Goal: Task Accomplishment & Management: Use online tool/utility

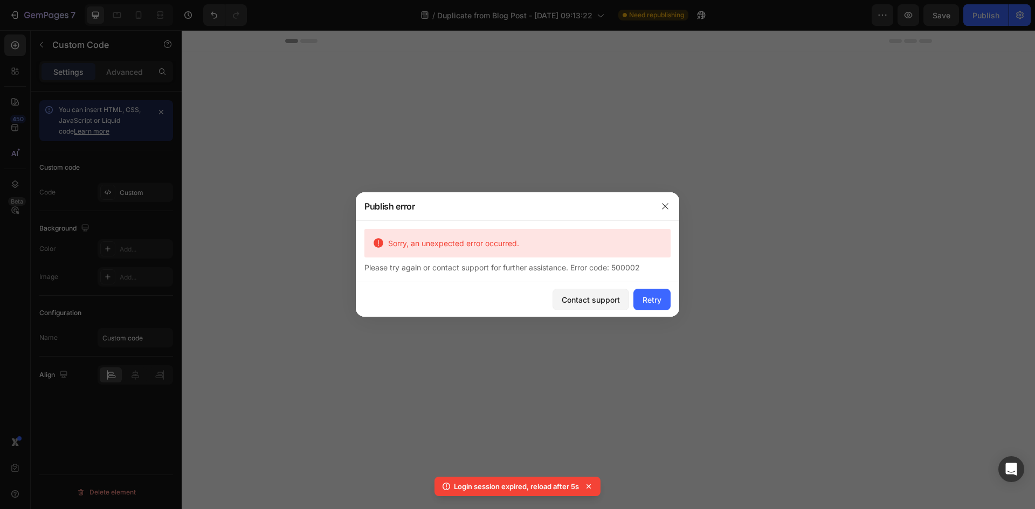
scroll to position [970, 0]
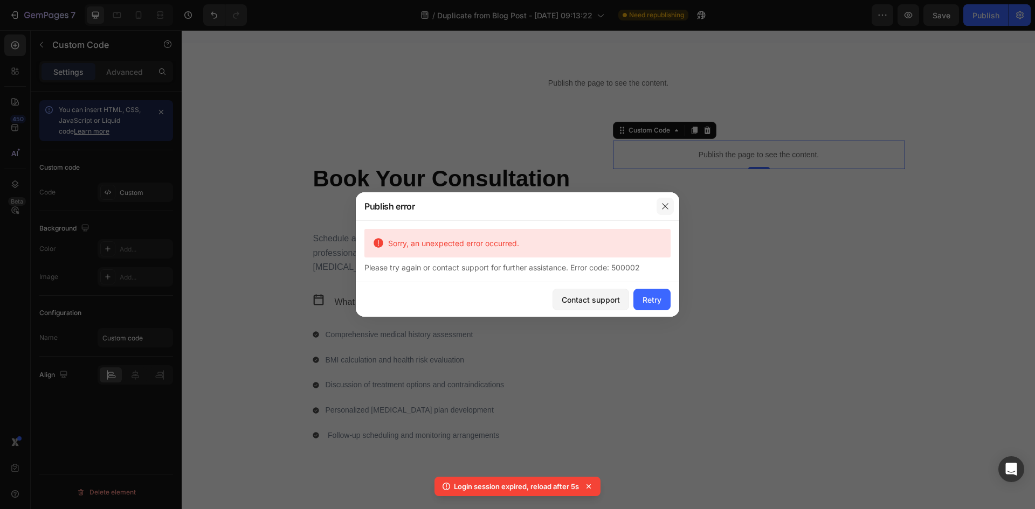
click at [666, 205] on icon "button" at bounding box center [665, 206] width 6 height 6
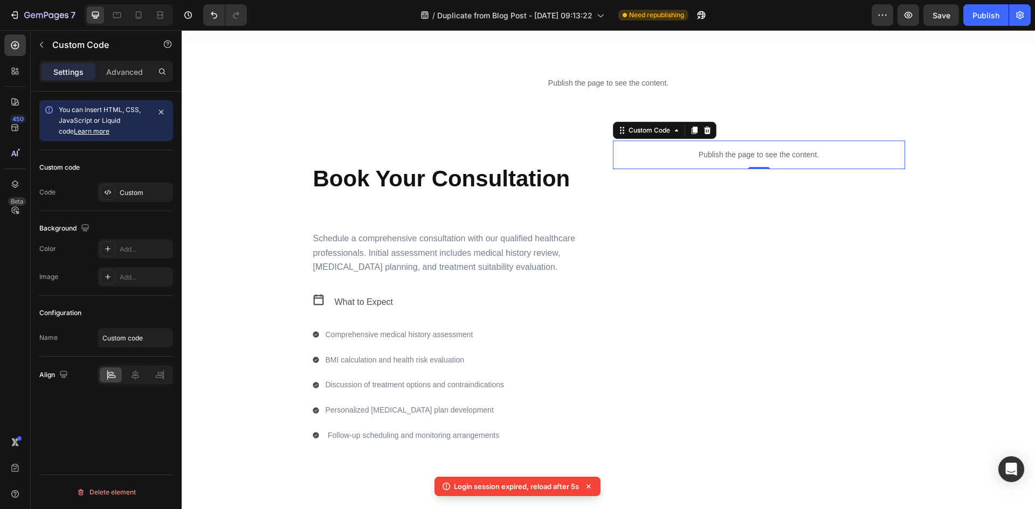
click at [718, 153] on p "Publish the page to see the content." at bounding box center [759, 154] width 292 height 11
click at [119, 194] on div "Custom" at bounding box center [135, 192] width 75 height 19
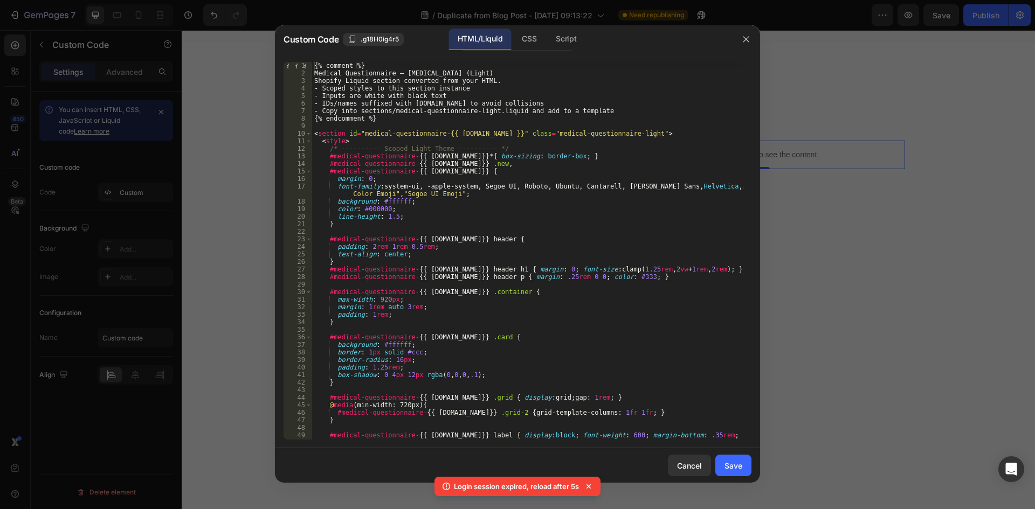
click at [515, 135] on div "{% comment %} Medical Questionnaire – [MEDICAL_DATA] (Light) Shopify Liquid sec…" at bounding box center [527, 258] width 431 height 393
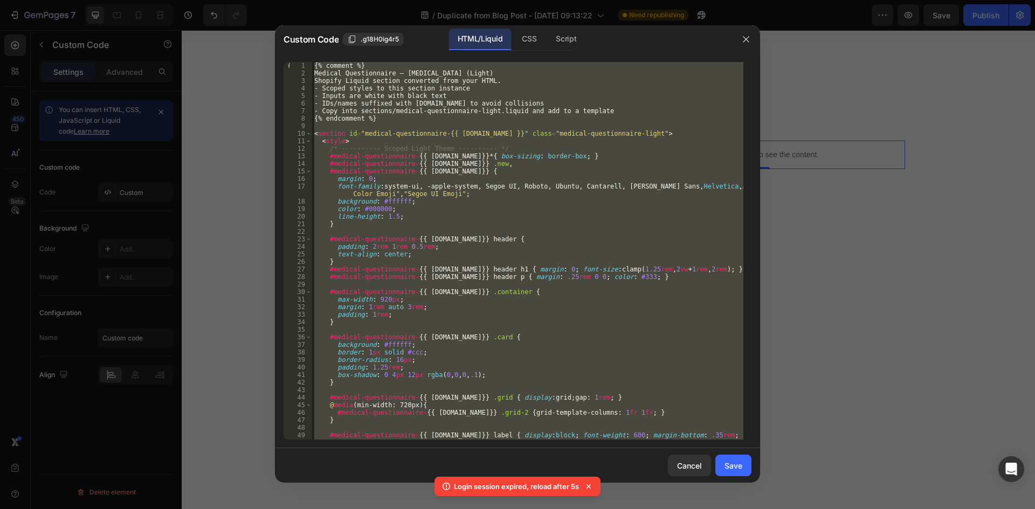
paste textarea "</style>"
type textarea "</style>"
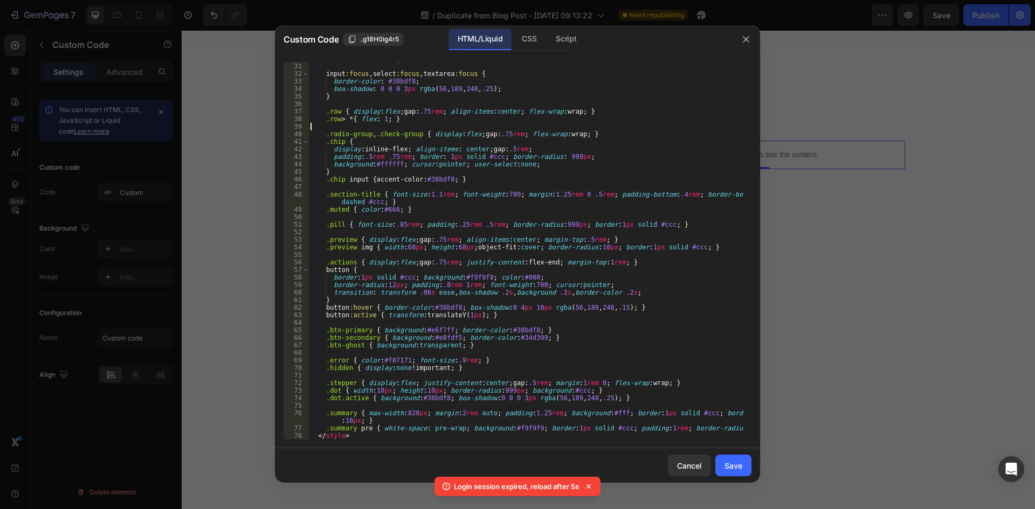
click at [665, 128] on div "textarea { min-height : 90 px ; resize : vertical ; } input :focus , select :fo…" at bounding box center [525, 251] width 435 height 393
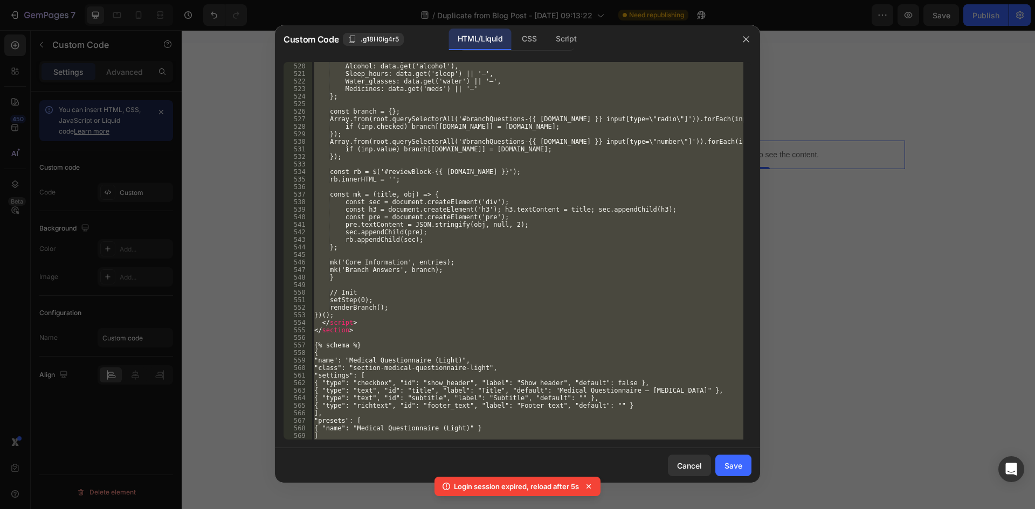
scroll to position [4135, 0]
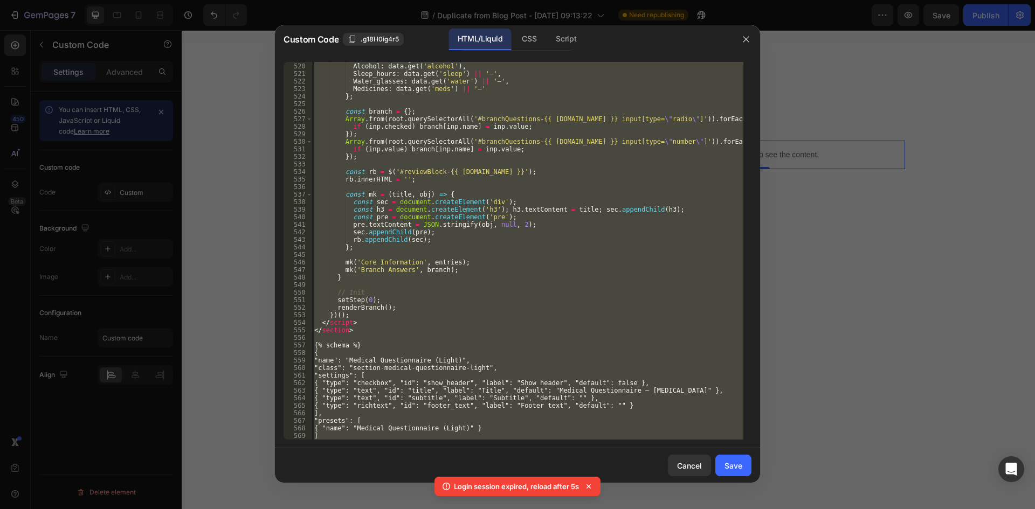
click at [535, 51] on div "Custom Code .g18H0ig4r5 HTML/Liquid CSS Script" at bounding box center [503, 39] width 457 height 28
click at [528, 38] on div "CSS" at bounding box center [529, 40] width 32 height 22
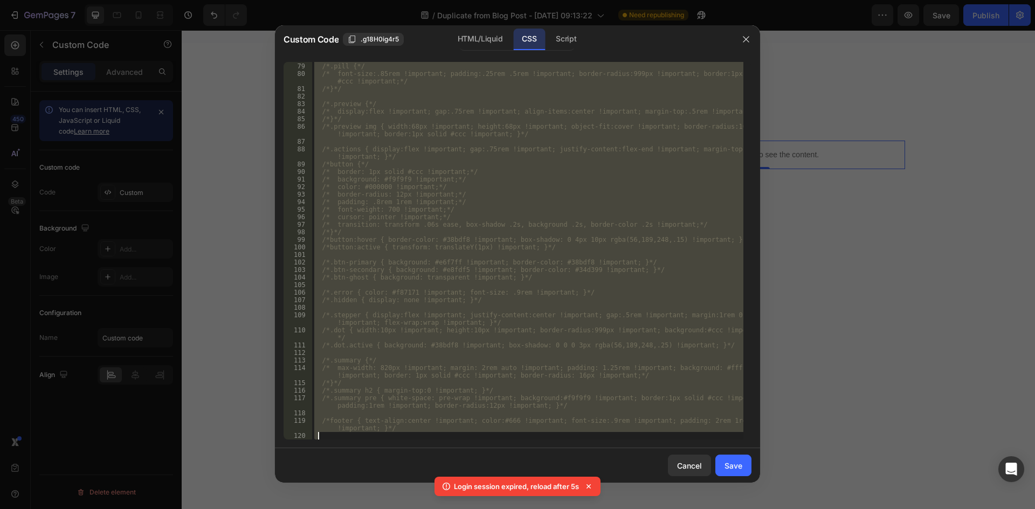
click at [533, 161] on div "/*.pill {*/ /* font-size:.85rem !important; padding:.25rem .5rem !important; bo…" at bounding box center [527, 251] width 431 height 378
paste textarea "</style>"
type textarea "</style>"
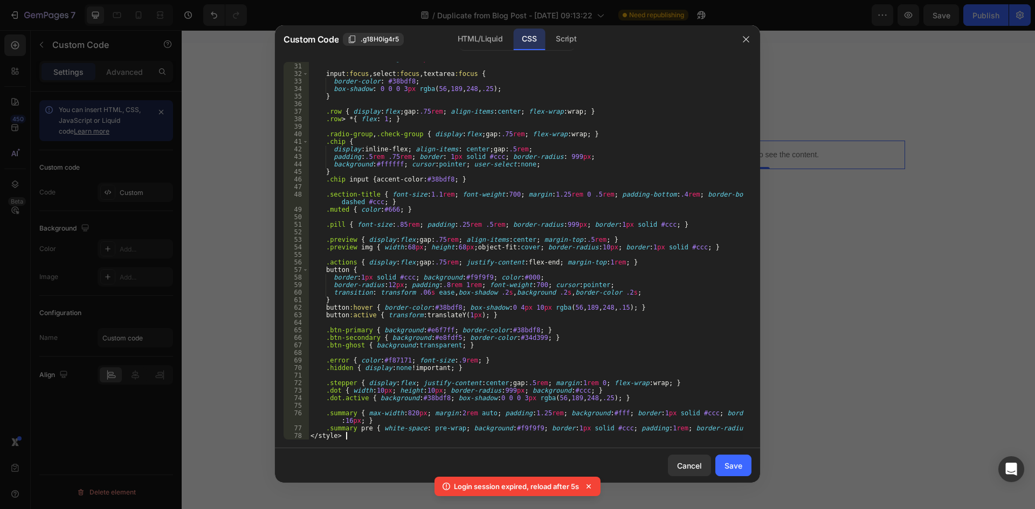
scroll to position [241, 0]
click at [343, 440] on div "</style> 30 31 32 33 34 35 36 37 38 39 40 41 42 43 44 45 46 47 48 49 50 51 52 5…" at bounding box center [517, 250] width 485 height 395
drag, startPoint x: 355, startPoint y: 438, endPoint x: 305, endPoint y: 439, distance: 49.6
click at [305, 439] on div "</style> 30 31 32 33 34 35 36 37 38 39 40 41 42 43 44 45 46 47 48 49 50 51 52 5…" at bounding box center [518, 251] width 468 height 378
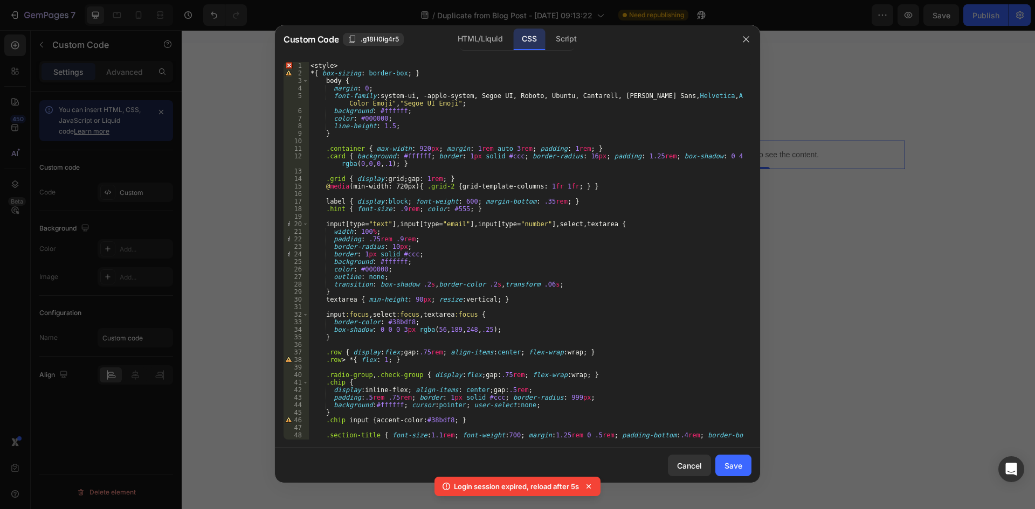
scroll to position [0, 0]
click at [343, 68] on div "< style > * { box-sizing : border-box ; } body { margin : 0 ; font-family : sys…" at bounding box center [525, 258] width 435 height 393
drag, startPoint x: 343, startPoint y: 68, endPoint x: 321, endPoint y: 65, distance: 22.3
click at [321, 65] on div "< style > * { box-sizing : border-box ; } body { margin : 0 ; font-family : sys…" at bounding box center [525, 258] width 435 height 393
type textarea "<"
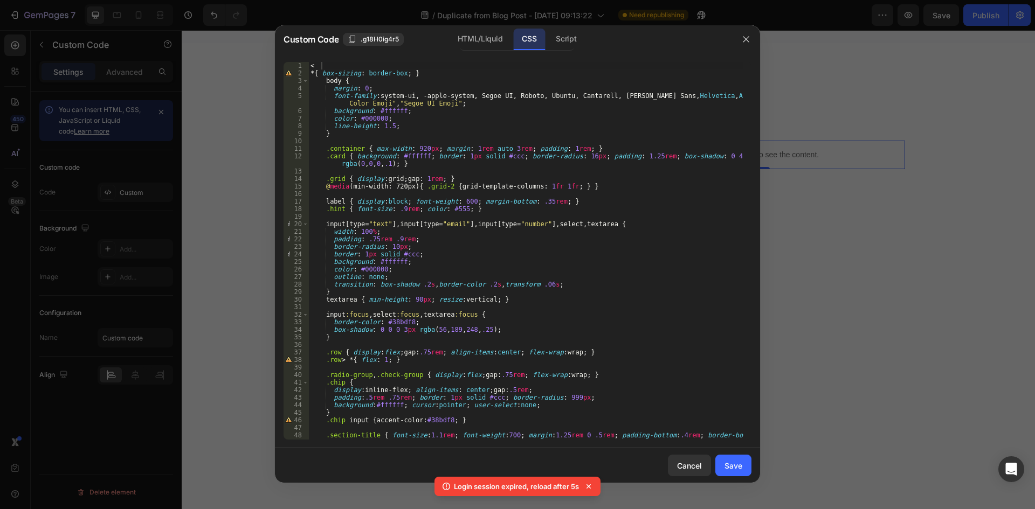
drag, startPoint x: 344, startPoint y: 59, endPoint x: 313, endPoint y: 60, distance: 31.3
click at [313, 60] on div "< 1 2 3 4 5 6 7 8 9 10 11 12 13 14 15 16 17 18 19 20 21 22 23 24 25 26 27 28 29…" at bounding box center [517, 250] width 485 height 395
drag, startPoint x: 337, startPoint y: 59, endPoint x: 314, endPoint y: 64, distance: 23.6
click at [314, 64] on div "< 1 2 3 4 5 6 7 8 9 10 11 12 13 14 15 16 17 18 19 20 21 22 23 24 25 26 27 28 29…" at bounding box center [517, 250] width 485 height 395
drag, startPoint x: 316, startPoint y: 63, endPoint x: 298, endPoint y: 61, distance: 18.9
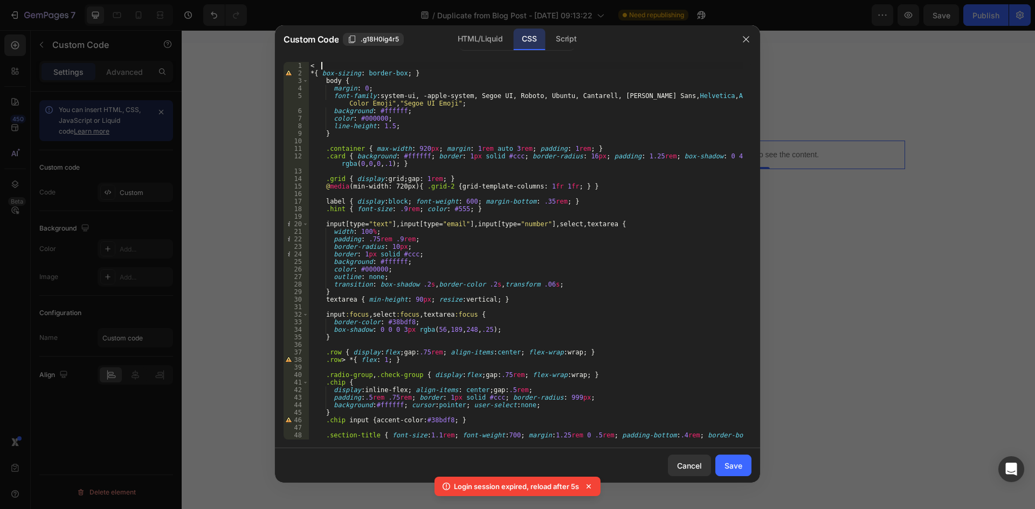
click at [298, 61] on div "< 1 2 3 4 5 6 7 8 9 10 11 12 13 14 15 16 17 18 19 20 21 22 23 24 25 26 27 28 29…" at bounding box center [517, 250] width 485 height 395
click at [404, 125] on div "* { box-sizing : border-box ; } body { margin : 0 ; font-family : system-ui, -a…" at bounding box center [525, 258] width 435 height 393
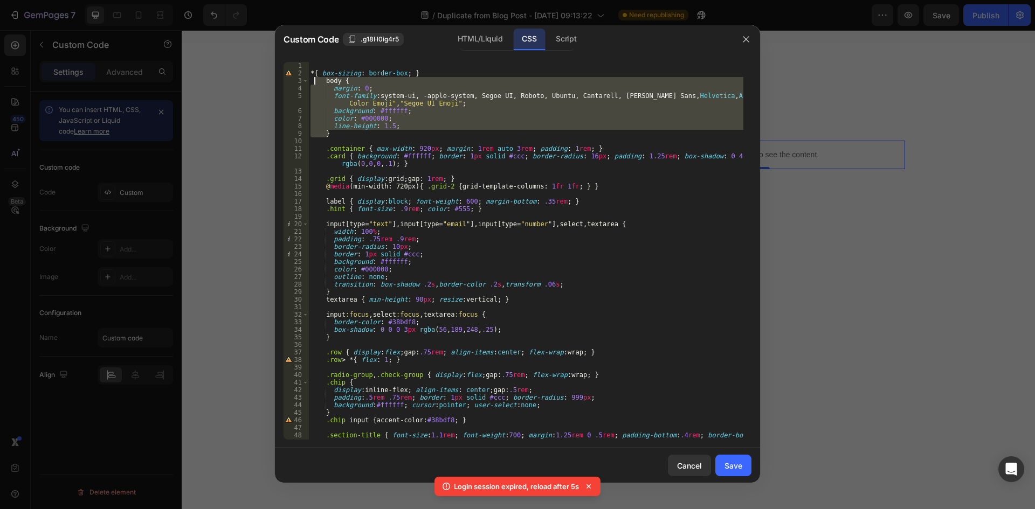
drag, startPoint x: 329, startPoint y: 133, endPoint x: 315, endPoint y: 83, distance: 52.2
click at [315, 83] on div "* { box-sizing : border-box ; } body { margin : 0 ; font-family : system-ui, -a…" at bounding box center [525, 258] width 435 height 393
type textarea "body { margin: 0;"
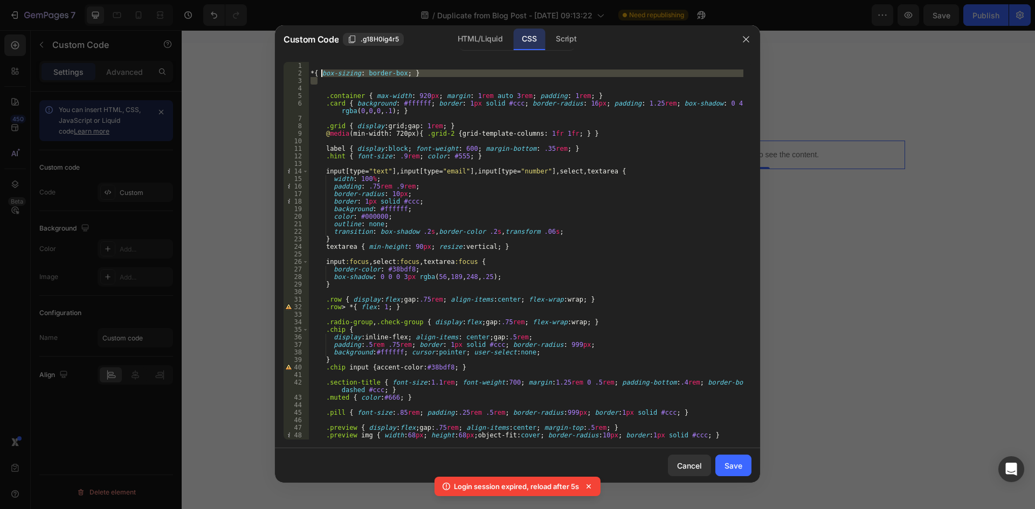
drag, startPoint x: 445, startPoint y: 77, endPoint x: 322, endPoint y: 73, distance: 123.0
click at [322, 73] on div "* { box-sizing : border-box ; } .container { max-width : 920 px ; margin : 1 re…" at bounding box center [525, 258] width 435 height 393
type textarea "* { box-sizing: border-box; }"
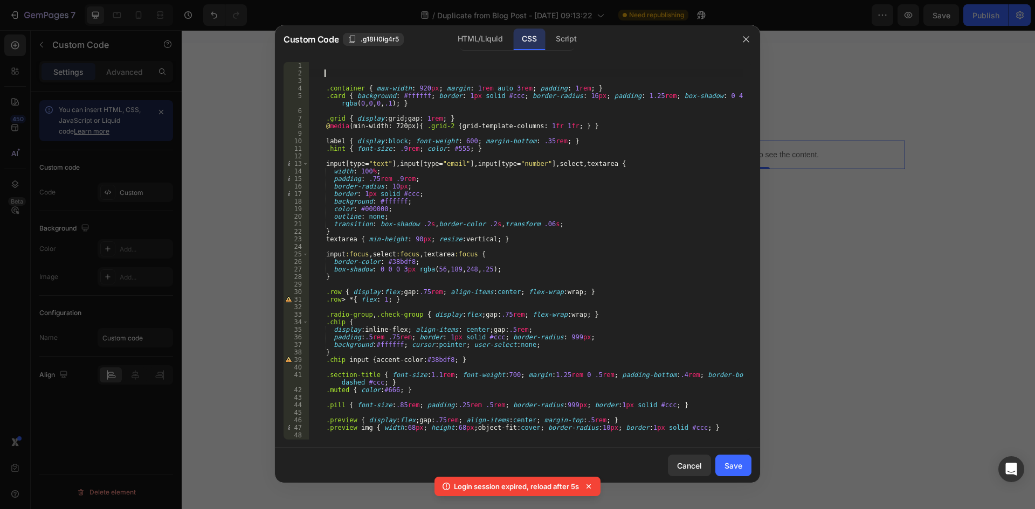
click at [394, 75] on div ".container { max-width : 920 px ; margin : 1 rem auto 3 rem ; padding : 1 rem ;…" at bounding box center [525, 258] width 435 height 393
click at [478, 34] on div "HTML/Liquid" at bounding box center [480, 40] width 62 height 22
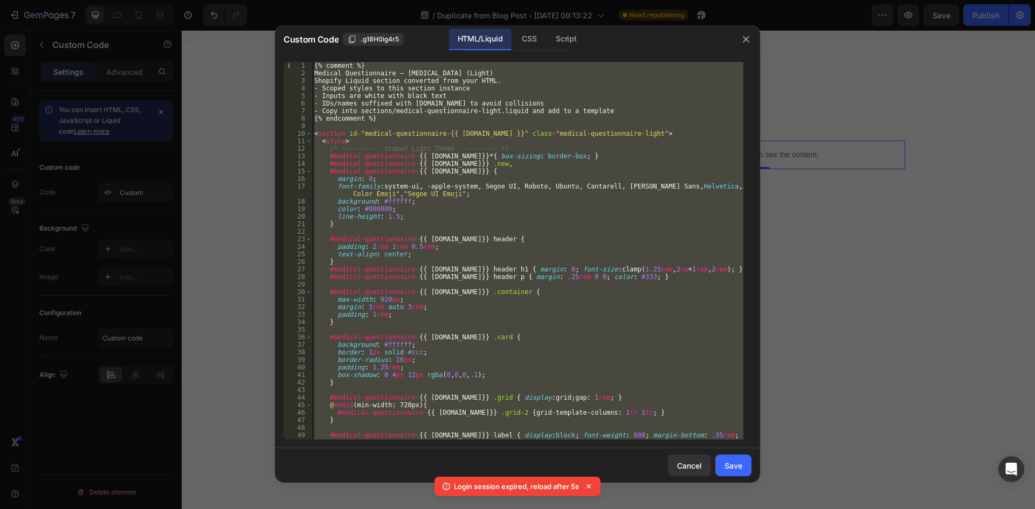
paste textarea "</div>"
type textarea "</div>"
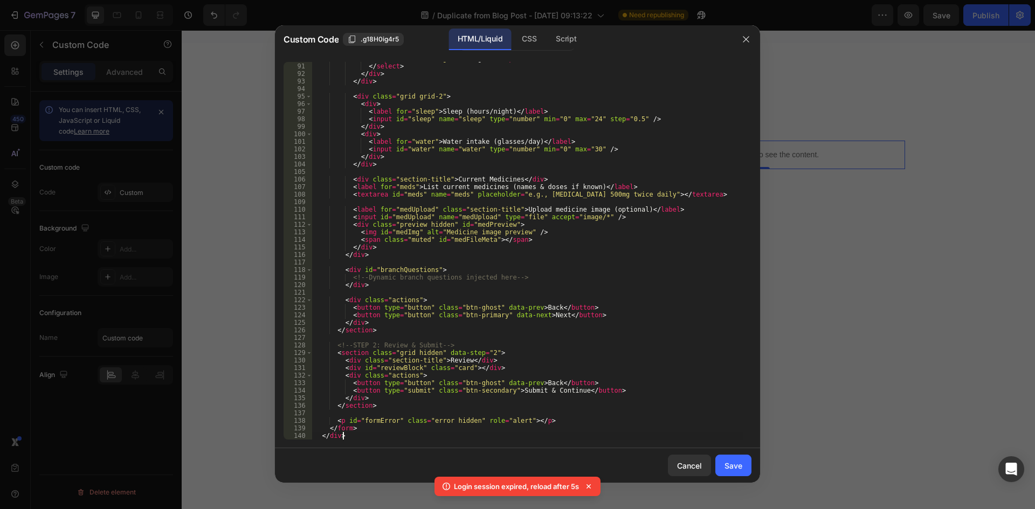
scroll to position [686, 0]
click at [593, 486] on icon at bounding box center [588, 486] width 11 height 11
drag, startPoint x: 567, startPoint y: 42, endPoint x: 535, endPoint y: 63, distance: 37.7
click at [567, 42] on div "Script" at bounding box center [566, 40] width 38 height 22
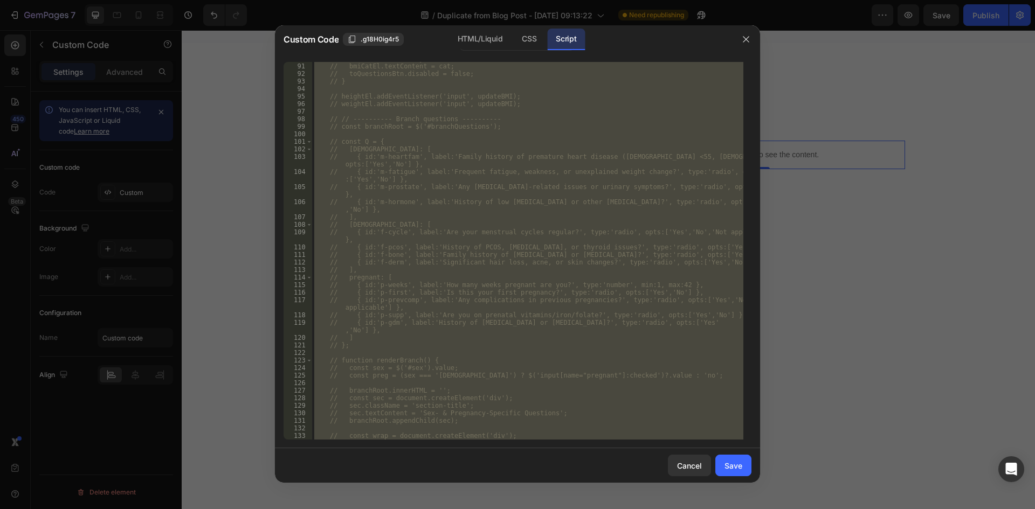
click at [503, 132] on div "// else cat = 'Obesity (clinical)'; // bmiCatEl.textContent = cat; // toQuestio…" at bounding box center [527, 251] width 431 height 378
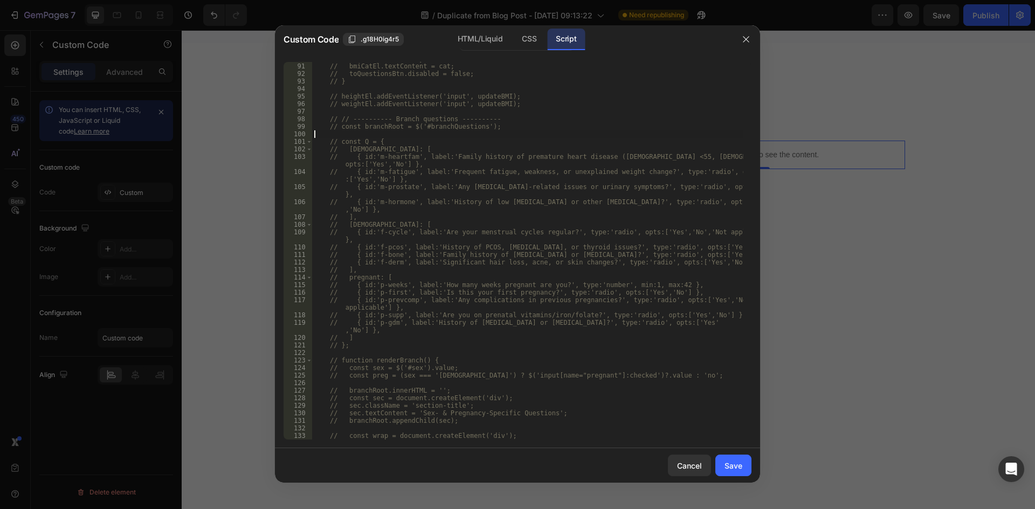
scroll to position [0, 0]
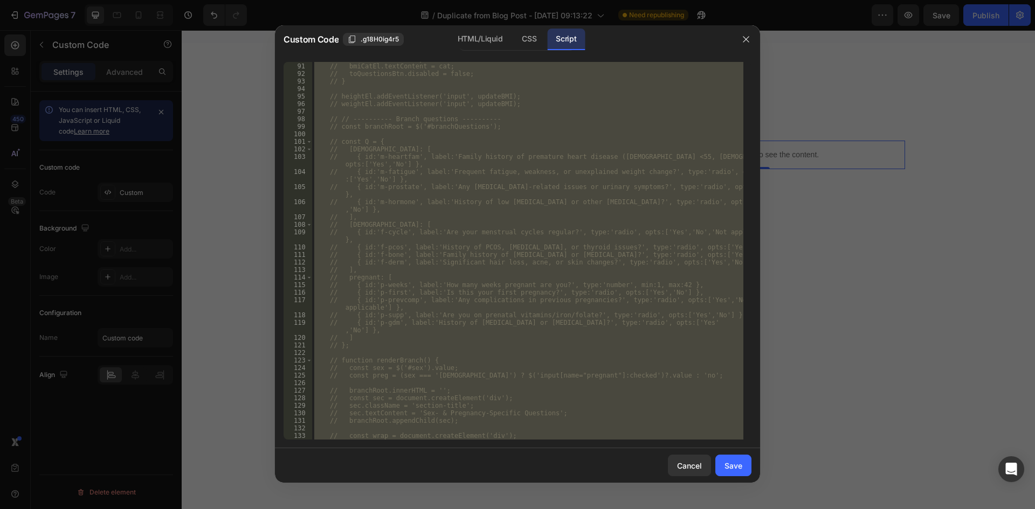
paste textarea "</script>"
type textarea "</script>"
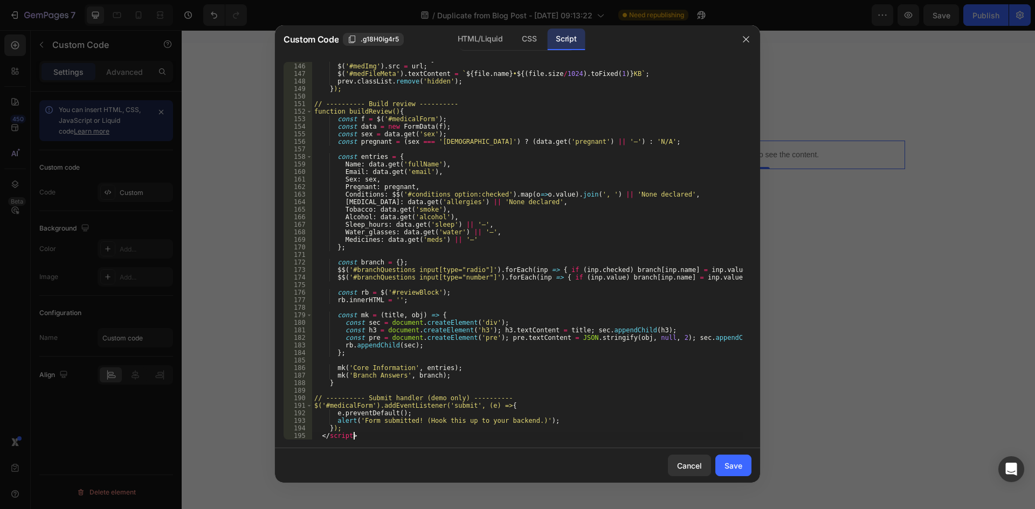
click at [361, 441] on div "</script> 145 146 147 148 149 150 151 152 153 154 155 156 157 158 159 160 161 1…" at bounding box center [517, 250] width 485 height 395
drag, startPoint x: 360, startPoint y: 438, endPoint x: 313, endPoint y: 440, distance: 46.9
click at [313, 440] on div "const url = URL . createObjectURL ( file ) ; $ ( '#medImg' ) . src = url ; $ ( …" at bounding box center [527, 251] width 431 height 393
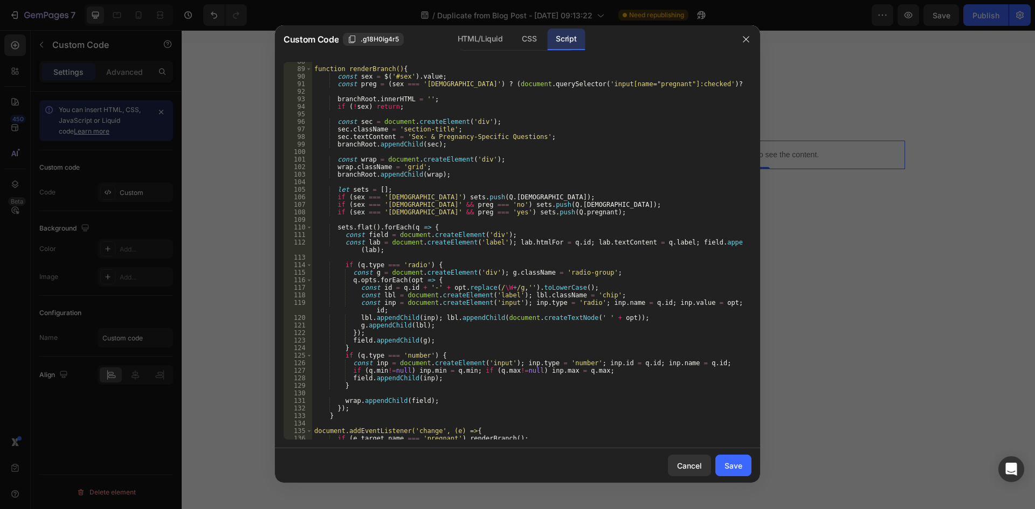
scroll to position [0, 0]
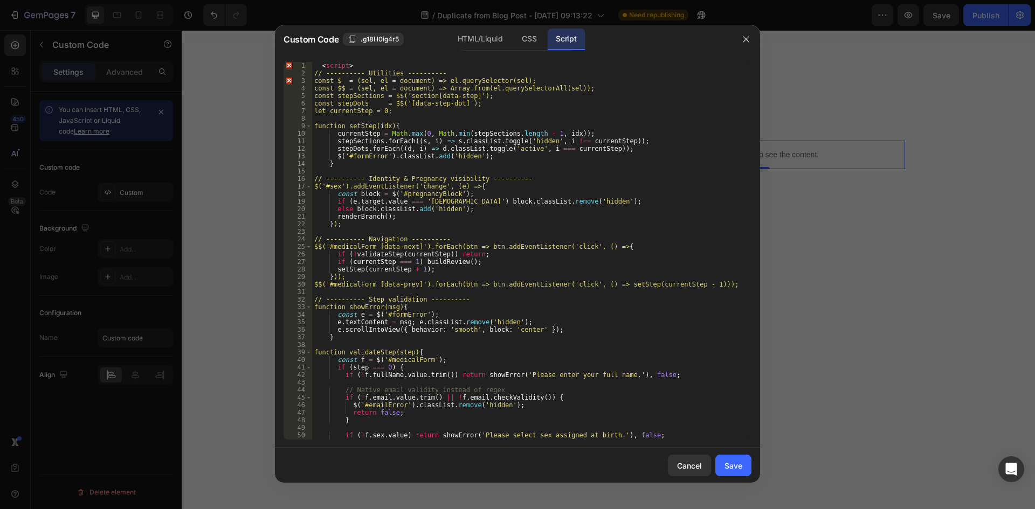
click at [363, 64] on div "< script > // ---------- Utilities ---------- const $ = (sel, el = document) =>…" at bounding box center [527, 258] width 431 height 393
type textarea "<script>"
drag, startPoint x: 363, startPoint y: 64, endPoint x: 307, endPoint y: 66, distance: 56.1
click at [307, 66] on div "<script> 1 2 3 4 5 6 7 8 9 10 11 12 13 14 15 16 17 18 19 20 21 22 23 24 25 26 2…" at bounding box center [518, 251] width 468 height 378
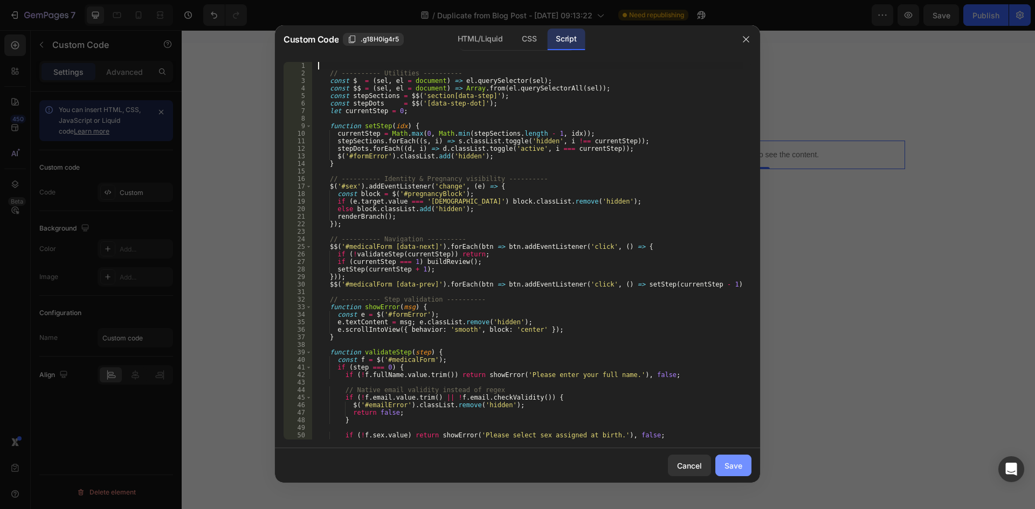
click at [735, 464] on div "Save" at bounding box center [734, 465] width 18 height 11
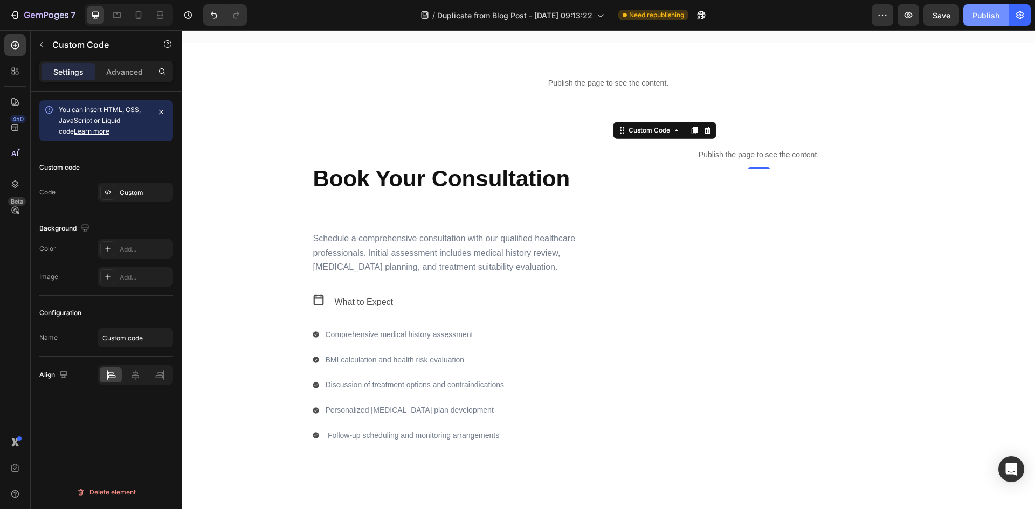
click at [984, 22] on button "Publish" at bounding box center [985, 15] width 45 height 22
click at [773, 157] on p "Publish the page to see the content." at bounding box center [759, 154] width 292 height 11
click at [127, 192] on div "Custom" at bounding box center [145, 193] width 51 height 10
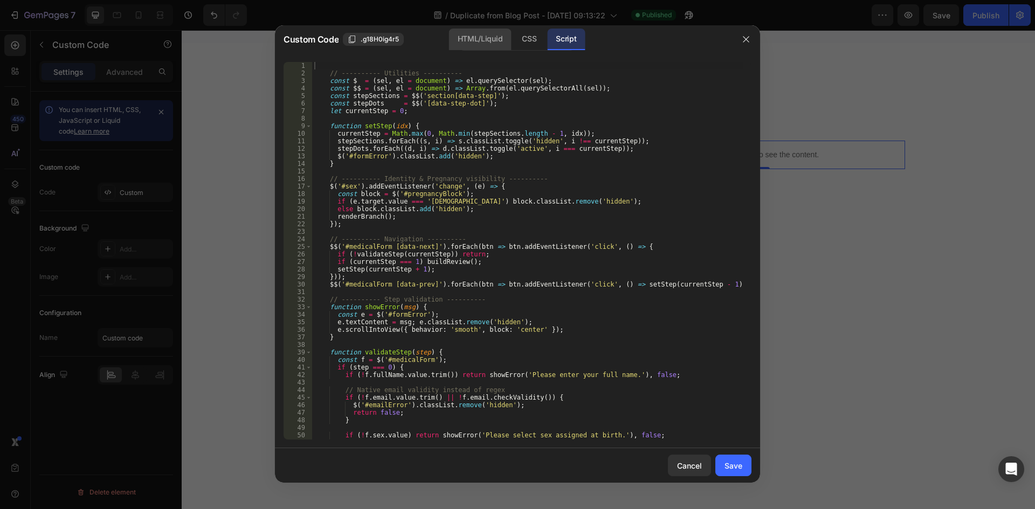
click at [482, 40] on div "HTML/Liquid" at bounding box center [480, 40] width 62 height 22
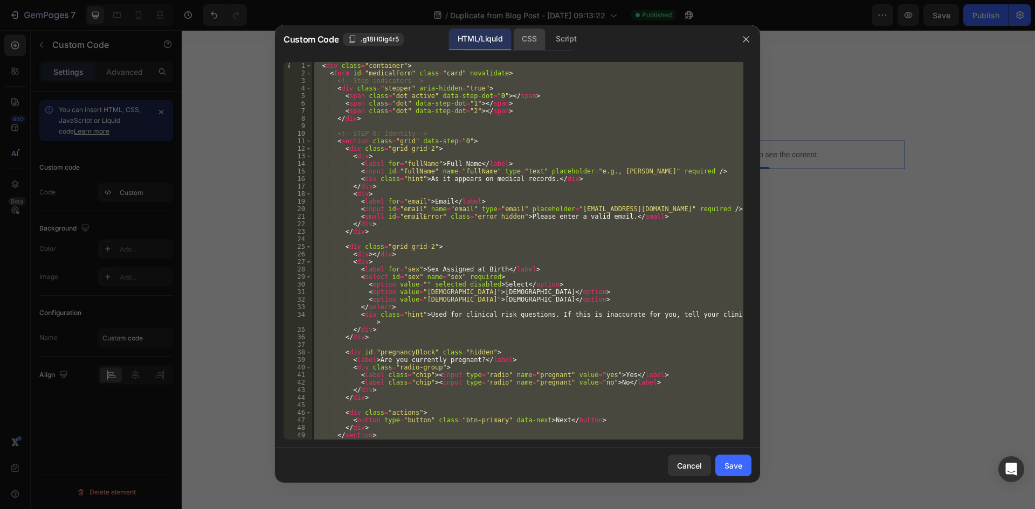
click at [535, 37] on div "CSS" at bounding box center [529, 40] width 32 height 22
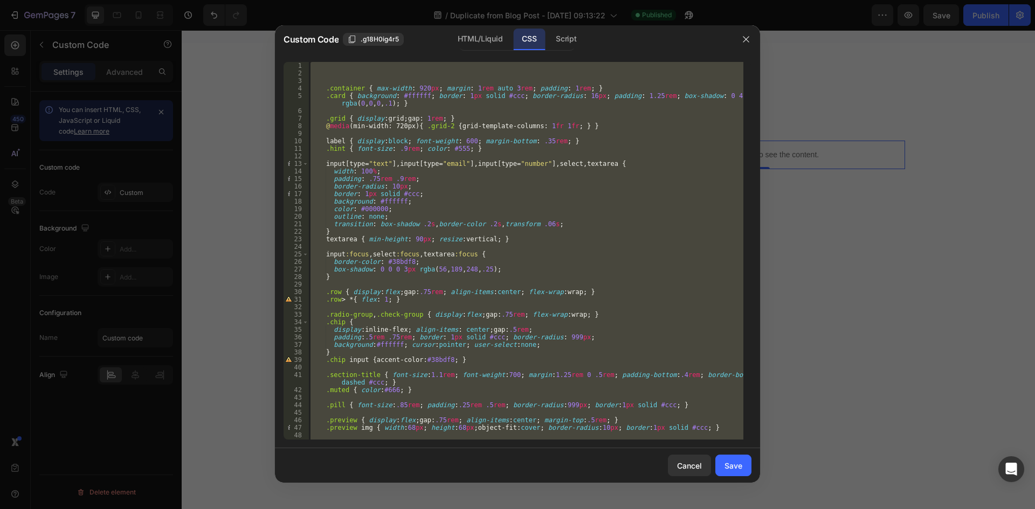
click at [579, 88] on div ".container { max-width : 920 px ; margin : 1 rem auto 3 rem ; padding : 1 rem ;…" at bounding box center [525, 251] width 435 height 378
type textarea ".container { max-width: 920px; margin: 1rem auto 3rem; padding: 1rem; }"
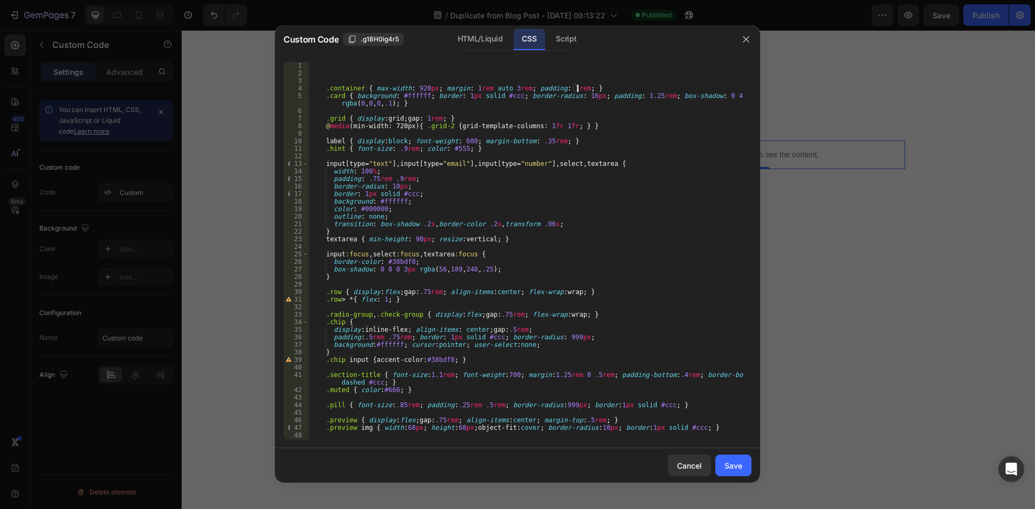
click at [575, 88] on div ".container { max-width : 920 px ; margin : 1 rem auto 3 rem ; padding : 1 rem ;…" at bounding box center [525, 258] width 435 height 393
click at [573, 88] on div ".container { max-width : 920 px ; margin : 1 rem auto 3 rem ; padding : 1 rem ;…" at bounding box center [525, 258] width 435 height 393
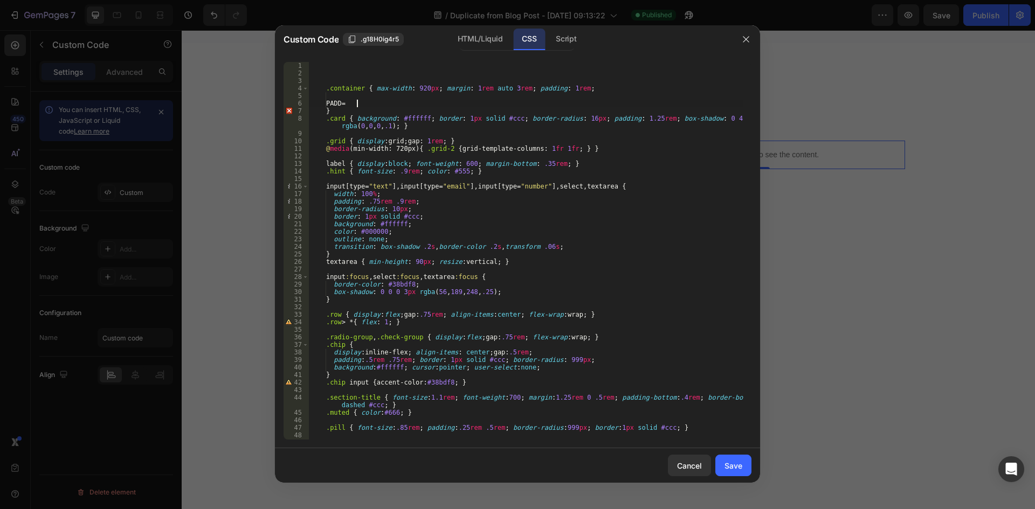
scroll to position [0, 3]
type textarea "P"
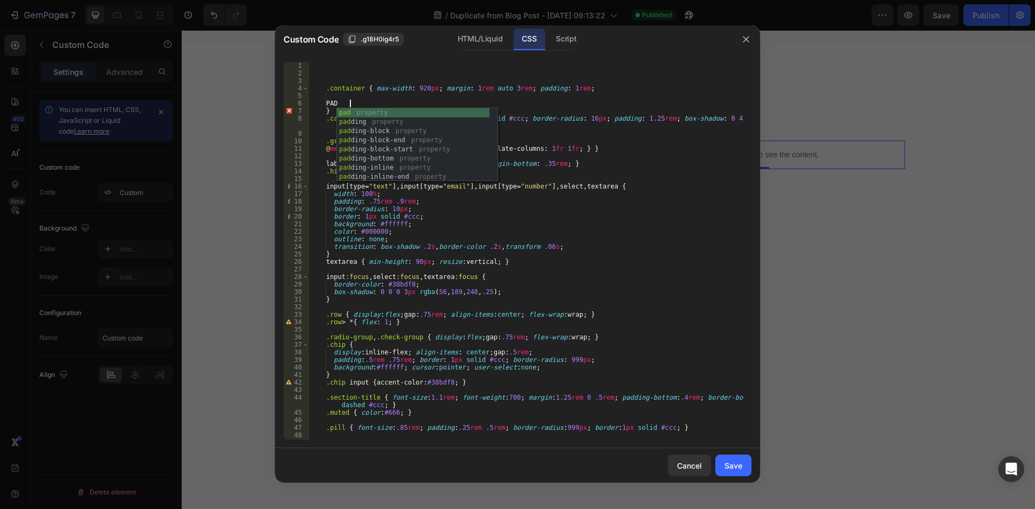
scroll to position [0, 3]
type textarea "P"
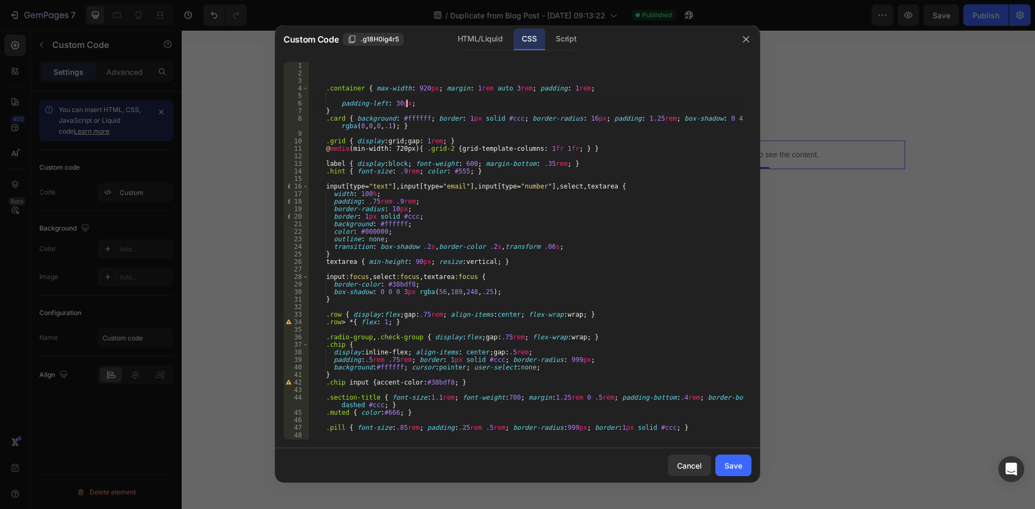
scroll to position [0, 8]
type textarea "padding-left: 30px;;"
click at [742, 469] on div "Save" at bounding box center [734, 465] width 18 height 11
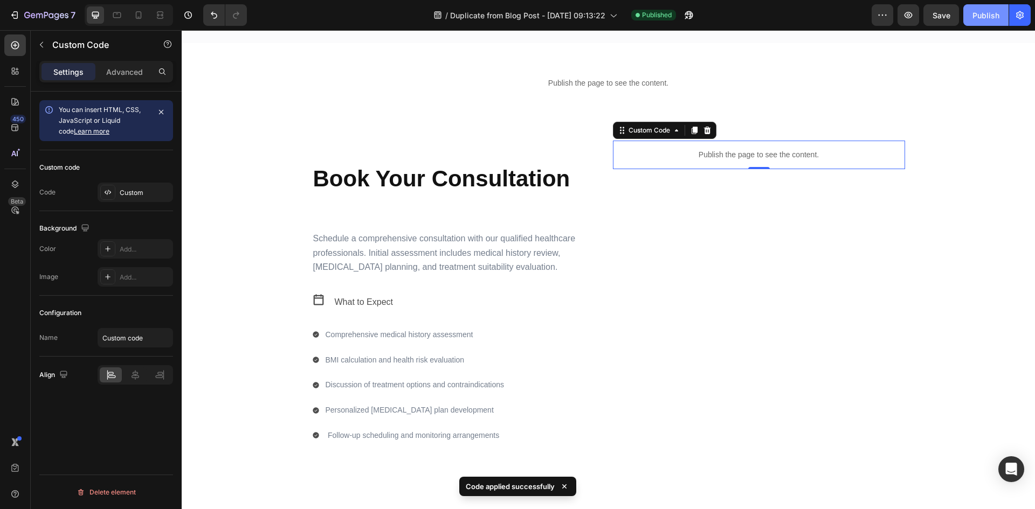
click at [975, 17] on div "Publish" at bounding box center [986, 15] width 27 height 11
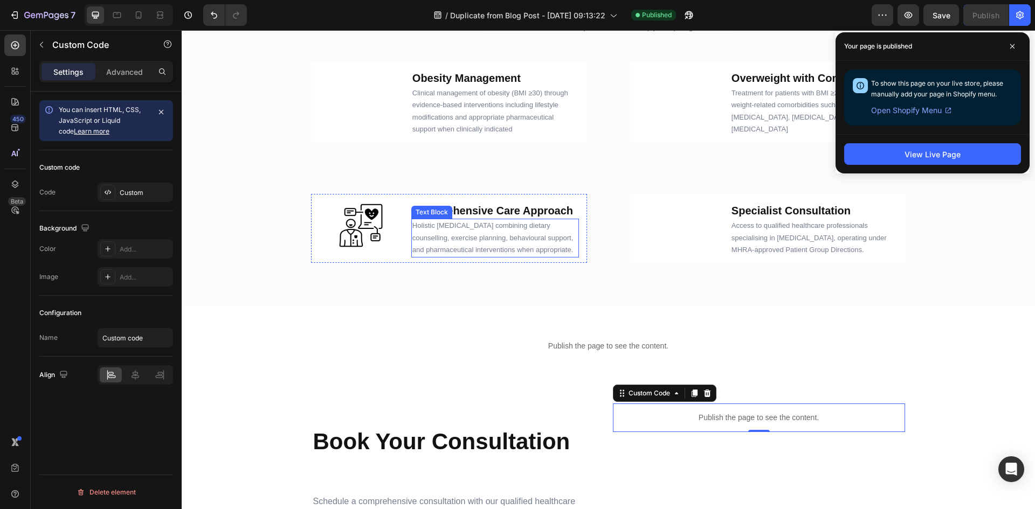
scroll to position [701, 0]
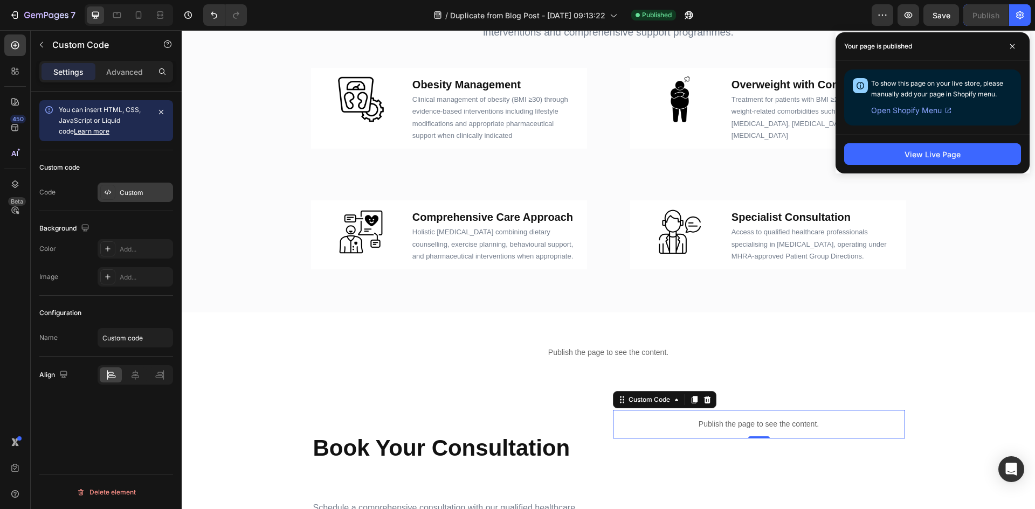
click at [128, 194] on div "Custom" at bounding box center [145, 193] width 51 height 10
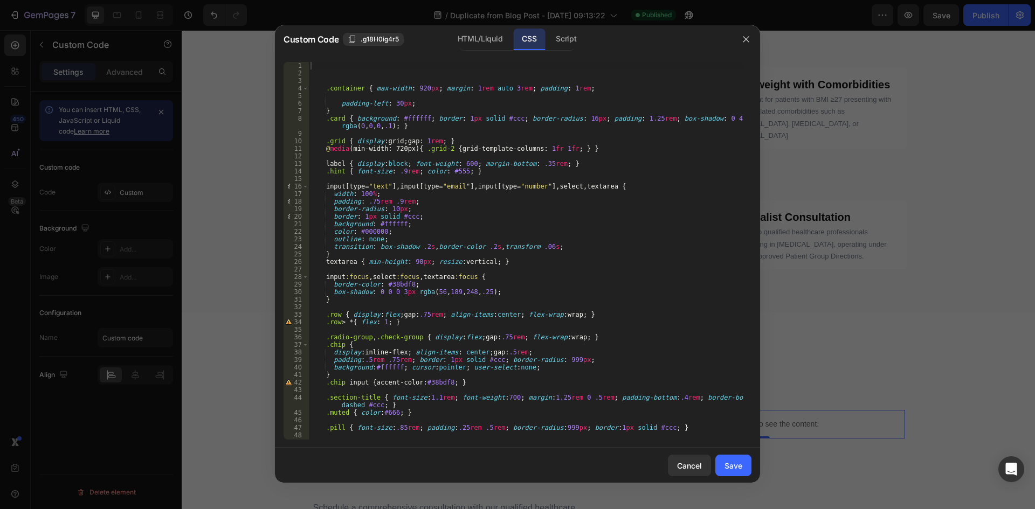
click at [344, 88] on div ".container { max-width : 920 px ; margin : 1 rem auto 3 rem ; padding : 1 rem ;…" at bounding box center [525, 258] width 435 height 393
drag, startPoint x: 409, startPoint y: 88, endPoint x: 417, endPoint y: 88, distance: 8.1
click at [417, 88] on div ".container { max-width : 920 px ; margin : 1 rem auto 3 rem ; padding : 1 rem ;…" at bounding box center [525, 258] width 435 height 393
type textarea ".container { max-width: 700px; margin: 1rem auto 3rem; padding: 1rem;"
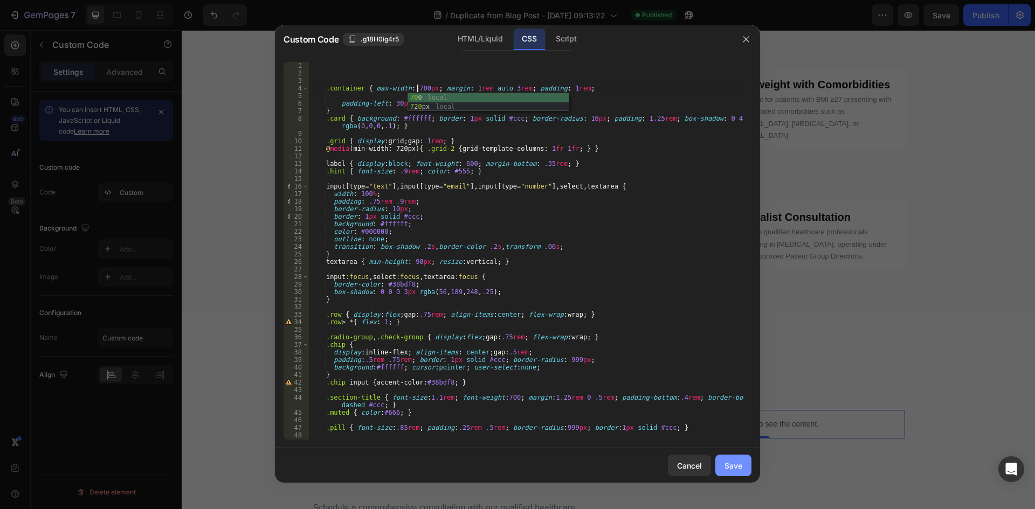
click at [730, 466] on div "Save" at bounding box center [734, 465] width 18 height 11
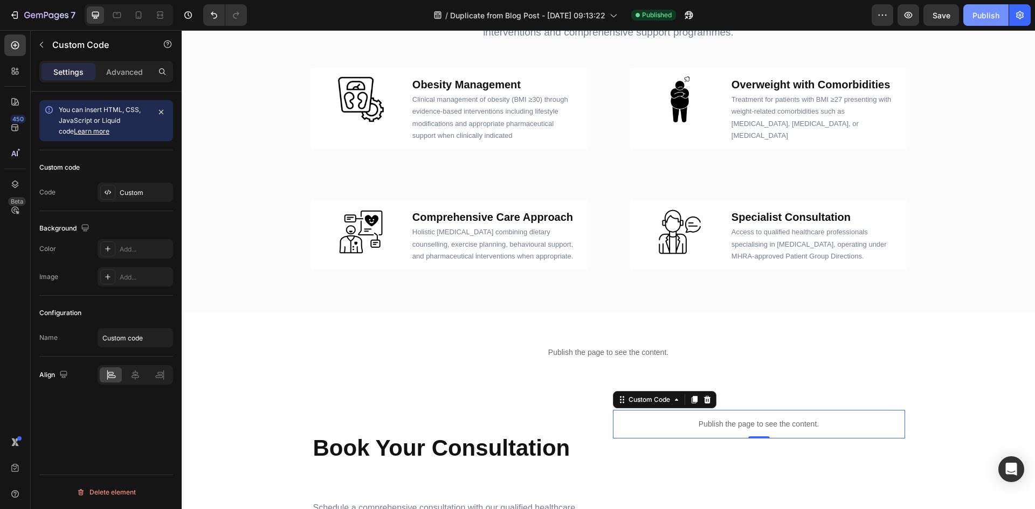
click at [997, 12] on div "Publish" at bounding box center [986, 15] width 27 height 11
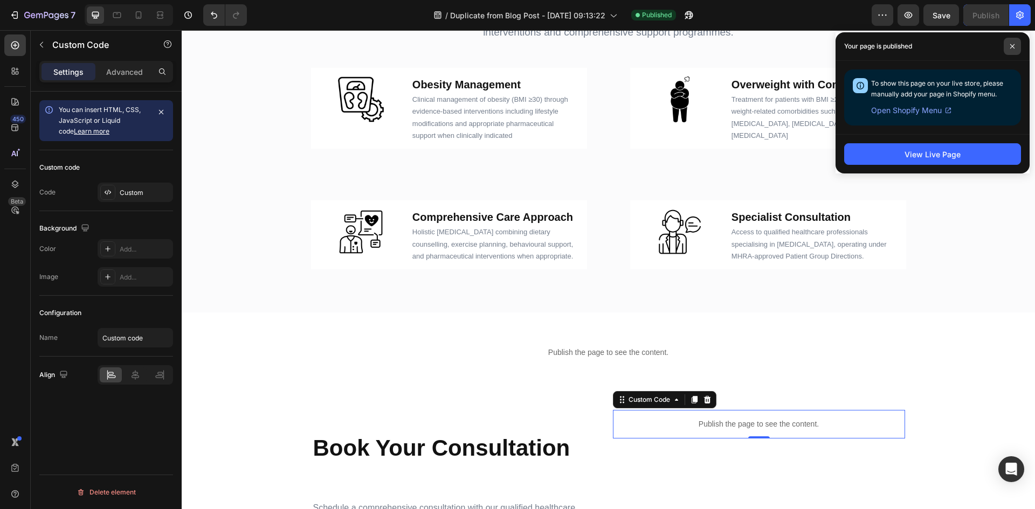
click at [1010, 45] on icon at bounding box center [1012, 46] width 5 height 5
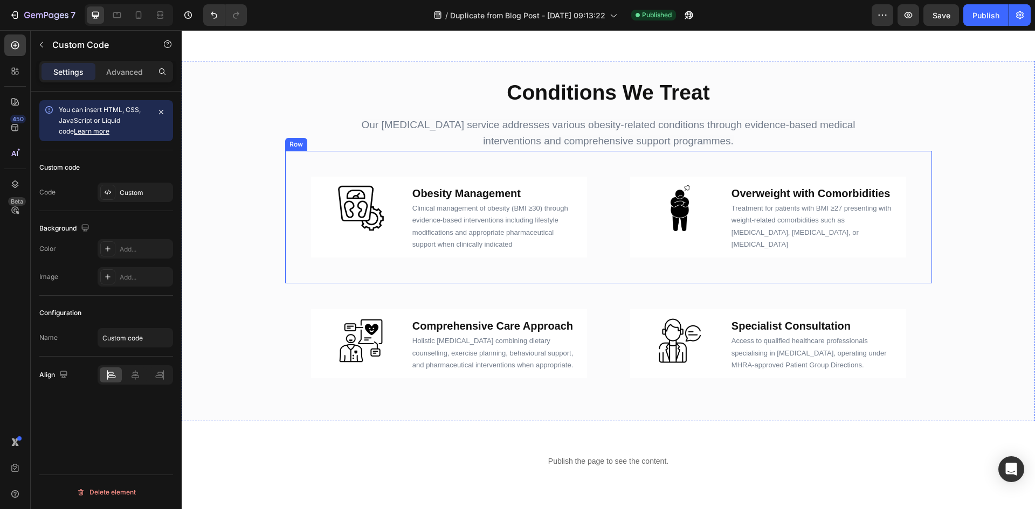
scroll to position [916, 0]
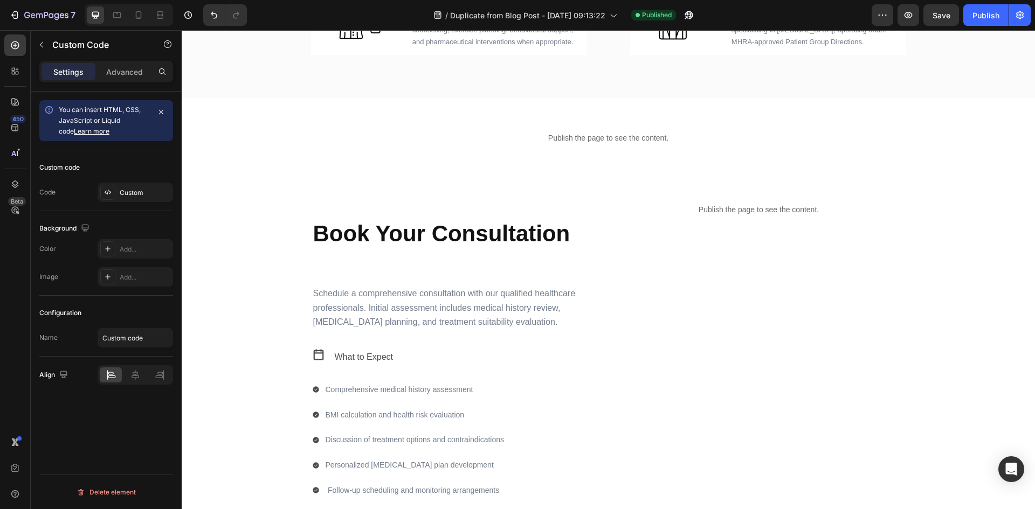
click at [824, 212] on p "Publish the page to see the content." at bounding box center [759, 209] width 292 height 11
click at [105, 190] on icon at bounding box center [108, 192] width 9 height 9
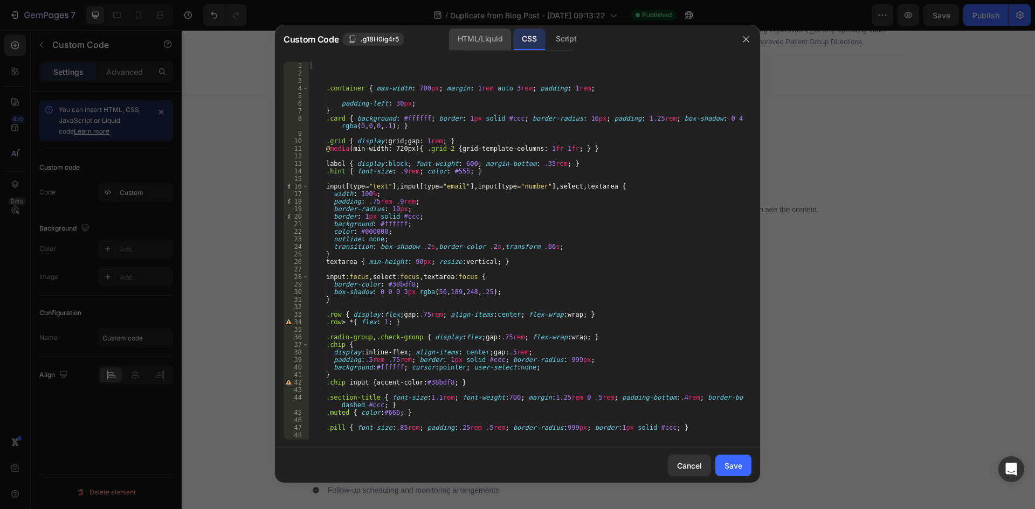
click at [482, 30] on div "HTML/Liquid" at bounding box center [480, 40] width 62 height 22
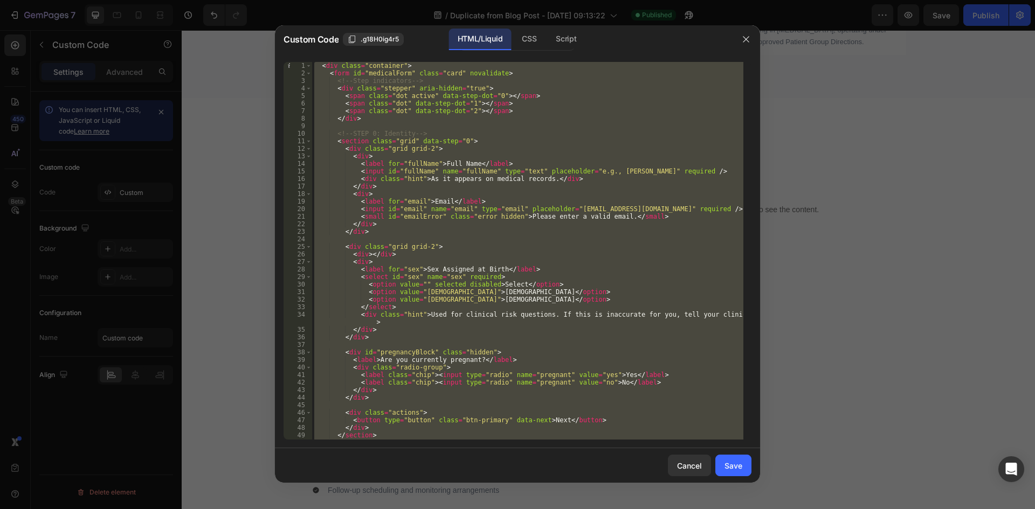
click at [534, 133] on div "< div class = "container" > < form id = "medicalForm" class = "card" novalidate…" at bounding box center [527, 251] width 431 height 378
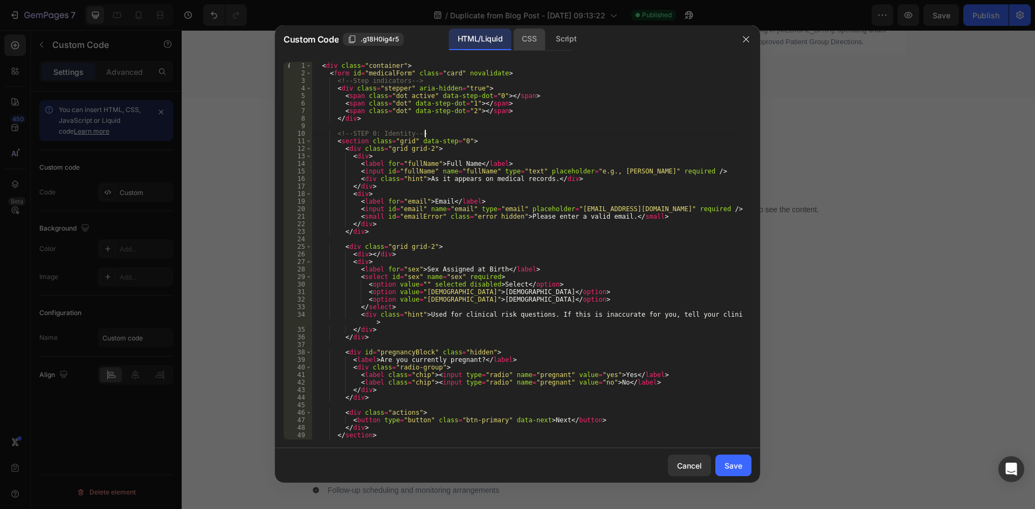
click at [528, 42] on div "CSS" at bounding box center [529, 40] width 32 height 22
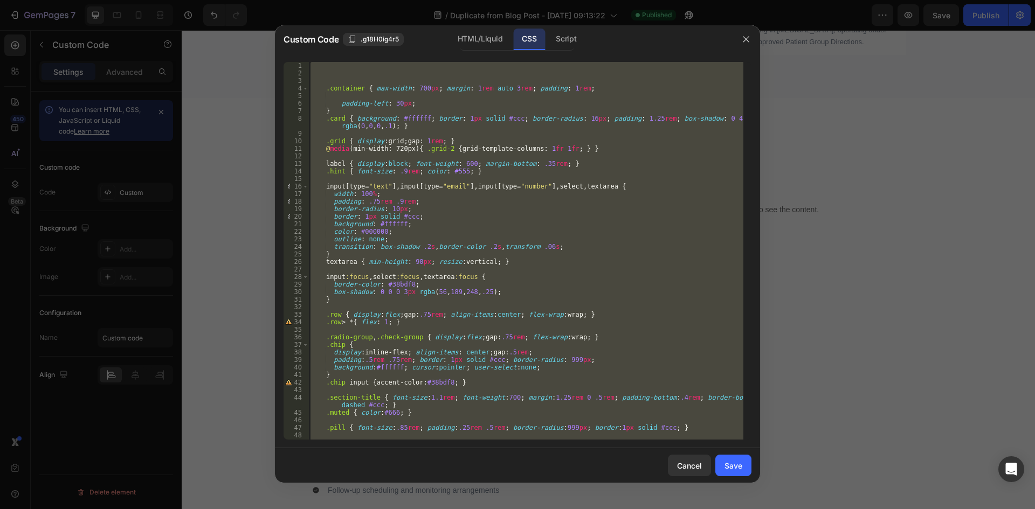
click at [512, 125] on div ".container { max-width : 700 px ; margin : 1 rem auto 3 rem ; padding : 1 rem ;…" at bounding box center [525, 251] width 435 height 378
type textarea ".card { background: #ffffff; border: 1px solid #ccc; border-radius: 16px; paddi…"
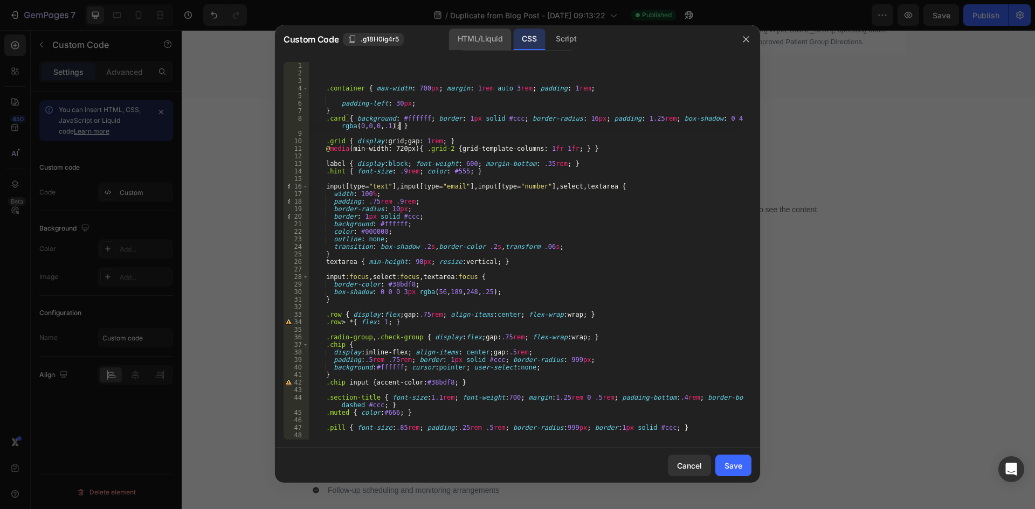
click at [477, 38] on div "HTML/Liquid" at bounding box center [480, 40] width 62 height 22
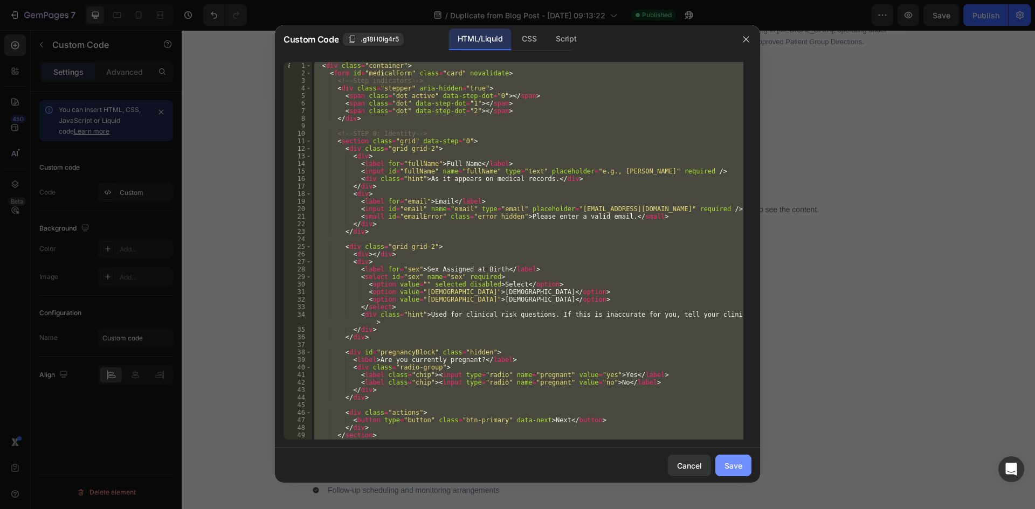
click at [742, 473] on button "Save" at bounding box center [733, 466] width 36 height 22
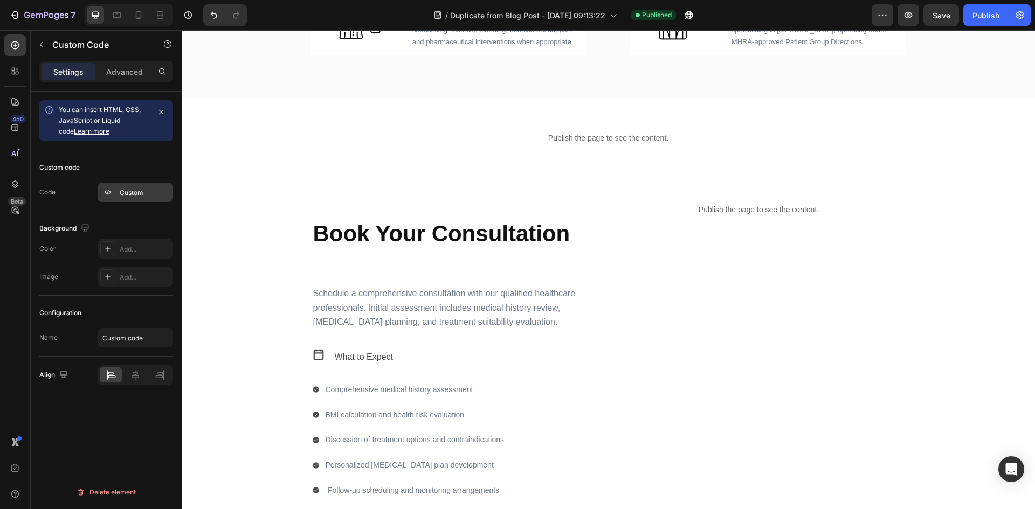
click at [146, 189] on div "Custom" at bounding box center [145, 193] width 51 height 10
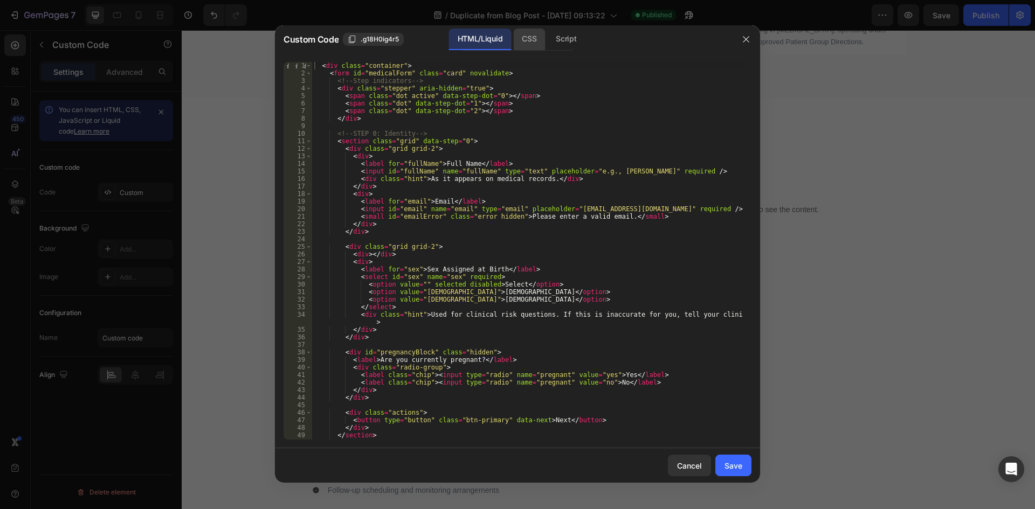
click at [532, 39] on div "CSS" at bounding box center [529, 40] width 32 height 22
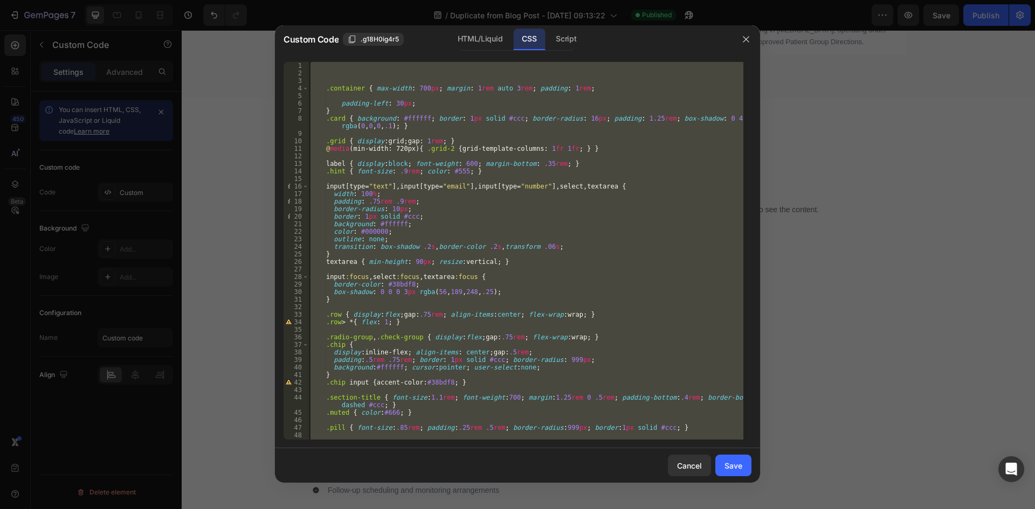
type textarea ".summary pre { white-space: pre-wrap; background:#f9f9f9; border:1px solid #ccc…"
click at [438, 99] on div ".container { max-width : 700 px ; margin : 1 rem auto 3 rem ; padding : 1 rem ;…" at bounding box center [525, 251] width 435 height 378
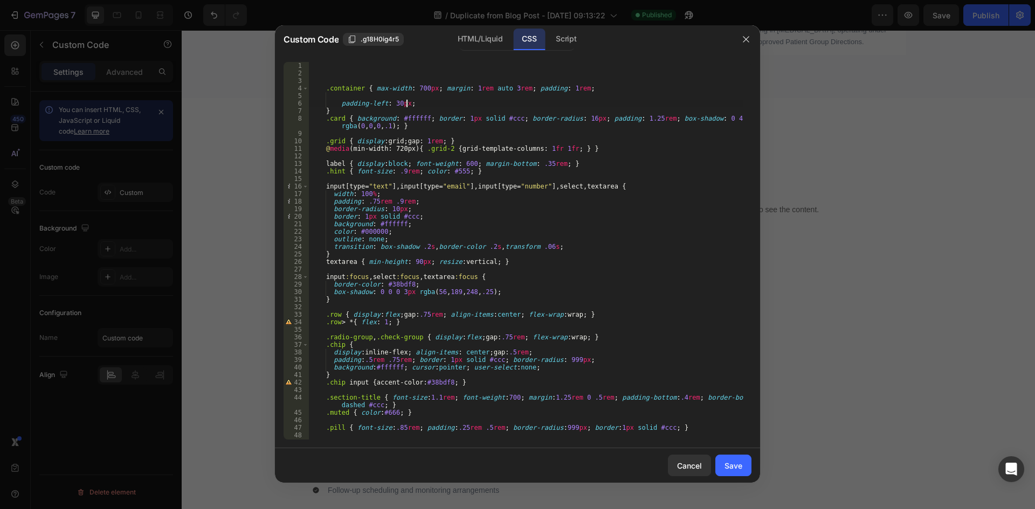
click at [427, 105] on div ".container { max-width : 700 px ; margin : 1 rem auto 3 rem ; padding : 1 rem ;…" at bounding box center [525, 258] width 435 height 393
click at [329, 197] on div ".container { max-width : 700 px ; margin : 1 rem auto 3 rem ; padding : 1 rem ;…" at bounding box center [525, 258] width 435 height 393
drag, startPoint x: 356, startPoint y: 194, endPoint x: 368, endPoint y: 194, distance: 11.9
click at [368, 194] on div ".container { max-width : 700 px ; margin : 1 rem auto 3 rem ; padding : 1 rem ;…" at bounding box center [525, 258] width 435 height 393
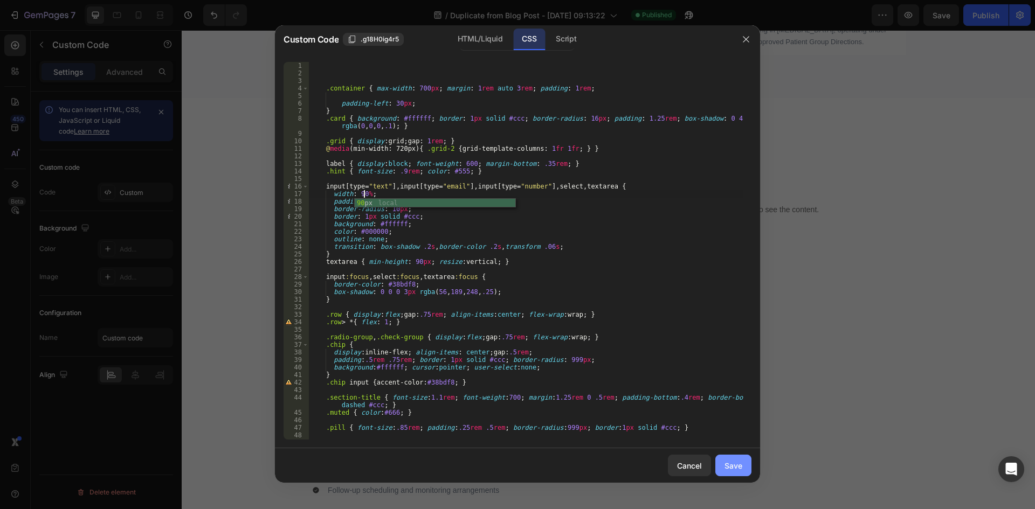
type textarea "width: 90%;"
click at [728, 473] on button "Save" at bounding box center [733, 466] width 36 height 22
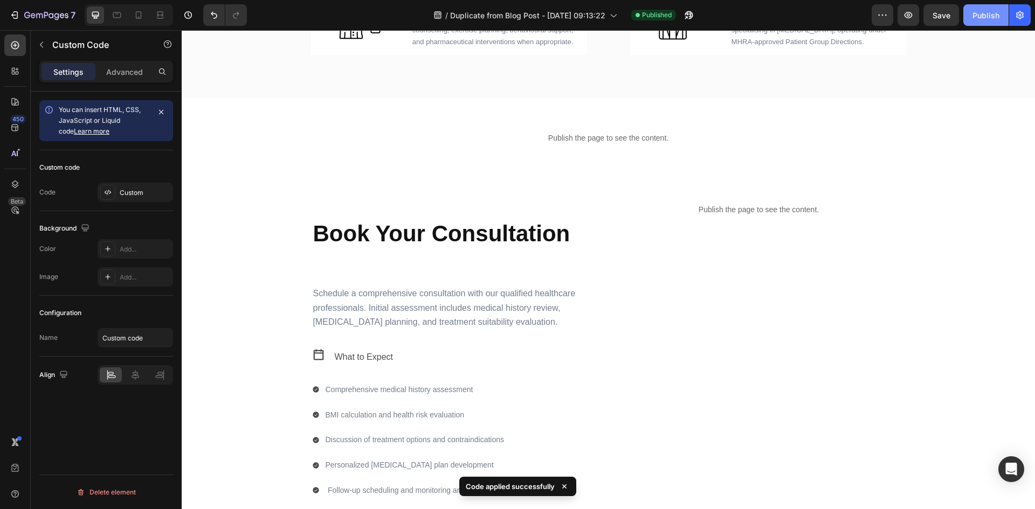
click at [973, 17] on div "Publish" at bounding box center [986, 15] width 27 height 11
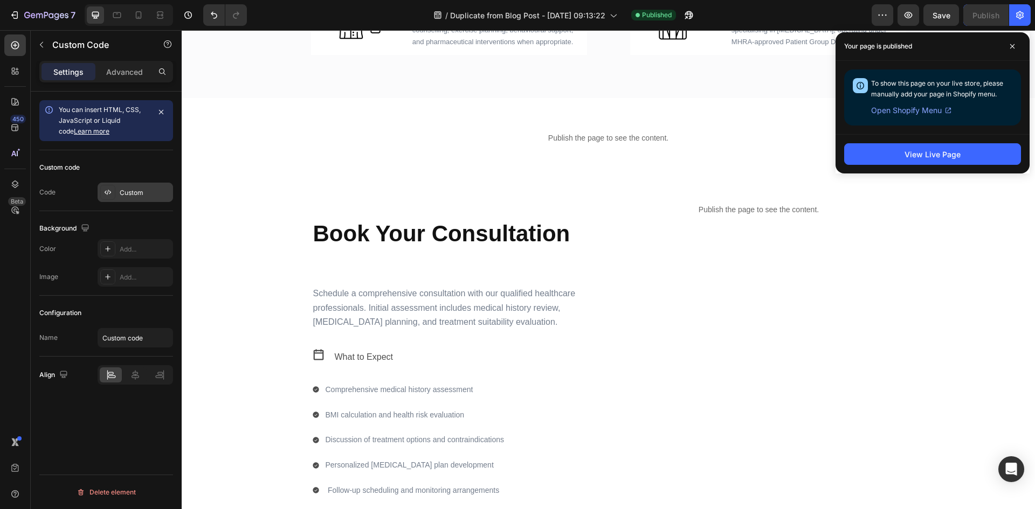
click at [128, 189] on div "Custom" at bounding box center [145, 193] width 51 height 10
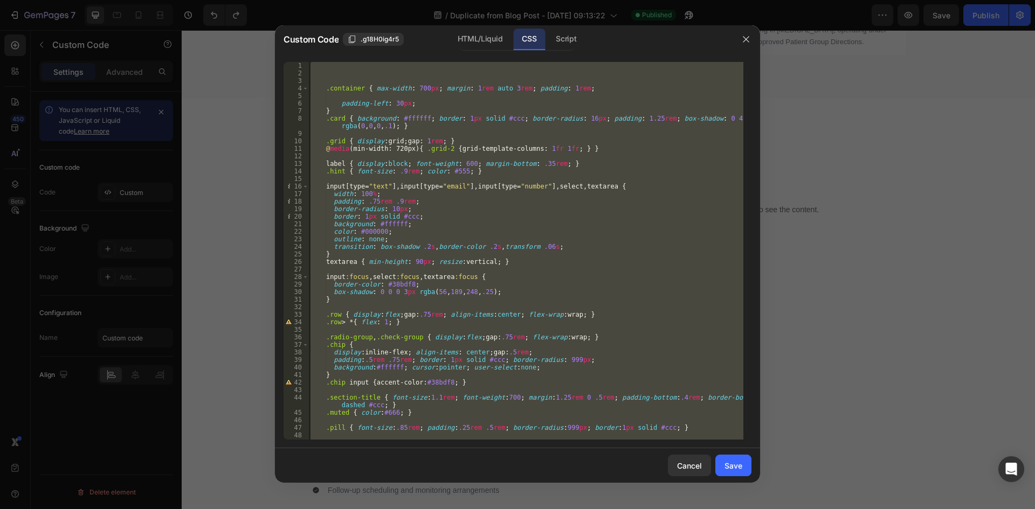
click at [512, 226] on div ".container { max-width : 700 px ; margin : 1 rem auto 3 rem ; padding : 1 rem ;…" at bounding box center [525, 251] width 435 height 378
type textarea "background: #ffffff;"
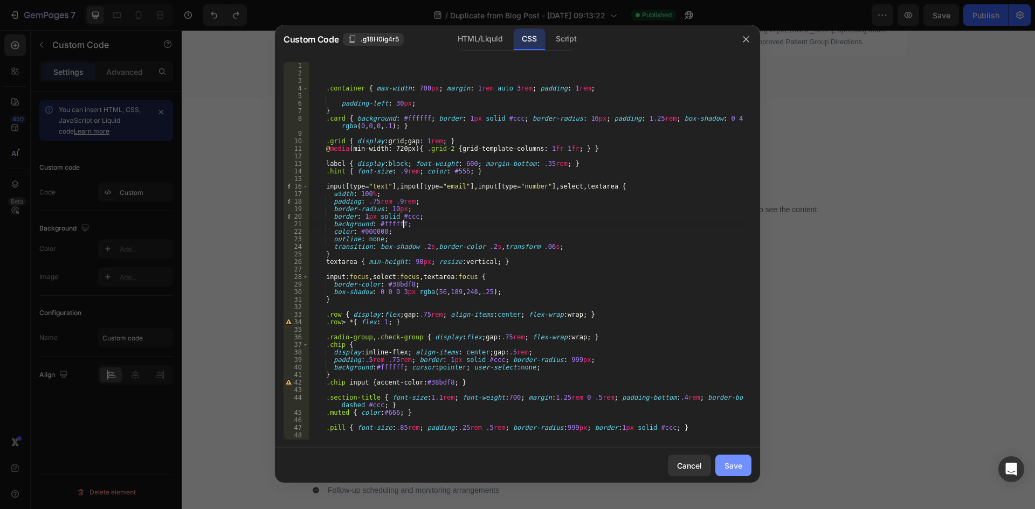
click at [727, 467] on div "Save" at bounding box center [734, 465] width 18 height 11
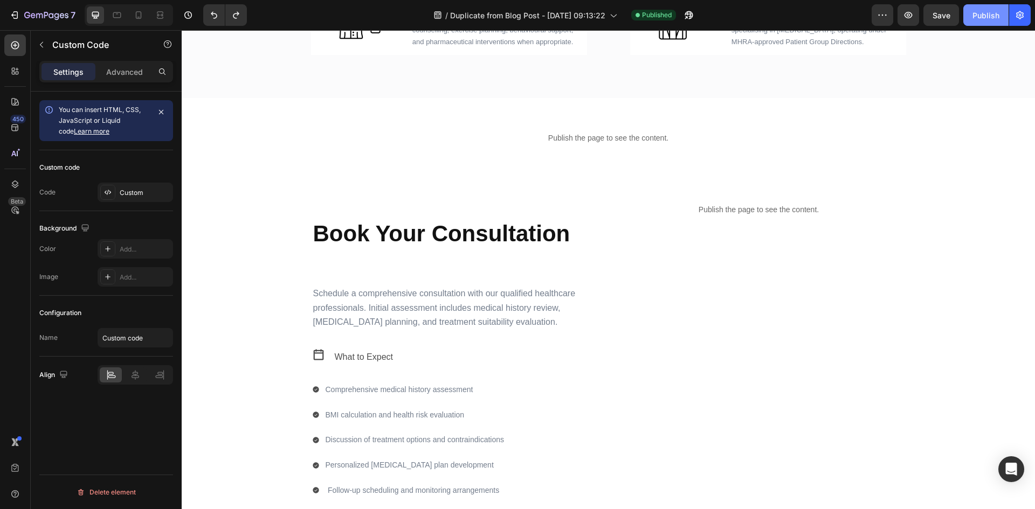
click at [981, 16] on div "Publish" at bounding box center [986, 15] width 27 height 11
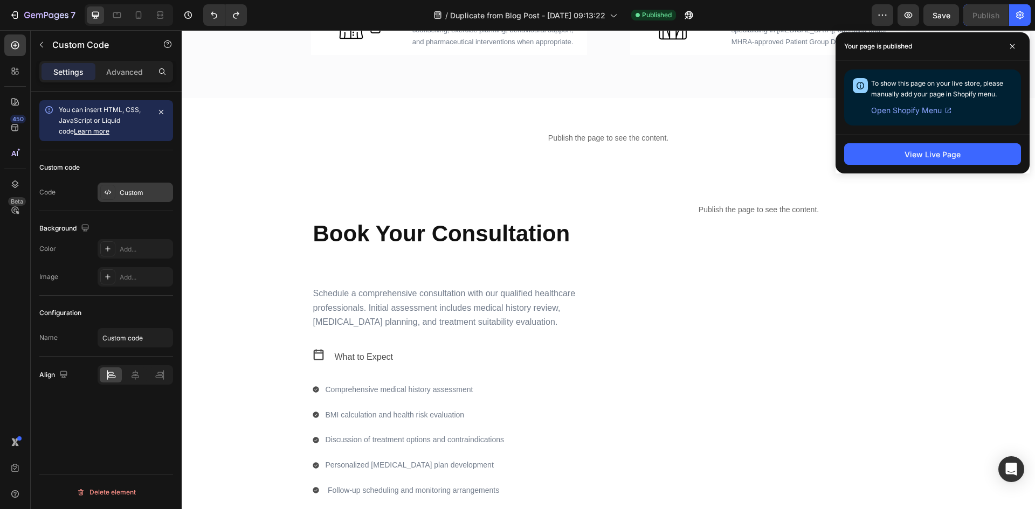
click at [132, 188] on div "Custom" at bounding box center [145, 193] width 51 height 10
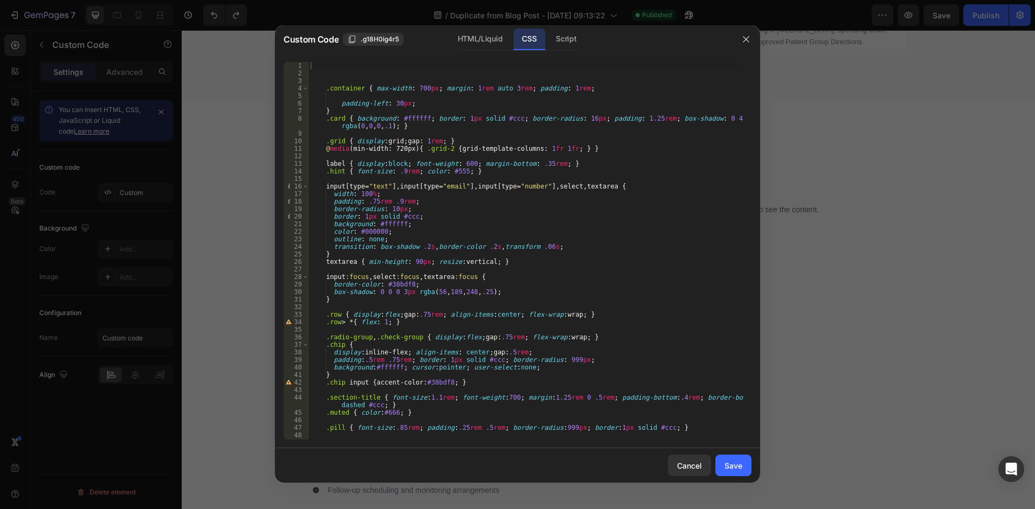
click at [422, 104] on div ".container { max-width : 700 px ; margin : 1 rem auto 3 rem ; padding : 1 rem ;…" at bounding box center [525, 258] width 435 height 393
drag, startPoint x: 336, startPoint y: 105, endPoint x: 417, endPoint y: 103, distance: 80.3
click at [417, 103] on div ".container { max-width : 700 px ; margin : 1 rem auto 3 rem ; padding : 1 rem ;…" at bounding box center [525, 258] width 435 height 393
type textarea "`"
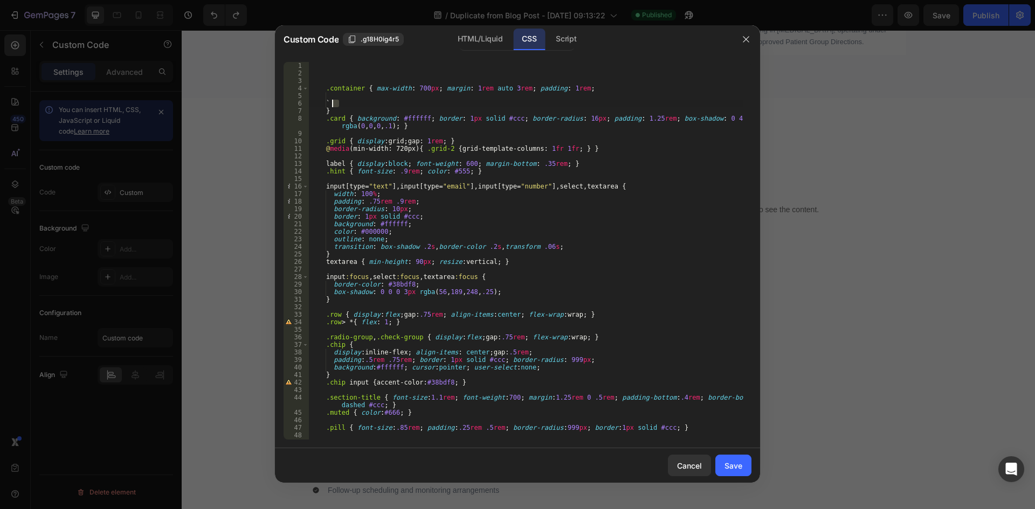
drag, startPoint x: 351, startPoint y: 102, endPoint x: 331, endPoint y: 102, distance: 20.5
click at [331, 102] on div ".container { max-width : 700 px ; margin : 1 rem auto 3 rem ; padding : 1 rem ;…" at bounding box center [525, 258] width 435 height 393
click at [741, 458] on button "Save" at bounding box center [733, 466] width 36 height 22
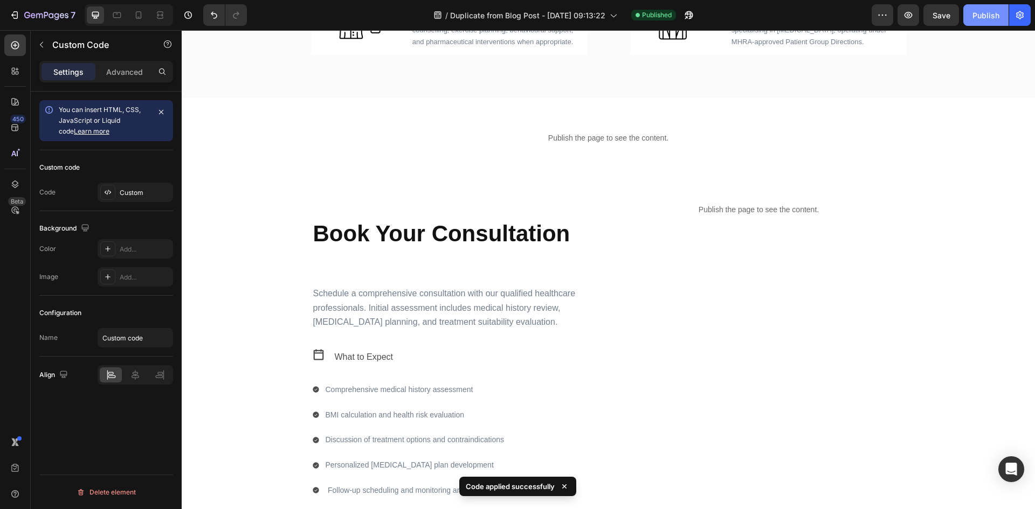
click at [980, 17] on div "Publish" at bounding box center [986, 15] width 27 height 11
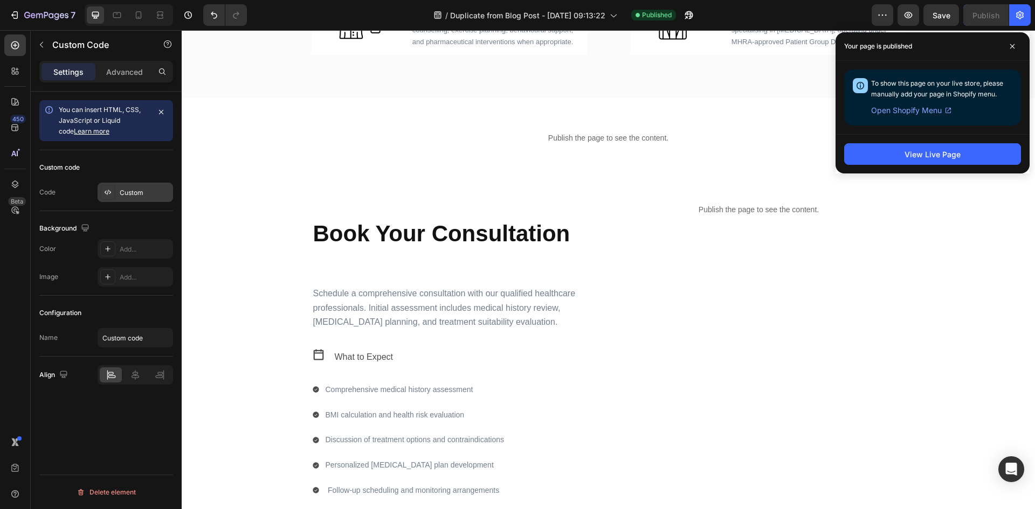
click at [138, 187] on div "Custom" at bounding box center [135, 192] width 75 height 19
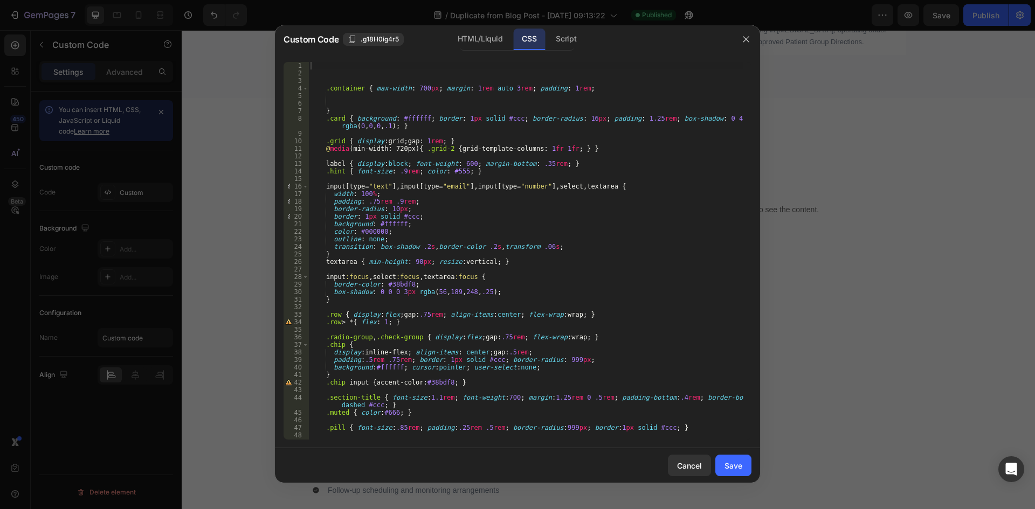
type textarea "input[type="text"], input[type="email"], input[type="number"], select, textarea…"
click at [446, 184] on div ".container { max-width : 700 px ; margin : 1 rem auto 3 rem ; padding : 1 rem ;…" at bounding box center [525, 258] width 435 height 393
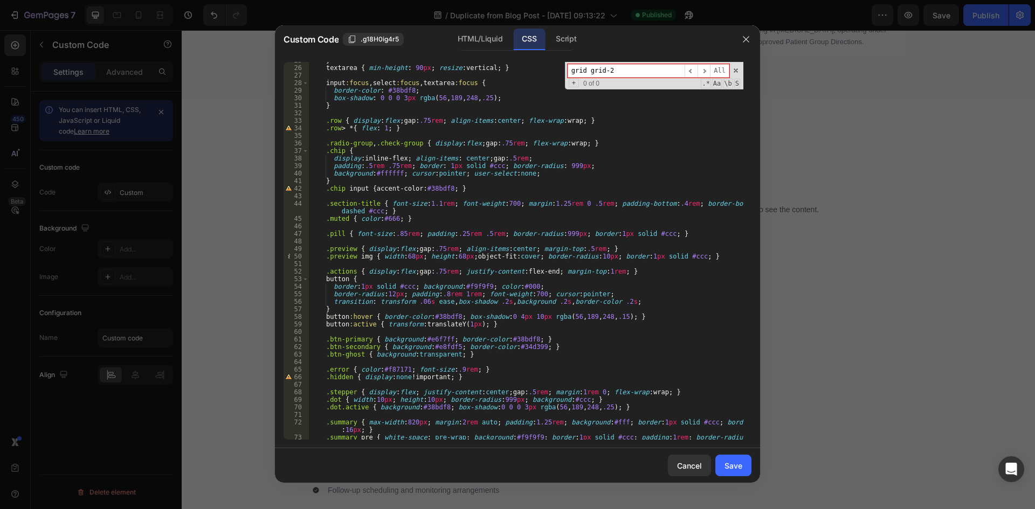
scroll to position [194, 0]
type input "grid grid-2"
click at [715, 70] on span "All" at bounding box center [719, 70] width 19 height 13
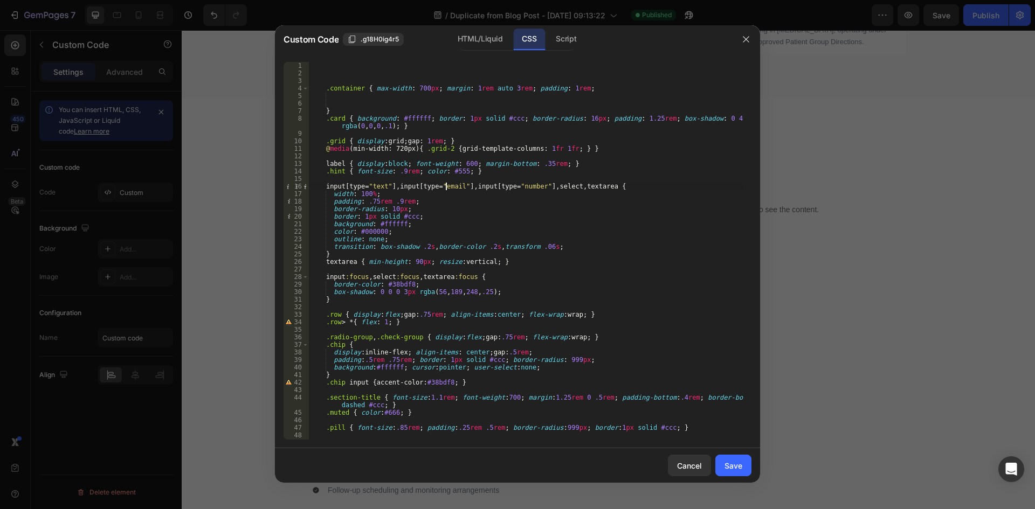
scroll to position [0, 0]
click at [580, 237] on div ".container { max-width : 700 px ; margin : 1 rem auto 3 rem ; padding : 1 rem ;…" at bounding box center [525, 258] width 435 height 393
type textarea "outline: none;"
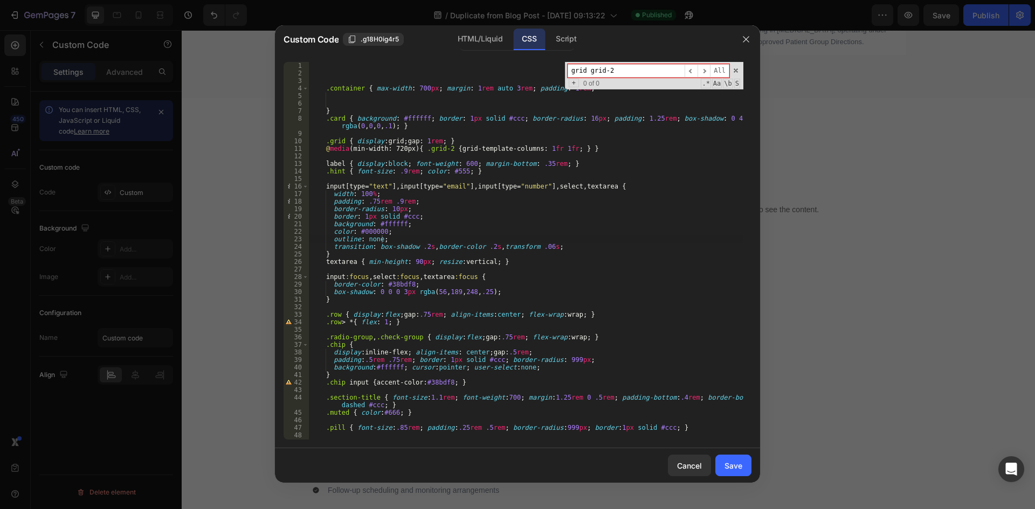
paste input "-22px"
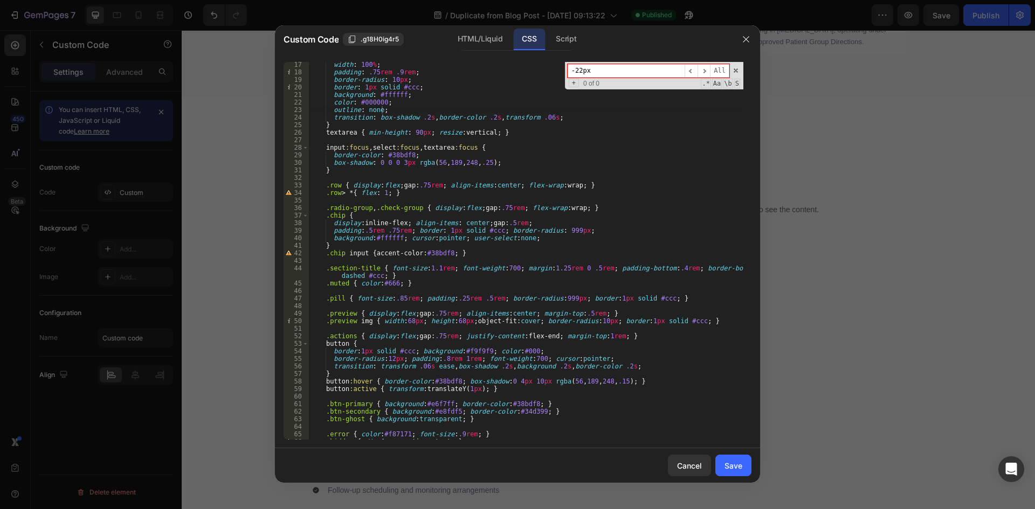
scroll to position [203, 0]
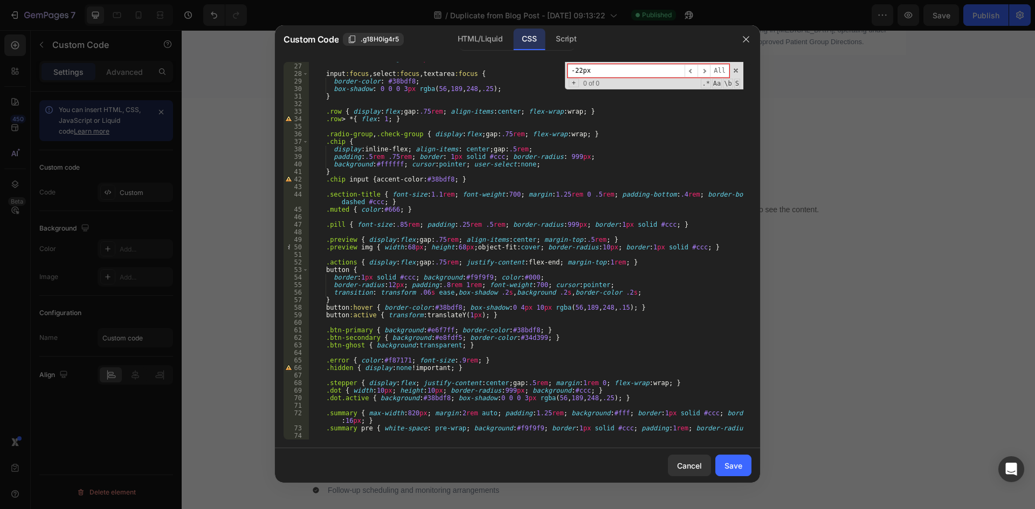
type input "-22px"
click at [621, 332] on div "textarea { min-height : 90 px ; resize : vertical ; } input :focus , select :fo…" at bounding box center [525, 251] width 435 height 393
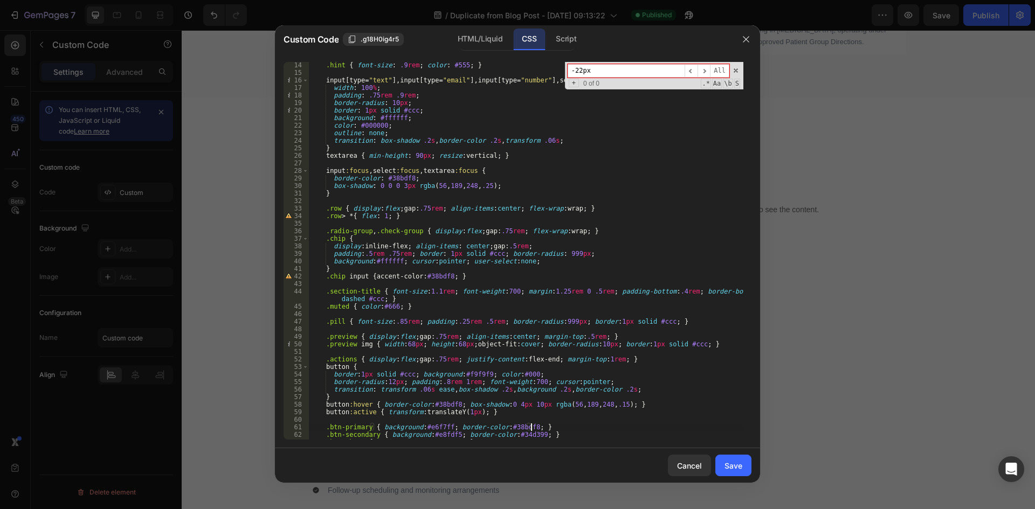
scroll to position [0, 0]
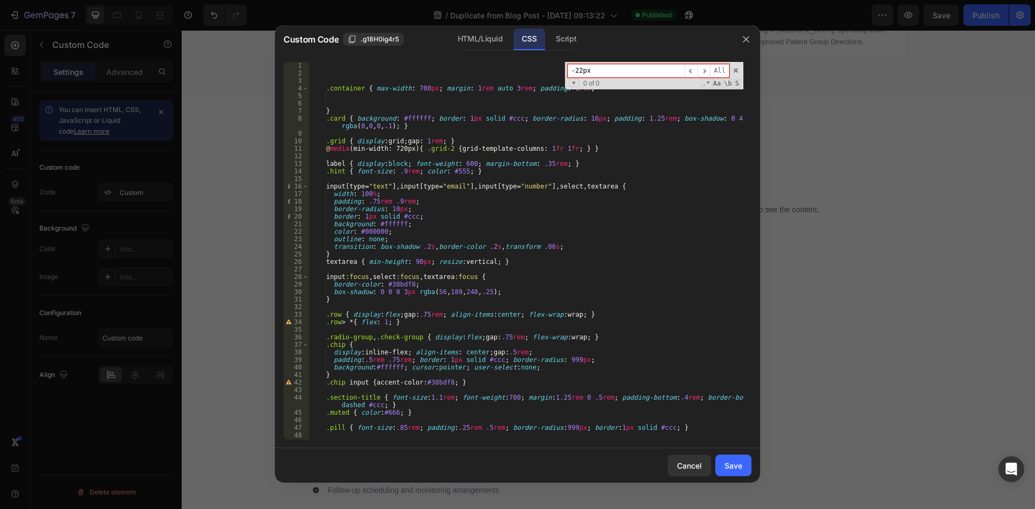
click at [663, 246] on div ".container { max-width : 700 px ; margin : 1 rem auto 3 rem ; padding : 1 rem ;…" at bounding box center [525, 258] width 435 height 393
type textarea "transition: box-shadow .2s, border-color .2s, transform .06s;"
click at [733, 71] on span at bounding box center [736, 71] width 8 height 8
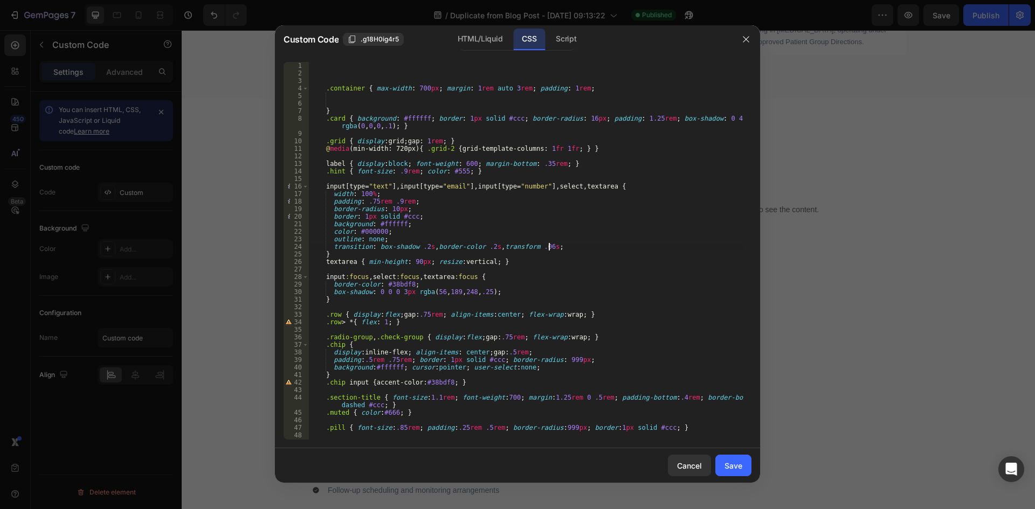
click at [195, 133] on div at bounding box center [517, 254] width 1035 height 509
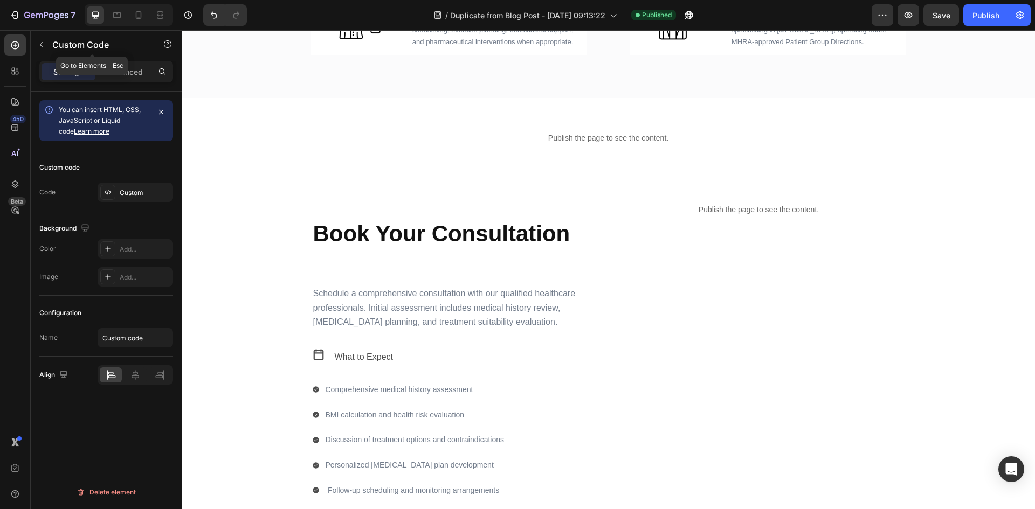
drag, startPoint x: 133, startPoint y: 52, endPoint x: 122, endPoint y: 61, distance: 13.8
click at [130, 54] on div "Custom Code" at bounding box center [92, 45] width 123 height 28
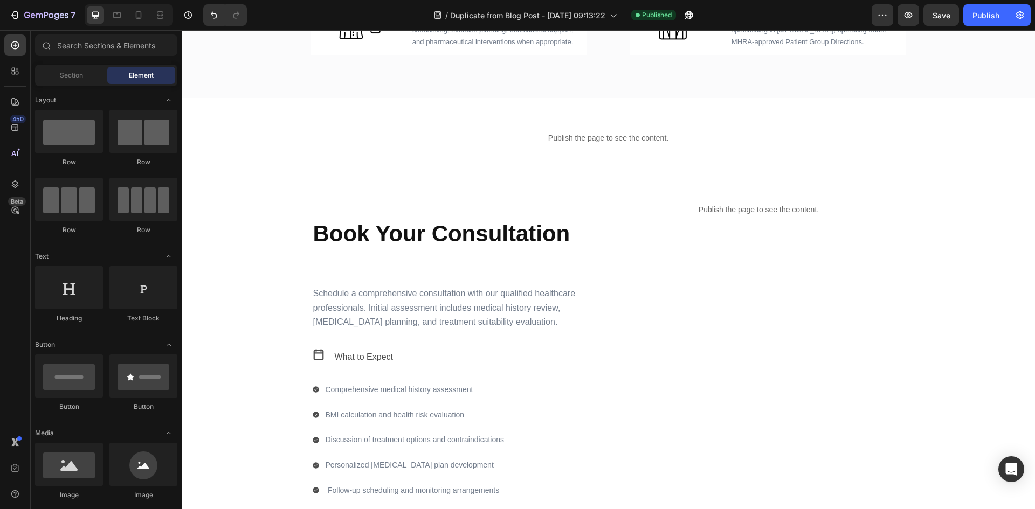
click at [122, 61] on div "Sections(30) Elements(83) Section Element Hero Section Product Detail Brands Tr…" at bounding box center [106, 271] width 151 height 472
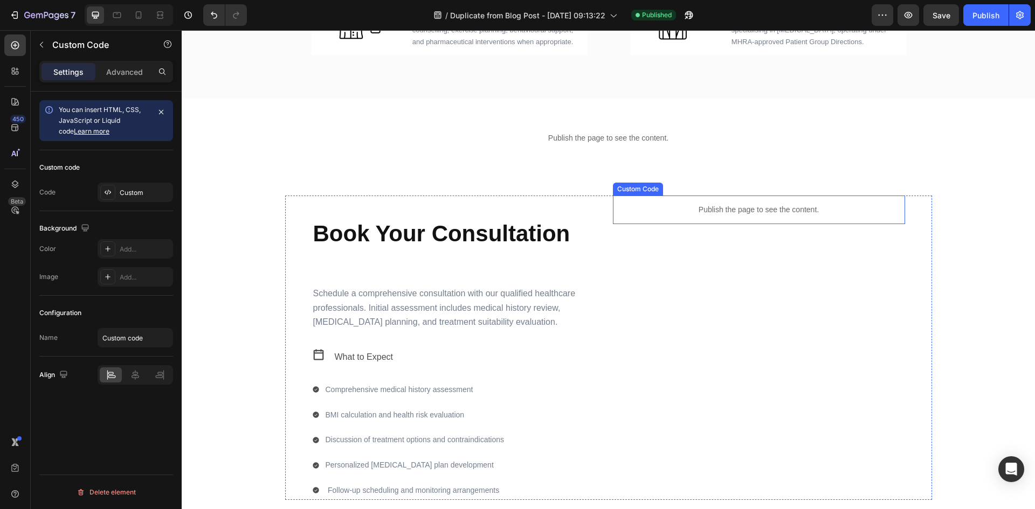
click at [718, 210] on p "Publish the page to see the content." at bounding box center [759, 209] width 292 height 11
click at [109, 70] on p "Advanced" at bounding box center [124, 71] width 37 height 11
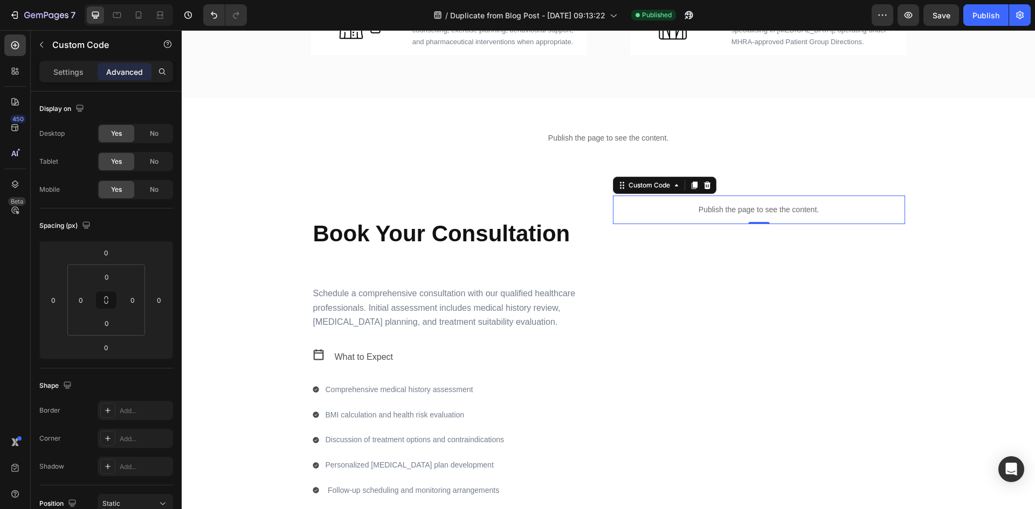
click at [843, 210] on p "Publish the page to see the content." at bounding box center [759, 209] width 292 height 11
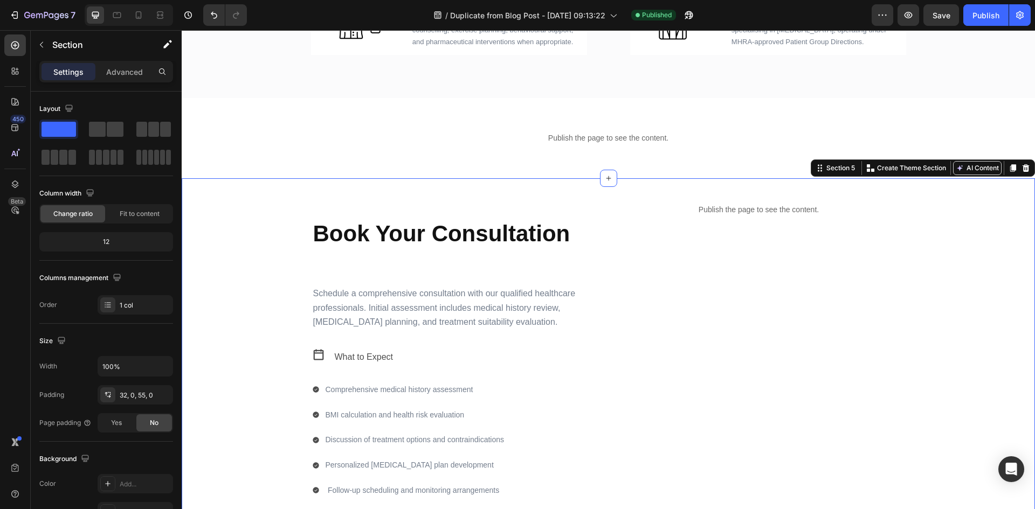
click at [937, 207] on div "Book Your Consultation Heading Schedule a comprehensive consultation with our q…" at bounding box center [608, 348] width 853 height 305
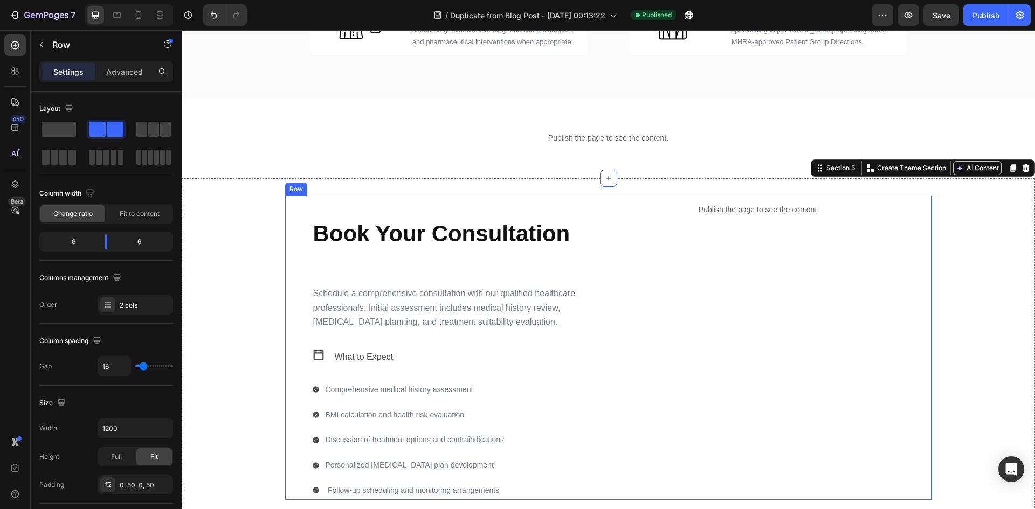
click at [906, 212] on div "Book Your Consultation Heading Schedule a comprehensive consultation with our q…" at bounding box center [608, 348] width 647 height 305
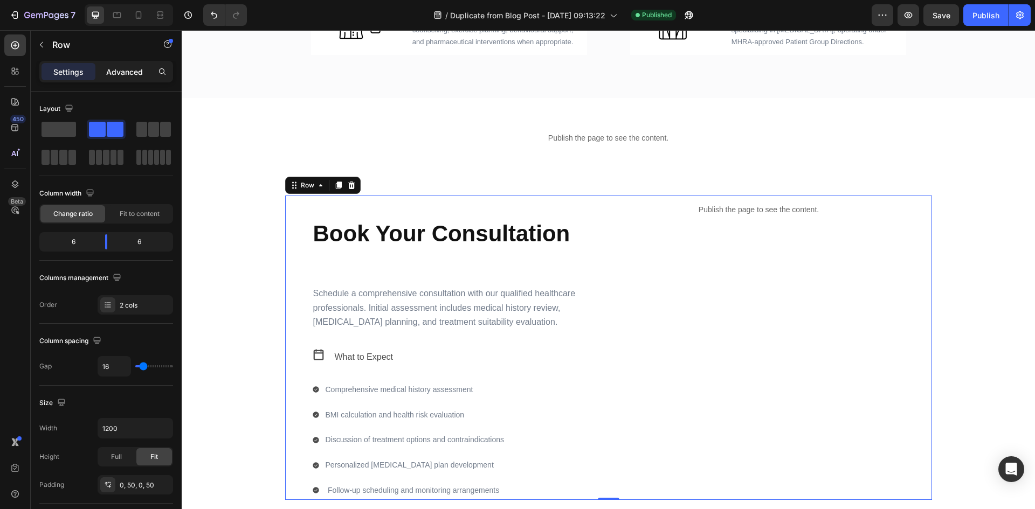
click at [130, 73] on p "Advanced" at bounding box center [124, 71] width 37 height 11
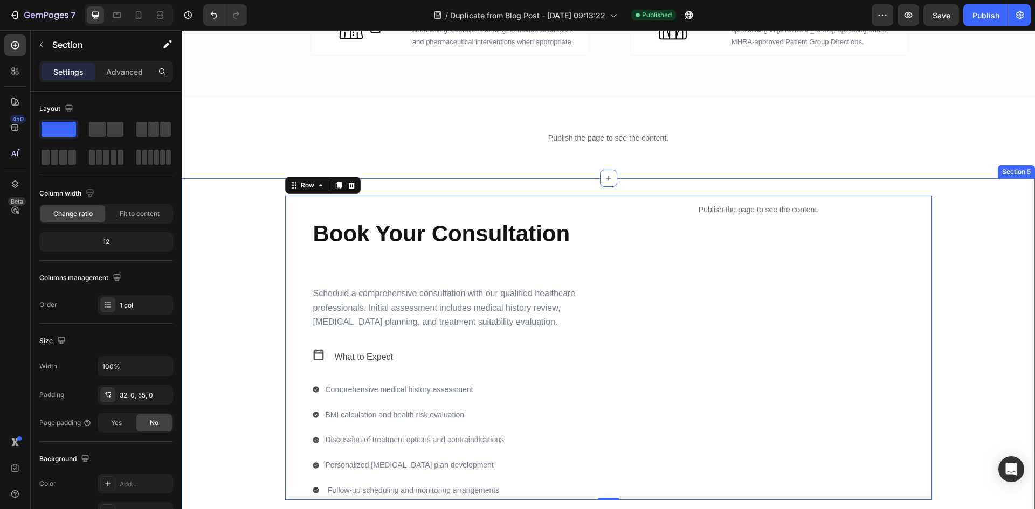
click at [956, 247] on div "Book Your Consultation Heading Schedule a comprehensive consultation with our q…" at bounding box center [608, 348] width 853 height 305
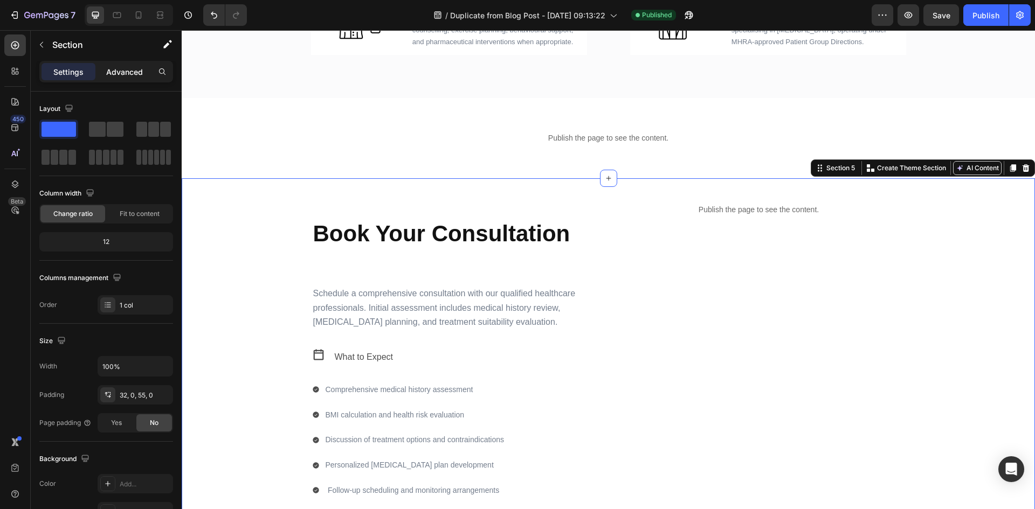
click at [132, 73] on p "Advanced" at bounding box center [124, 71] width 37 height 11
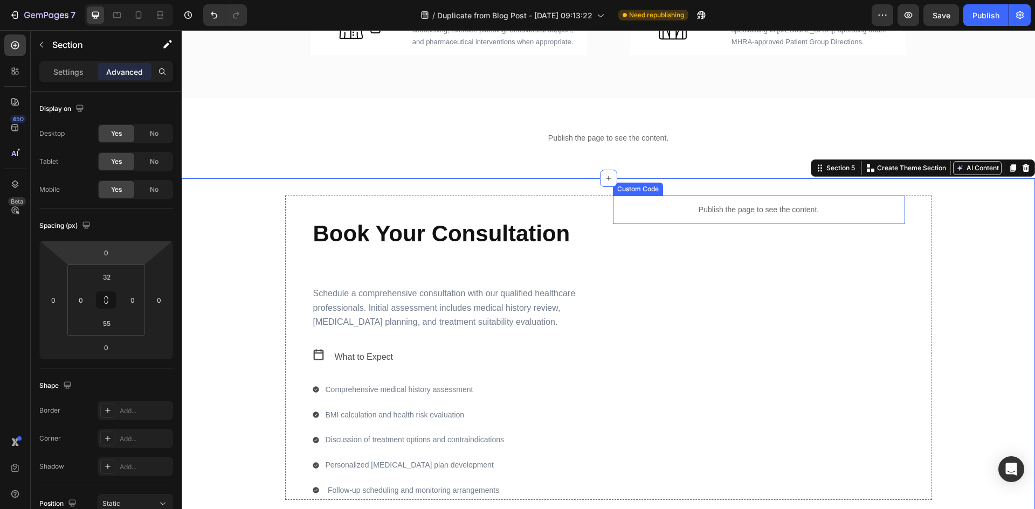
click at [769, 209] on p "Publish the page to see the content." at bounding box center [759, 209] width 292 height 11
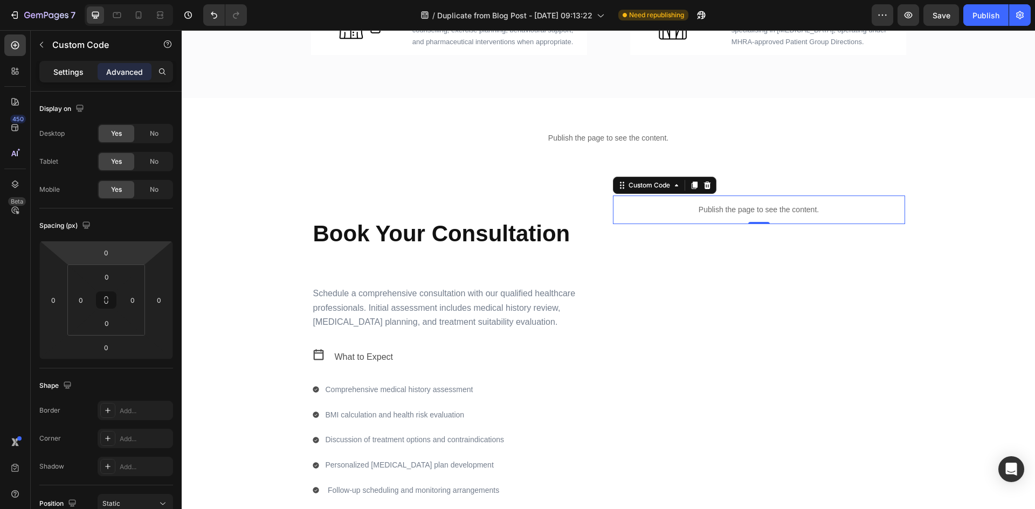
click at [64, 70] on p "Settings" at bounding box center [68, 71] width 30 height 11
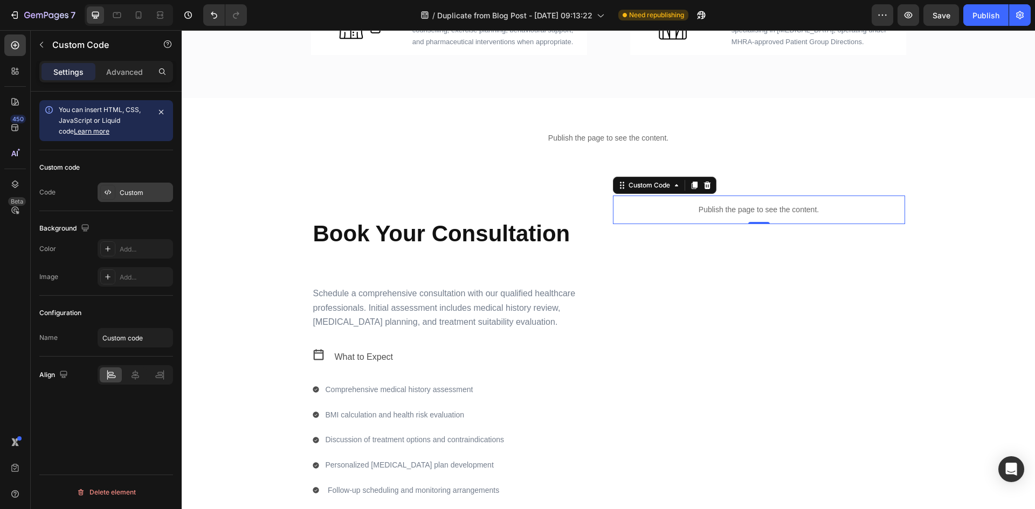
click at [141, 201] on div "Custom" at bounding box center [135, 192] width 75 height 19
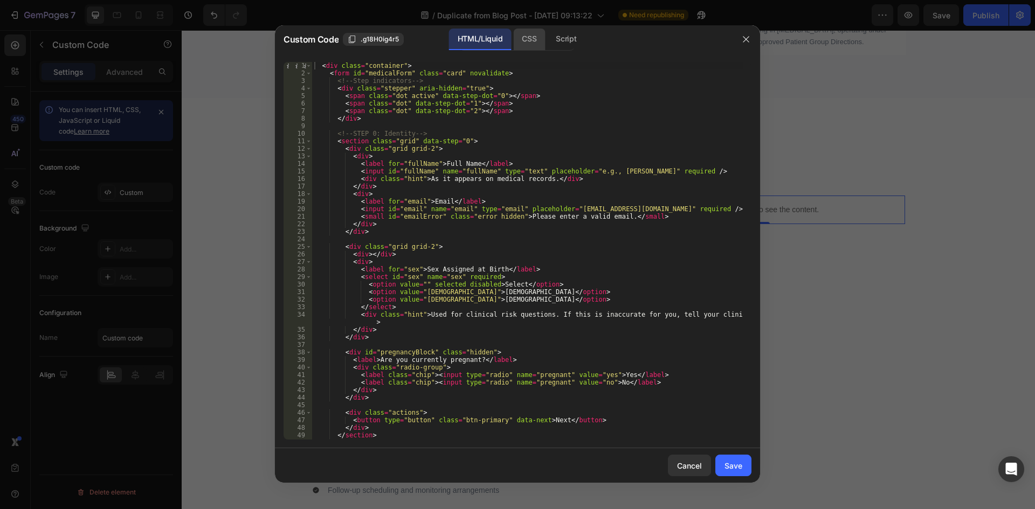
click at [528, 35] on div "CSS" at bounding box center [529, 40] width 32 height 22
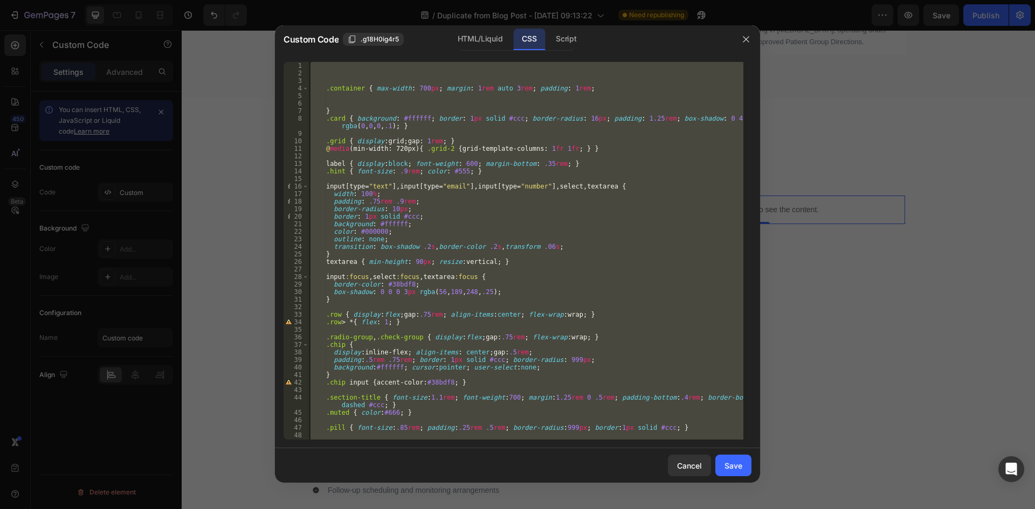
click at [570, 284] on div ".container { max-width : 700 px ; margin : 1 rem auto 3 rem ; padding : 1 rem ;…" at bounding box center [525, 251] width 435 height 378
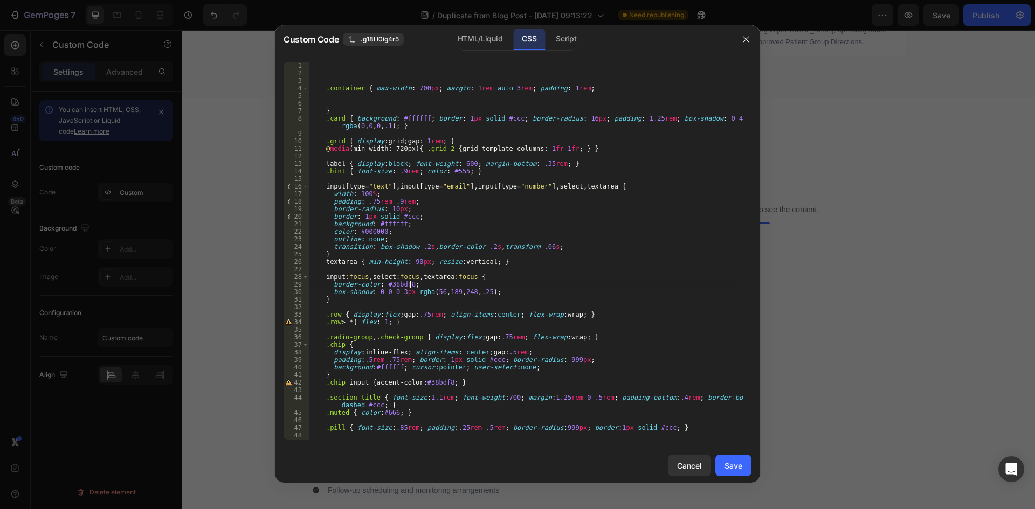
click at [406, 150] on div ".container { max-width : 700 px ; margin : 1 rem auto 3 rem ; padding : 1 rem ;…" at bounding box center [525, 258] width 435 height 393
drag, startPoint x: 429, startPoint y: 147, endPoint x: 435, endPoint y: 148, distance: 6.0
click at [429, 147] on div ".container { max-width : 700 px ; margin : 1 rem auto 3 rem ; padding : 1 rem ;…" at bounding box center [525, 258] width 435 height 393
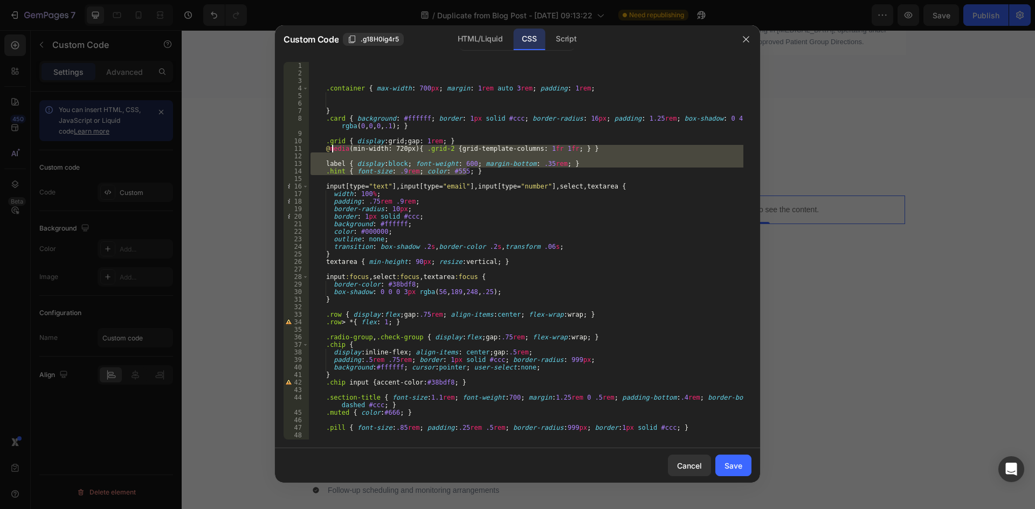
drag, startPoint x: 474, startPoint y: 171, endPoint x: 328, endPoint y: 147, distance: 148.1
click at [328, 147] on div ".container { max-width : 700 px ; margin : 1 rem auto 3 rem ; padding : 1 rem ;…" at bounding box center [525, 258] width 435 height 393
type textarea "@media (min-width: 720px) { .grid-2 { grid-template-columns: 1fr 1fr; } }"
click at [435, 159] on div ".container { max-width : 700 px ; margin : 1 rem auto 3 rem ; padding : 1 rem ;…" at bounding box center [525, 251] width 435 height 378
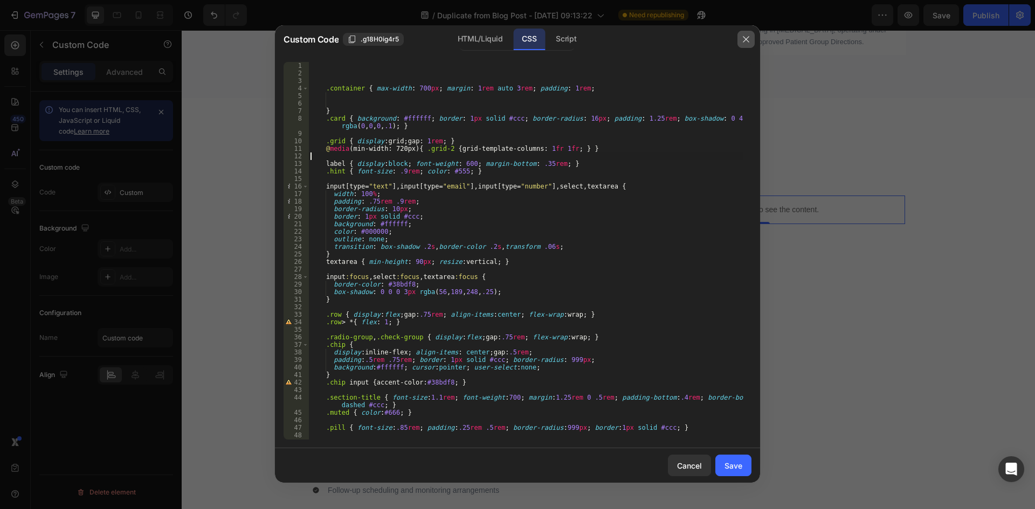
click at [747, 42] on icon "button" at bounding box center [746, 39] width 9 height 9
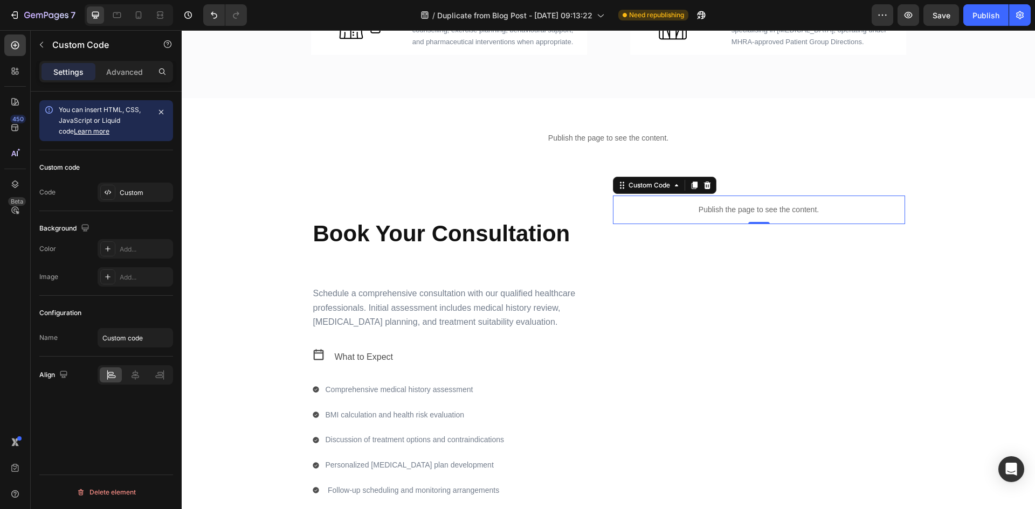
click at [687, 211] on p "Publish the page to see the content." at bounding box center [759, 209] width 292 height 11
click at [140, 380] on icon at bounding box center [135, 375] width 11 height 11
click at [1000, 15] on button "Publish" at bounding box center [985, 15] width 45 height 22
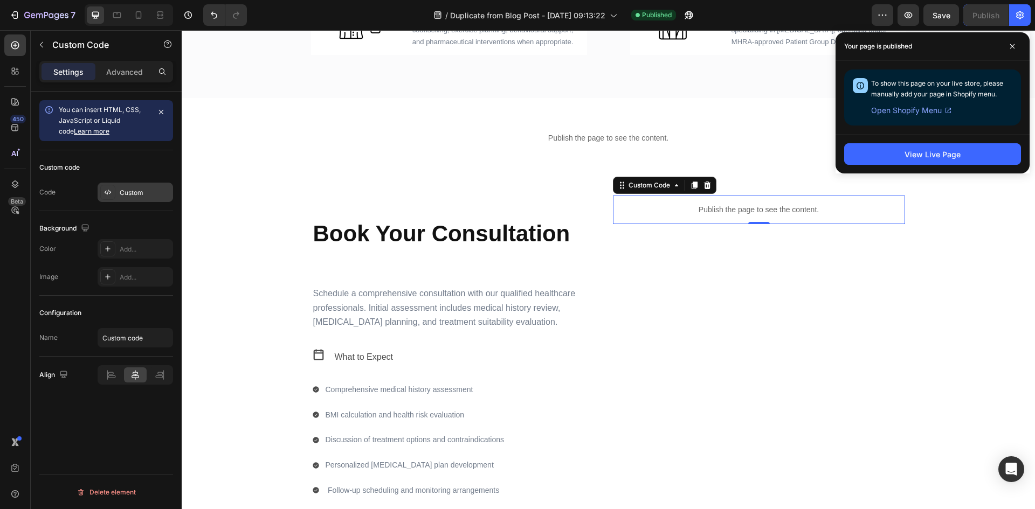
click at [139, 191] on div "Custom" at bounding box center [145, 193] width 51 height 10
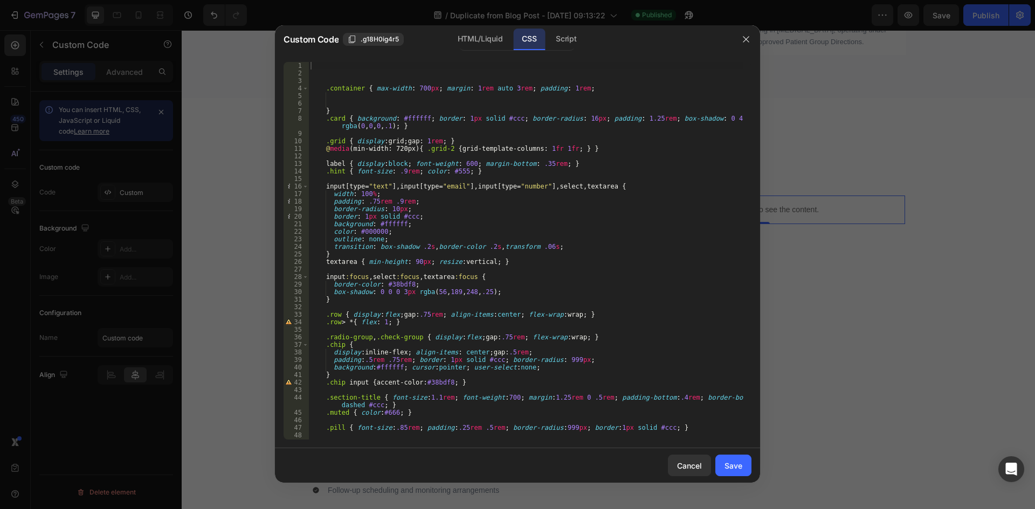
type textarea ".card { background: #ffffff; border: 1px solid #ccc; border-radius: 16px; paddi…"
click at [598, 124] on div ".container { max-width : 700 px ; margin : 1 rem auto 3 rem ; padding : 1 rem ;…" at bounding box center [525, 258] width 435 height 393
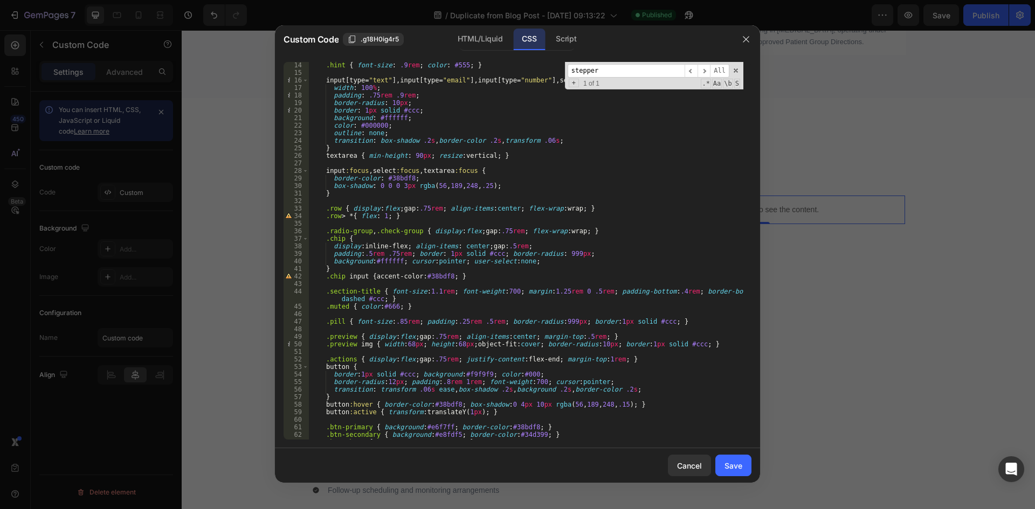
scroll to position [203, 0]
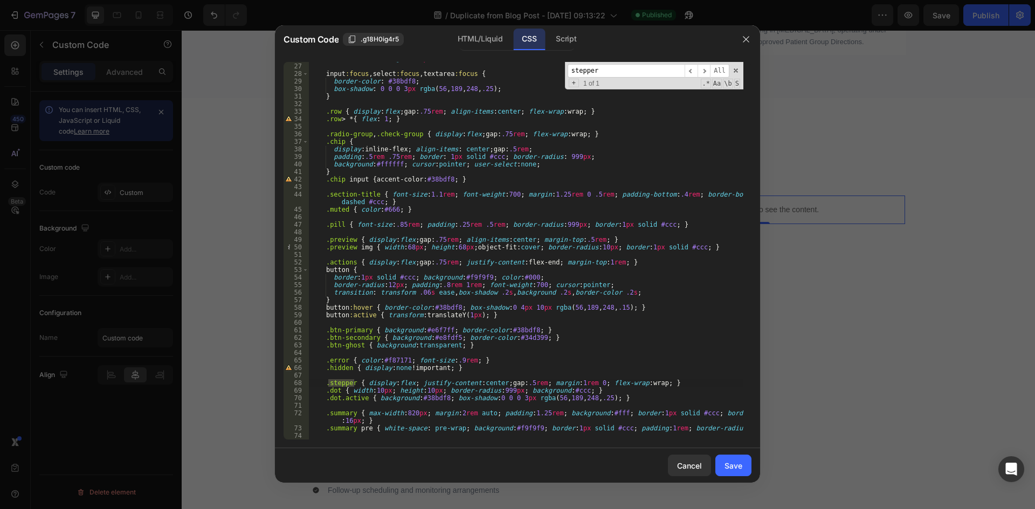
click at [625, 73] on input "stepper" at bounding box center [626, 70] width 117 height 13
type input "stepper"
click at [724, 68] on span "All" at bounding box center [719, 70] width 19 height 13
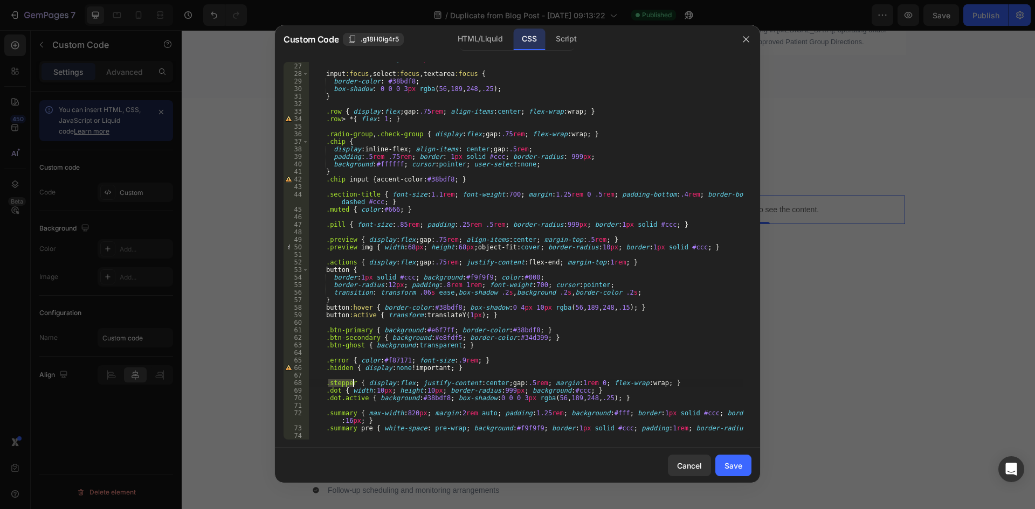
click at [595, 79] on div "textarea { min-height : 90 px ; resize : vertical ; } input :focus , select :fo…" at bounding box center [525, 251] width 435 height 393
click at [606, 111] on div "textarea { min-height : 90 px ; resize : vertical ; } input :focus , select :fo…" at bounding box center [525, 251] width 435 height 393
type textarea ".row { display:flex; gap:.75rem; align-items:center; flex-wrap:wrap; }"
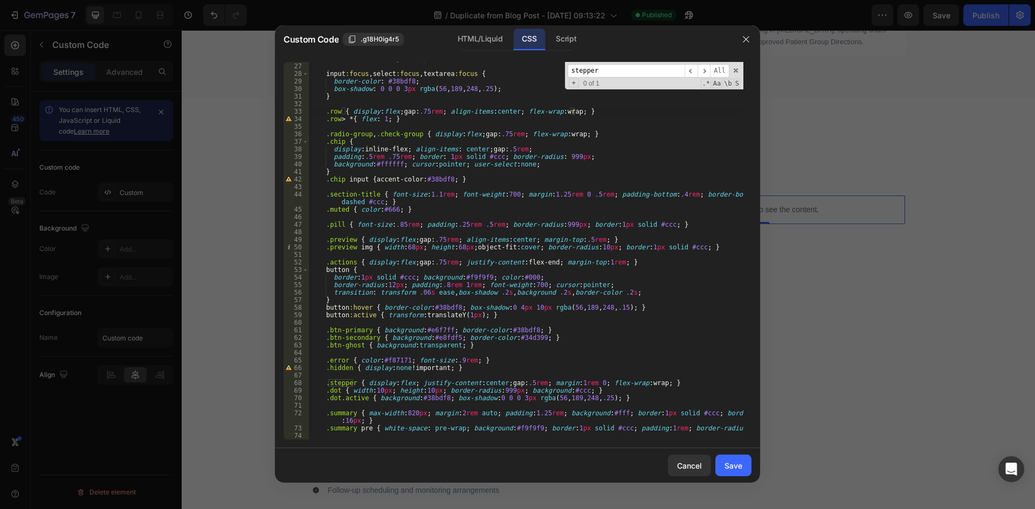
paste input "grid grid-2"
drag, startPoint x: 585, startPoint y: 71, endPoint x: 621, endPoint y: 71, distance: 36.1
click at [621, 71] on input "grid grid-2" at bounding box center [626, 70] width 117 height 13
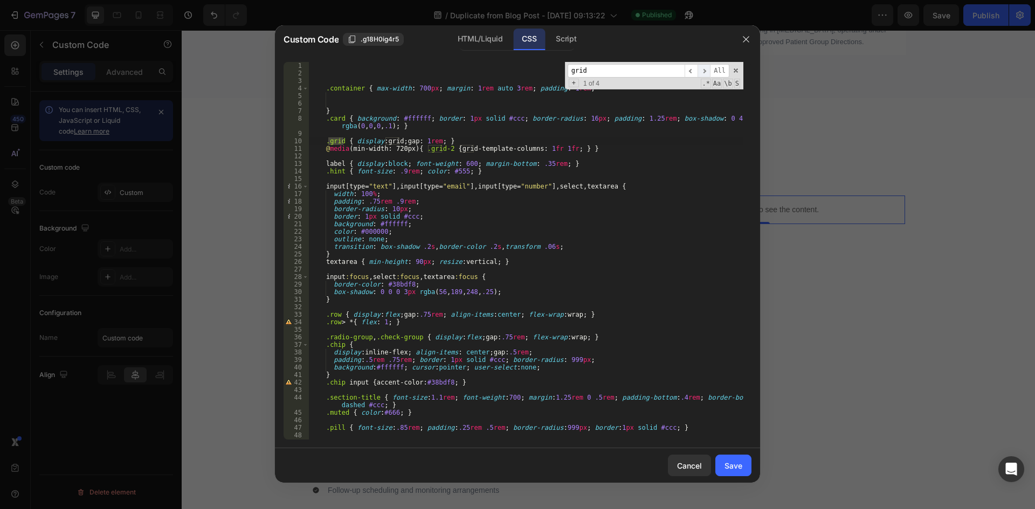
click at [708, 72] on span "​" at bounding box center [704, 70] width 13 height 13
click at [692, 74] on span "​" at bounding box center [691, 70] width 13 height 13
click at [704, 66] on span "​" at bounding box center [704, 70] width 13 height 13
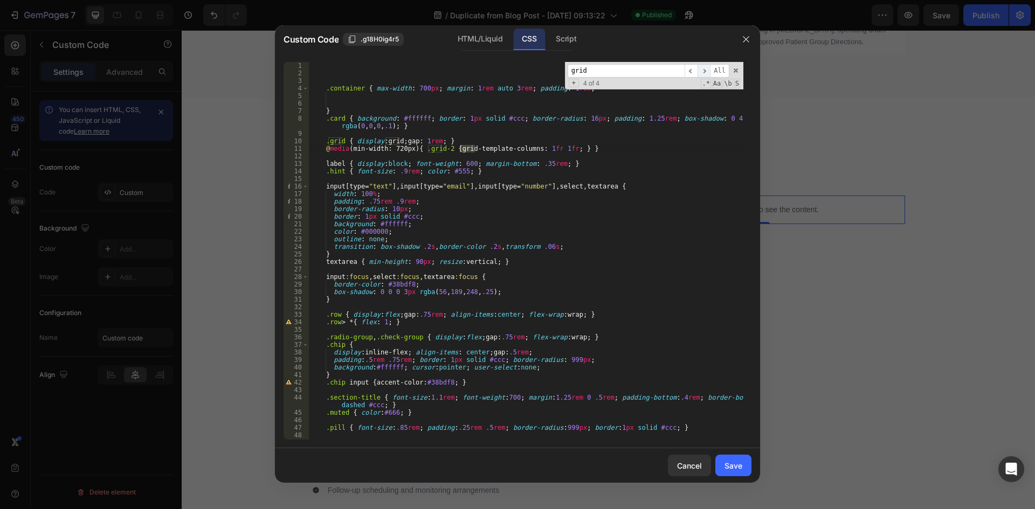
click at [704, 66] on span "​" at bounding box center [704, 70] width 13 height 13
drag, startPoint x: 604, startPoint y: 65, endPoint x: 543, endPoint y: 70, distance: 60.6
click at [543, 70] on div ".container { max-width : 700 px ; margin : 1 rem auto 3 rem ; padding : 1 rem ;…" at bounding box center [525, 251] width 435 height 378
type input "-"
click at [706, 73] on span "​" at bounding box center [704, 70] width 13 height 13
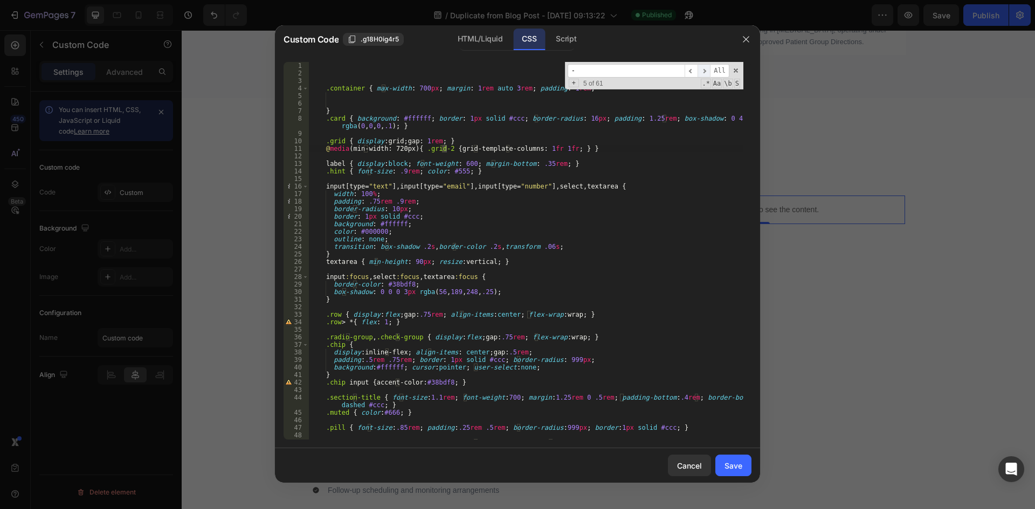
click at [706, 73] on span "​" at bounding box center [704, 70] width 13 height 13
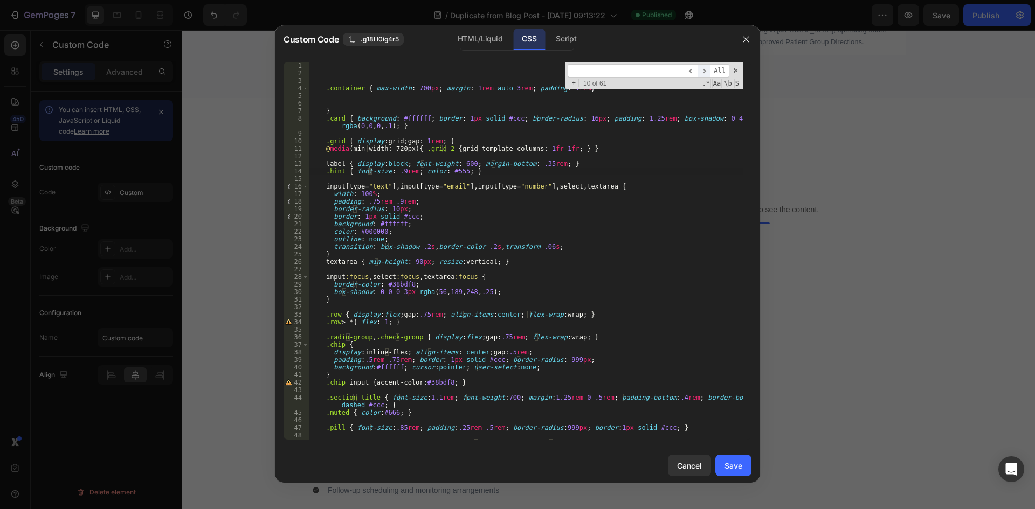
click at [706, 73] on span "​" at bounding box center [704, 70] width 13 height 13
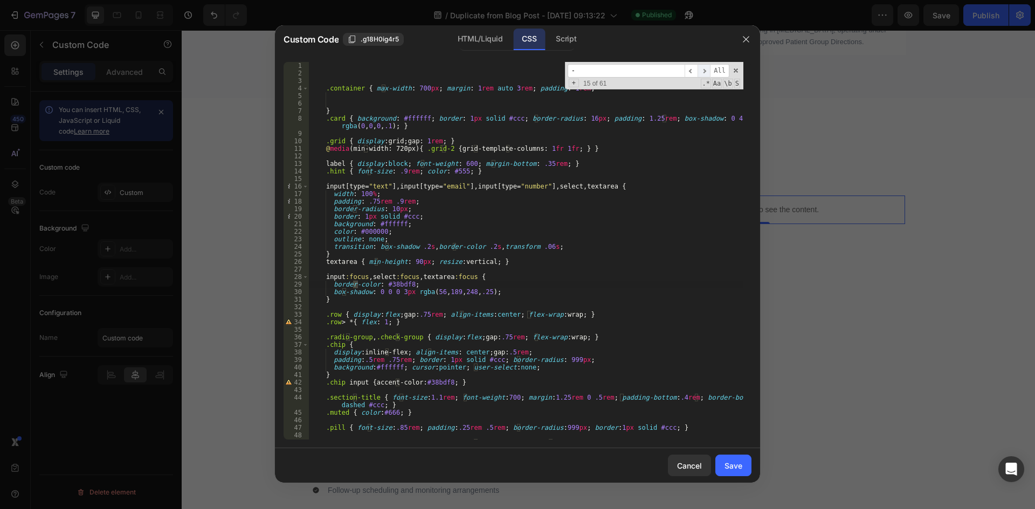
click at [706, 73] on span "​" at bounding box center [704, 70] width 13 height 13
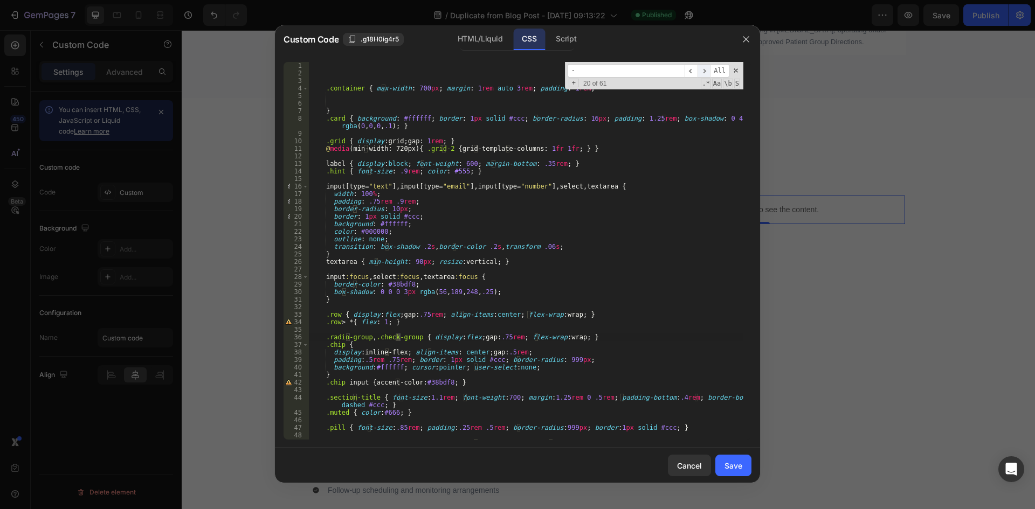
click at [706, 73] on span "​" at bounding box center [704, 70] width 13 height 13
click at [656, 69] on input "-" at bounding box center [626, 70] width 117 height 13
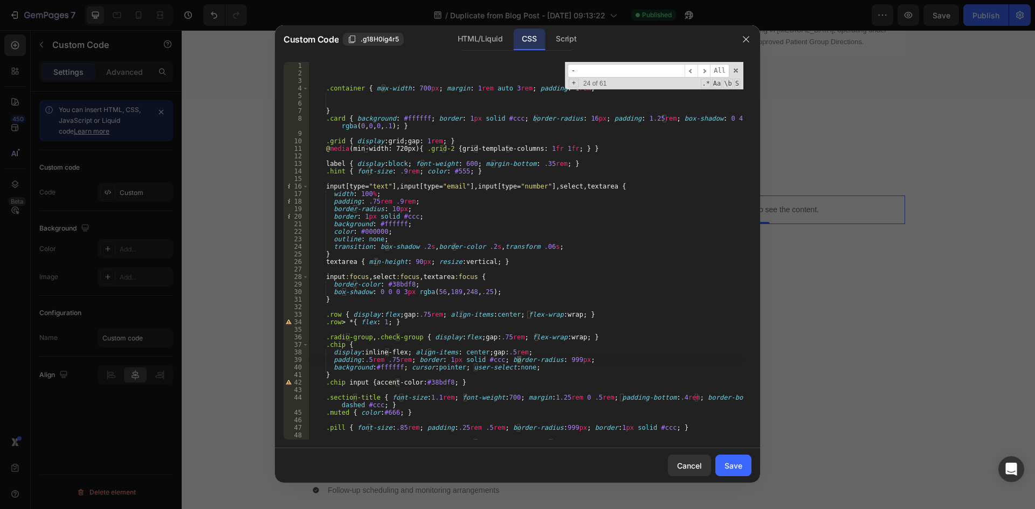
click at [656, 69] on input "-" at bounding box center [626, 70] width 117 height 13
type input "margin"
click at [706, 68] on span "​" at bounding box center [704, 70] width 13 height 13
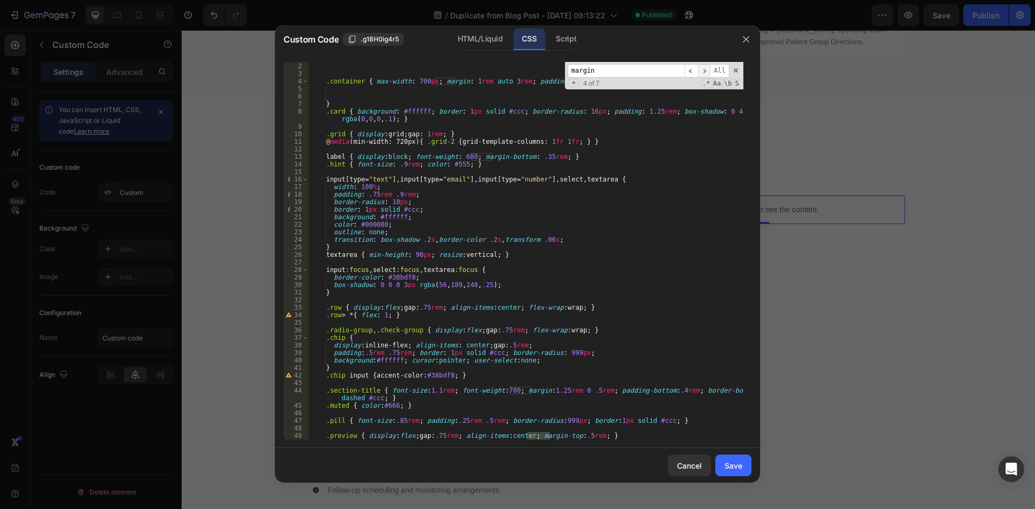
click at [708, 68] on span "​" at bounding box center [704, 70] width 13 height 13
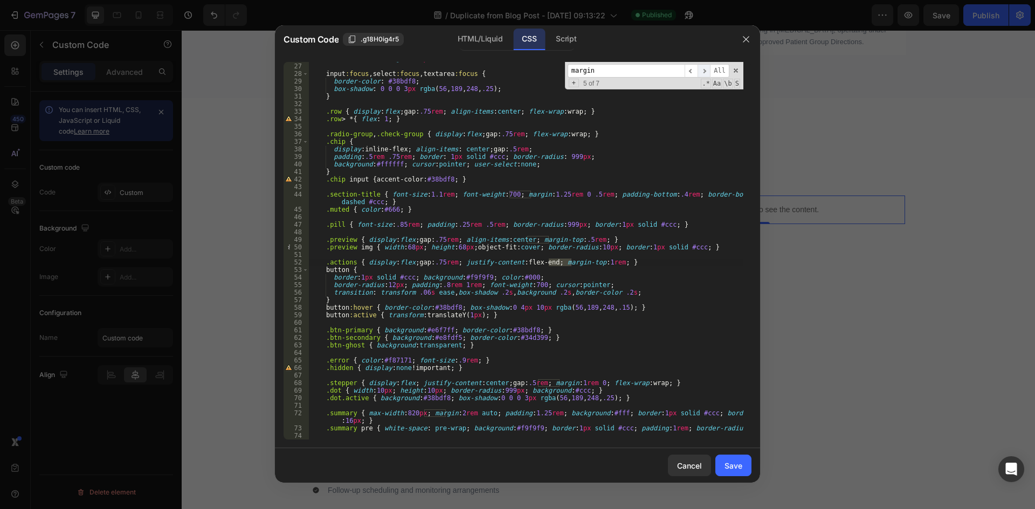
scroll to position [203, 0]
click at [709, 68] on span "​" at bounding box center [704, 70] width 13 height 13
click at [712, 70] on span "All" at bounding box center [719, 70] width 19 height 13
type textarea ".container { max-width: 700px; margin: 1rem auto 3rem; padding: 1rem;"
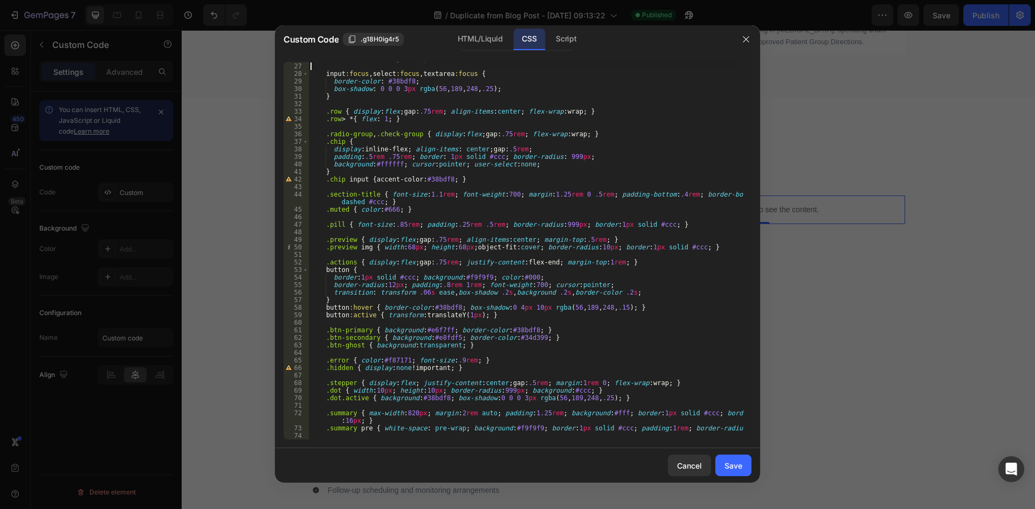
click at [712, 70] on div "textarea { min-height : 90 px ; resize : vertical ; } input :focus , select :fo…" at bounding box center [525, 251] width 435 height 393
click at [627, 80] on div "textarea { min-height : 90 px ; resize : vertical ; } input :focus , select :fo…" at bounding box center [525, 251] width 435 height 393
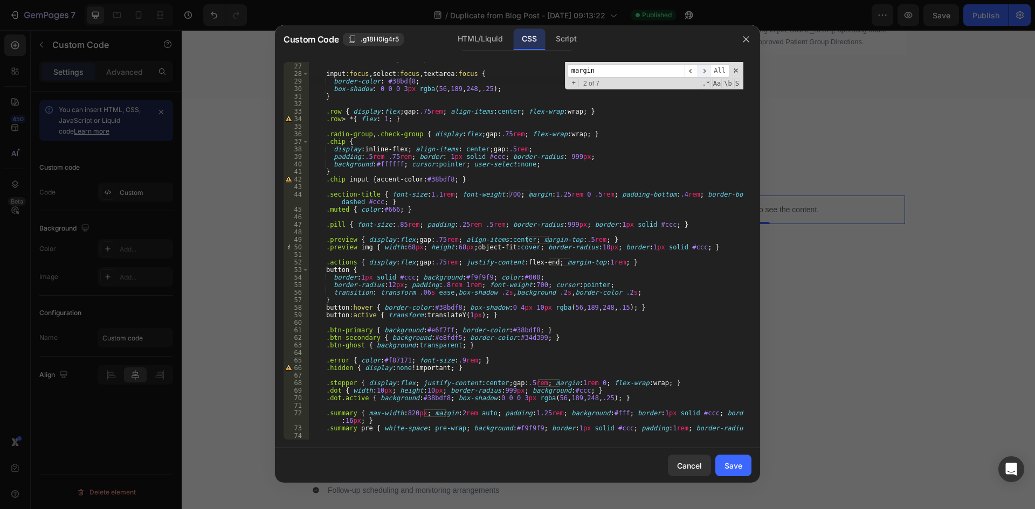
click at [709, 73] on span "​" at bounding box center [704, 70] width 13 height 13
click at [706, 71] on span "​" at bounding box center [704, 70] width 13 height 13
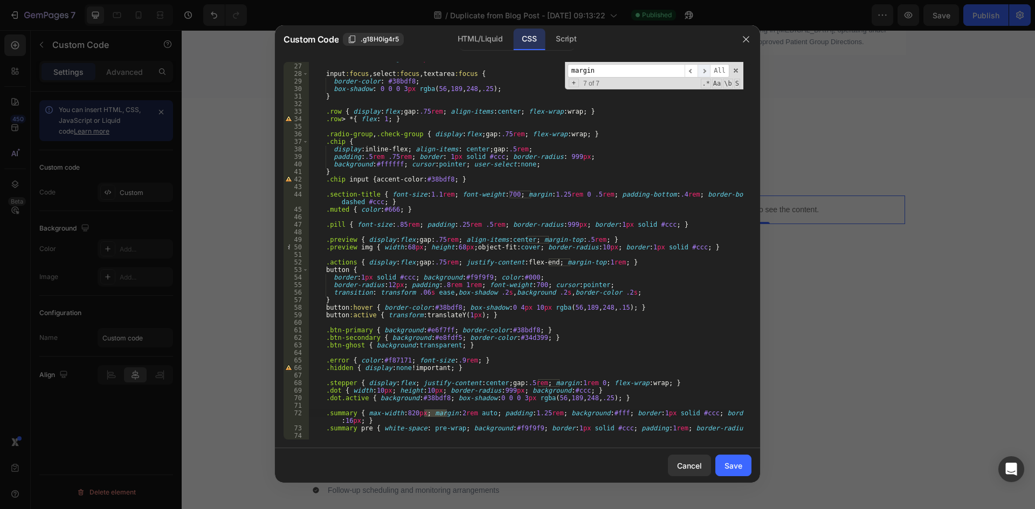
click at [706, 71] on span "​" at bounding box center [704, 70] width 13 height 13
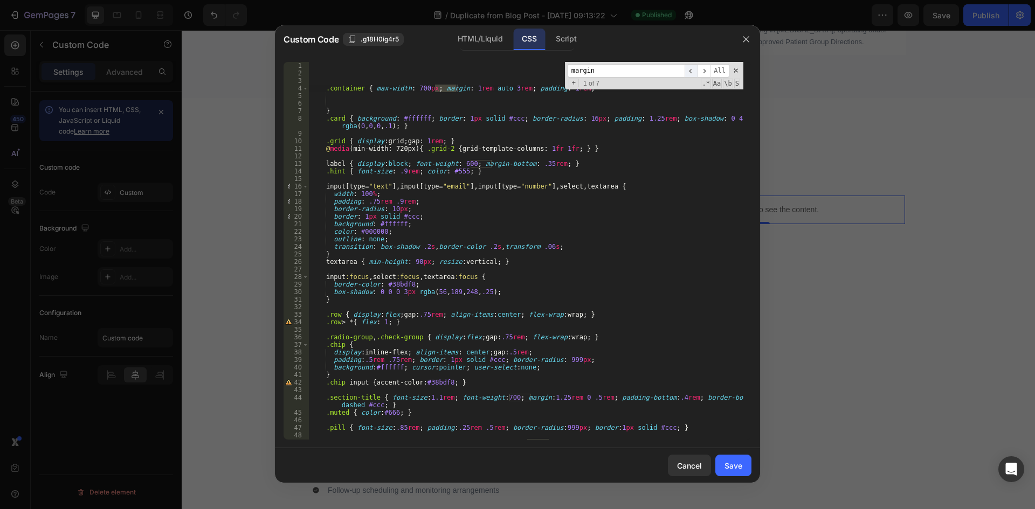
click at [688, 71] on span "​" at bounding box center [691, 70] width 13 height 13
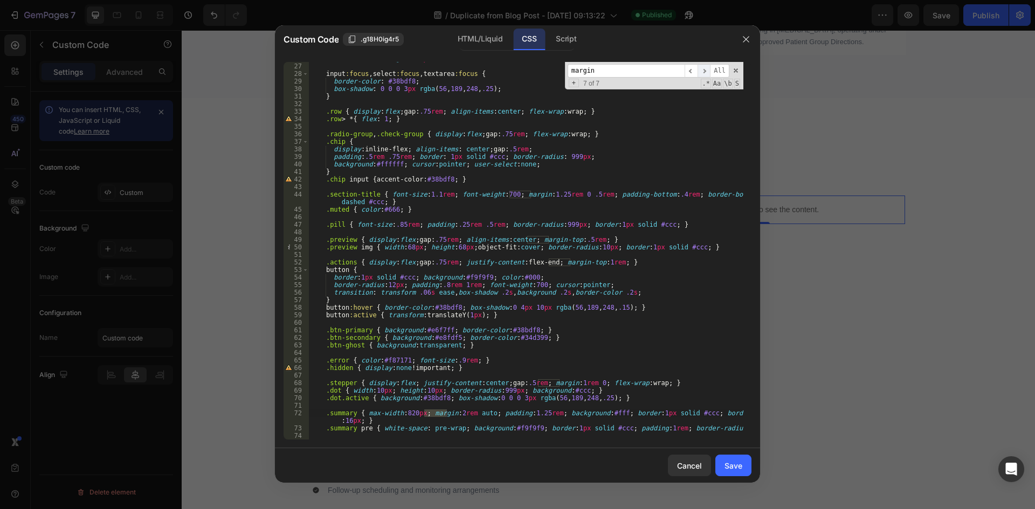
click at [708, 71] on span "​" at bounding box center [704, 70] width 13 height 13
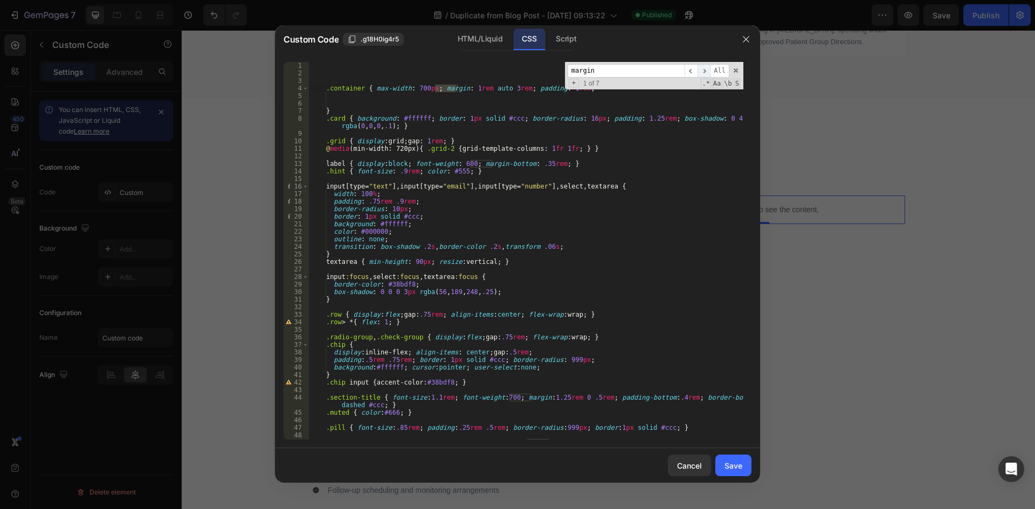
click at [708, 71] on span "​" at bounding box center [704, 70] width 13 height 13
click at [566, 414] on div ".container { max-width : 700 px ; margin : 1 rem auto 3 rem ; padding : 1 rem ;…" at bounding box center [525, 258] width 435 height 393
click at [603, 152] on div ".container { max-width : 700 px ; margin : 1 rem auto 3 rem ; padding : 1 rem ;…" at bounding box center [525, 258] width 435 height 393
type textarea "@media (min-width: 720px) { .grid-2 { grid-template-columns: 1fr 1fr; } }"
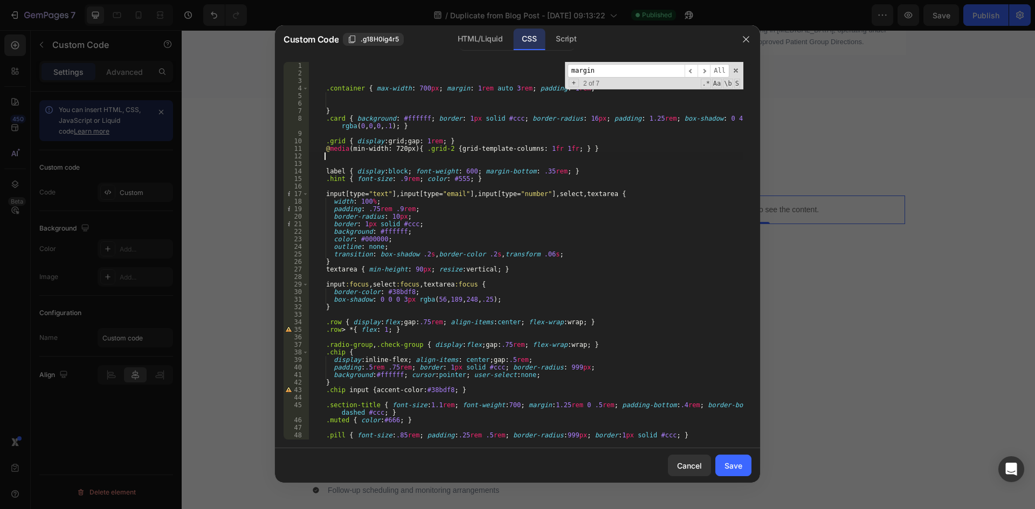
scroll to position [0, 1]
type textarea "."
paste textarea ".grid"
type textarea ".grid{"
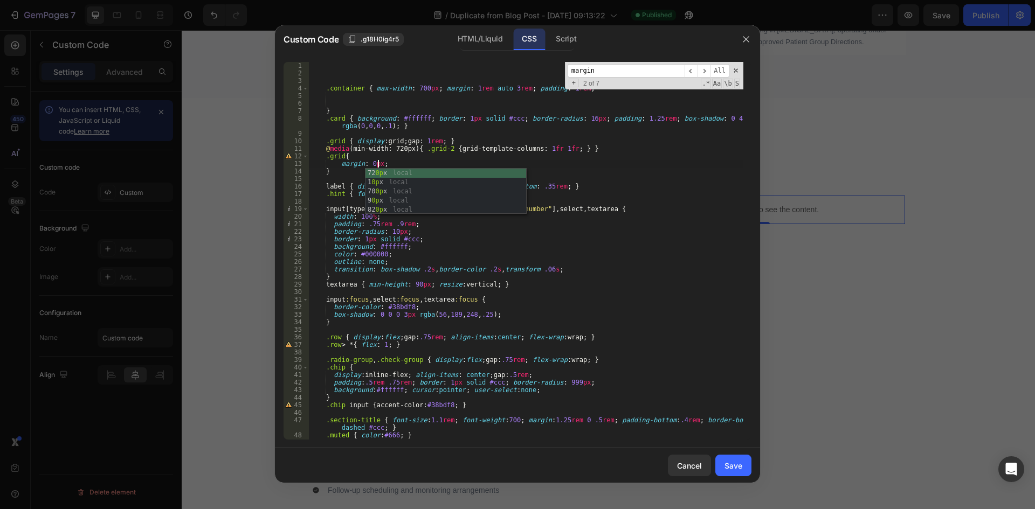
scroll to position [0, 5]
type textarea "margin: 0px;"
click at [725, 459] on button "Save" at bounding box center [733, 466] width 36 height 22
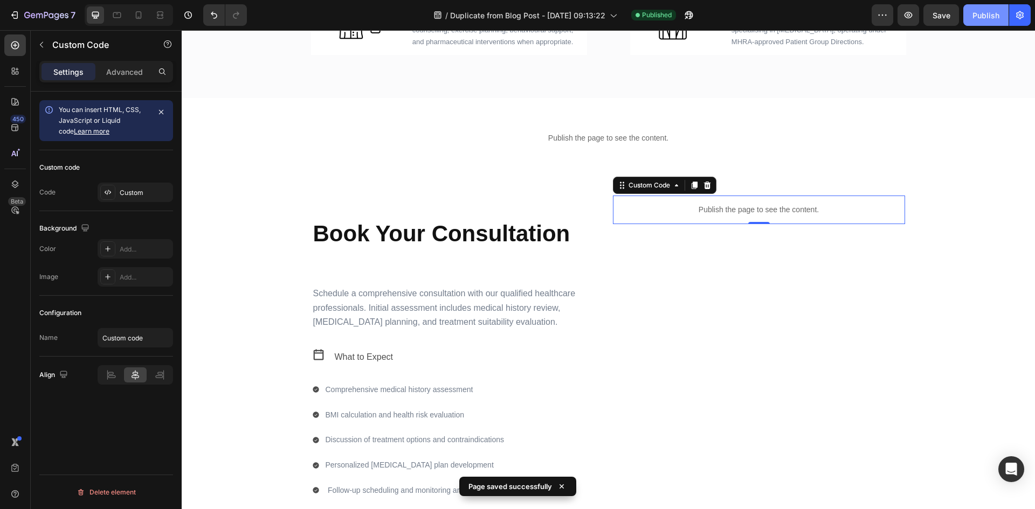
click at [1006, 17] on button "Publish" at bounding box center [985, 15] width 45 height 22
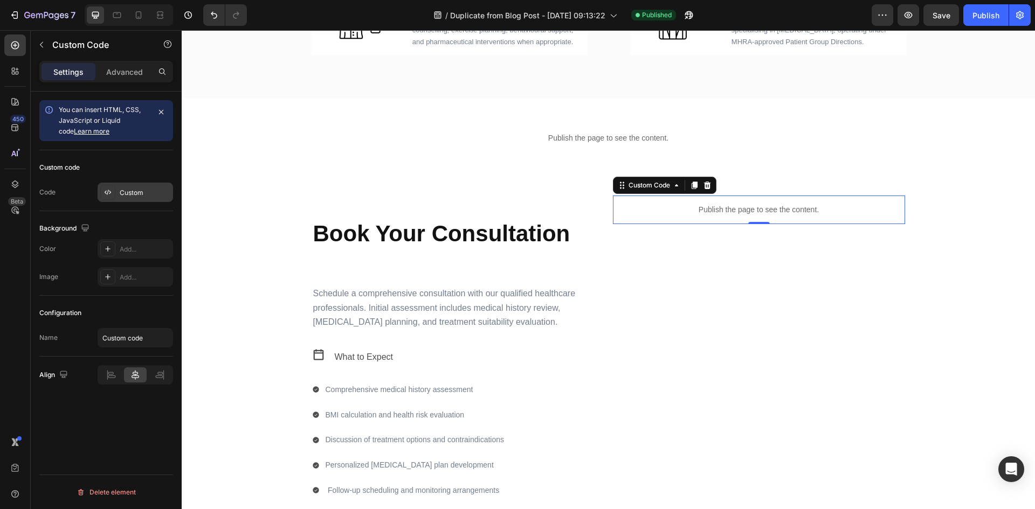
click at [113, 185] on div at bounding box center [107, 192] width 15 height 15
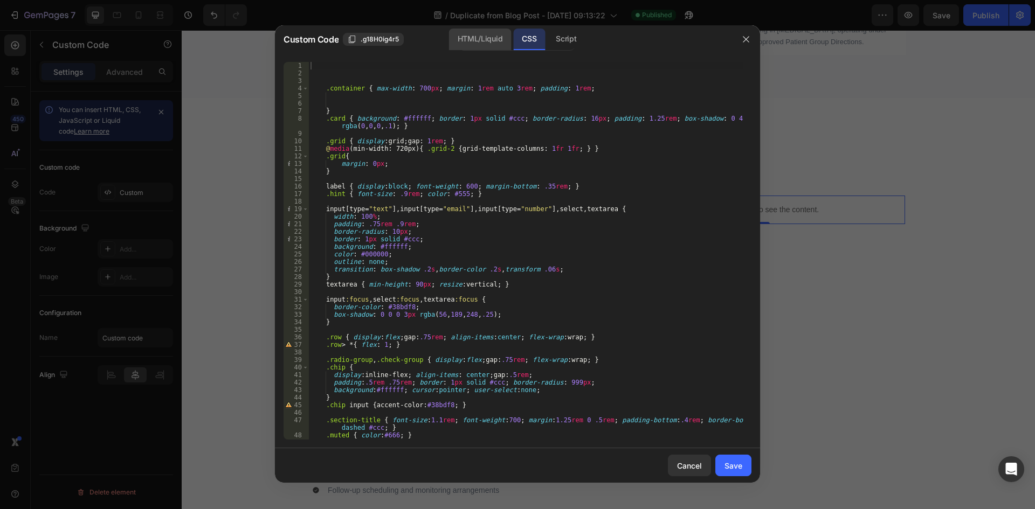
click at [460, 33] on div "HTML/Liquid" at bounding box center [480, 40] width 62 height 22
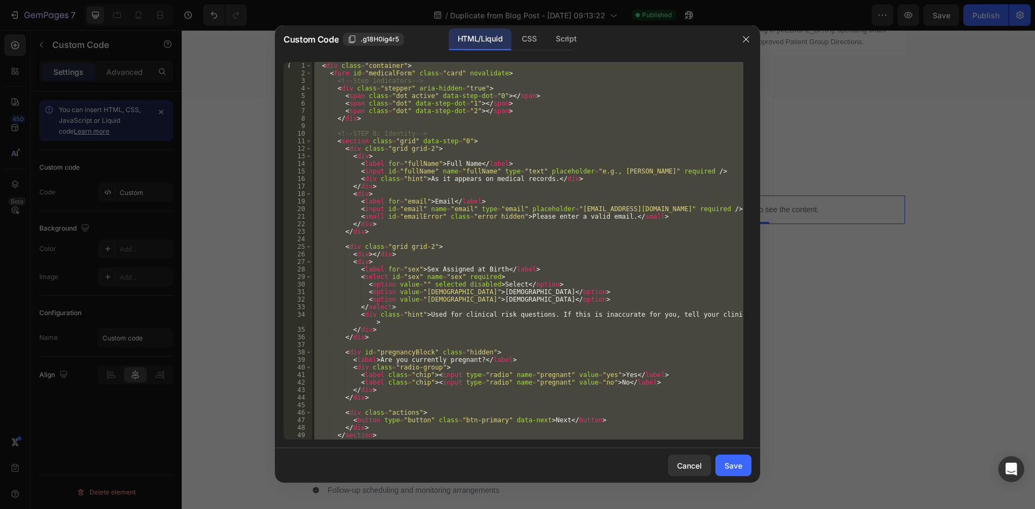
click at [523, 143] on div "< div class = "container" > < form id = "medicalForm" class = "card" novalidate…" at bounding box center [527, 251] width 431 height 378
type textarea "<section class="grid" data-step="0">"
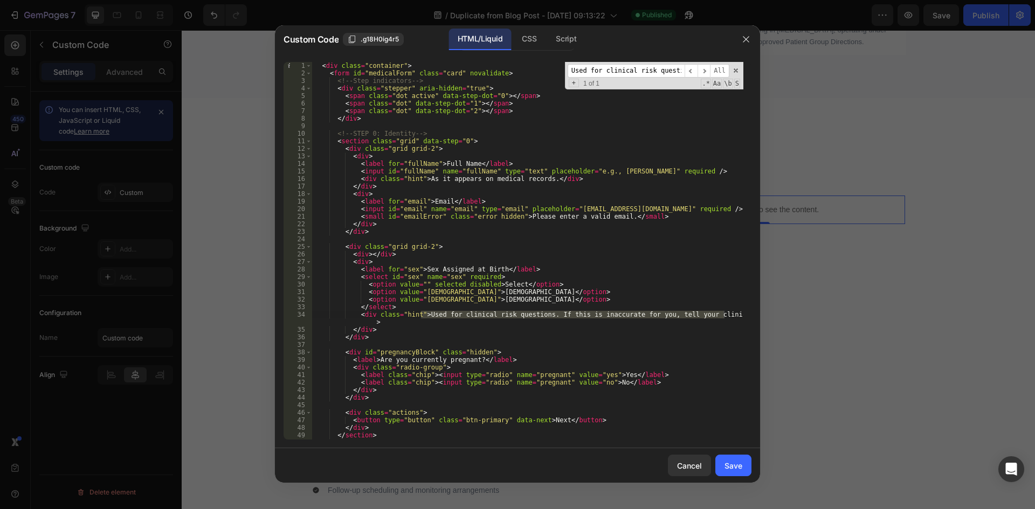
scroll to position [0, 192]
type input "Used for clinical risk questions. If this is inaccurate for you, tell your clin…"
type textarea "<div class="hint">Used for clinical risk questions. If this is inaccurate for y…"
click at [355, 314] on div "< div class = "container" > < form id = "medicalForm" class = "card" novalidate…" at bounding box center [527, 258] width 431 height 393
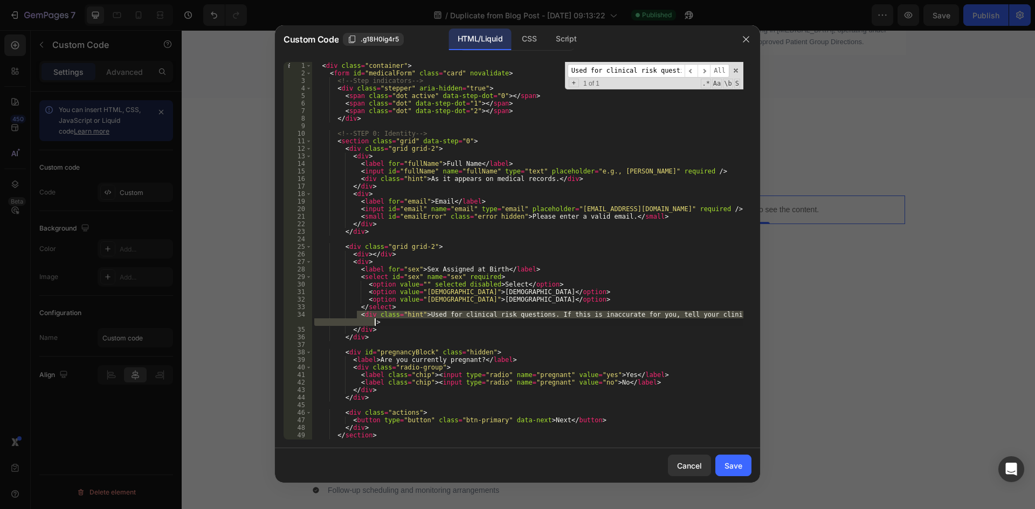
drag, startPoint x: 356, startPoint y: 313, endPoint x: 387, endPoint y: 321, distance: 32.3
click at [387, 321] on div "< div class = "container" > < form id = "medicalForm" class = "card" novalidate…" at bounding box center [527, 258] width 431 height 393
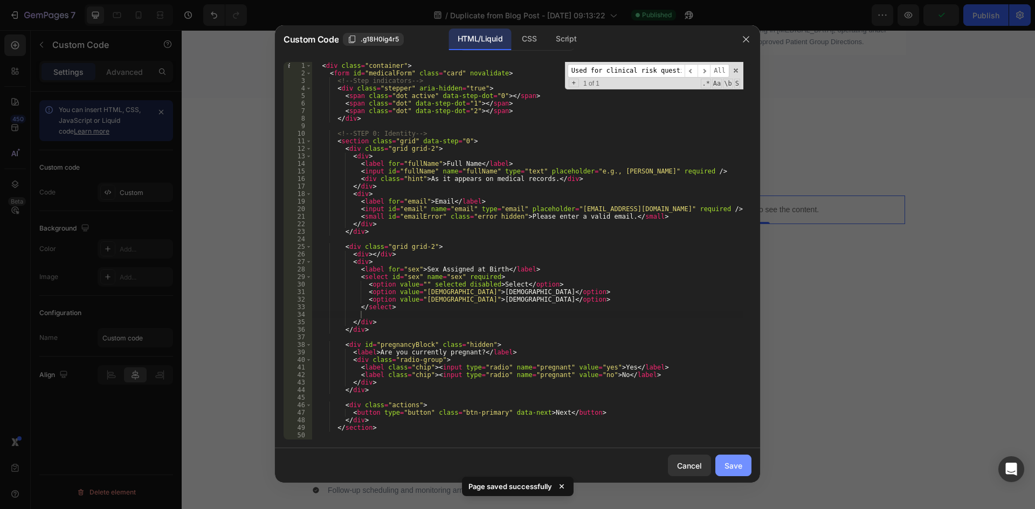
click at [734, 465] on div "Save" at bounding box center [734, 465] width 18 height 11
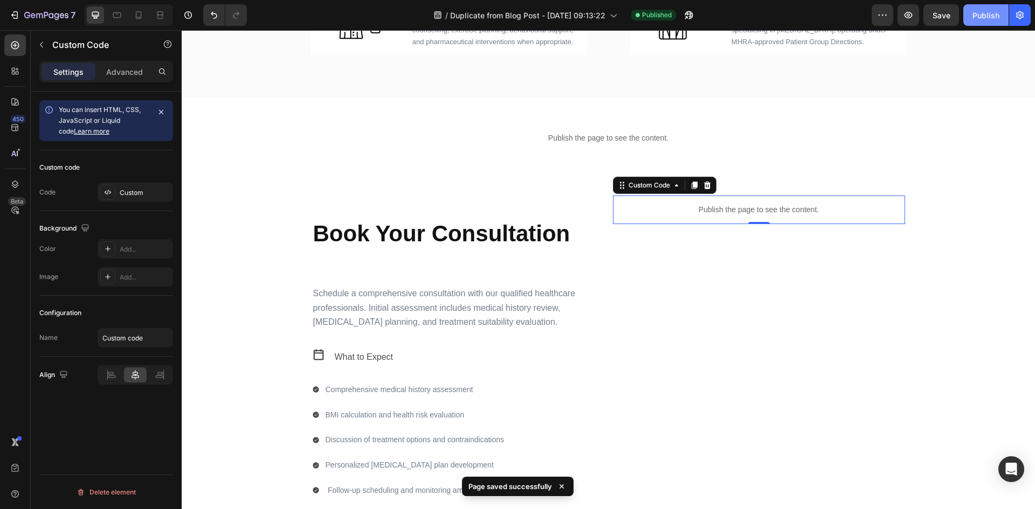
click at [980, 16] on div "Publish" at bounding box center [986, 15] width 27 height 11
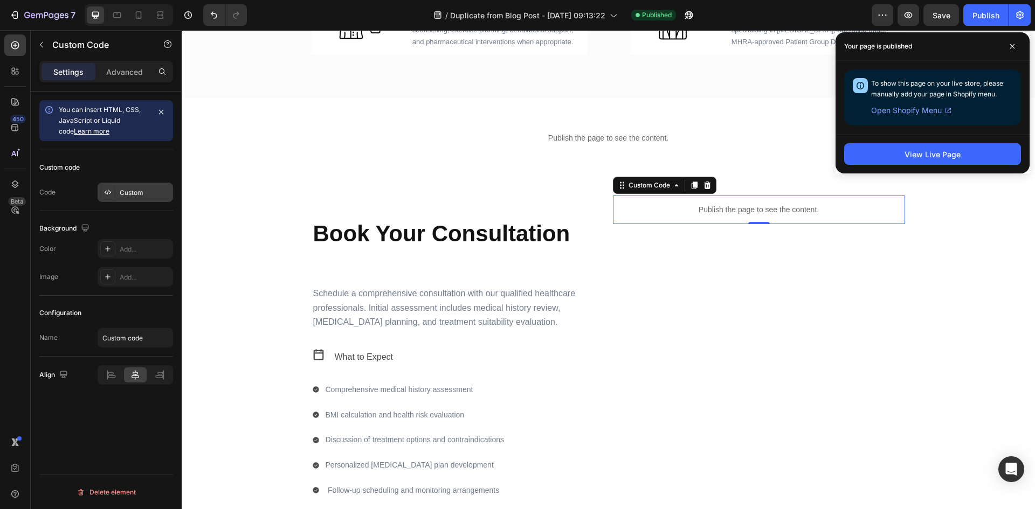
click at [107, 194] on icon at bounding box center [108, 192] width 2 height 5
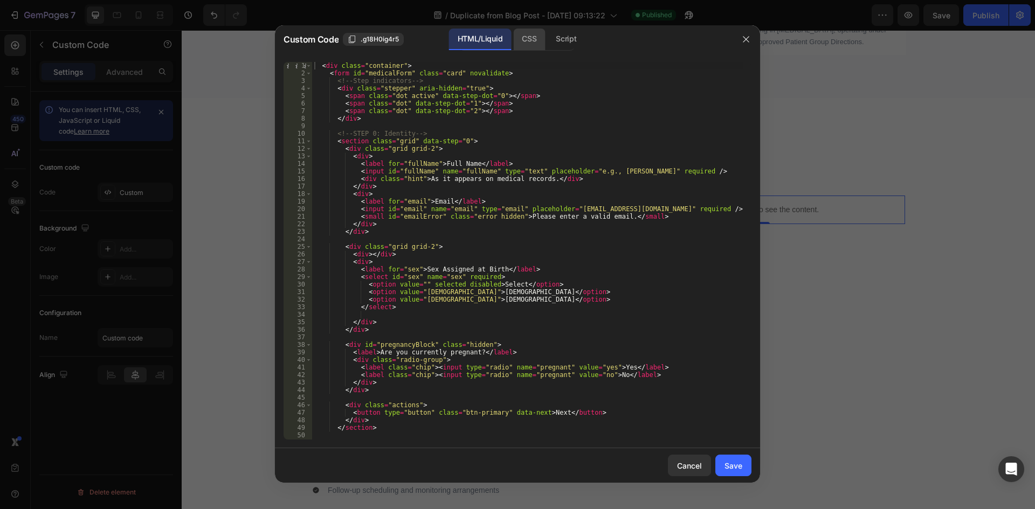
click at [534, 42] on div "CSS" at bounding box center [529, 40] width 32 height 22
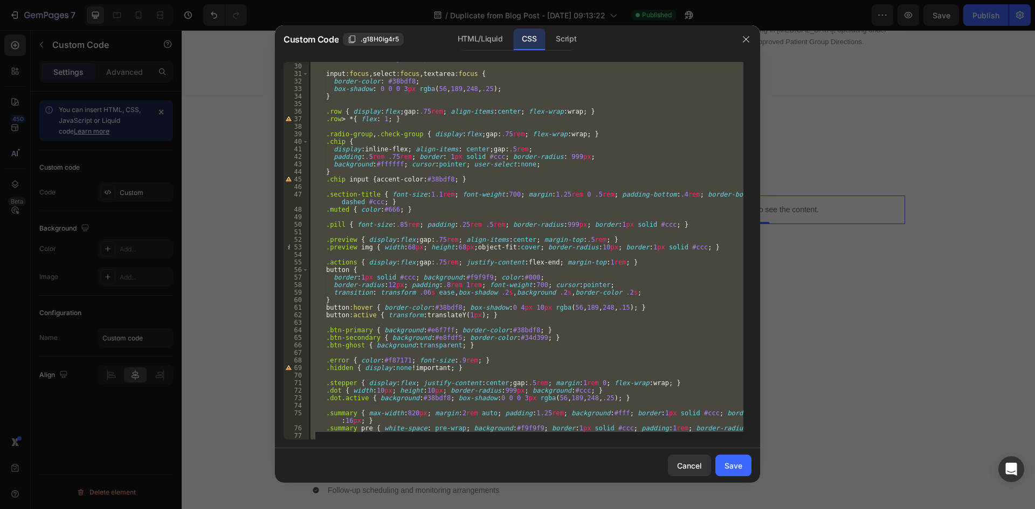
scroll to position [226, 0]
click at [608, 424] on div "textarea { min-height : 90 px ; resize : vertical ; } input :focus , select :fo…" at bounding box center [525, 251] width 435 height 378
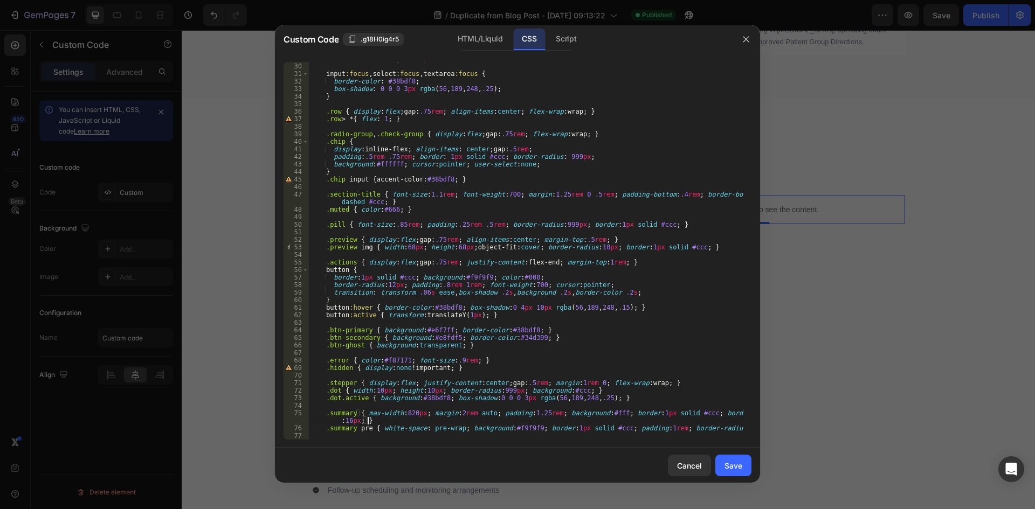
click at [612, 429] on div "textarea { min-height : 90 px ; resize : vertical ; } input :focus , select :fo…" at bounding box center [525, 251] width 435 height 393
type textarea ".summary pre { white-space: pre-wrap; background:#f9f9f9; border:1px solid #ccc…"
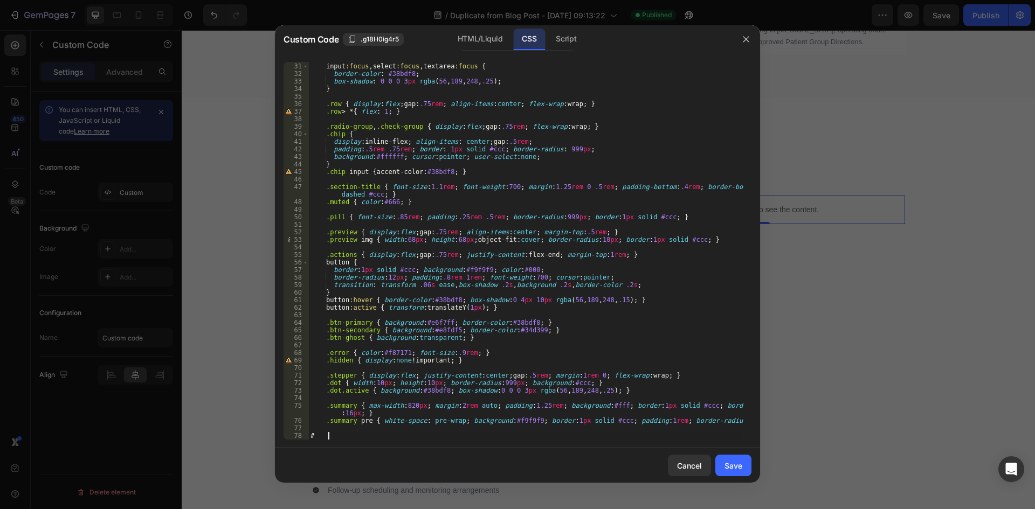
paste textarea "sex"
type textarea "#sex{"
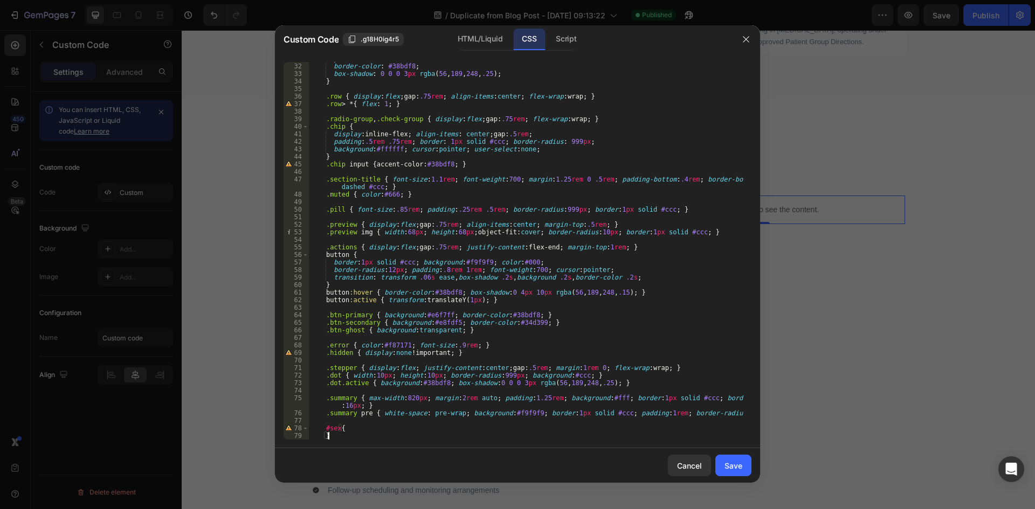
type textarea "}"
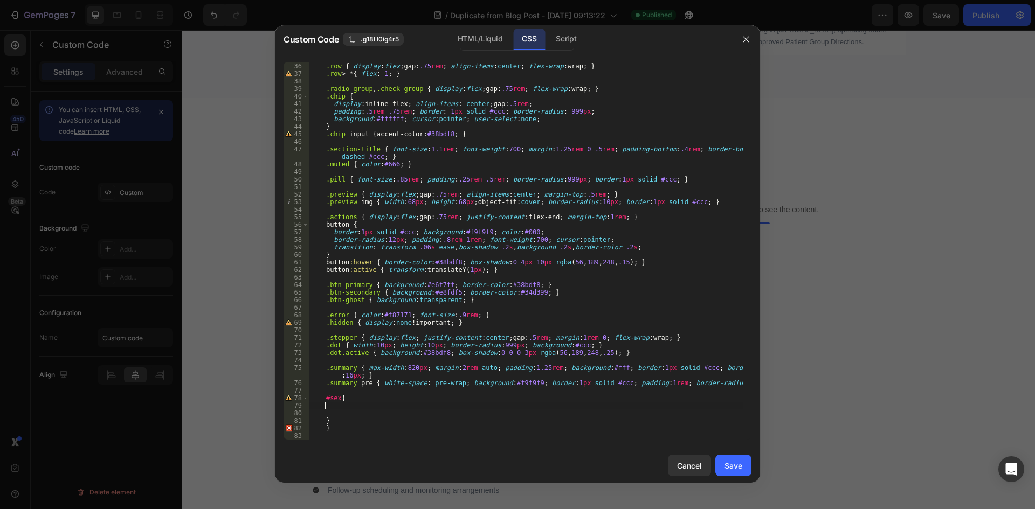
scroll to position [271, 0]
click at [326, 418] on div ".row { display : flex ; gap : .75 rem ; align-items : center ; flex-wrap : wrap…" at bounding box center [525, 251] width 435 height 393
type textarea "}"
click at [331, 419] on div ".row { display : flex ; gap : .75 rem ; align-items : center ; flex-wrap : wrap…" at bounding box center [525, 251] width 435 height 393
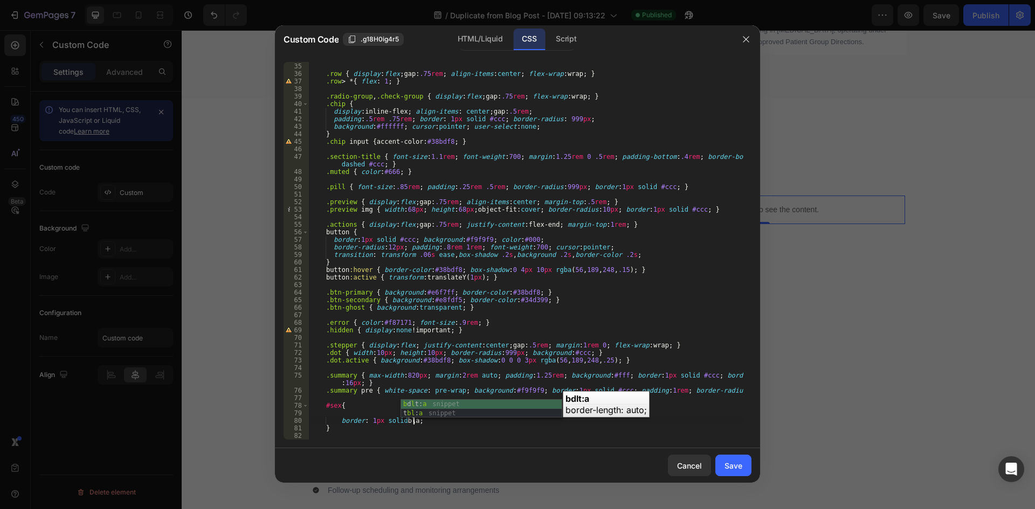
scroll to position [0, 9]
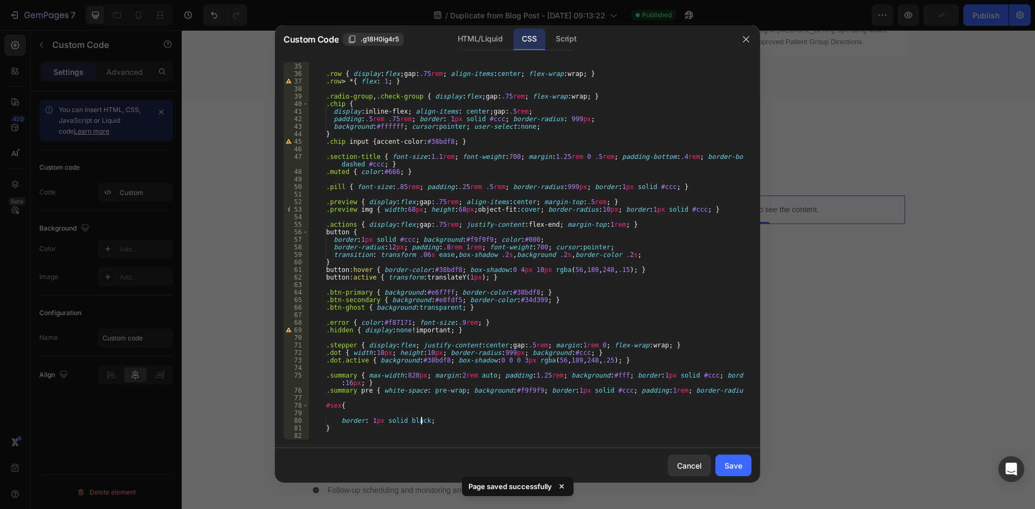
type textarea "border: 1px solid black;"
click at [741, 471] on div "Save" at bounding box center [734, 465] width 18 height 11
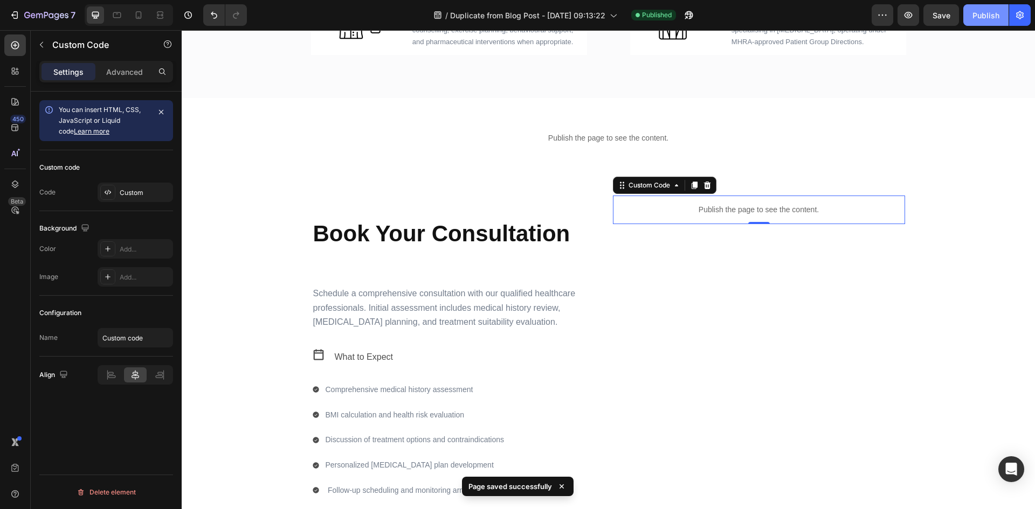
click at [981, 16] on div "Publish" at bounding box center [986, 15] width 27 height 11
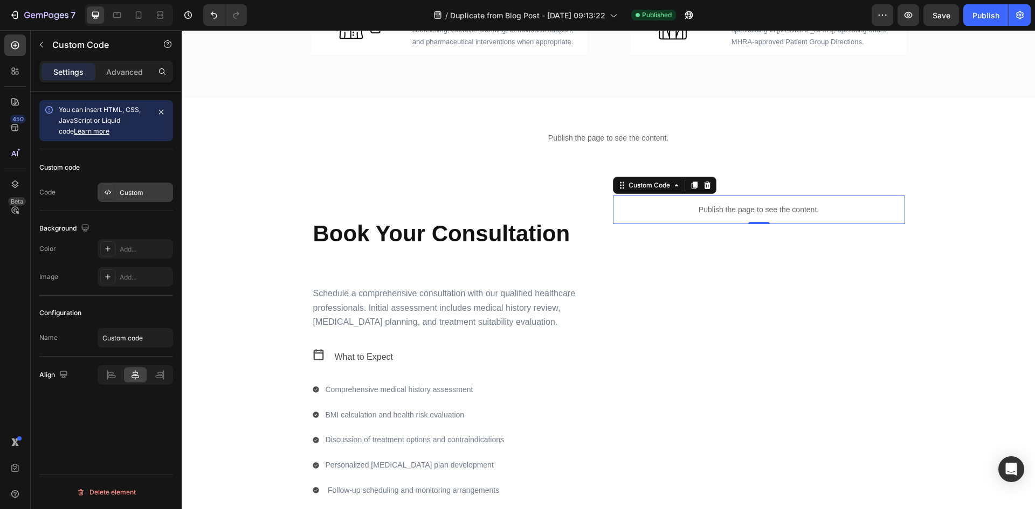
click at [144, 194] on div "Custom" at bounding box center [145, 193] width 51 height 10
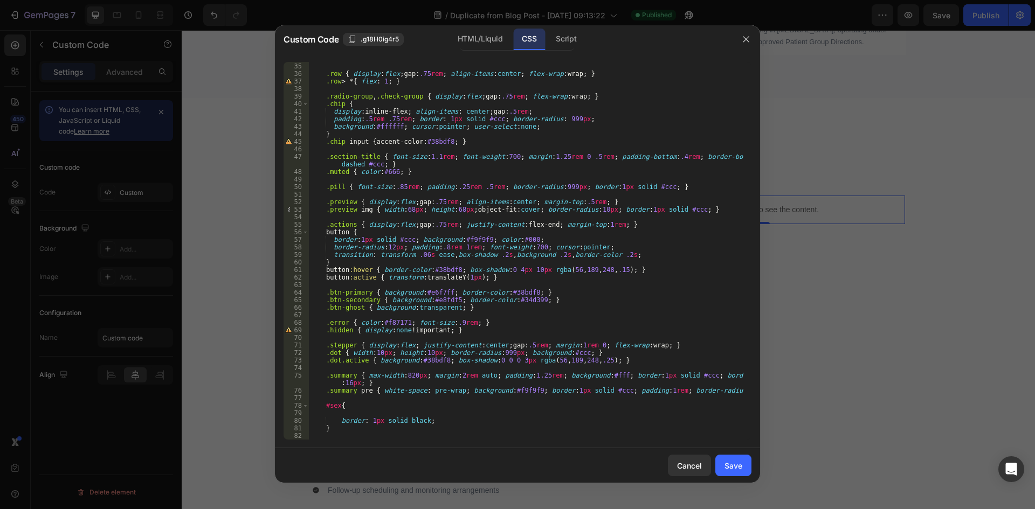
scroll to position [264, 0]
type textarea "}"
click at [447, 426] on div "} .row { display : flex ; gap : .75 rem ; align-items : center ; flex-wrap : wr…" at bounding box center [525, 251] width 435 height 393
click at [443, 412] on div "} .row { display : flex ; gap : .75 rem ; align-items : center ; flex-wrap : wr…" at bounding box center [525, 251] width 435 height 393
click at [444, 420] on div "} .row { display : flex ; gap : .75 rem ; align-items : center ; flex-wrap : wr…" at bounding box center [525, 251] width 435 height 393
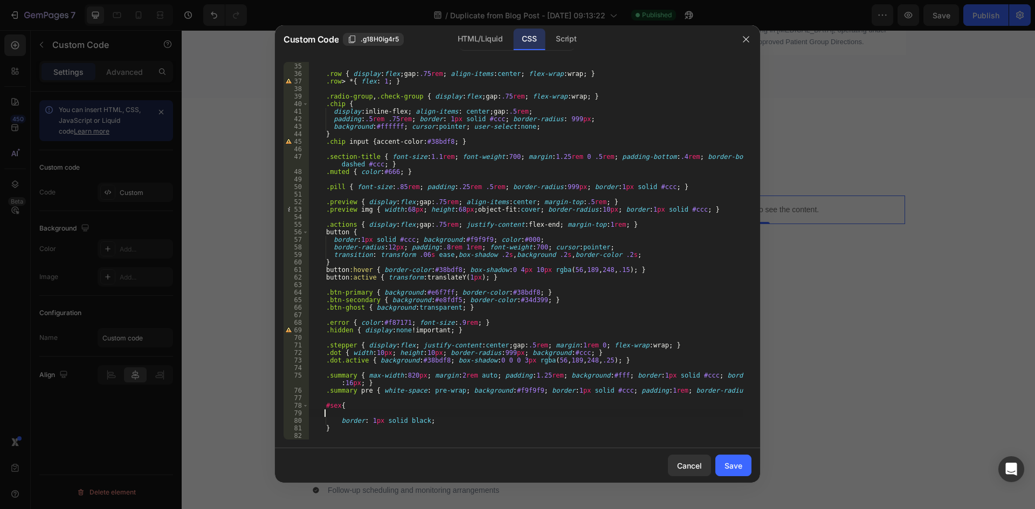
type textarea "border: 1px solid black;"
type textarea "padding-top: 3px;"
type textarea "padding-bottom: 3px;"
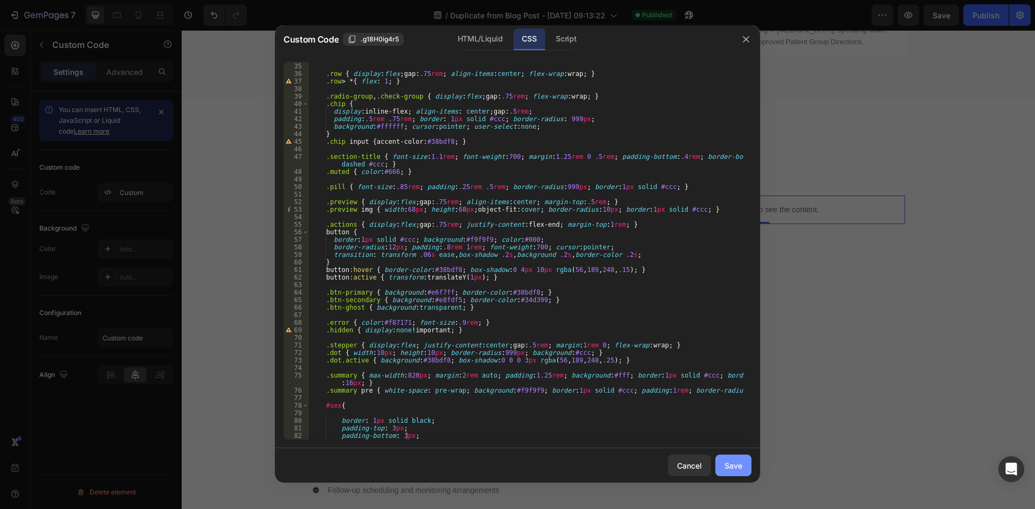
click at [731, 463] on div "Save" at bounding box center [734, 465] width 18 height 11
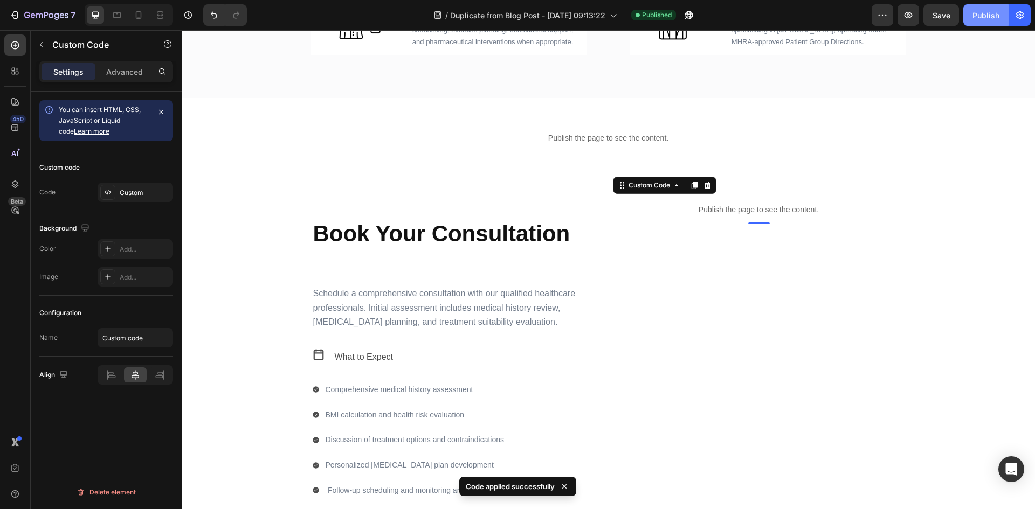
click at [991, 9] on button "Publish" at bounding box center [985, 15] width 45 height 22
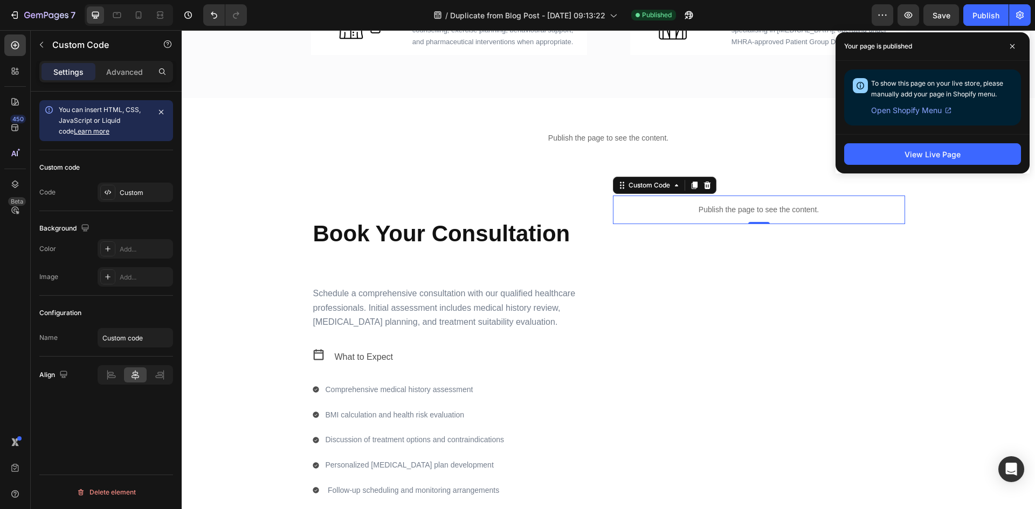
click at [741, 209] on p "Publish the page to see the content." at bounding box center [759, 209] width 292 height 11
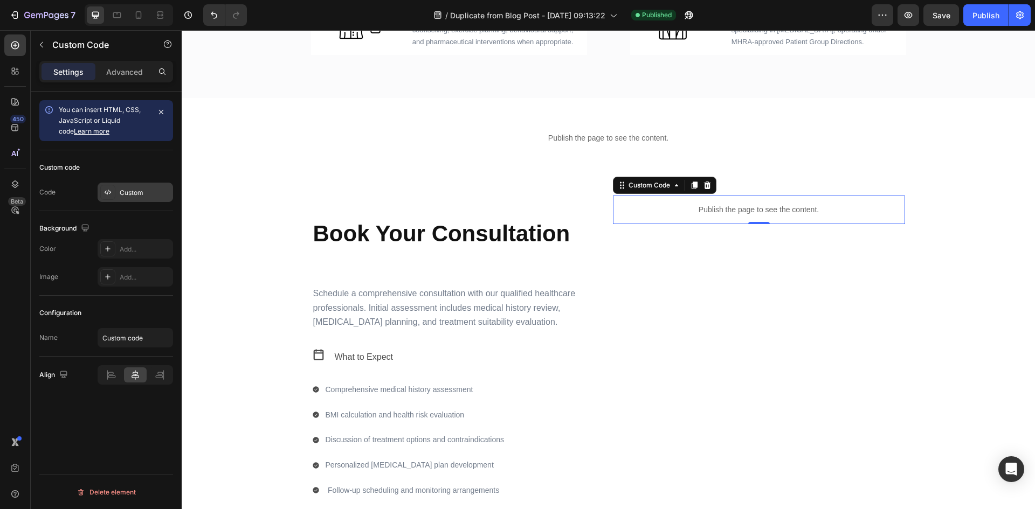
click at [143, 194] on div "Custom" at bounding box center [145, 193] width 51 height 10
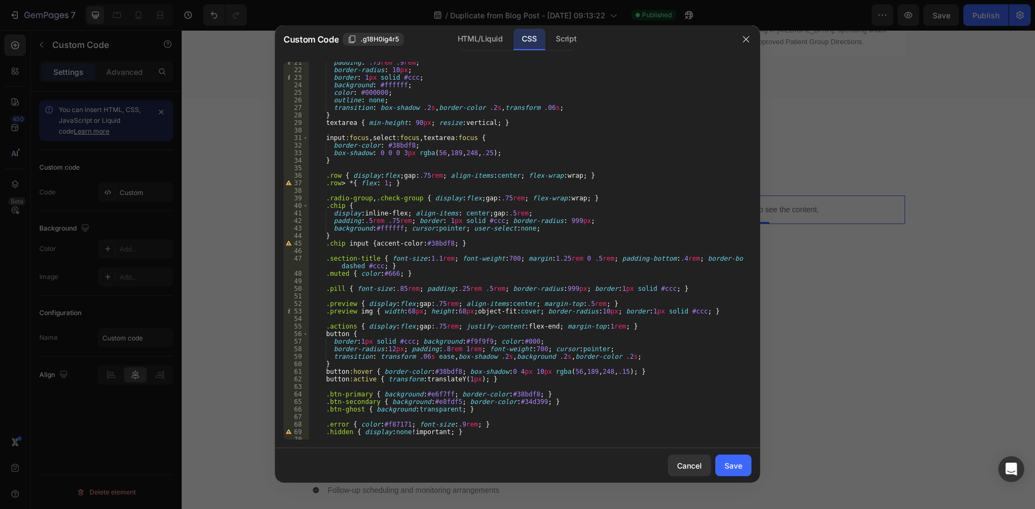
scroll to position [279, 0]
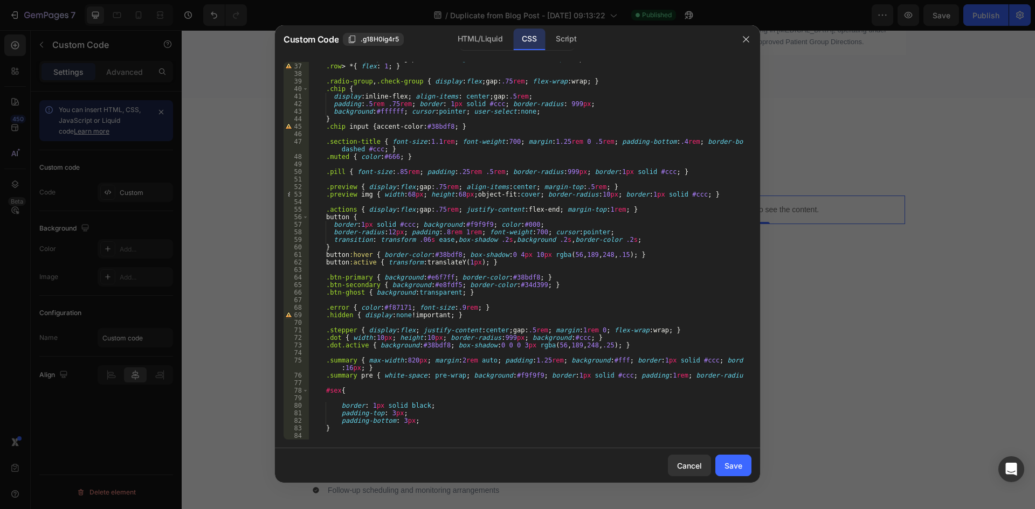
type textarea "padding-bottom: 3px;"
click at [433, 418] on div ".row { display : flex ; gap : .75 rem ; align-items : center ; flex-wrap : wrap…" at bounding box center [525, 251] width 435 height 393
type textarea "padding-left: 3px;;"
click at [736, 456] on button "Save" at bounding box center [733, 466] width 36 height 22
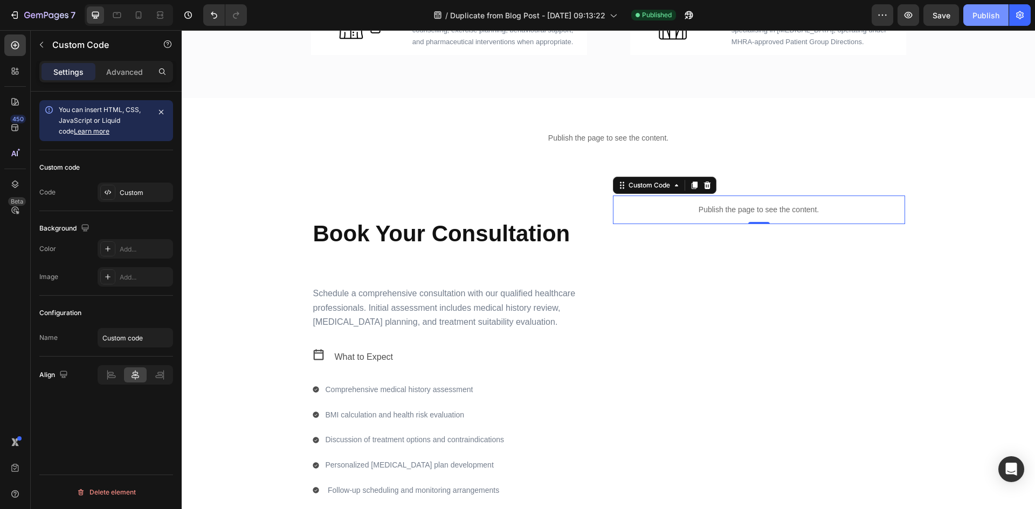
click at [974, 16] on div "Publish" at bounding box center [986, 15] width 27 height 11
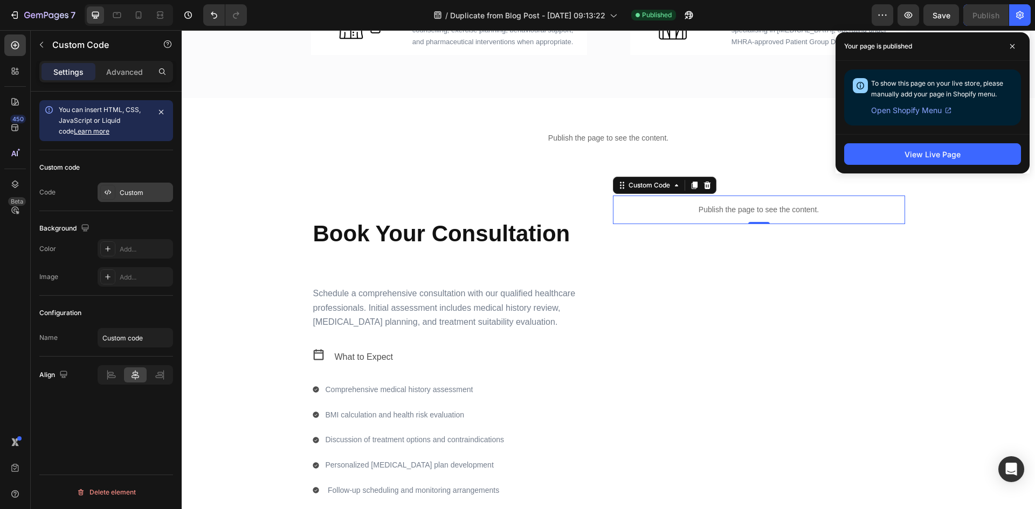
click at [135, 192] on div "Custom" at bounding box center [145, 193] width 51 height 10
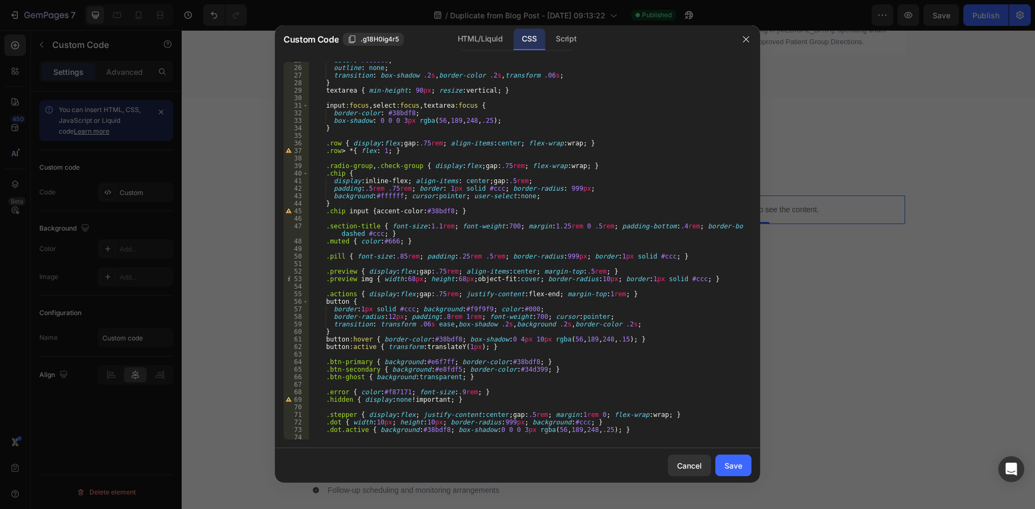
scroll to position [286, 0]
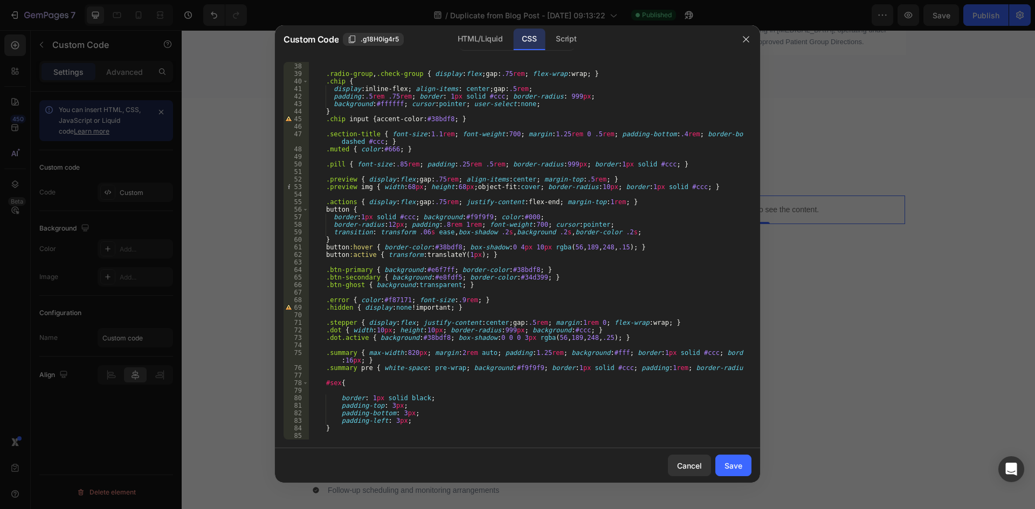
type textarea "}"
click at [364, 428] on div ".row > * { flex : 1 ; } .radio-group , .check-group { display : flex ; gap : .7…" at bounding box center [525, 251] width 435 height 393
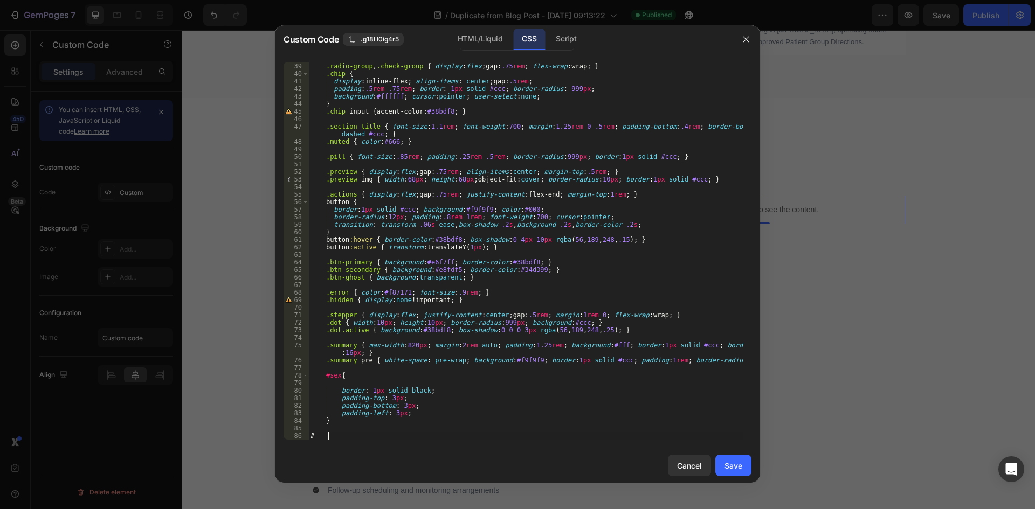
paste textarea "smoke"
type textarea "#smoke{"
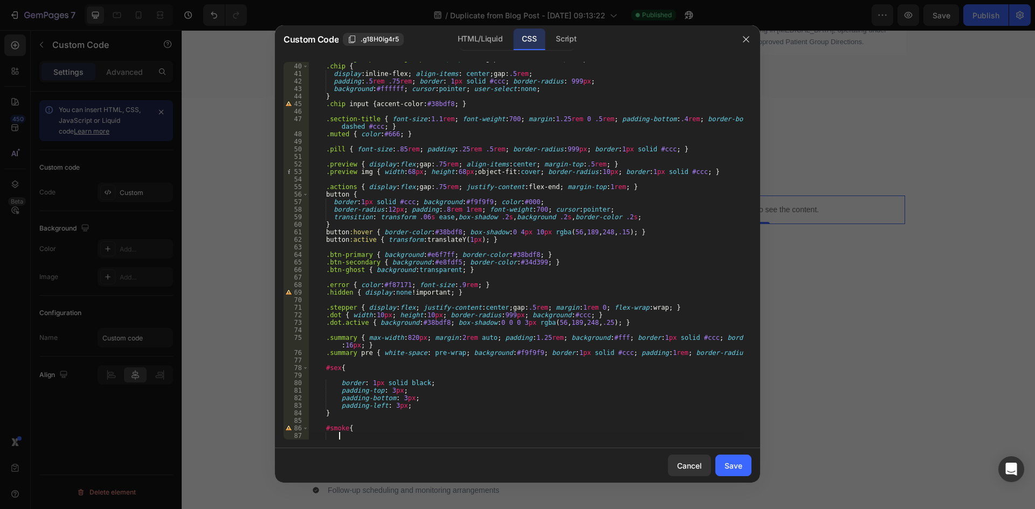
scroll to position [316, 0]
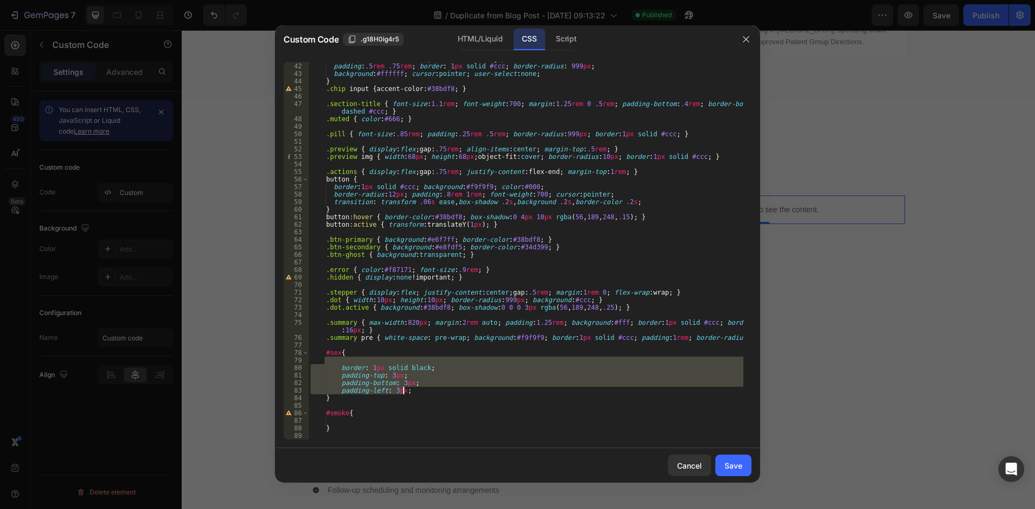
drag, startPoint x: 337, startPoint y: 360, endPoint x: 426, endPoint y: 392, distance: 95.0
click at [426, 392] on div "display : inline-flex ; align-items : center ; gap : .5 rem ; padding : .5 rem …" at bounding box center [525, 251] width 435 height 393
type textarea "padding-bottom: 3px; padding-left: 3px;"
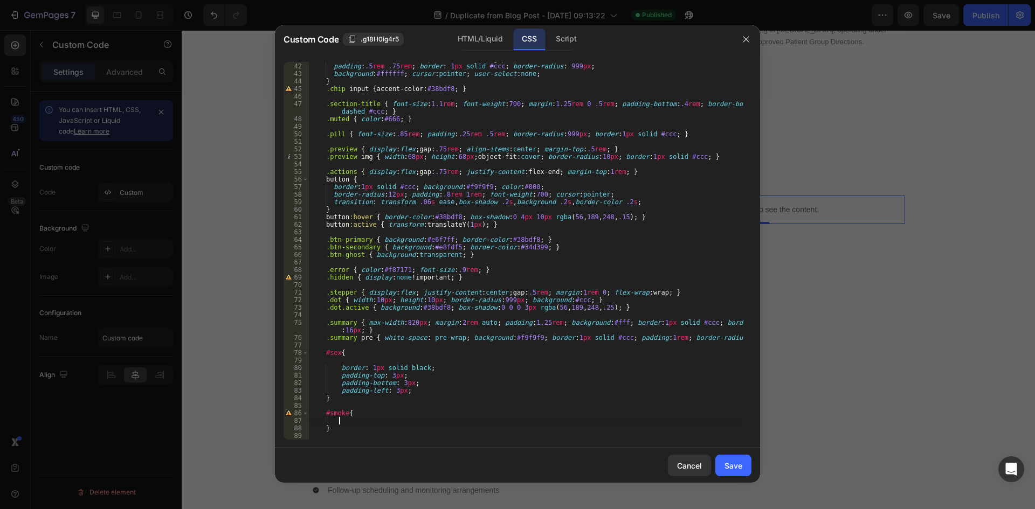
click at [373, 419] on div "display : inline-flex ; align-items : center ; gap : .5 rem ; padding : .5 rem …" at bounding box center [525, 251] width 435 height 393
paste textarea "padding-left: 3px;"
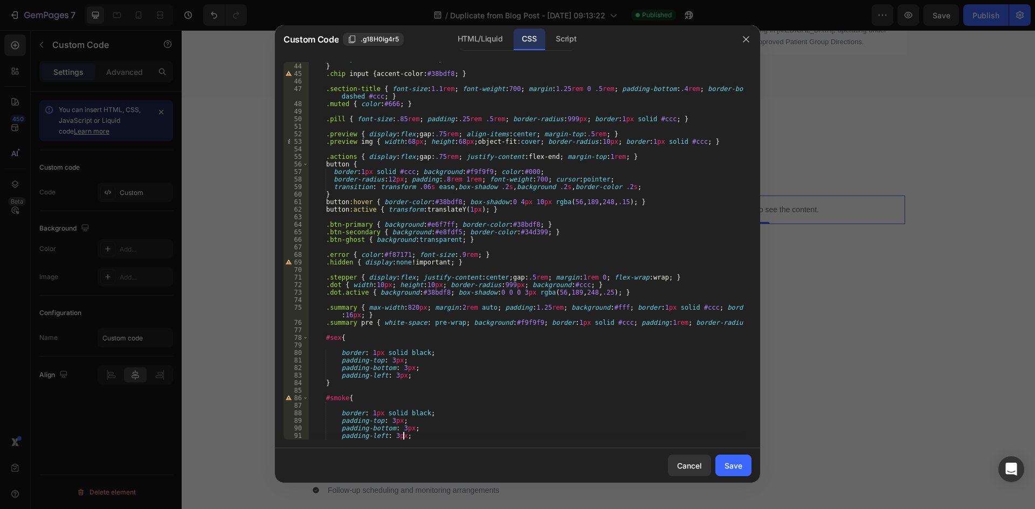
scroll to position [332, 0]
type textarea "padding-left: 3px;"
click at [740, 464] on div "Save" at bounding box center [734, 465] width 18 height 11
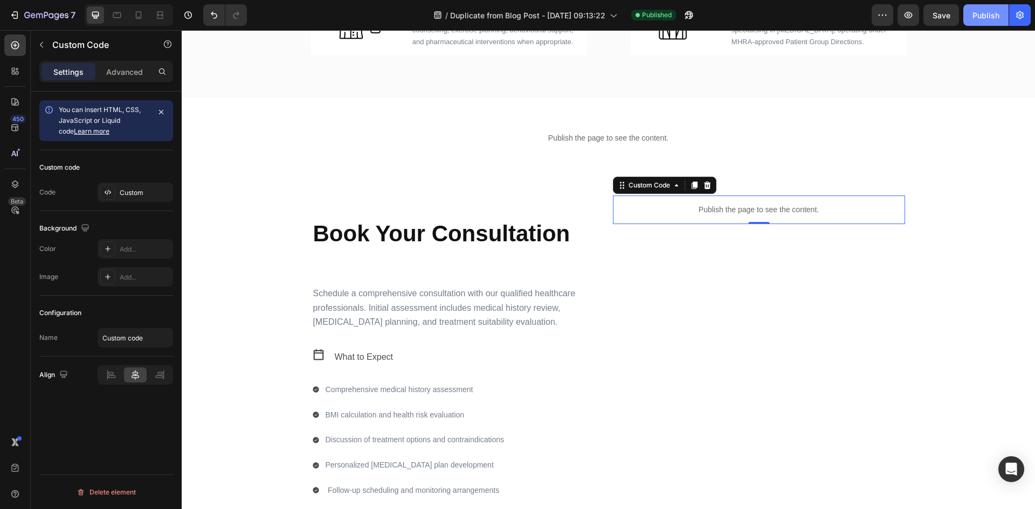
click at [990, 22] on button "Publish" at bounding box center [985, 15] width 45 height 22
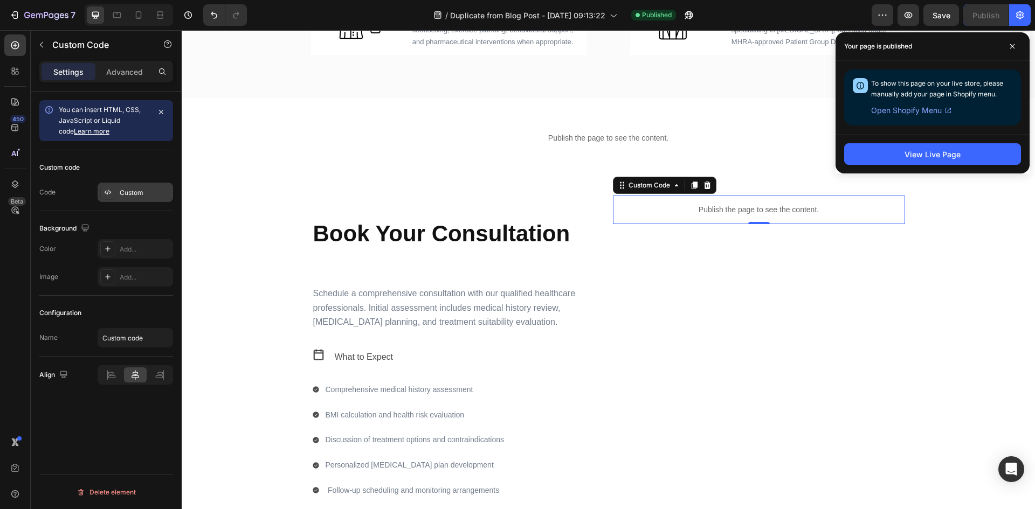
click at [121, 199] on div "Custom" at bounding box center [135, 192] width 75 height 19
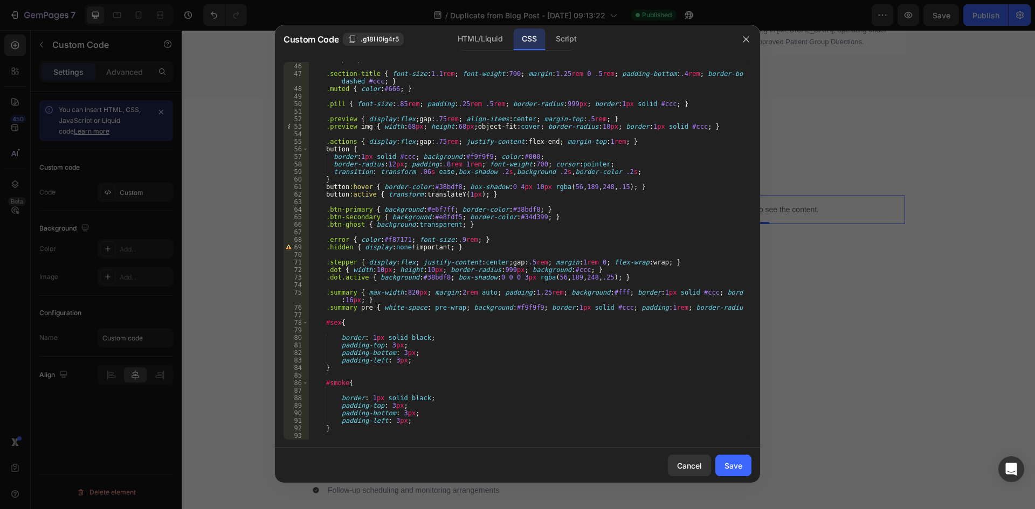
scroll to position [347, 0]
click at [350, 438] on div ".chip input { accent-color : #38bdf8 ; } .section-title { font-size : 1.1 rem ;…" at bounding box center [525, 251] width 435 height 393
click at [357, 429] on div ".chip input { accent-color : #38bdf8 ; } .section-title { font-size : 1.1 rem ;…" at bounding box center [525, 251] width 435 height 393
type textarea "}"
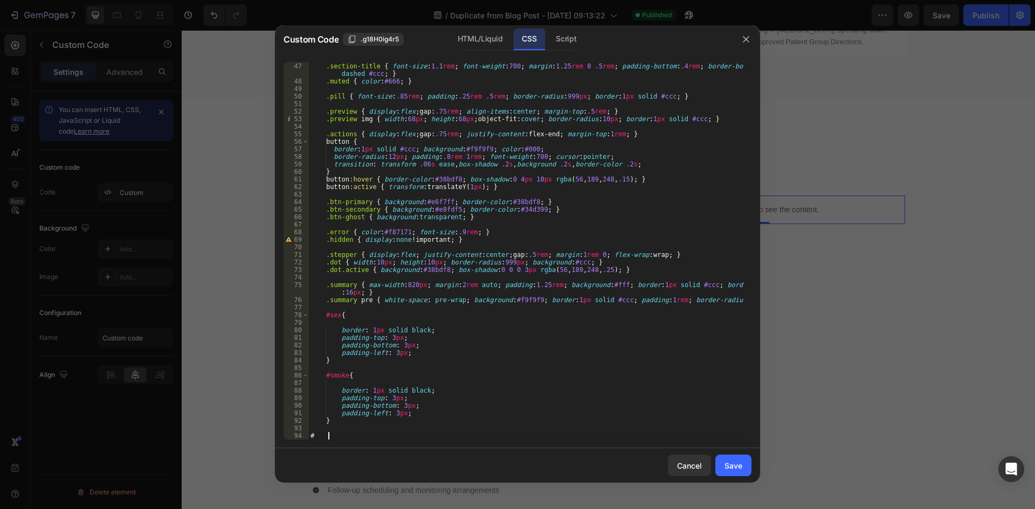
paste textarea "alcohol"
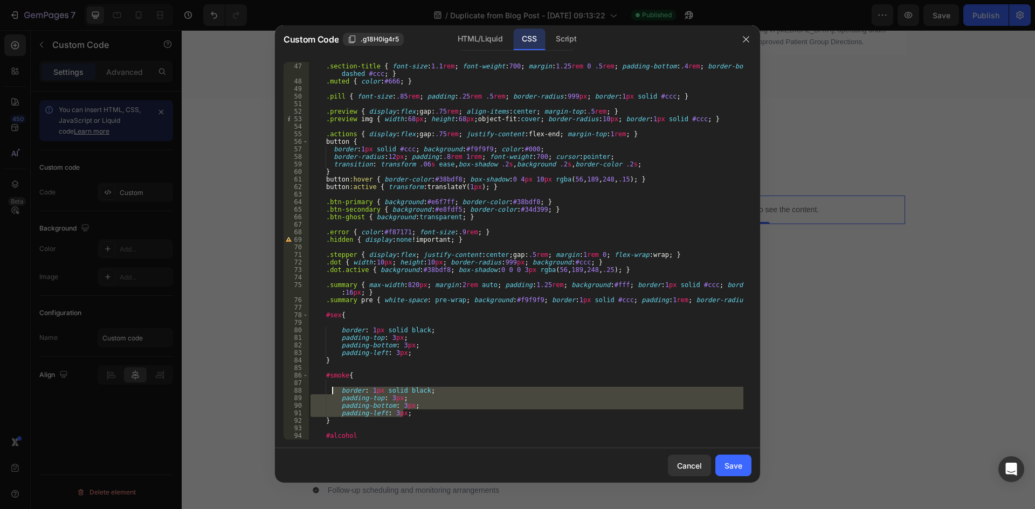
drag, startPoint x: 409, startPoint y: 415, endPoint x: 331, endPoint y: 394, distance: 80.9
click at [331, 394] on div ".section-title { font-size : 1.1 rem ; font-weight : 700 ; margin : 1.25 rem 0 …" at bounding box center [525, 251] width 435 height 393
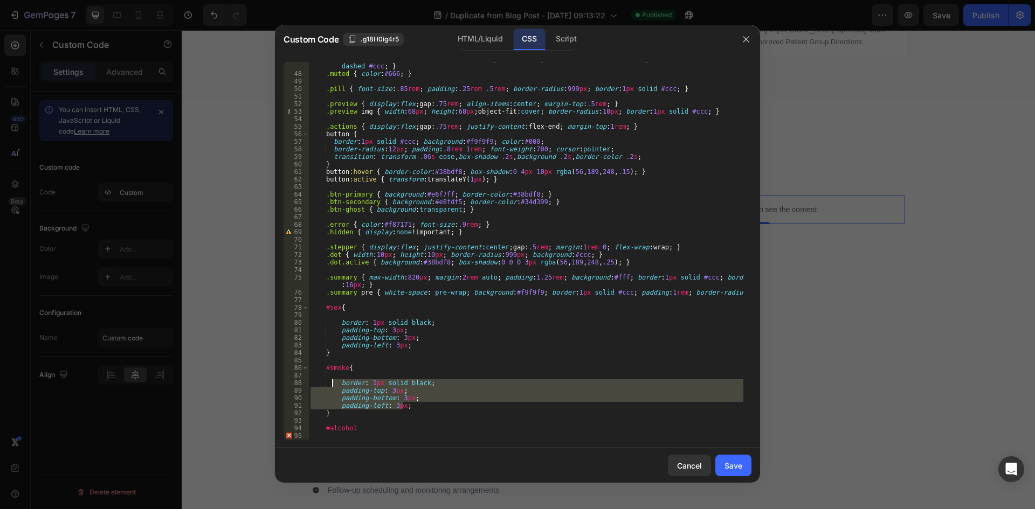
click at [375, 429] on div ".section-title { font-size : 1.1 rem ; font-weight : 700 ; margin : 1.25 rem 0 …" at bounding box center [525, 255] width 435 height 401
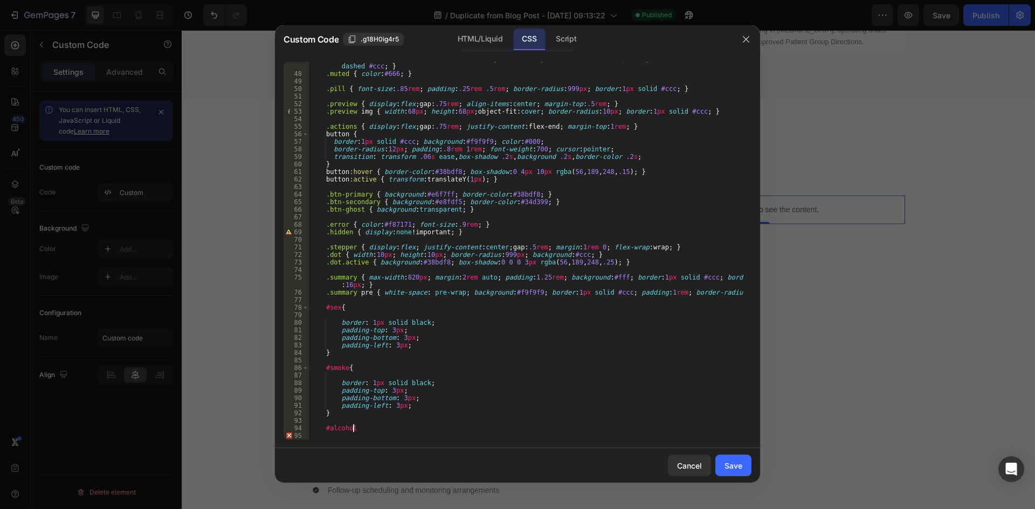
type textarea "#alcohol{"
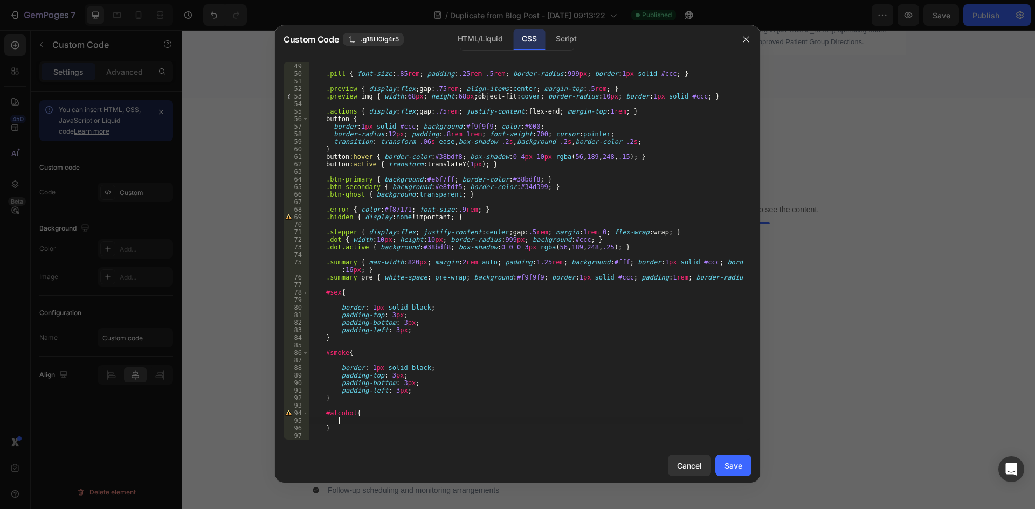
paste textarea "padding-left: 3px;"
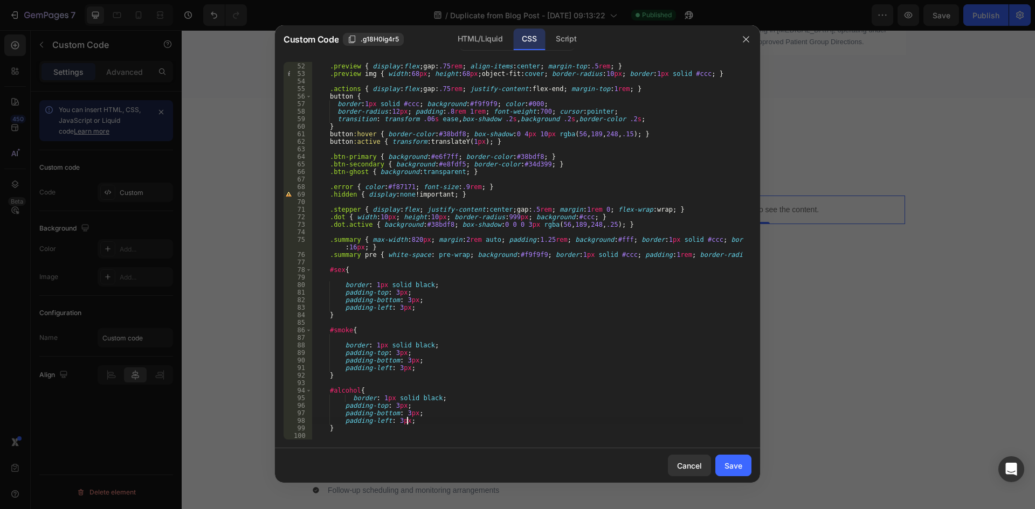
scroll to position [399, 0]
type textarea "padding-left: 3px;"
click at [733, 471] on div "Save" at bounding box center [734, 465] width 18 height 11
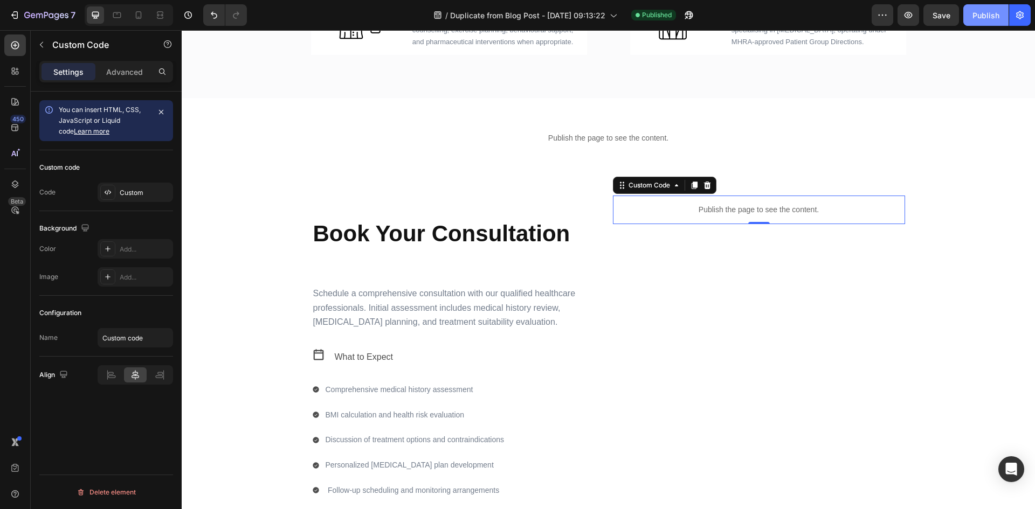
drag, startPoint x: 974, startPoint y: 14, endPoint x: 968, endPoint y: 22, distance: 9.7
click at [974, 14] on div "Publish" at bounding box center [986, 15] width 27 height 11
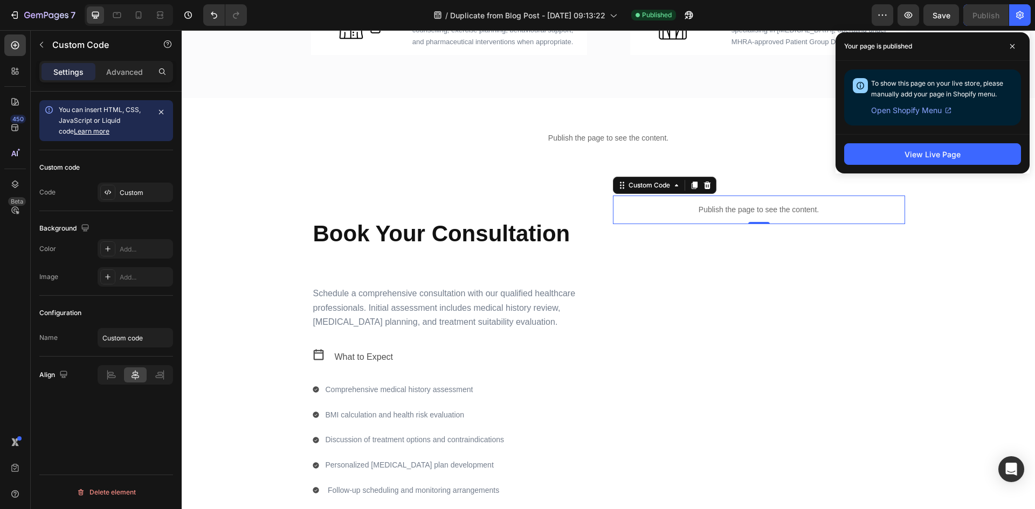
click at [753, 213] on p "Publish the page to see the content." at bounding box center [759, 209] width 292 height 11
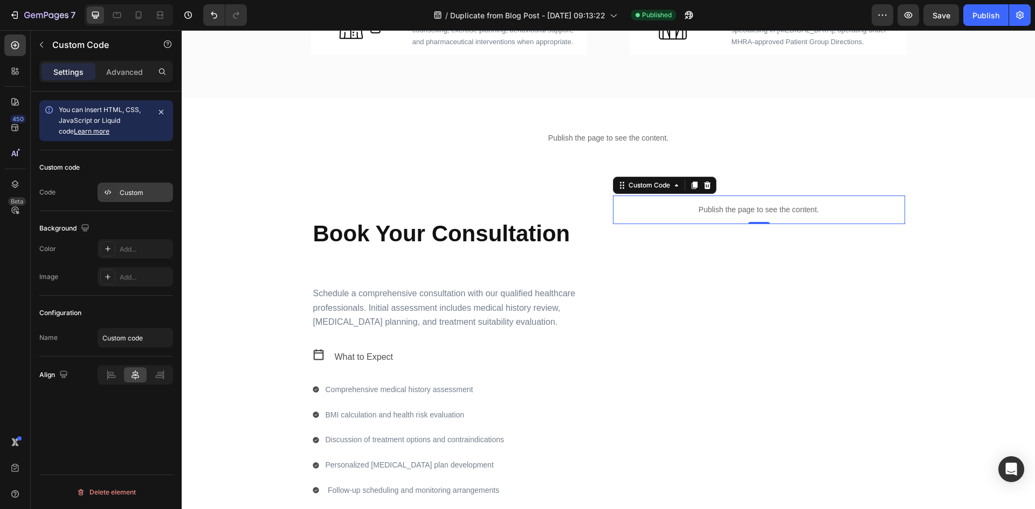
click at [134, 193] on div "Custom" at bounding box center [145, 193] width 51 height 10
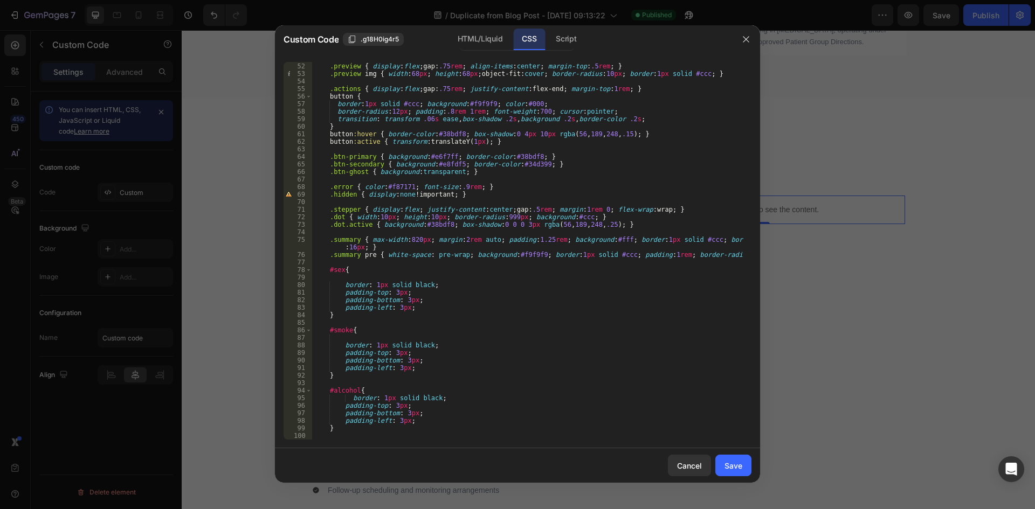
click at [368, 438] on div ".preview { display : flex ; gap : .75 rem ; align-items : center ; margin-top :…" at bounding box center [527, 251] width 431 height 393
paste textarea "btn-secondary"
type textarea ".btn-secondary{"
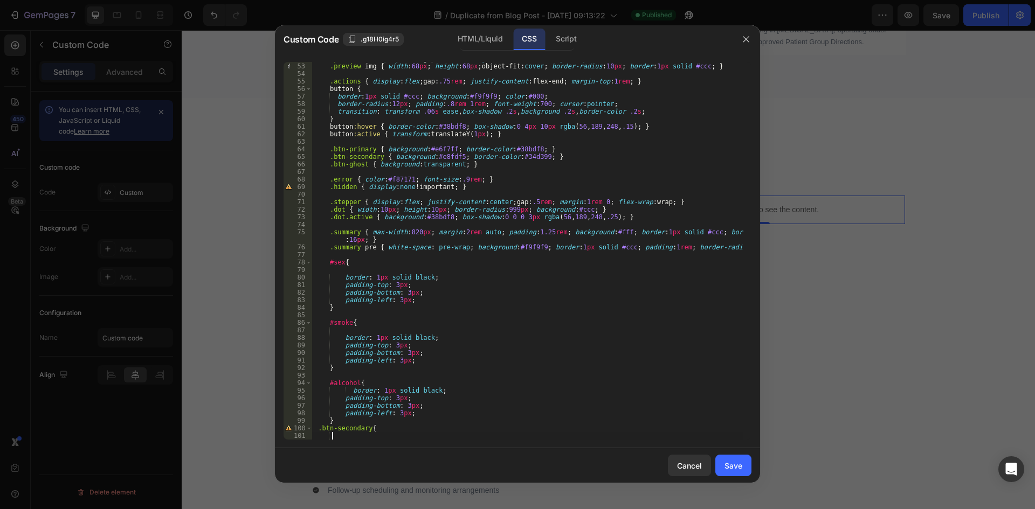
scroll to position [415, 0]
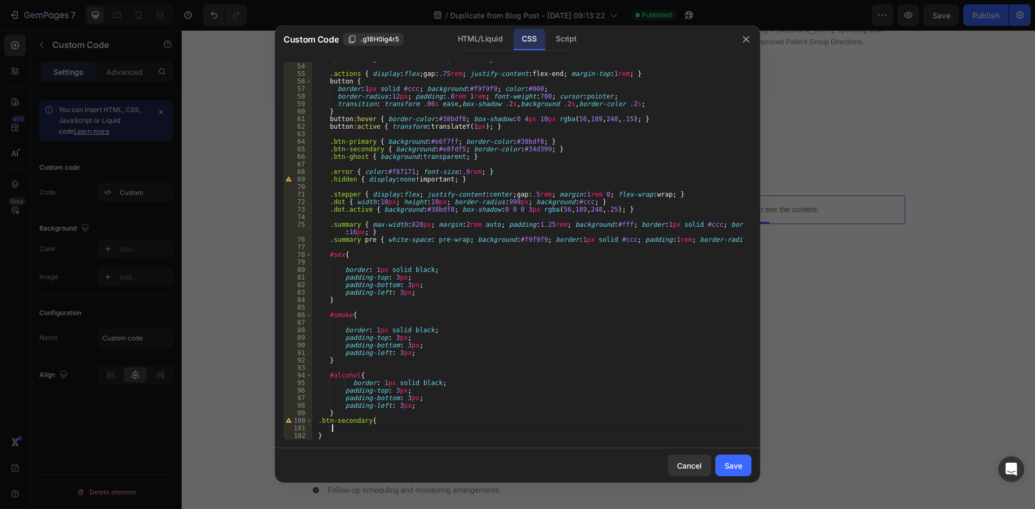
paste textarea "}"
type textarea "}"
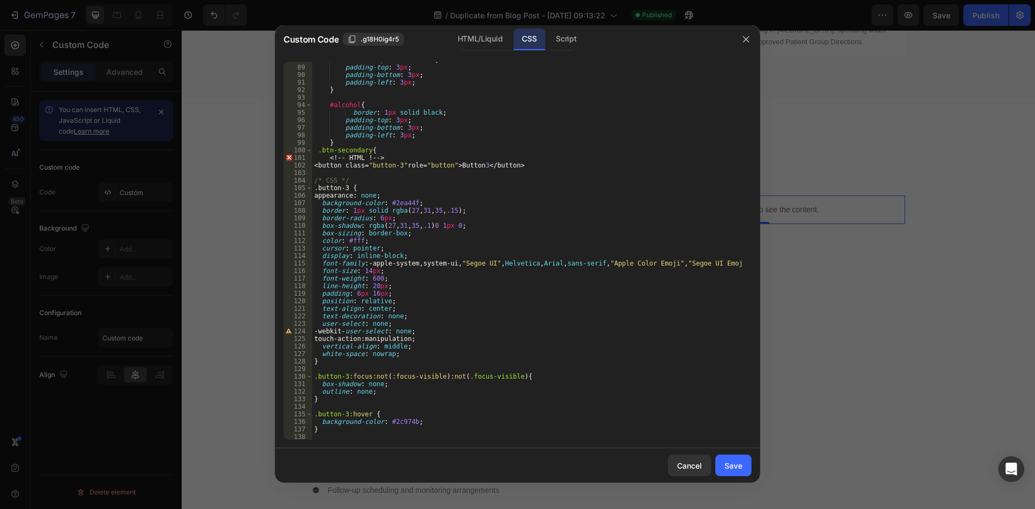
scroll to position [815, 0]
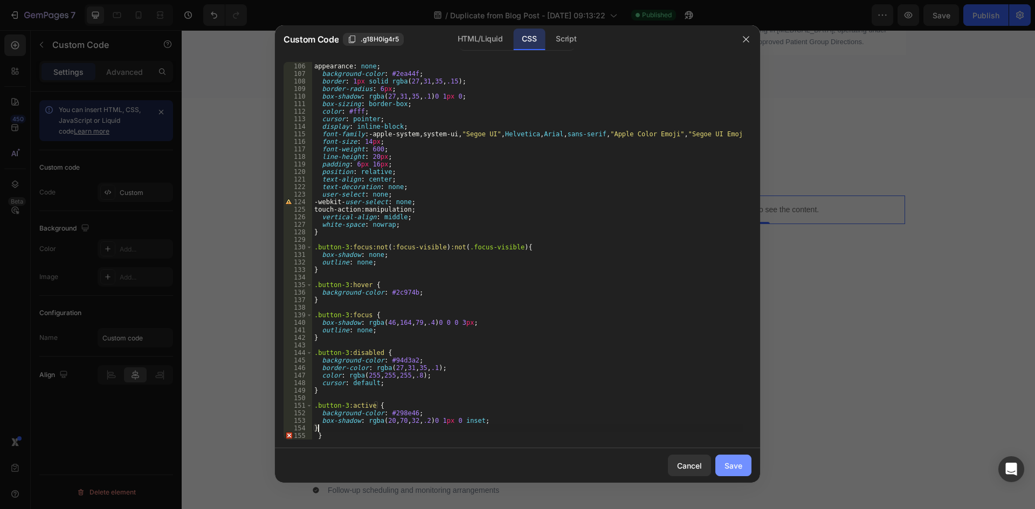
click at [732, 463] on div "Save" at bounding box center [734, 465] width 18 height 11
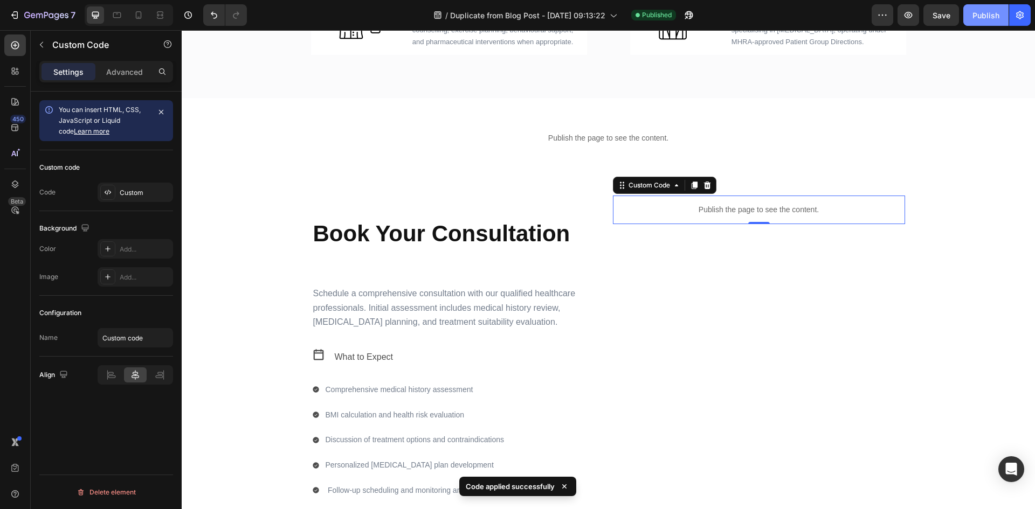
click at [989, 8] on button "Publish" at bounding box center [985, 15] width 45 height 22
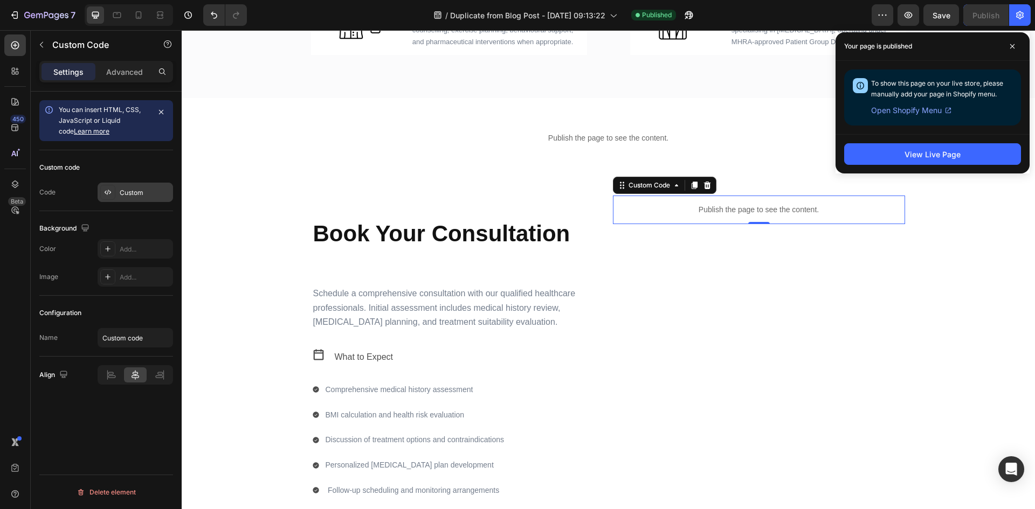
click at [132, 188] on div "Custom" at bounding box center [145, 193] width 51 height 10
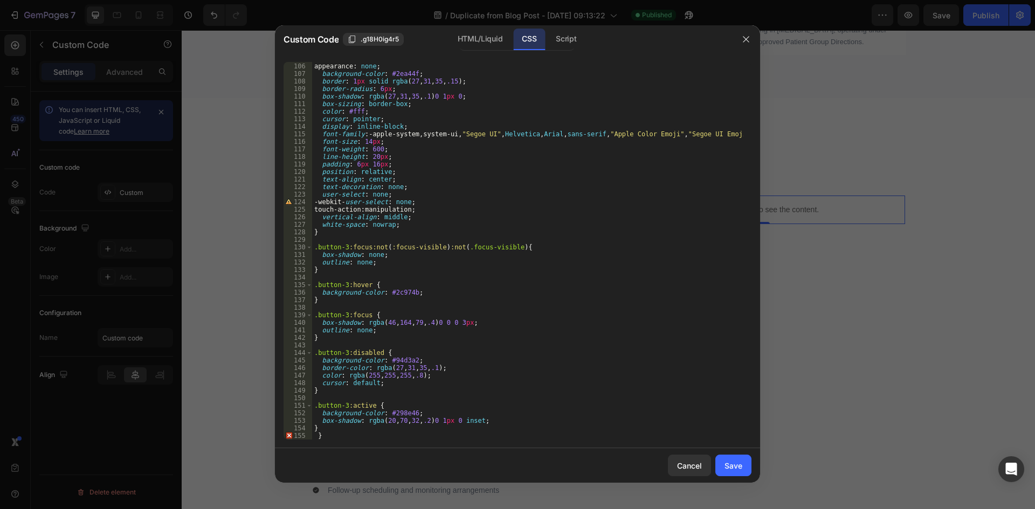
scroll to position [399, 0]
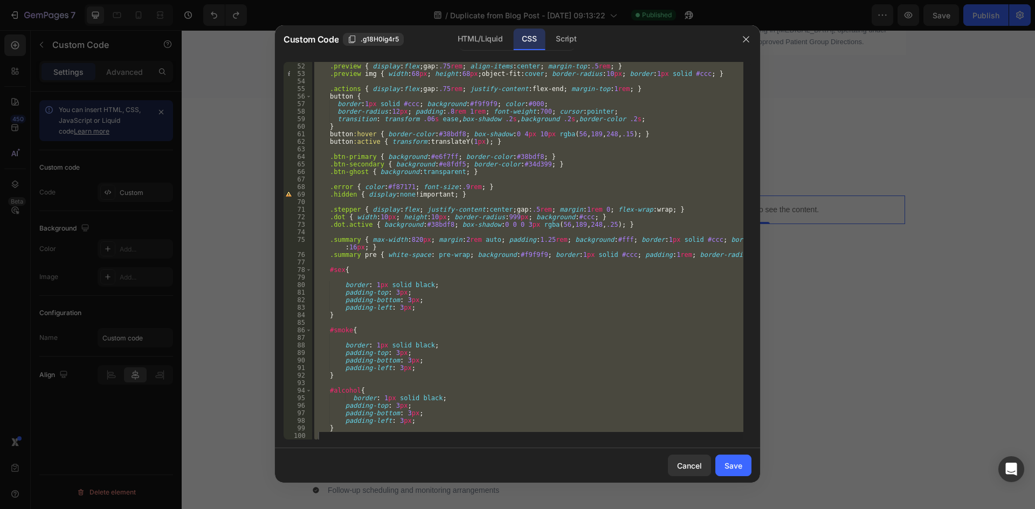
type textarea "}"
click at [532, 342] on div ".preview { display : flex ; gap : .75 rem ; align-items : center ; margin-top :…" at bounding box center [527, 251] width 431 height 378
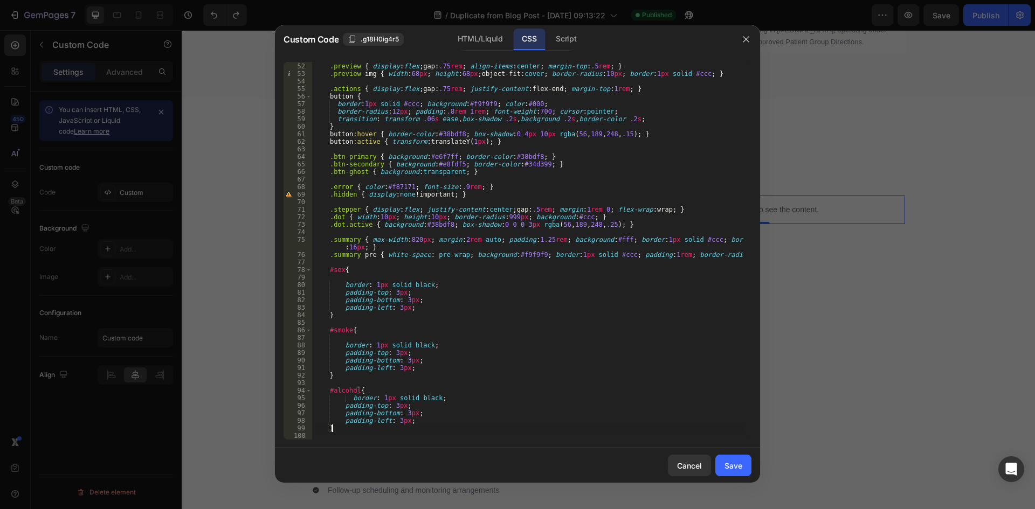
click at [355, 431] on div ".preview { display : flex ; gap : .75 rem ; align-items : center ; margin-top :…" at bounding box center [527, 251] width 431 height 393
type textarea "}"
paste textarea "btn-secondary"
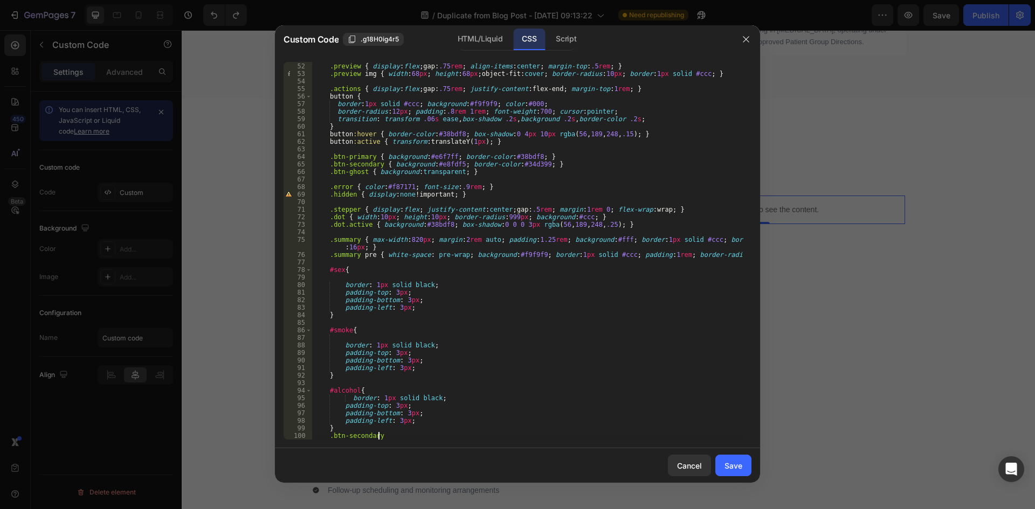
type textarea ".btn-secondary{"
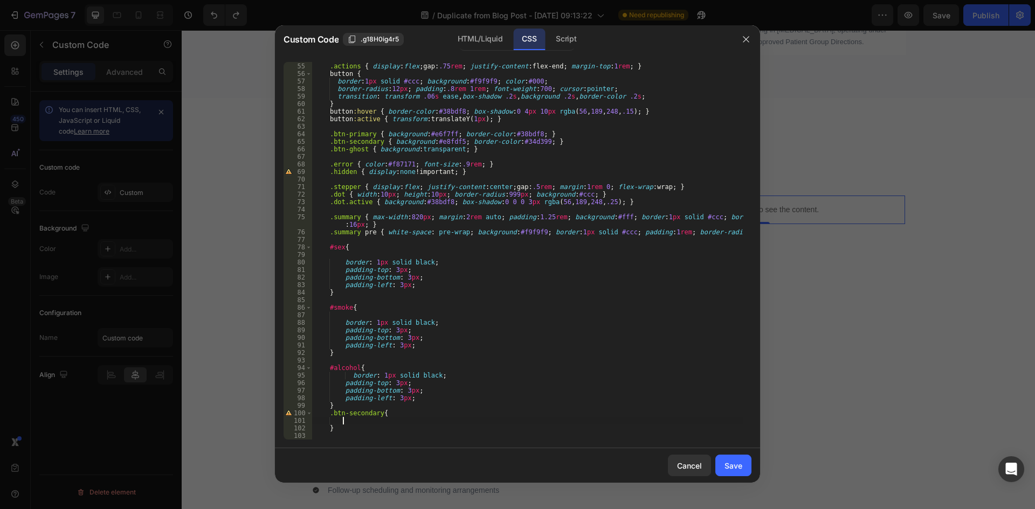
scroll to position [422, 0]
paste textarea "}"
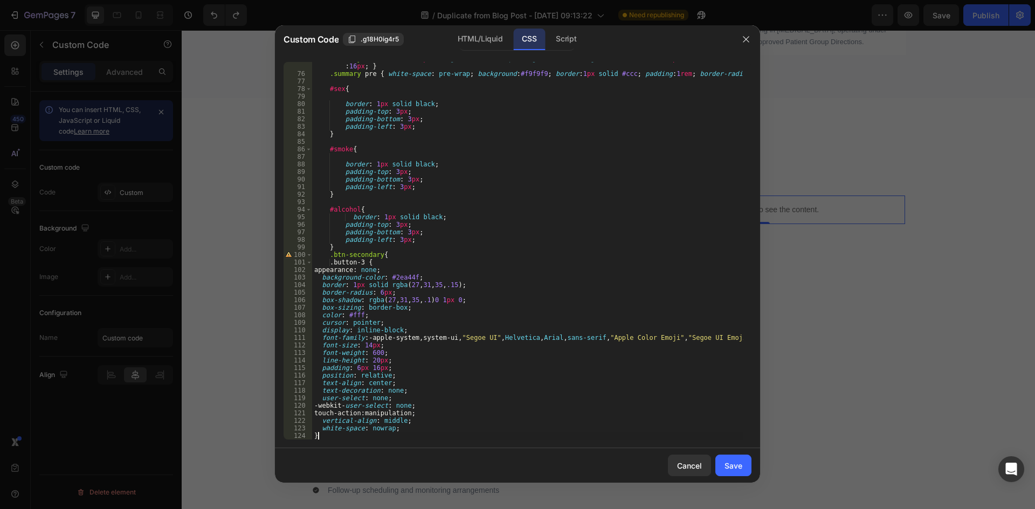
scroll to position [581, 0]
click at [332, 262] on div ".summary { max-width : 820 px ; margin : 2 rem auto ; padding : 1.25 rem ; back…" at bounding box center [527, 255] width 431 height 401
type textarea ".button-3 {"
drag, startPoint x: 334, startPoint y: 261, endPoint x: 390, endPoint y: 263, distance: 56.1
click at [390, 263] on div ".summary { max-width : 820 px ; margin : 2 rem auto ; padding : 1.25 rem ; back…" at bounding box center [527, 255] width 431 height 401
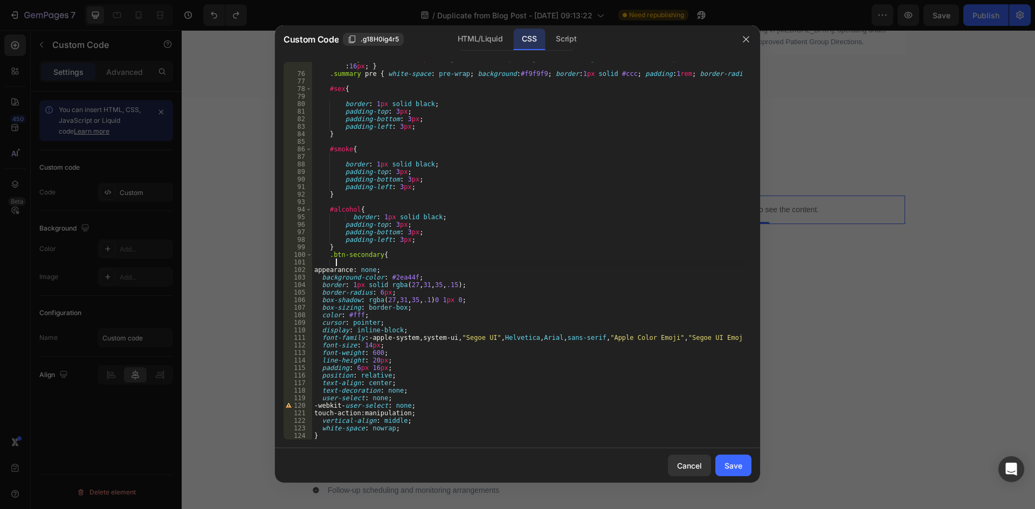
scroll to position [596, 0]
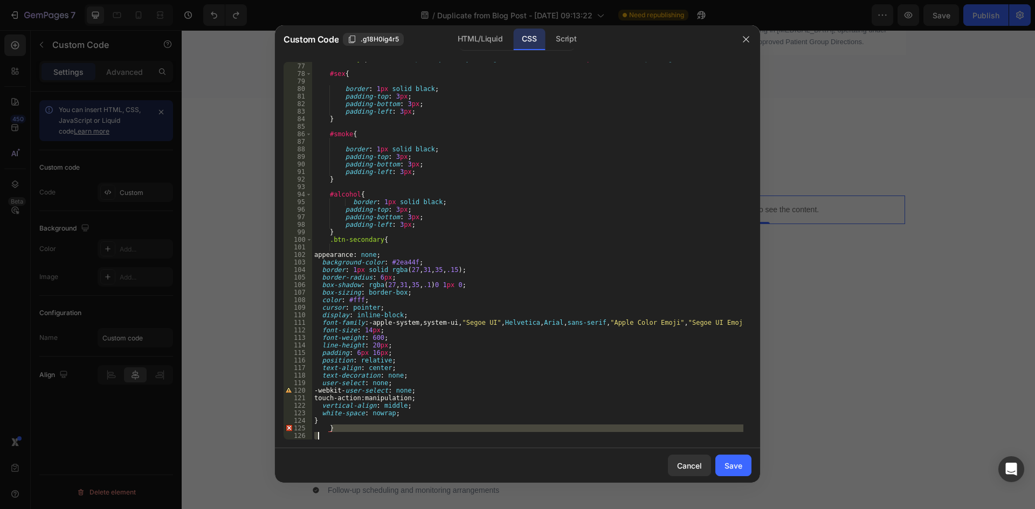
drag, startPoint x: 339, startPoint y: 429, endPoint x: 324, endPoint y: 433, distance: 15.6
click at [324, 433] on div ".summary pre { white-space : pre-wrap ; background : #f9f9f9 ; border : 1 px so…" at bounding box center [527, 251] width 431 height 393
type textarea "}"
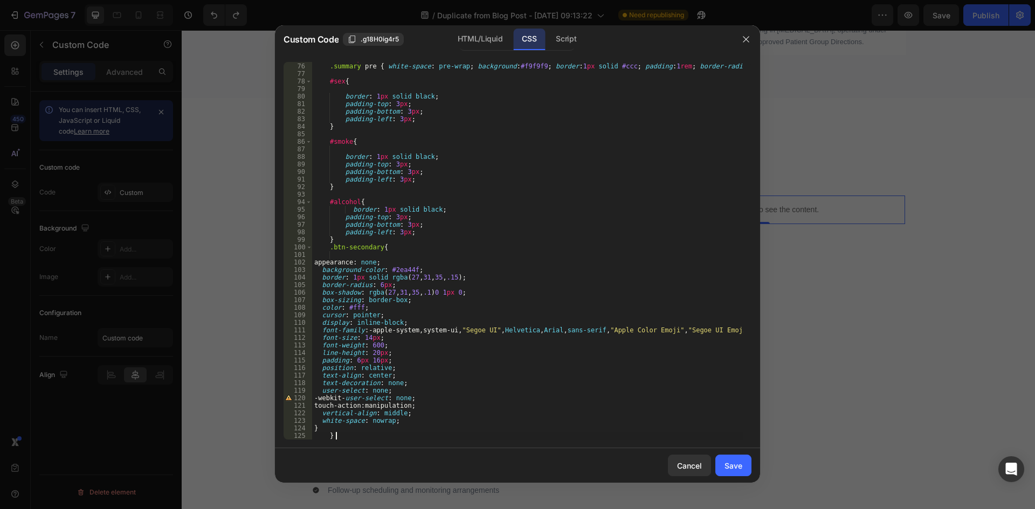
scroll to position [588, 0]
drag, startPoint x: 343, startPoint y: 435, endPoint x: 322, endPoint y: 439, distance: 22.0
click at [322, 439] on div ".summary { max-width : 820 px ; margin : 2 rem auto ; padding : 1.25 rem ; back…" at bounding box center [527, 247] width 431 height 401
click at [737, 466] on div "Save" at bounding box center [734, 465] width 18 height 11
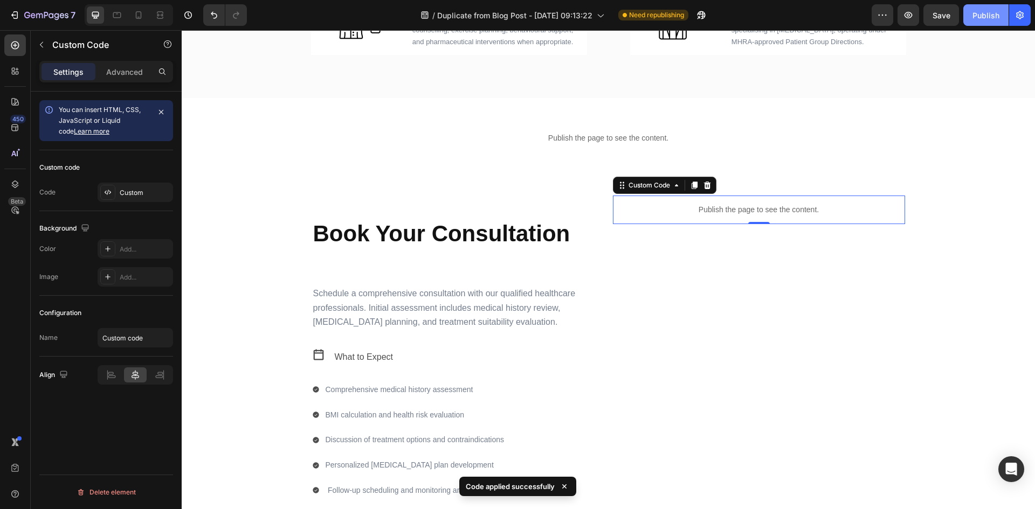
click at [974, 12] on div "Publish" at bounding box center [986, 15] width 27 height 11
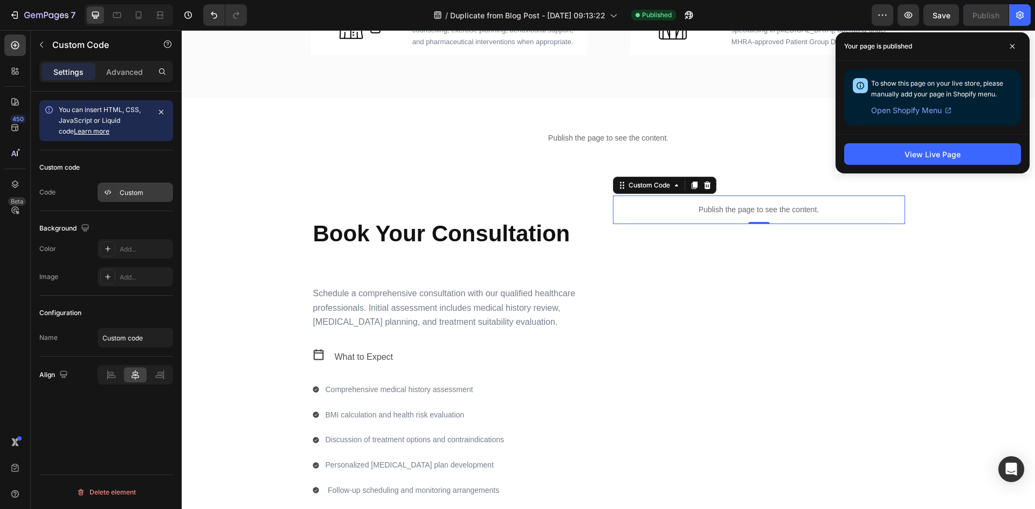
click at [115, 194] on div "Custom" at bounding box center [135, 192] width 75 height 19
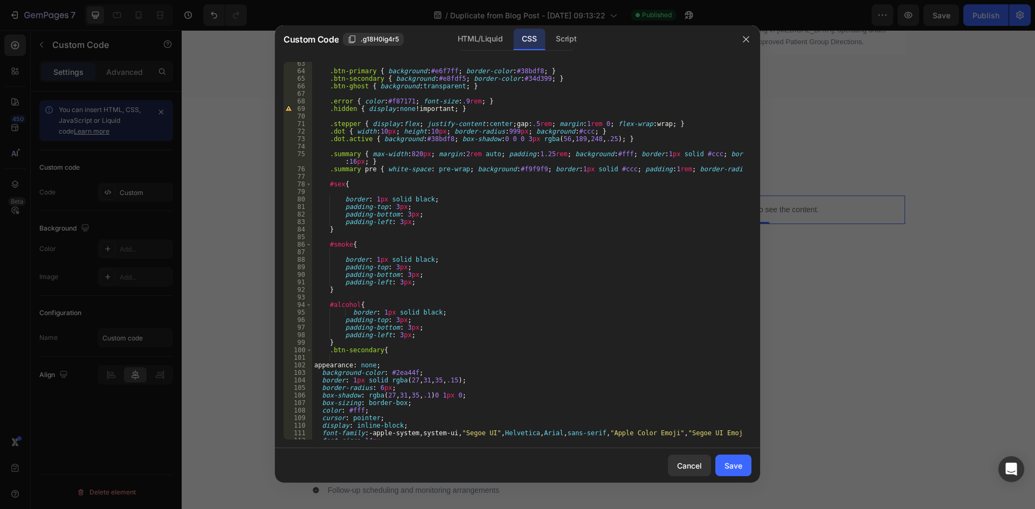
scroll to position [588, 0]
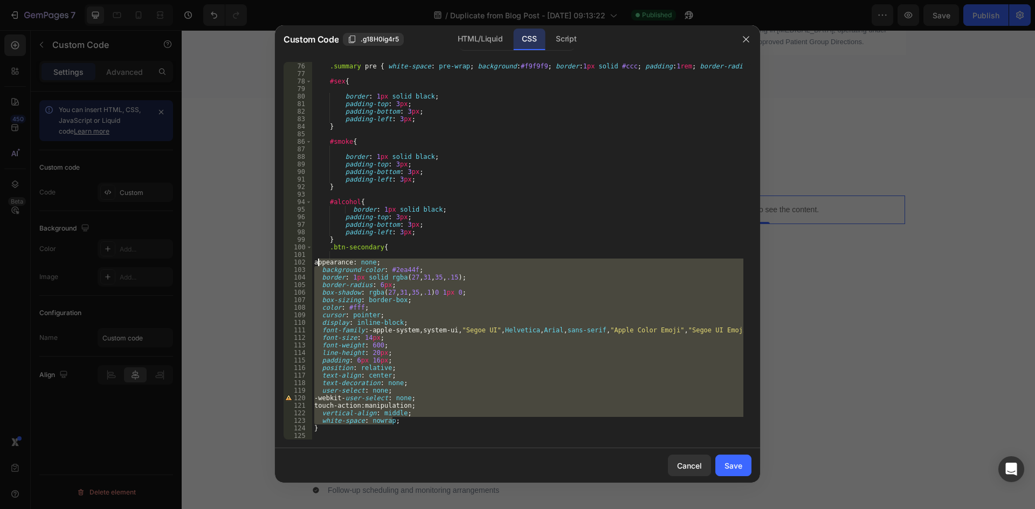
drag, startPoint x: 396, startPoint y: 423, endPoint x: 319, endPoint y: 265, distance: 176.5
click at [319, 265] on div ".summary { max-width : 820 px ; margin : 2 rem auto ; padding : 1.25 rem ; back…" at bounding box center [527, 247] width 431 height 401
type textarea "appearance: none; background-color: #2ea44f;"
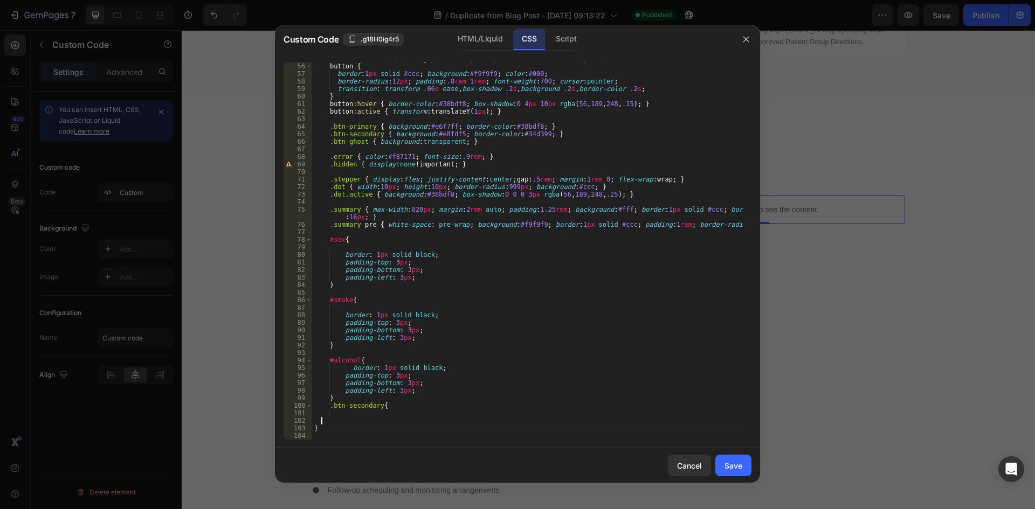
scroll to position [430, 0]
click at [405, 409] on div ".actions { display : flex ; gap : .75 rem ; justify-content : flex-end ; margin…" at bounding box center [527, 251] width 431 height 393
type textarea ".btn-secondary{"
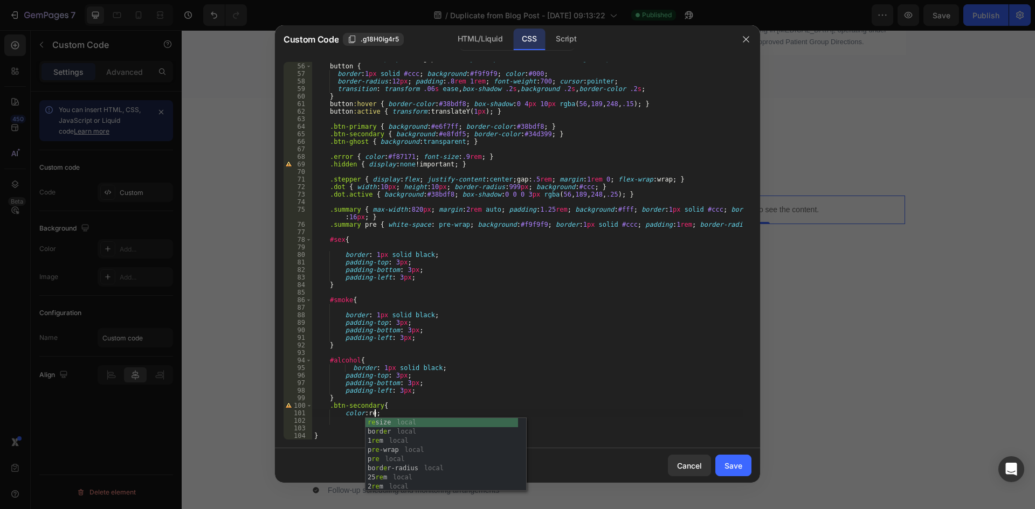
scroll to position [0, 5]
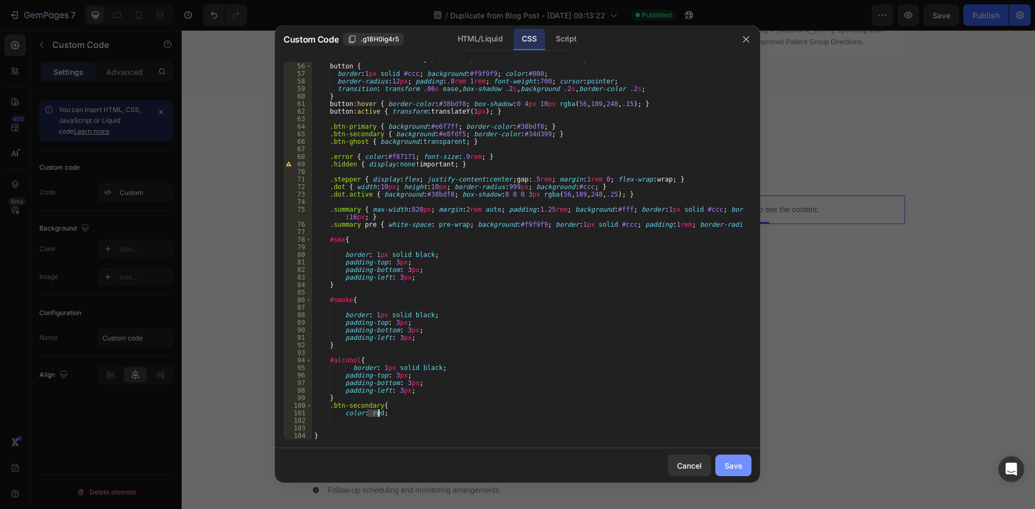
type textarea "color: red;"
click at [732, 468] on div "Save" at bounding box center [734, 465] width 18 height 11
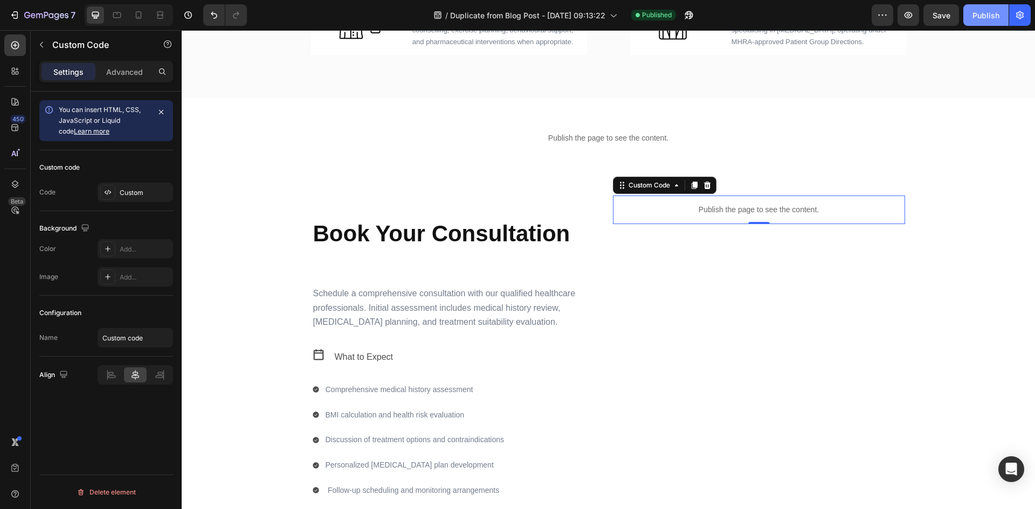
click at [985, 17] on div "Publish" at bounding box center [986, 15] width 27 height 11
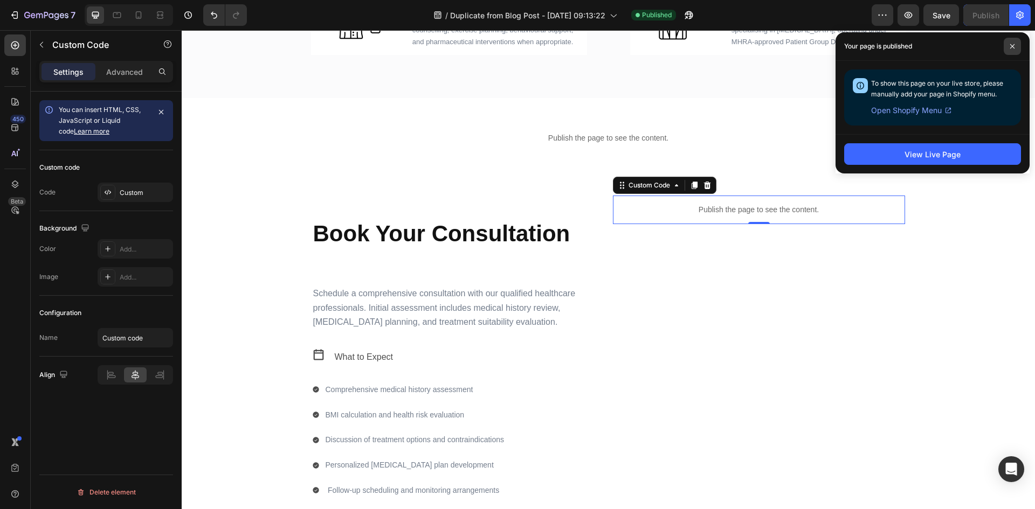
click at [1013, 46] on icon at bounding box center [1012, 46] width 5 height 5
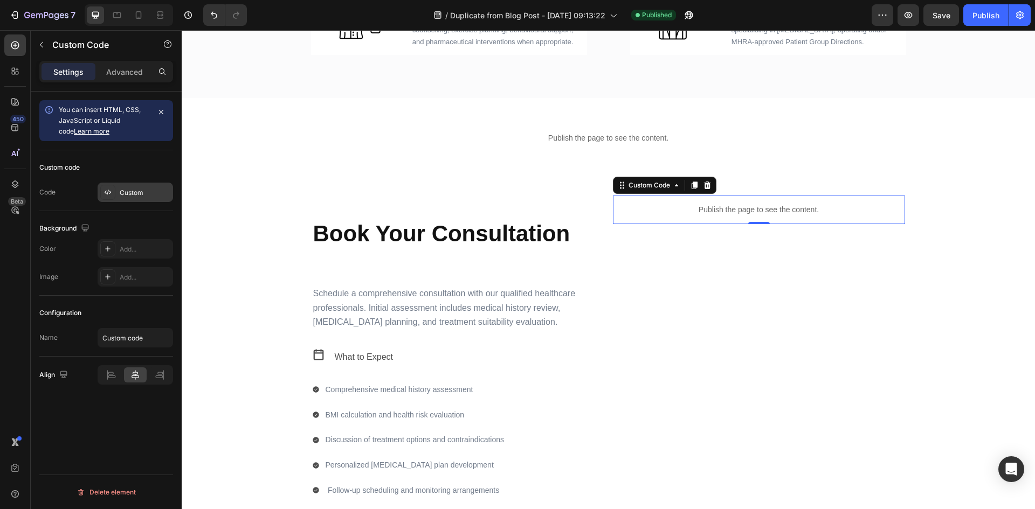
click at [129, 195] on div "Custom" at bounding box center [145, 193] width 51 height 10
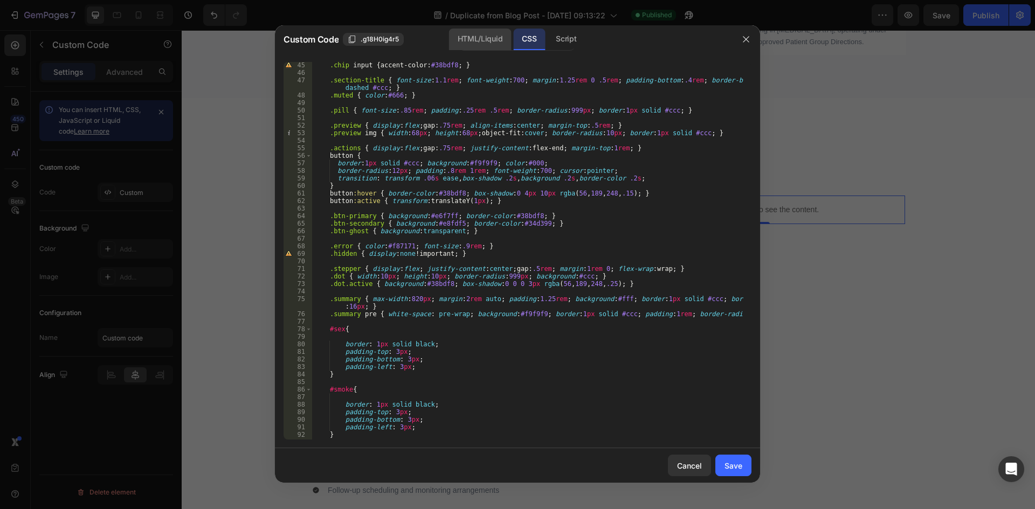
click at [480, 37] on div "HTML/Liquid" at bounding box center [480, 40] width 62 height 22
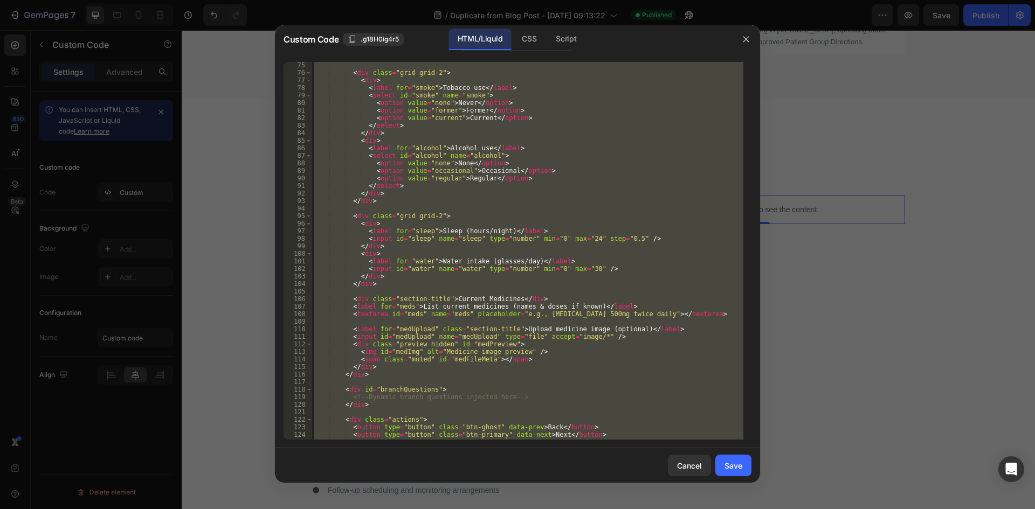
scroll to position [679, 0]
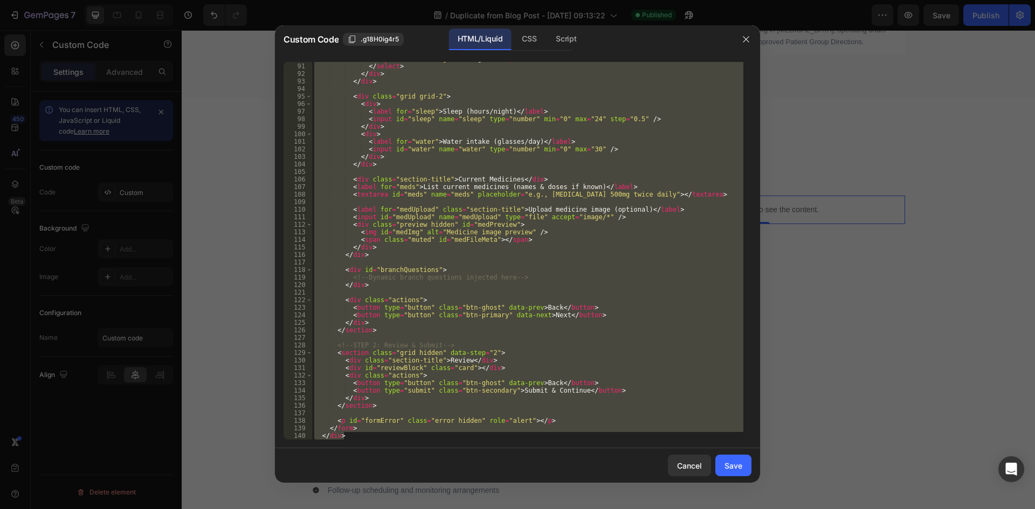
click at [632, 395] on div "< option value = "regular" > Regular </ option > </ select > </ div > </ div > …" at bounding box center [527, 251] width 431 height 378
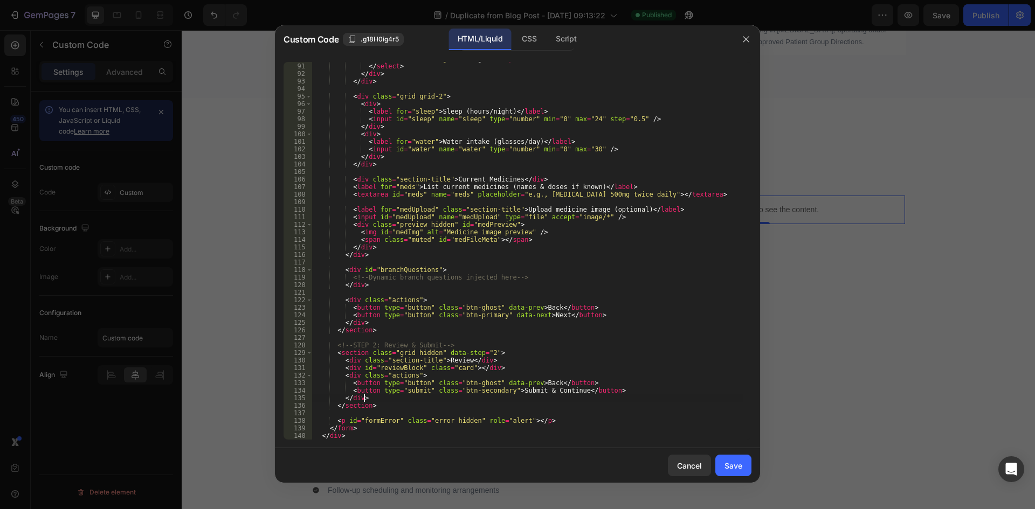
click at [349, 389] on div "< option value = "regular" > Regular </ option > </ select > </ div > </ div > …" at bounding box center [527, 251] width 431 height 393
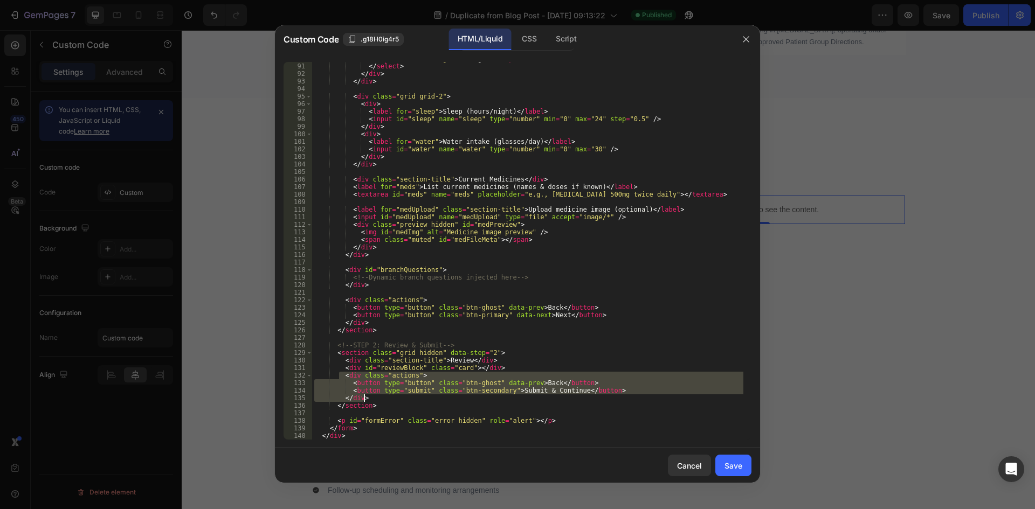
drag, startPoint x: 339, startPoint y: 377, endPoint x: 376, endPoint y: 399, distance: 44.0
click at [376, 399] on div "< option value = "regular" > Regular </ option > </ select > </ div > </ div > …" at bounding box center [527, 251] width 431 height 393
drag, startPoint x: 376, startPoint y: 399, endPoint x: 368, endPoint y: 398, distance: 8.2
click at [377, 399] on div "< option value = "regular" > Regular </ option > </ select > </ div > </ div > …" at bounding box center [527, 251] width 431 height 378
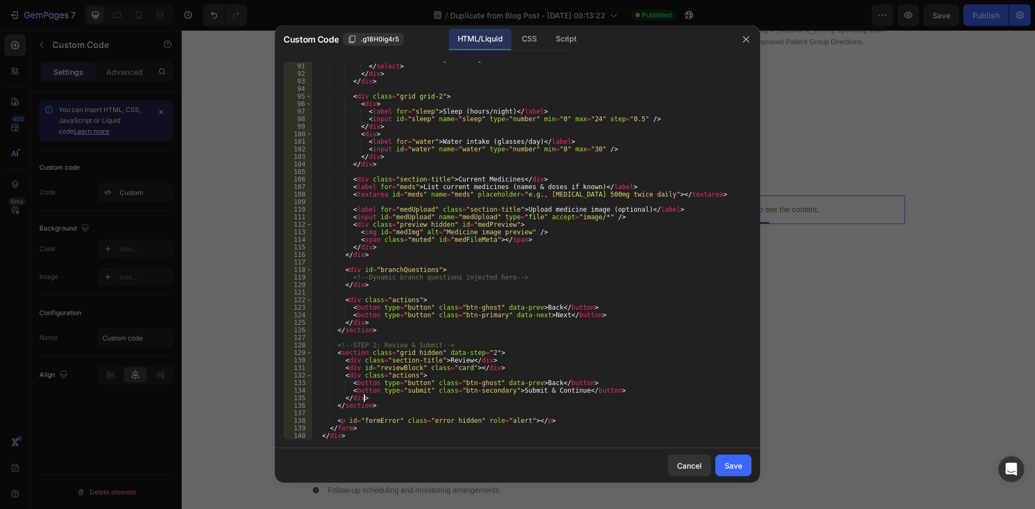
click at [344, 391] on div "< option value = "regular" > Regular </ option > </ select > </ div > </ div > …" at bounding box center [527, 251] width 431 height 393
drag, startPoint x: 344, startPoint y: 391, endPoint x: 618, endPoint y: 393, distance: 273.9
click at [618, 393] on div "< option value = "regular" > Regular </ option > </ select > </ div > </ div > …" at bounding box center [527, 251] width 431 height 393
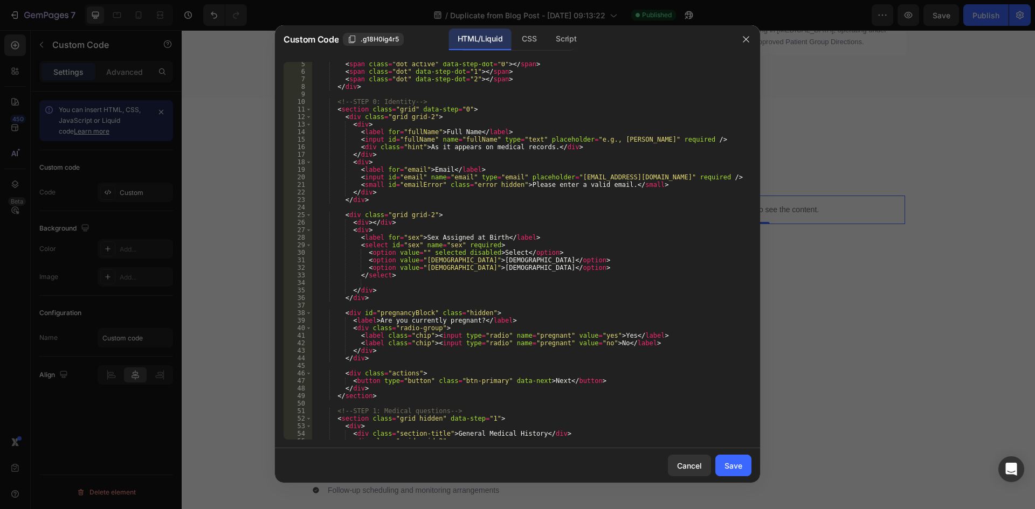
scroll to position [0, 0]
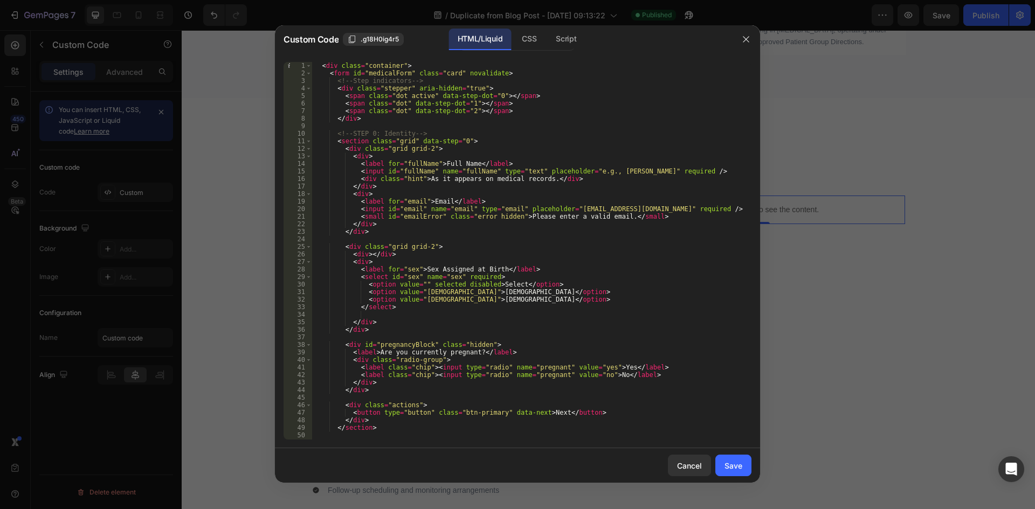
click at [410, 121] on div "< div class = "container" > < form id = "medicalForm" class = "card" novalidate…" at bounding box center [527, 258] width 431 height 393
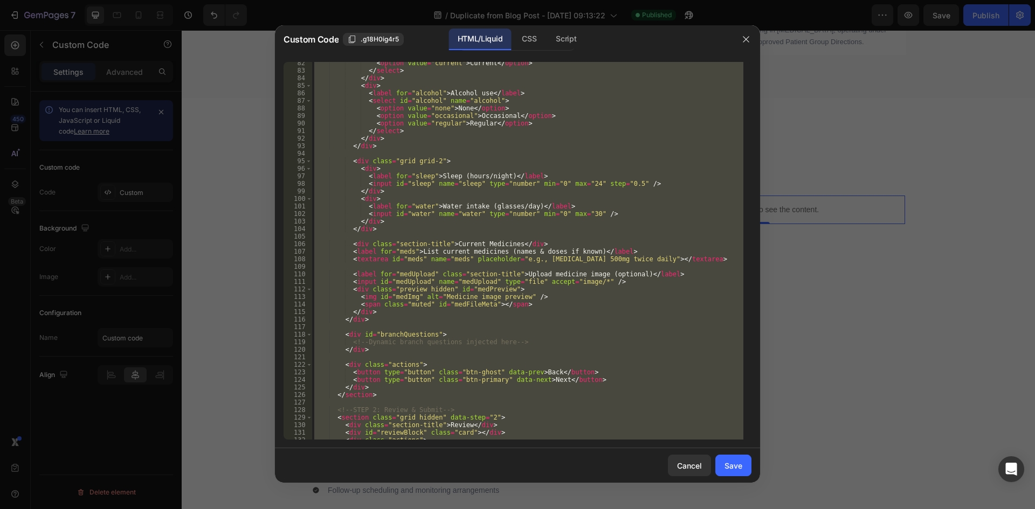
scroll to position [582, 0]
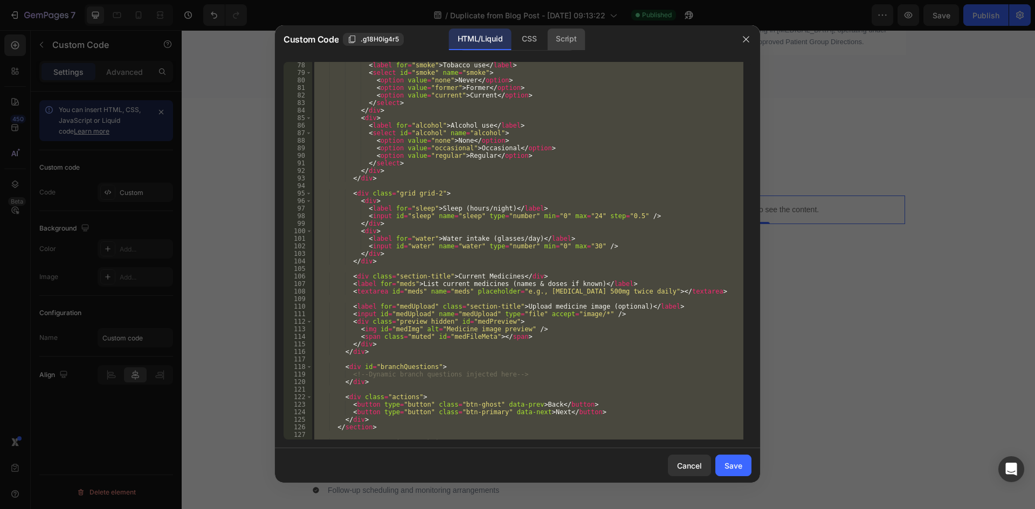
click at [568, 36] on div "Script" at bounding box center [566, 40] width 38 height 22
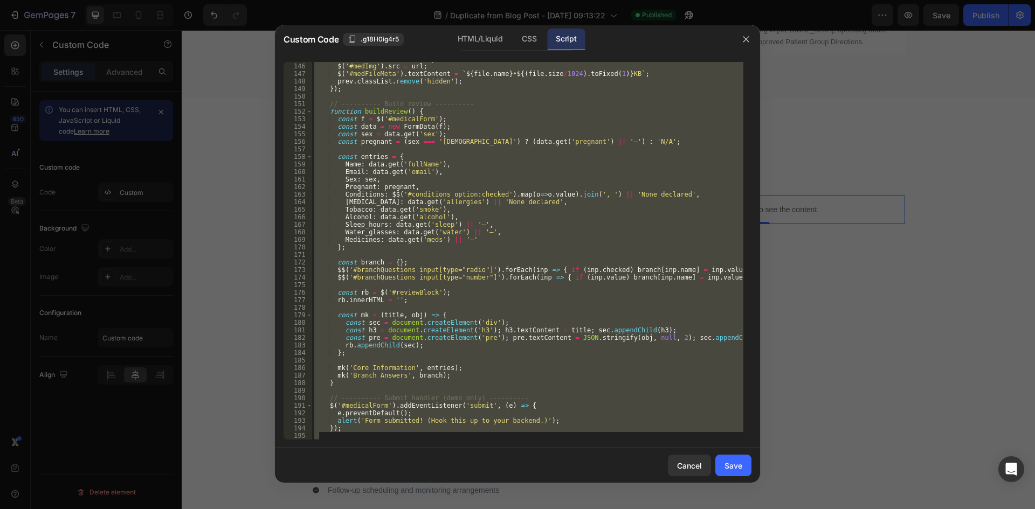
scroll to position [1199, 0]
click at [354, 432] on div "const url = URL . createObjectURL ( file ) ; $ ( '#medImg' ) . src = url ; $ ( …" at bounding box center [527, 251] width 431 height 378
type textarea "});"
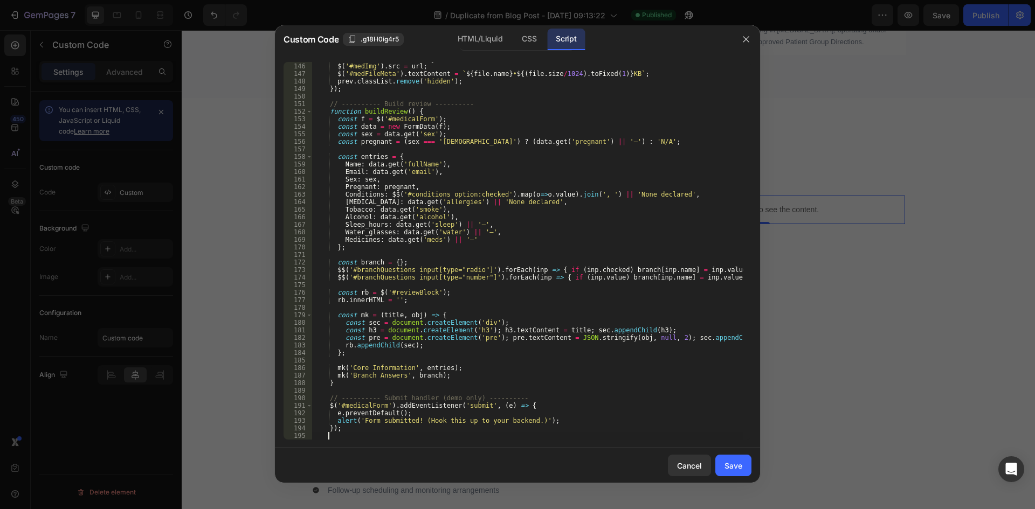
scroll to position [0, 1]
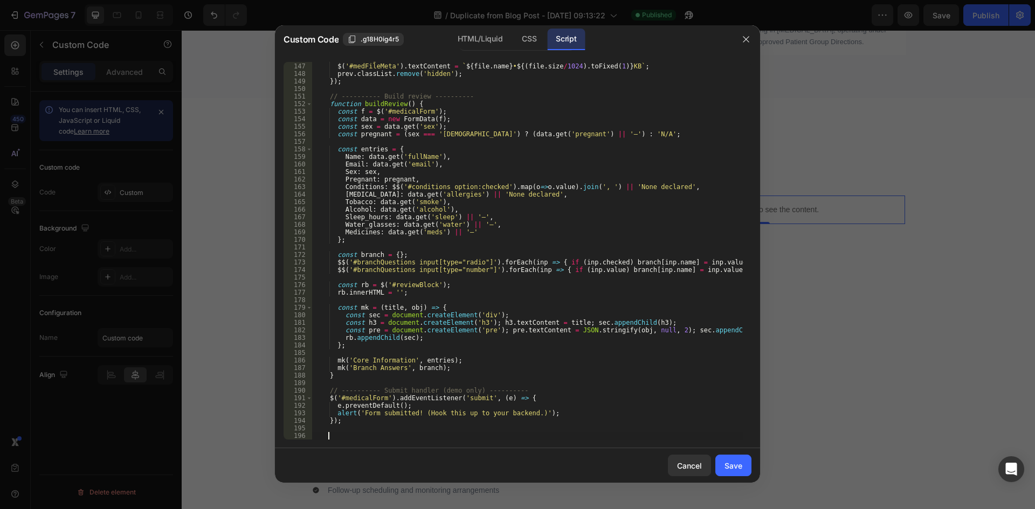
paste textarea "});"
type textarea "});"
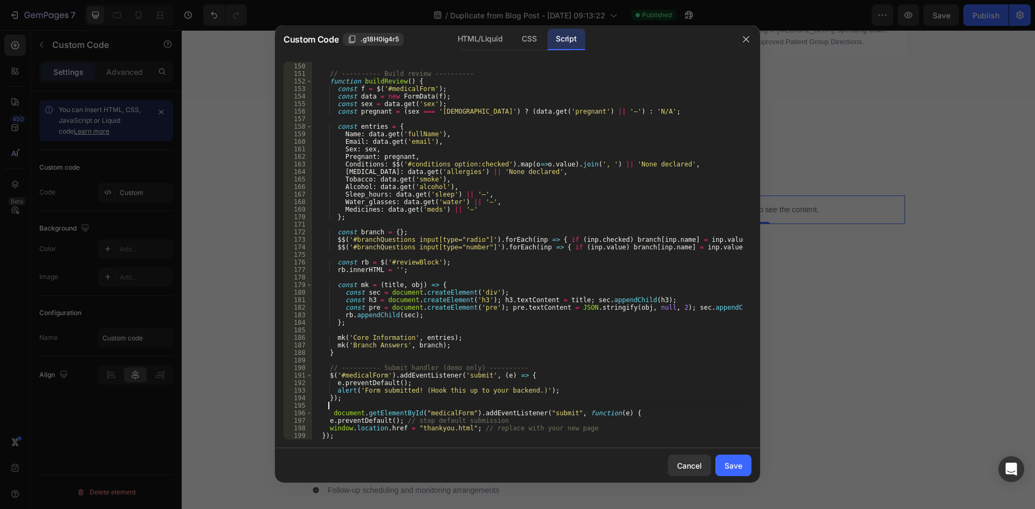
click at [346, 403] on div "}) ; // ---------- Build review ---------- function buildReview ( ) { const f =…" at bounding box center [527, 251] width 431 height 393
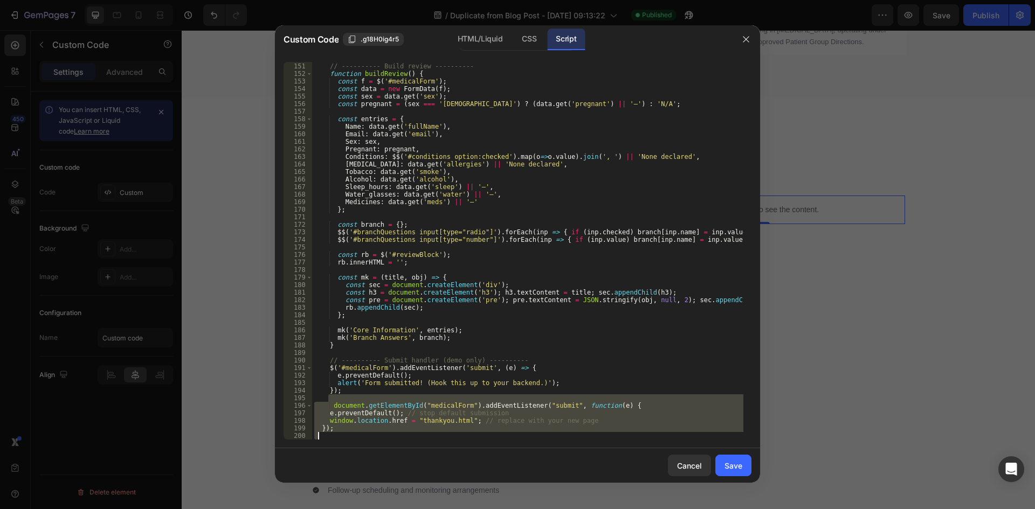
scroll to position [1237, 0]
drag, startPoint x: 346, startPoint y: 403, endPoint x: 410, endPoint y: 443, distance: 76.0
click at [410, 443] on div "150 151 152 153 154 155 156 157 158 159 160 161 162 163 164 165 166 167 168 169…" at bounding box center [517, 250] width 485 height 395
type textarea "});"
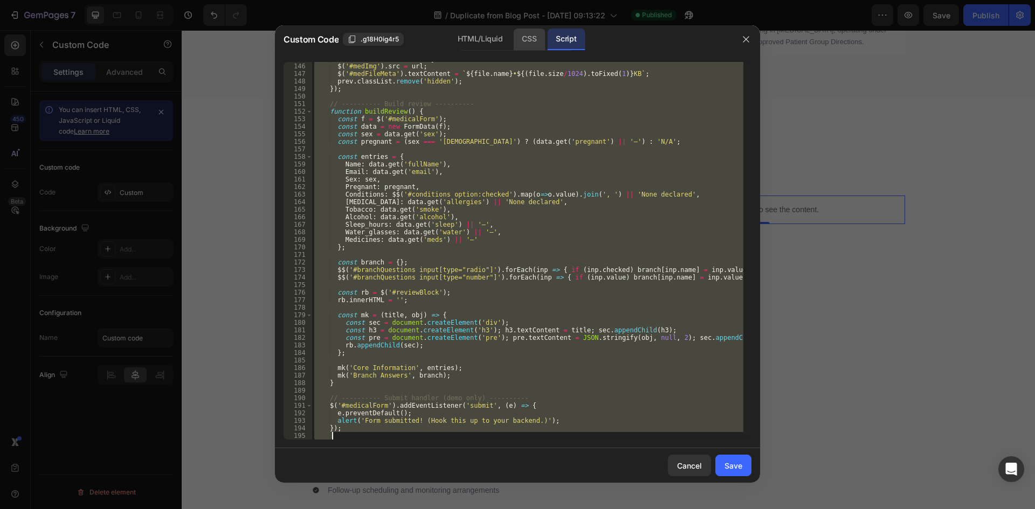
click at [522, 40] on div "CSS" at bounding box center [529, 40] width 32 height 22
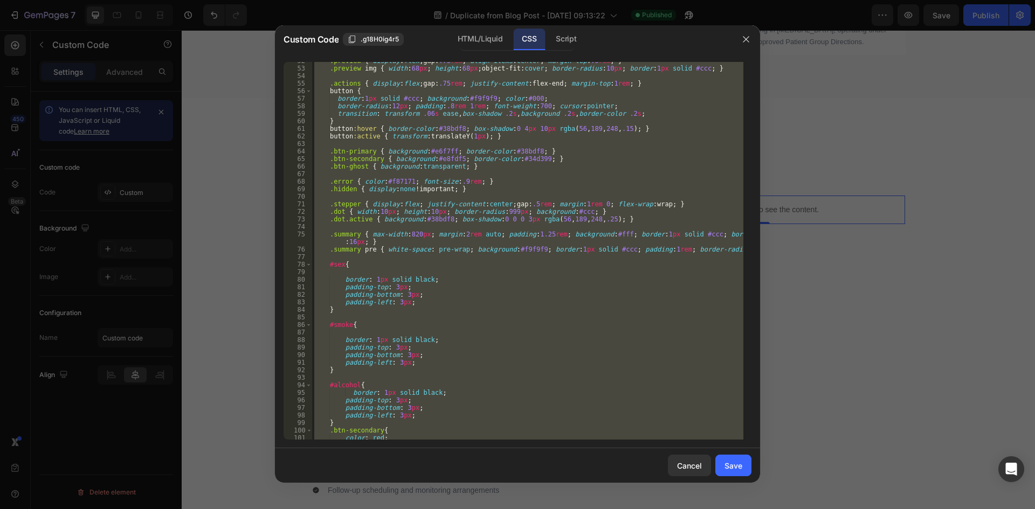
scroll to position [308, 0]
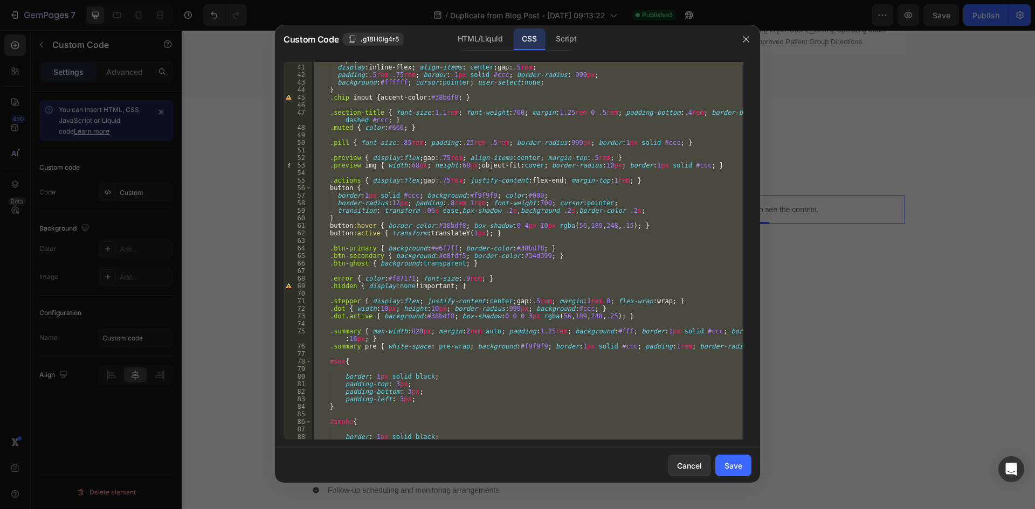
click at [510, 365] on div ".chip { display : inline-flex ; align-items : center ; gap : .5 rem ; padding :…" at bounding box center [527, 251] width 431 height 378
click at [472, 33] on div "HTML/Liquid" at bounding box center [480, 40] width 62 height 22
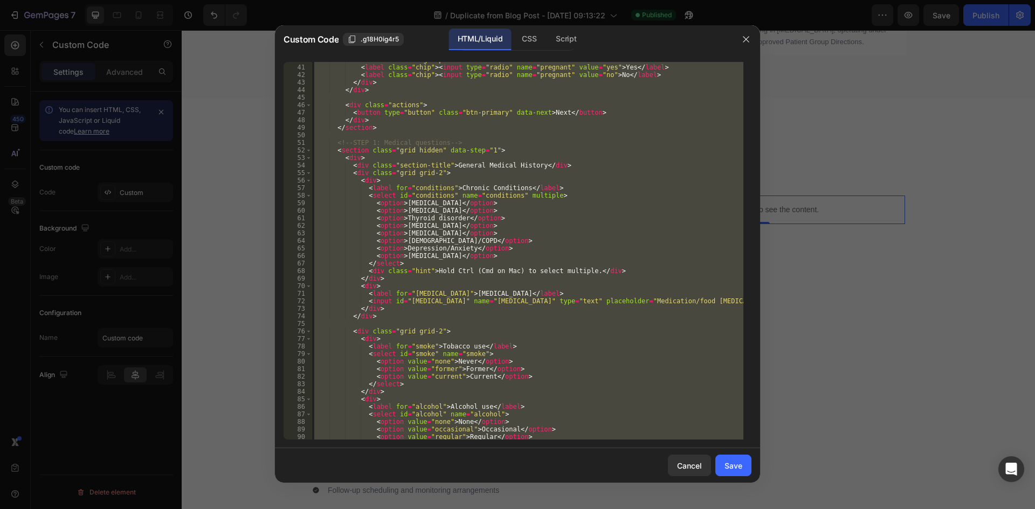
click at [469, 214] on div "< div class = "radio-group" > < label class = "chip" > < input type = "radio" n…" at bounding box center [527, 251] width 431 height 378
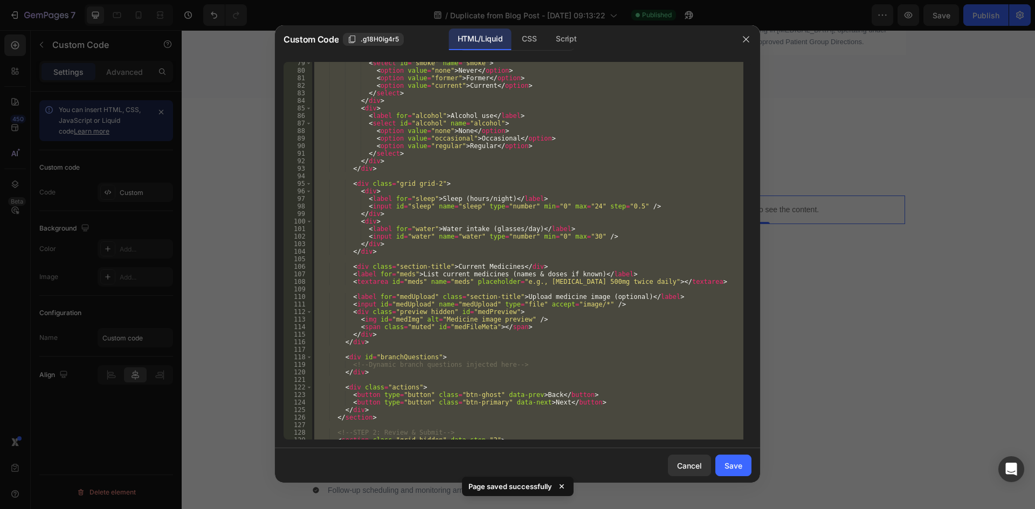
scroll to position [679, 0]
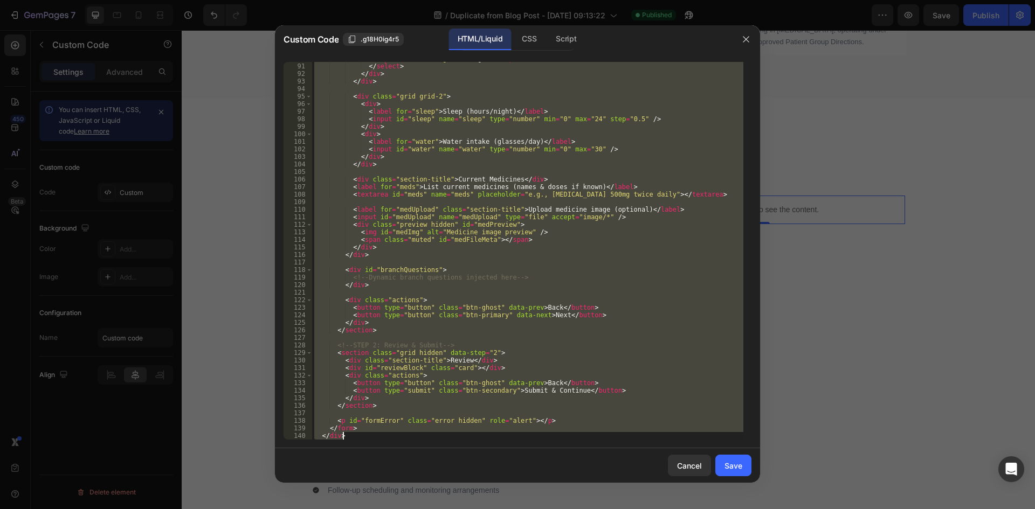
click at [526, 393] on div "< option value = "regular" > Regular </ option > </ select > </ div > </ div > …" at bounding box center [527, 251] width 431 height 378
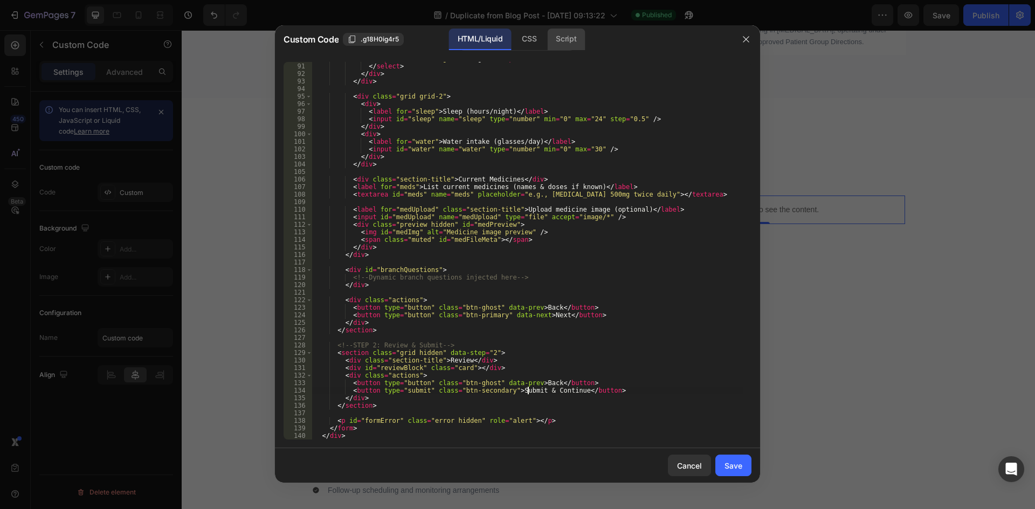
click at [573, 40] on div "Script" at bounding box center [566, 40] width 38 height 22
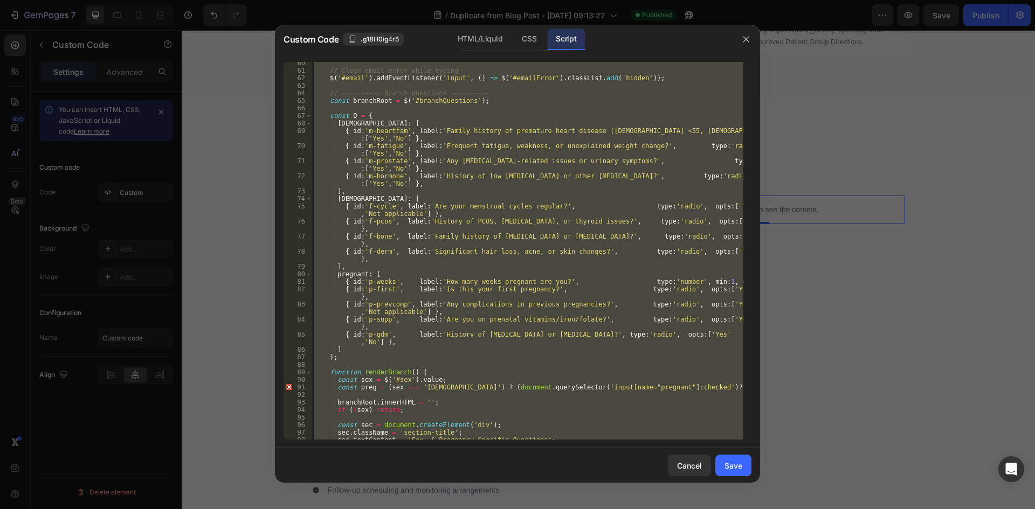
scroll to position [416, 0]
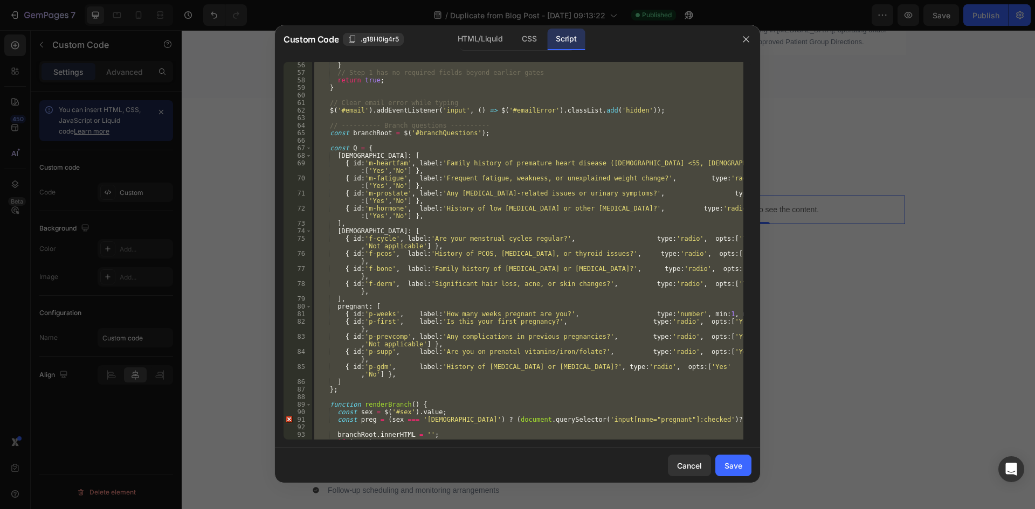
click at [580, 168] on div "} // Step 1 has no required fields beyond earlier gates return true ; } // Clea…" at bounding box center [527, 251] width 431 height 378
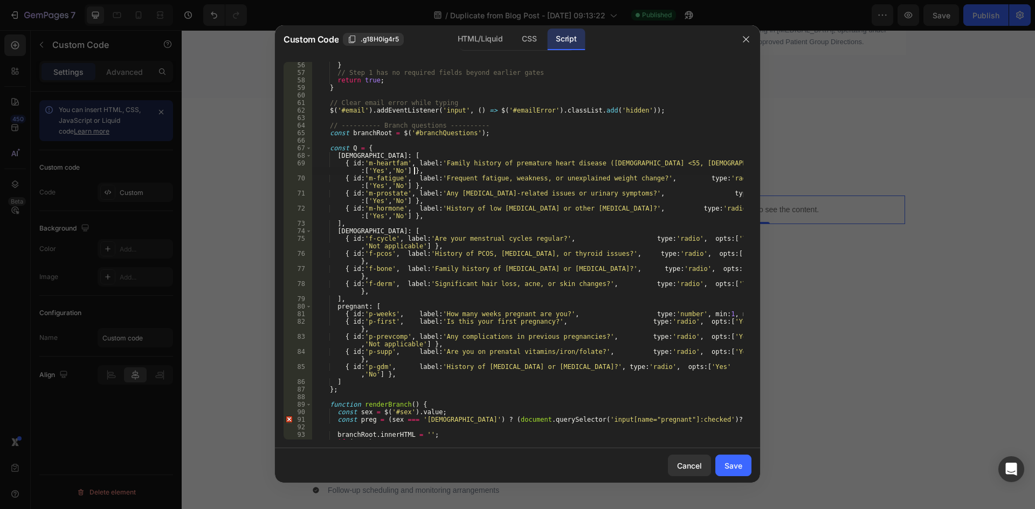
type textarea "});"
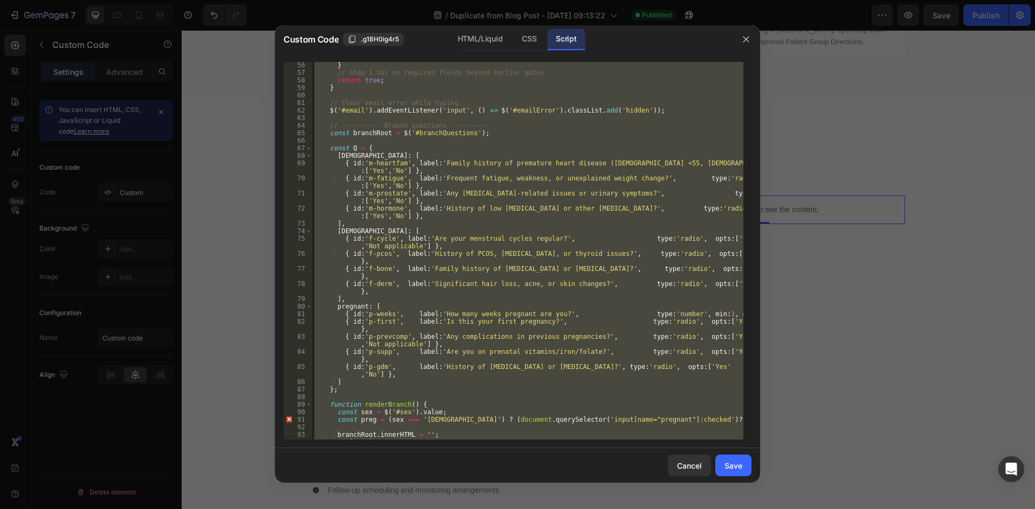
paste textarea
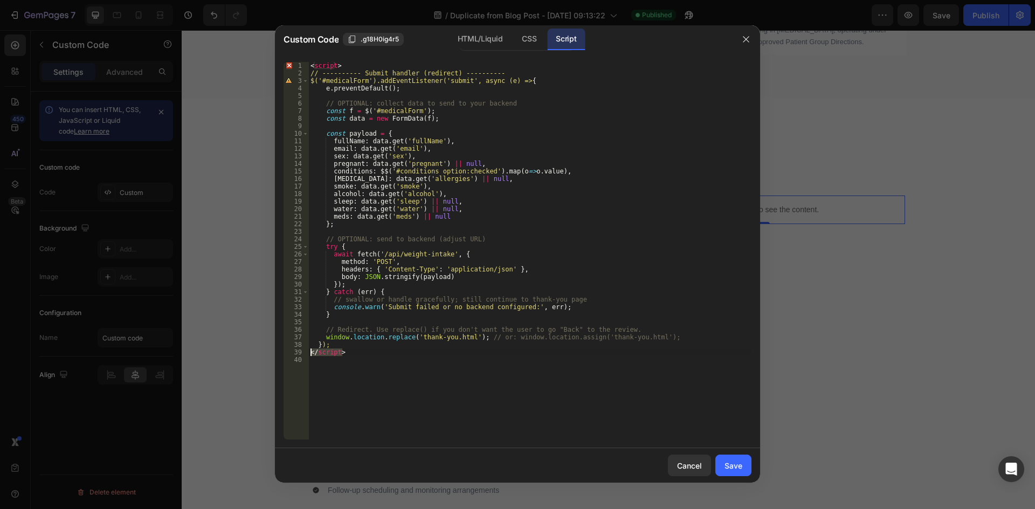
drag, startPoint x: 347, startPoint y: 356, endPoint x: 296, endPoint y: 353, distance: 50.7
click at [296, 353] on div "1 2 3 4 5 6 7 8 9 10 11 12 13 14 15 16 17 18 19 20 21 22 23 24 25 26 27 28 29 3…" at bounding box center [518, 251] width 468 height 378
type textarea "</script>"
drag, startPoint x: 344, startPoint y: 68, endPoint x: 310, endPoint y: 66, distance: 34.0
click at [310, 66] on div "< script > // ---------- Submit handler (redirect) ---------- $('#medicalForm')…" at bounding box center [529, 258] width 443 height 393
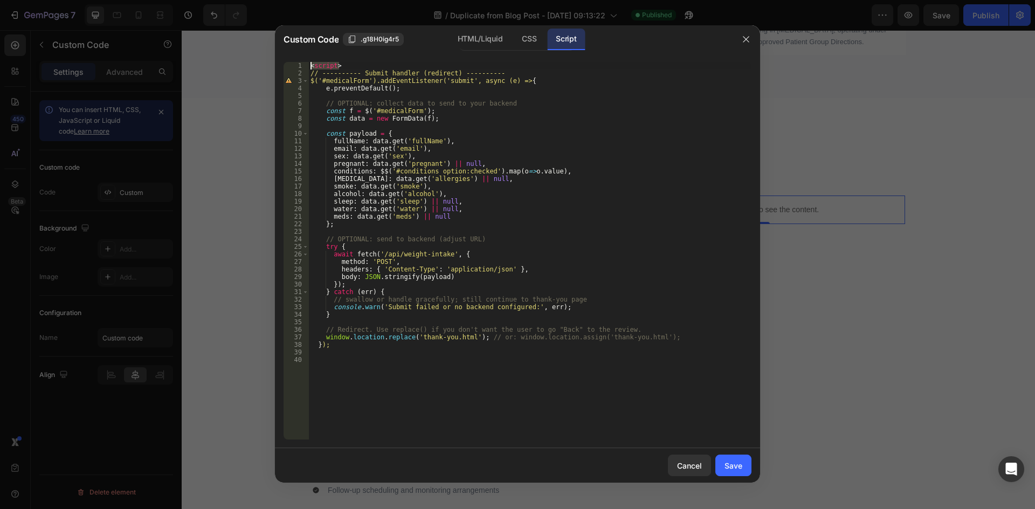
type textarea "<script>"
click at [739, 468] on div "Save" at bounding box center [734, 465] width 18 height 11
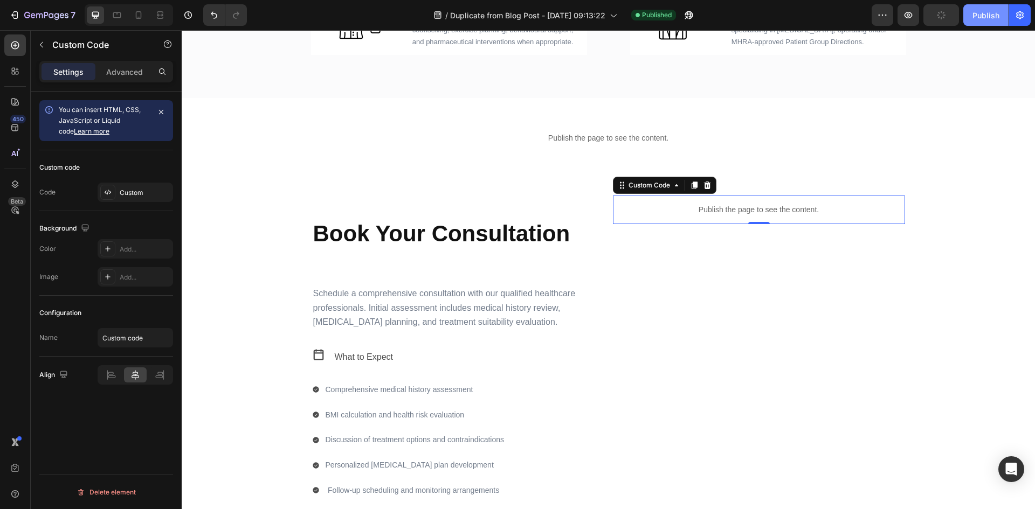
click at [982, 22] on button "Publish" at bounding box center [985, 15] width 45 height 22
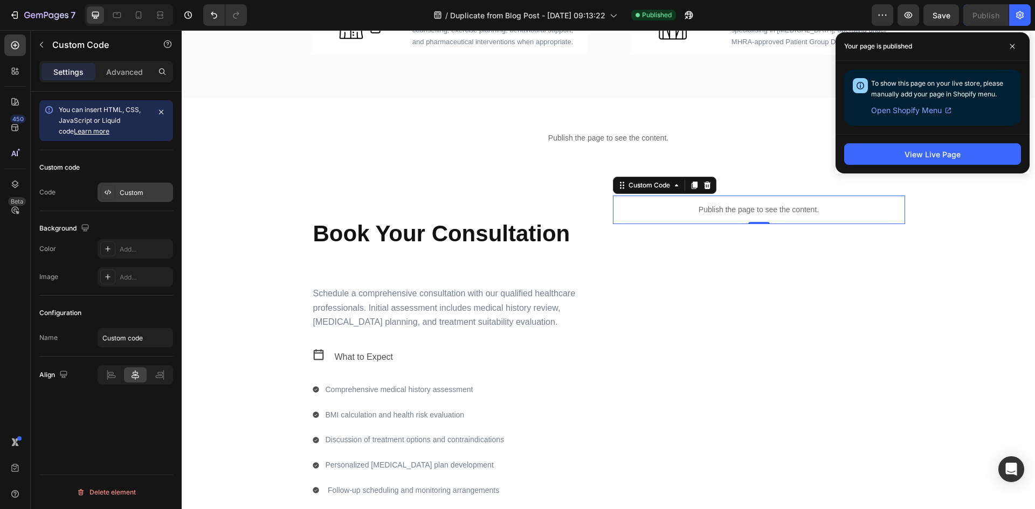
click at [140, 198] on div "Custom" at bounding box center [135, 192] width 75 height 19
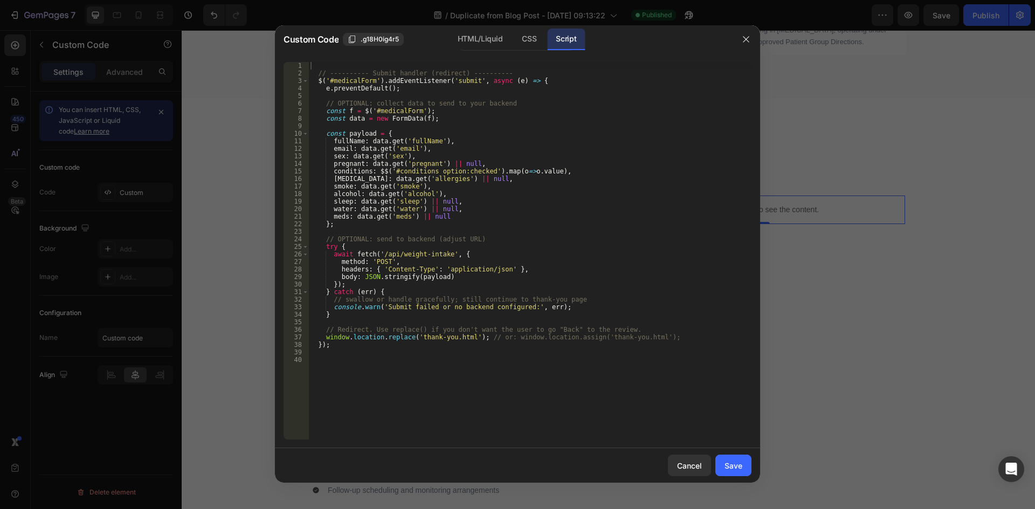
click at [524, 325] on div "// ---------- Submit handler (redirect) ---------- $ ( '#medicalForm' ) . addEv…" at bounding box center [529, 258] width 443 height 393
type textarea "}"
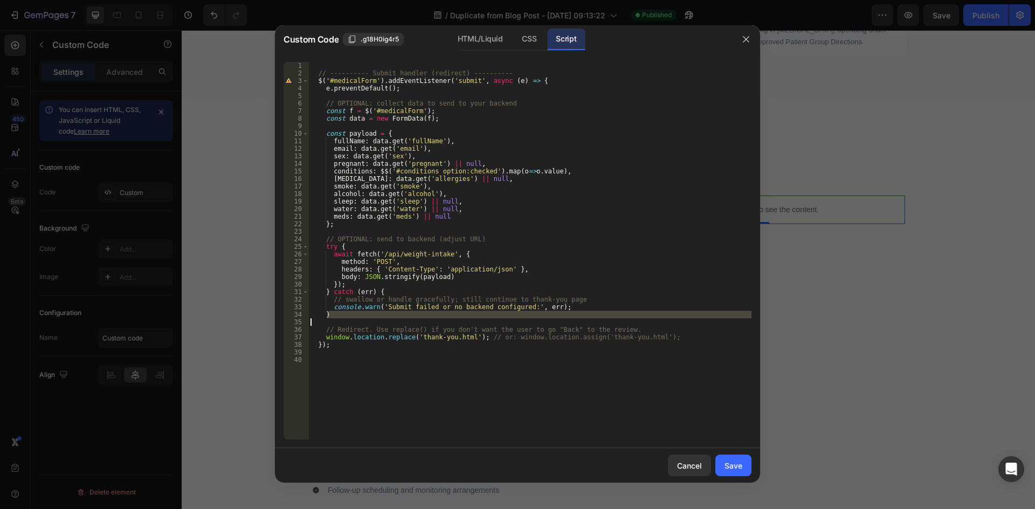
click at [525, 378] on div "// ---------- Submit handler (redirect) ---------- $ ( '#medicalForm' ) . addEv…" at bounding box center [529, 258] width 443 height 393
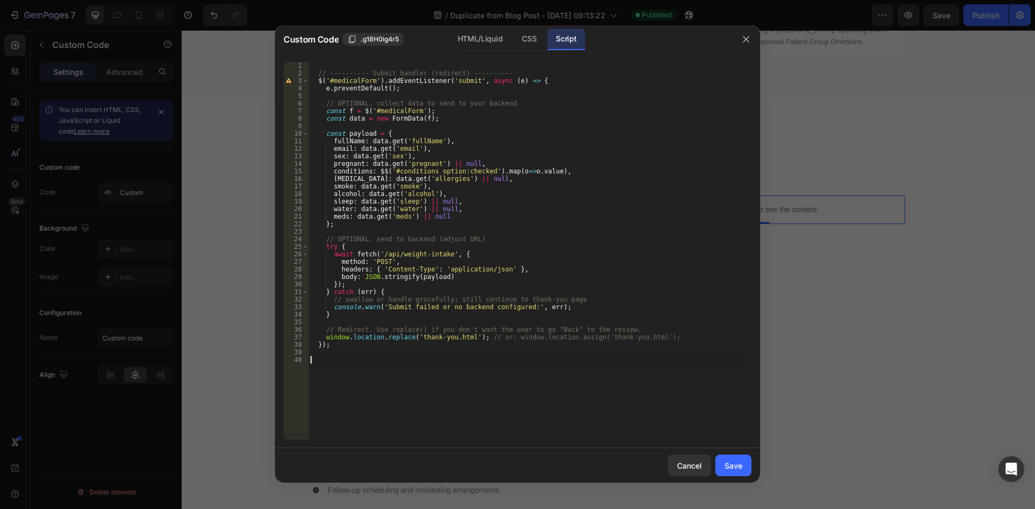
click at [524, 375] on div "// ---------- Submit handler (redirect) ---------- $ ( '#medicalForm' ) . addEv…" at bounding box center [529, 258] width 443 height 393
click at [516, 384] on div "// ---------- Submit handler (redirect) ---------- $ ( '#medicalForm' ) . addEv…" at bounding box center [529, 258] width 443 height 393
click at [606, 209] on div "// ---------- Submit handler (redirect) ---------- $ ( '#medicalForm' ) . addEv…" at bounding box center [529, 258] width 443 height 393
type textarea "water: data.get('water') || null,"
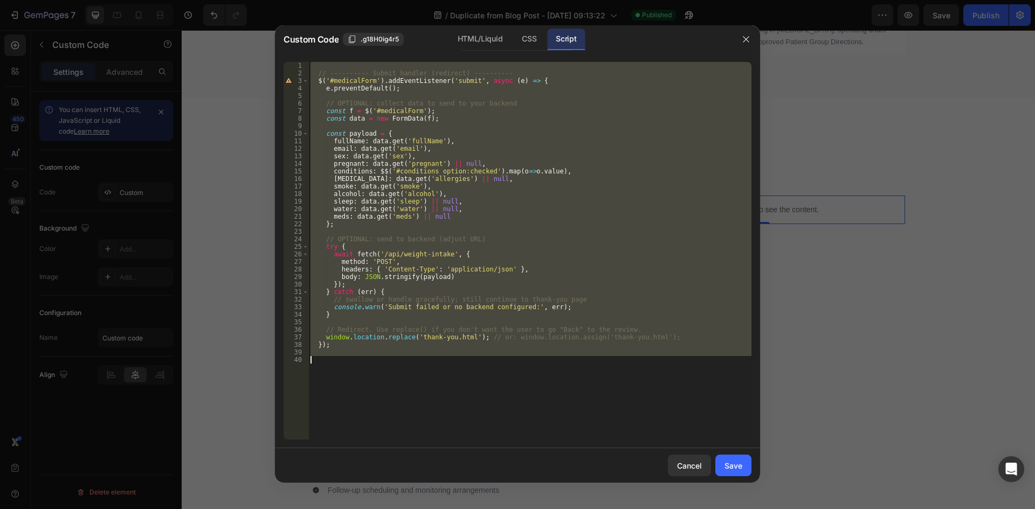
paste textarea "</script>"
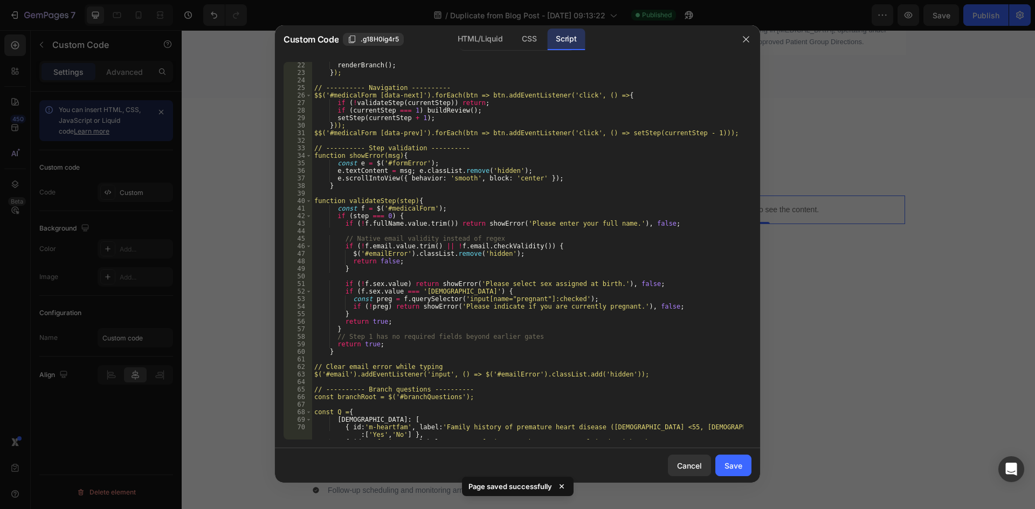
scroll to position [0, 0]
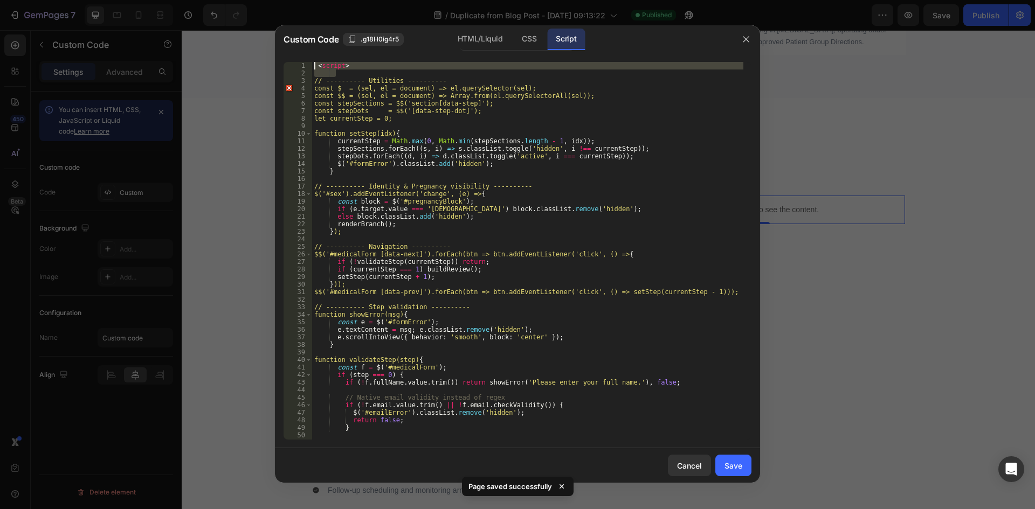
drag, startPoint x: 341, startPoint y: 73, endPoint x: 295, endPoint y: 62, distance: 47.1
click at [295, 62] on div "</script> 1 2 3 4 5 6 7 8 9 10 11 12 13 14 15 16 17 18 19 20 21 22 23 24 25 26 …" at bounding box center [518, 251] width 468 height 378
type textarea "<script>"
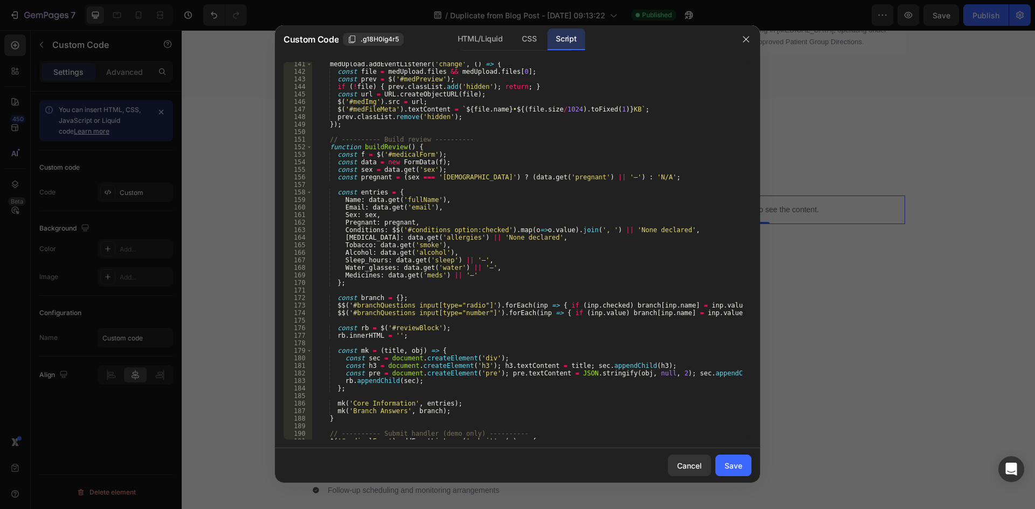
scroll to position [1207, 0]
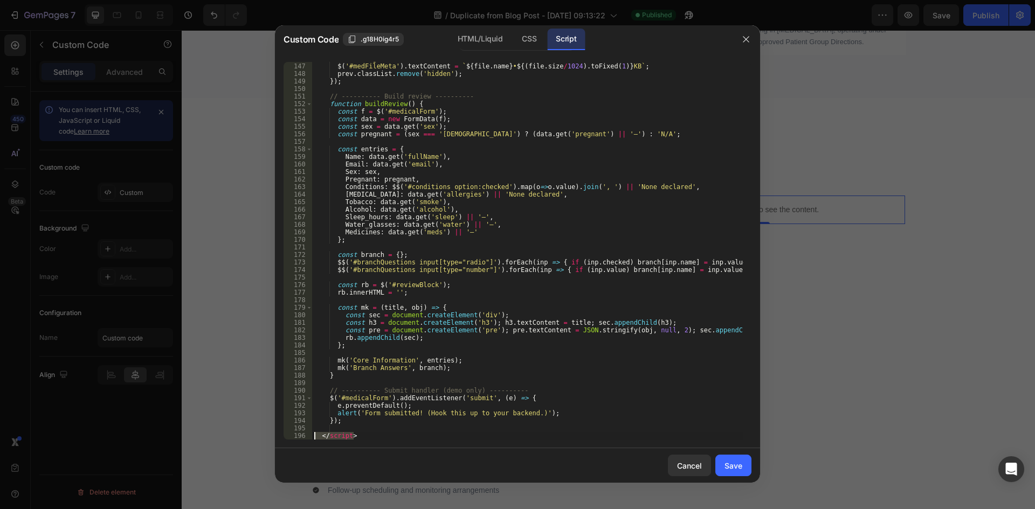
drag, startPoint x: 369, startPoint y: 436, endPoint x: 310, endPoint y: 438, distance: 58.8
click at [310, 438] on div "146 147 148 149 150 151 152 153 154 155 156 157 158 159 160 161 162 163 164 165…" at bounding box center [518, 251] width 468 height 378
type textarea "</script>"
click at [739, 472] on button "Save" at bounding box center [733, 466] width 36 height 22
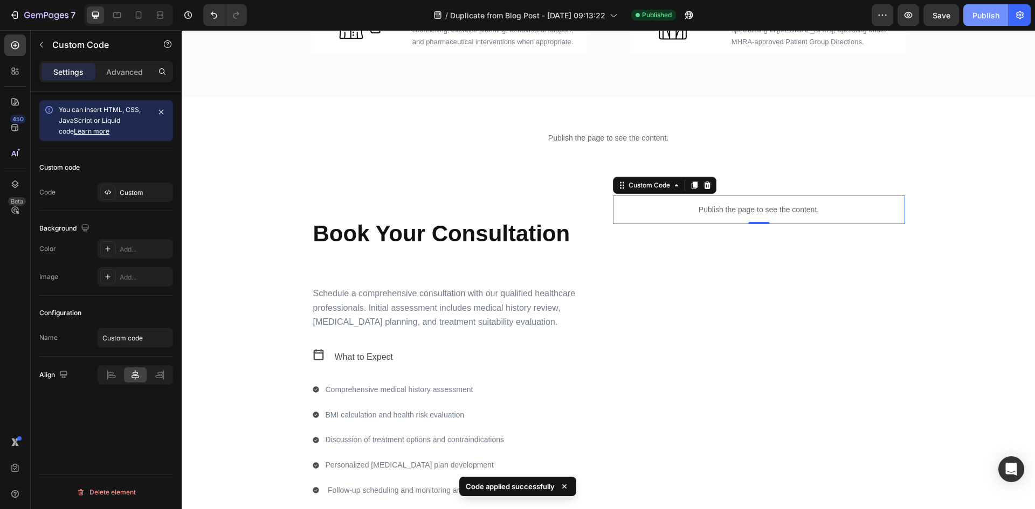
click at [989, 12] on div "Publish" at bounding box center [986, 15] width 27 height 11
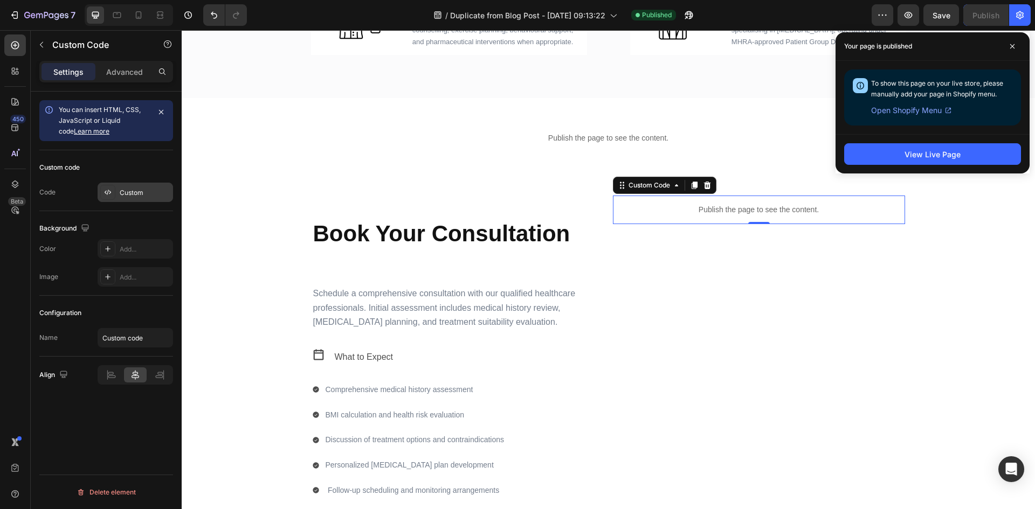
click at [138, 190] on div "Custom" at bounding box center [145, 193] width 51 height 10
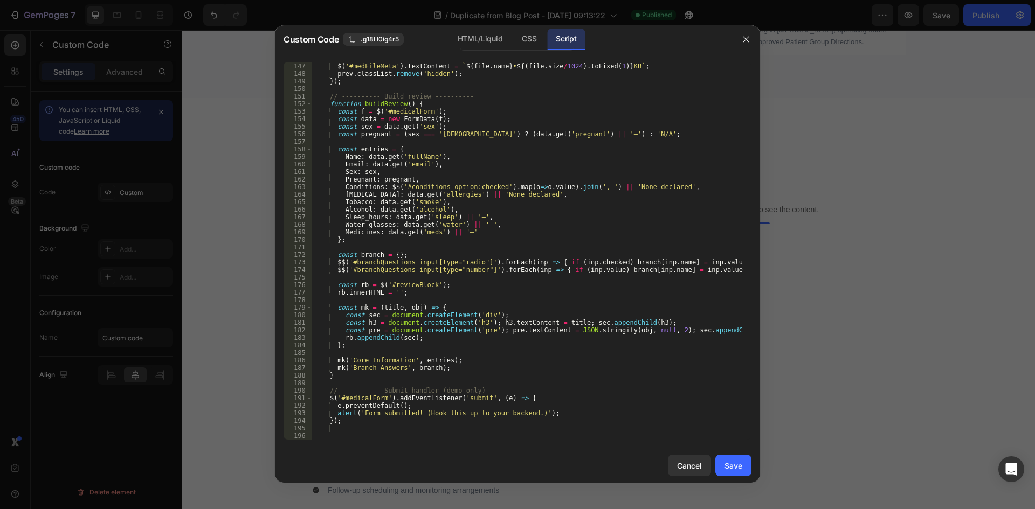
click at [335, 409] on div "$ ( '#medImg' ) . src = url ; $ ( '#medFileMeta' ) . textContent = ` ${ file . …" at bounding box center [527, 251] width 431 height 393
click at [333, 411] on div "$ ( '#medImg' ) . src = url ; $ ( '#medFileMeta' ) . textContent = ` ${ file . …" at bounding box center [527, 251] width 431 height 393
drag, startPoint x: 335, startPoint y: 412, endPoint x: 547, endPoint y: 413, distance: 211.3
click at [547, 413] on div "$ ( '#medImg' ) . src = url ; $ ( '#medFileMeta' ) . textContent = ` ${ file . …" at bounding box center [527, 251] width 431 height 393
paste textarea "window.location.replace('thank-you.html')"
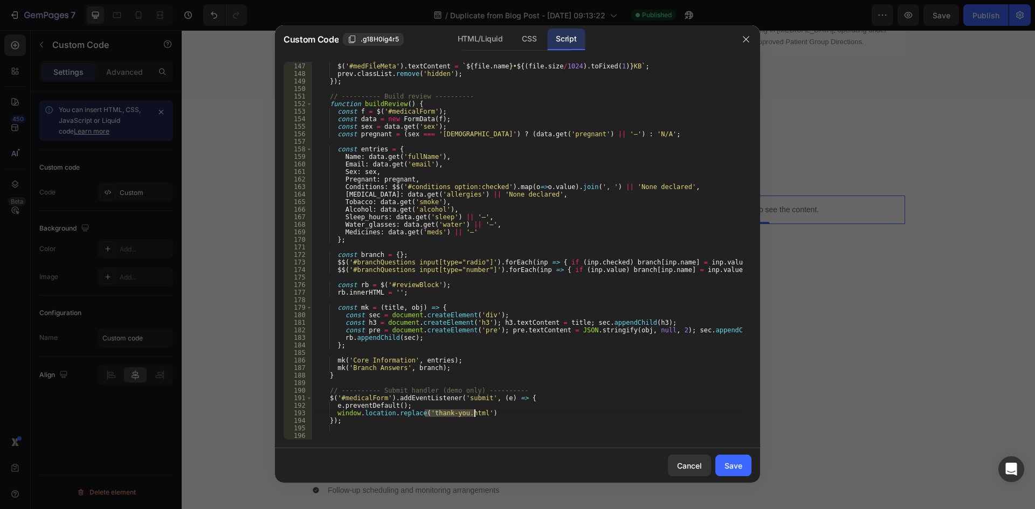
drag, startPoint x: 424, startPoint y: 413, endPoint x: 473, endPoint y: 415, distance: 49.6
click at [473, 415] on div "$ ( '#medImg' ) . src = url ; $ ( '#medFileMeta' ) . textContent = ` ${ file . …" at bounding box center [527, 251] width 431 height 393
paste textarea "[URL][DOMAIN_NAME]"
type textarea "window.location.replace('[URL][DOMAIN_NAME]')"
click at [730, 467] on div "Save" at bounding box center [734, 465] width 18 height 11
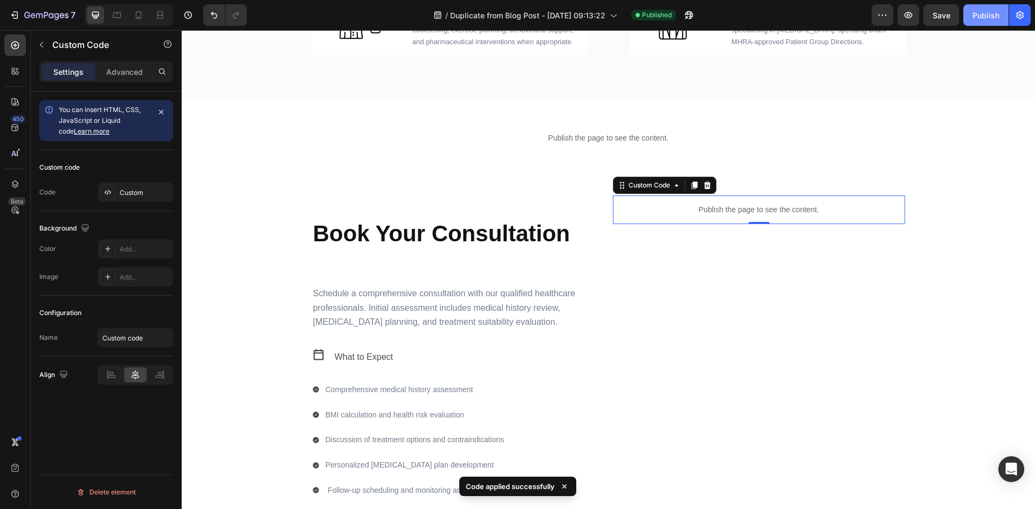
click at [984, 9] on button "Publish" at bounding box center [985, 15] width 45 height 22
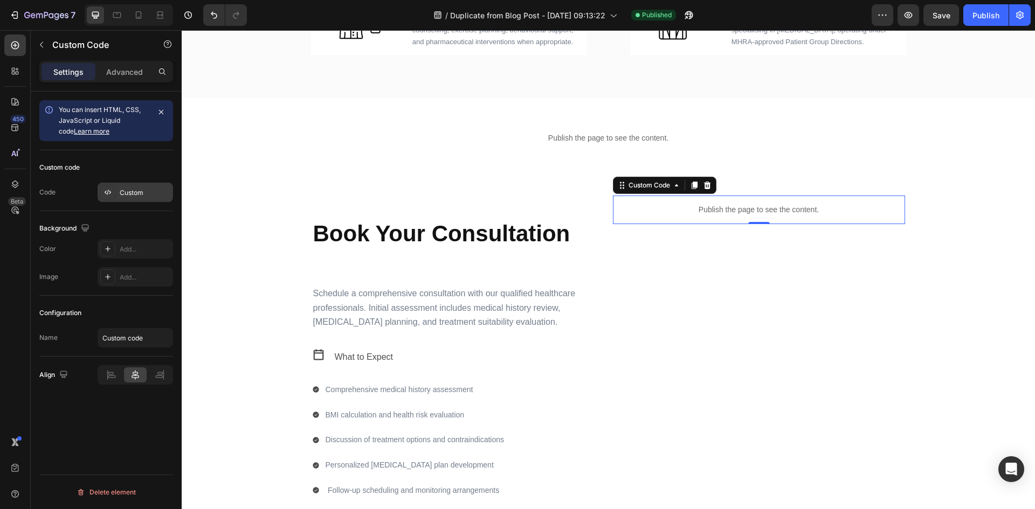
click at [127, 196] on div "Custom" at bounding box center [145, 193] width 51 height 10
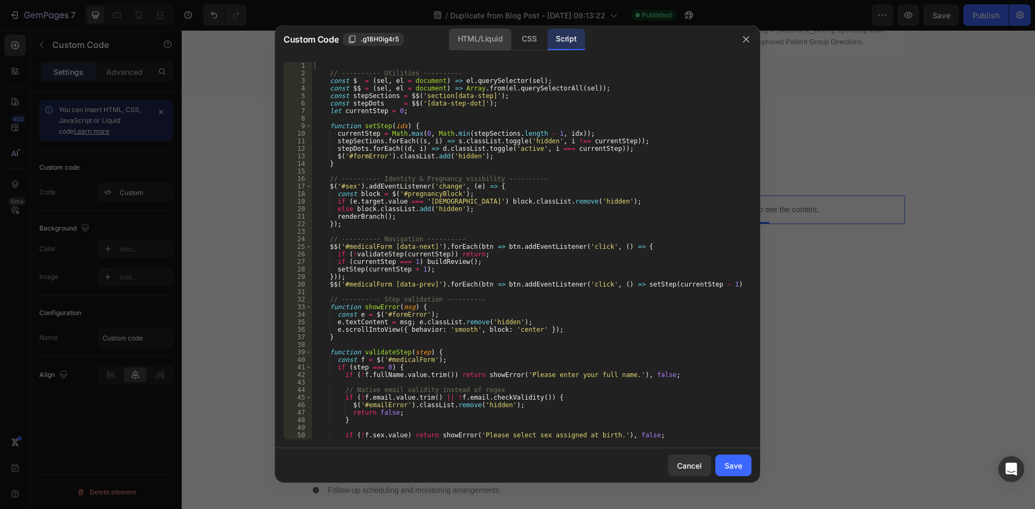
click at [485, 42] on div "HTML/Liquid" at bounding box center [480, 40] width 62 height 22
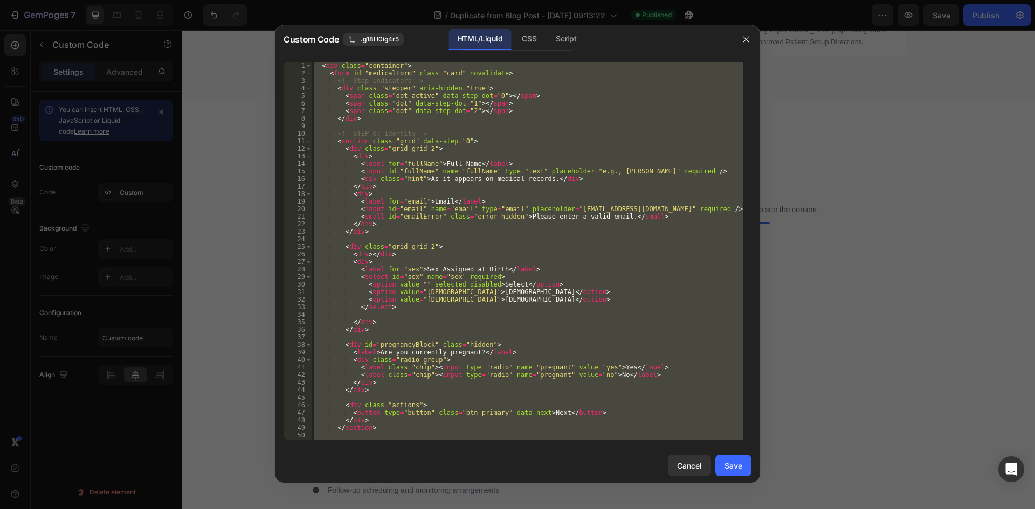
click at [560, 180] on div "< div class = "container" > < form id = "medicalForm" class = "card" novalidate…" at bounding box center [527, 251] width 431 height 378
type textarea "<div class="hint">As it appears on medical records.</div>"
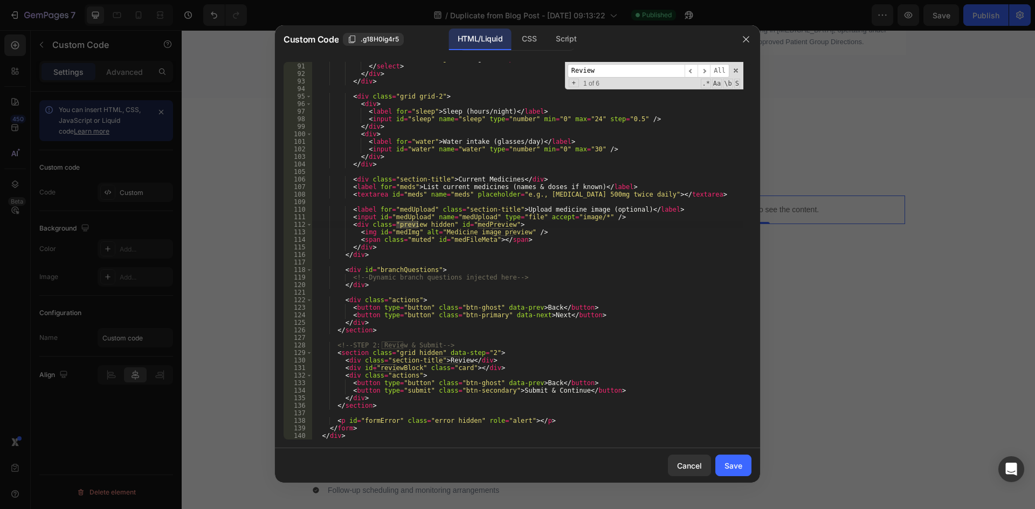
scroll to position [679, 0]
type input "Review"
click at [350, 360] on div "< option value = "regular" > Regular </ option > </ select > </ div > </ div > …" at bounding box center [527, 251] width 431 height 393
click at [343, 355] on div "< option value = "regular" > Regular </ option > </ select > </ div > </ div > …" at bounding box center [527, 251] width 431 height 393
click at [357, 402] on div "< option value = "regular" > Regular </ option > </ select > </ div > </ div > …" at bounding box center [527, 251] width 431 height 393
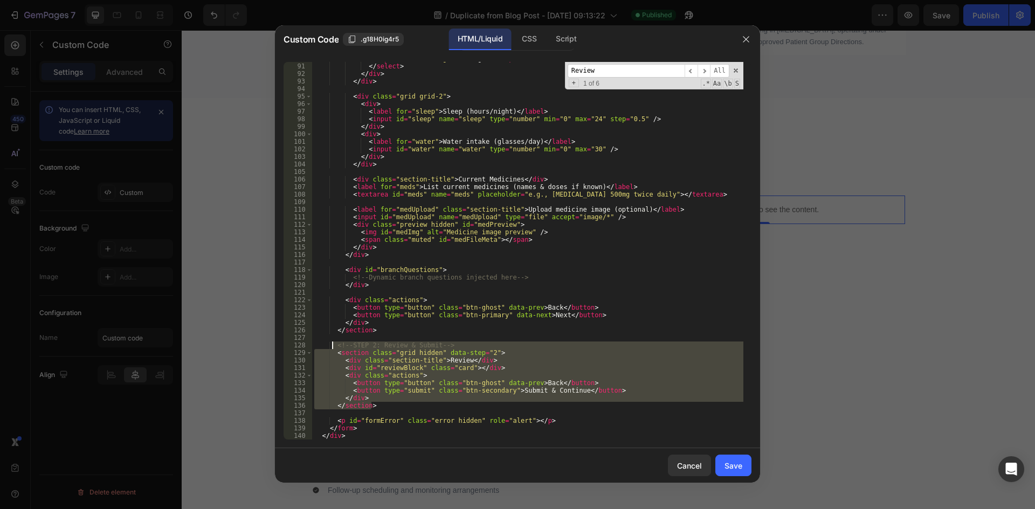
drag, startPoint x: 377, startPoint y: 409, endPoint x: 332, endPoint y: 348, distance: 76.7
click at [332, 348] on div "< option value = "regular" > Regular </ option > </ select > </ div > </ div > …" at bounding box center [527, 251] width 431 height 393
click at [334, 373] on div "< option value = "regular" > Regular </ option > </ select > </ div > </ div > …" at bounding box center [527, 251] width 431 height 378
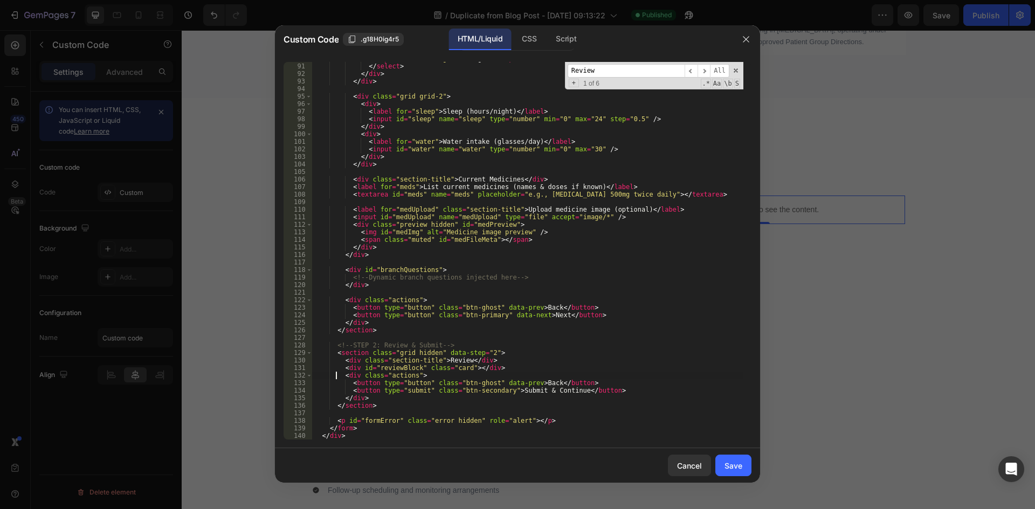
click at [488, 358] on div "< option value = "regular" > Regular </ option > </ select > </ div > </ div > …" at bounding box center [527, 251] width 431 height 393
click at [449, 367] on div "< option value = "regular" > Regular </ option > </ select > </ div > </ div > …" at bounding box center [527, 251] width 431 height 393
type textarea "<div id="reviewBlock" class="card"></div>"
click at [449, 367] on div "< option value = "regular" > Regular </ option > </ select > </ div > </ div > …" at bounding box center [527, 251] width 431 height 393
click at [397, 366] on div "< option value = "regular" > Regular </ option > </ select > </ div > </ div > …" at bounding box center [527, 251] width 431 height 393
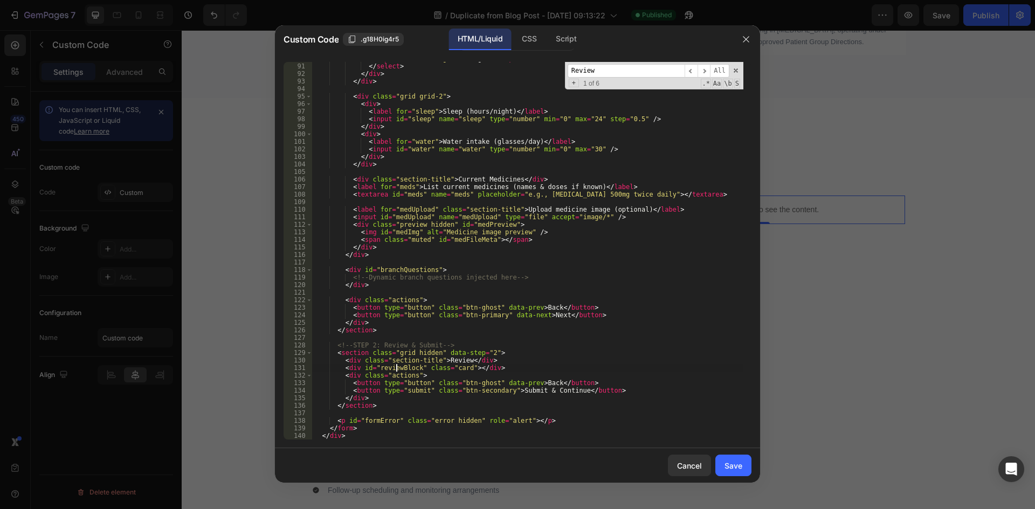
click at [397, 366] on div "< option value = "regular" > Regular </ option > </ select > </ div > </ div > …" at bounding box center [527, 251] width 431 height 393
click at [541, 38] on div "CSS" at bounding box center [529, 40] width 32 height 22
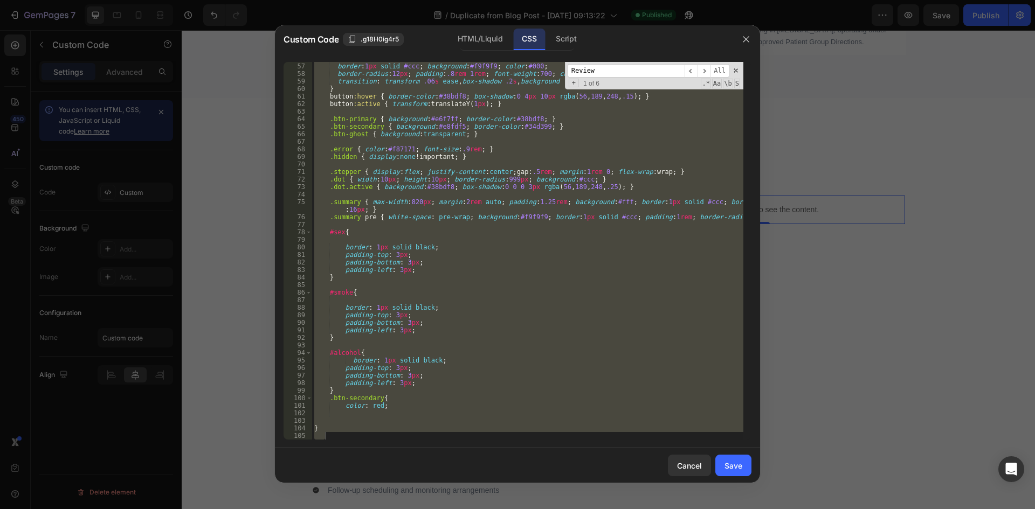
scroll to position [437, 0]
click at [605, 68] on input "Review" at bounding box center [626, 70] width 117 height 13
paste input "reviewBlock"
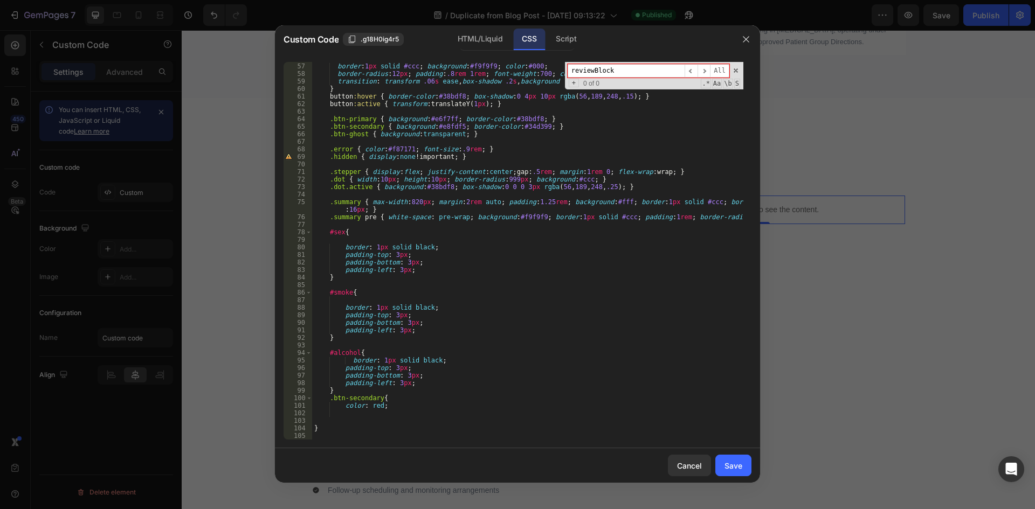
drag, startPoint x: 632, startPoint y: 72, endPoint x: 573, endPoint y: 73, distance: 59.3
click at [573, 73] on input "reviewBlock" at bounding box center [626, 70] width 117 height 13
paste input "card"
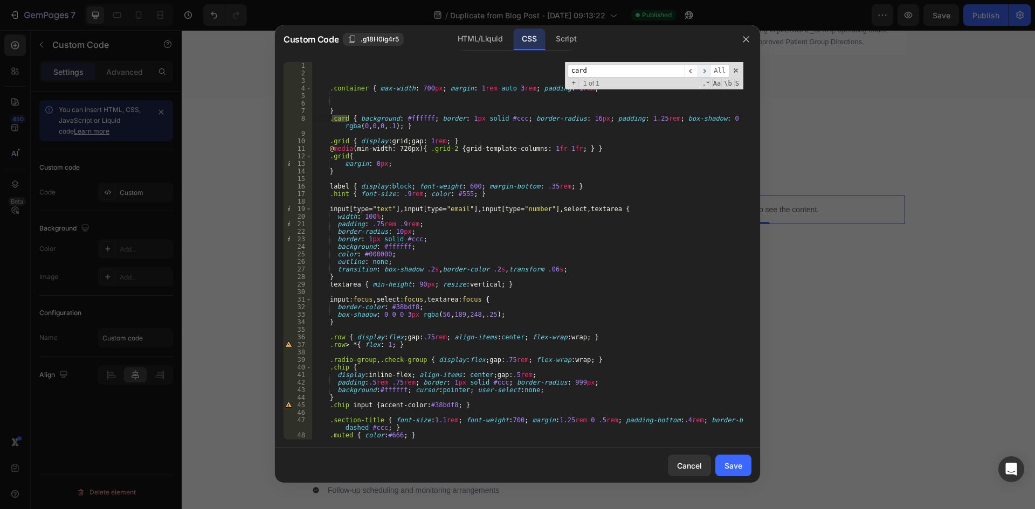
type input "card"
click at [706, 73] on span "​" at bounding box center [704, 70] width 13 height 13
click at [691, 72] on span "​" at bounding box center [691, 70] width 13 height 13
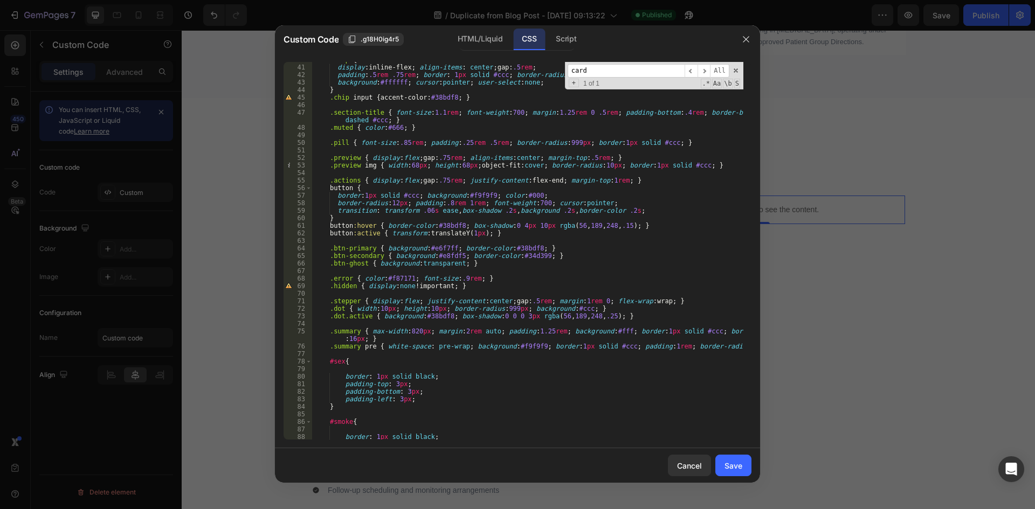
scroll to position [243, 0]
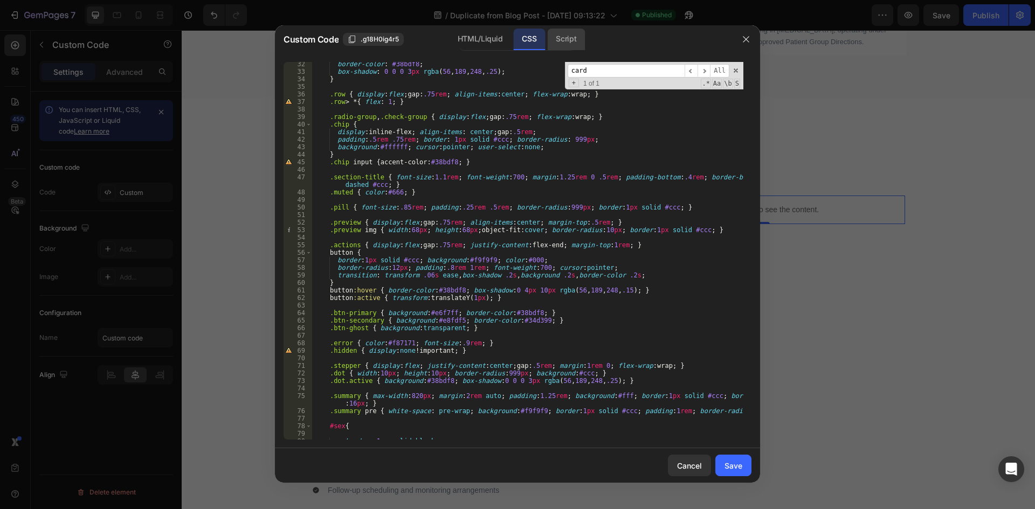
click at [558, 36] on div "Script" at bounding box center [566, 40] width 38 height 22
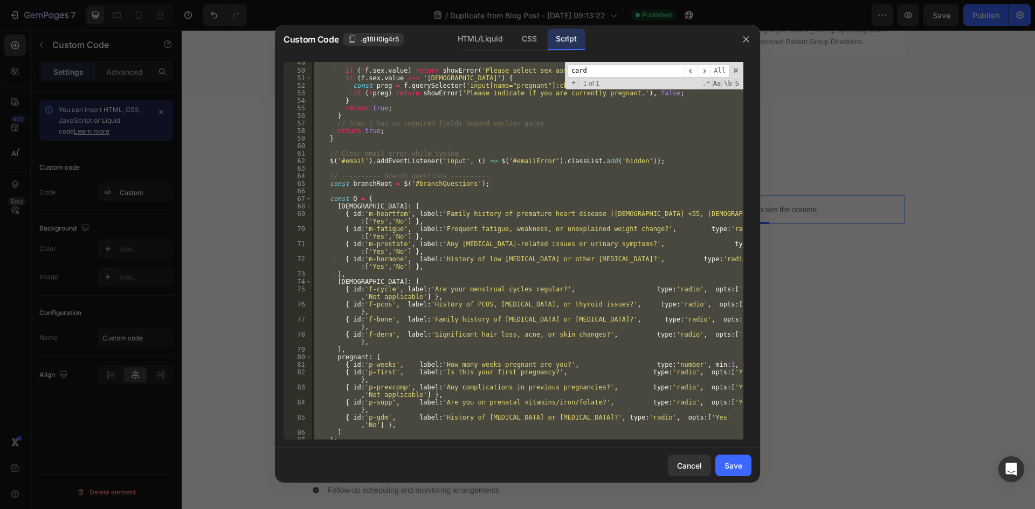
scroll to position [430, 0]
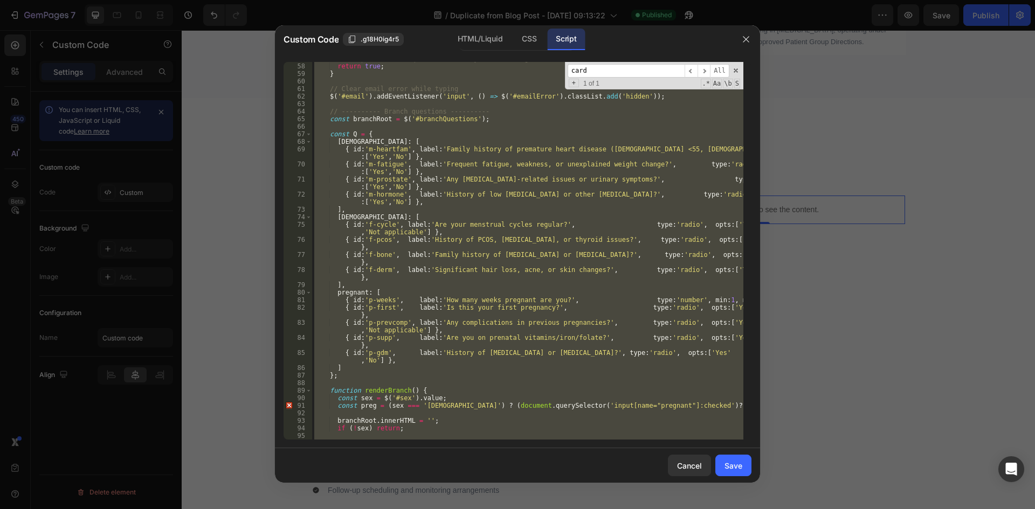
click at [661, 66] on input "card" at bounding box center [626, 70] width 117 height 13
drag, startPoint x: 735, startPoint y: 68, endPoint x: 668, endPoint y: 96, distance: 73.0
click at [736, 68] on span at bounding box center [736, 71] width 8 height 8
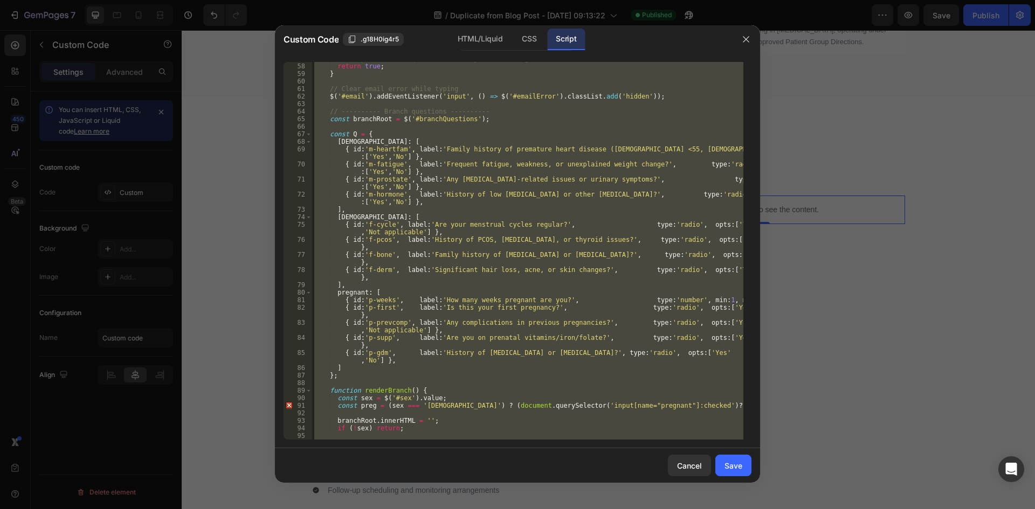
click at [638, 115] on div "// Step 1 has no required fields beyond earlier gates return true ; } // Clear …" at bounding box center [527, 251] width 431 height 378
type textarea "// ---------- Branch questions ----------"
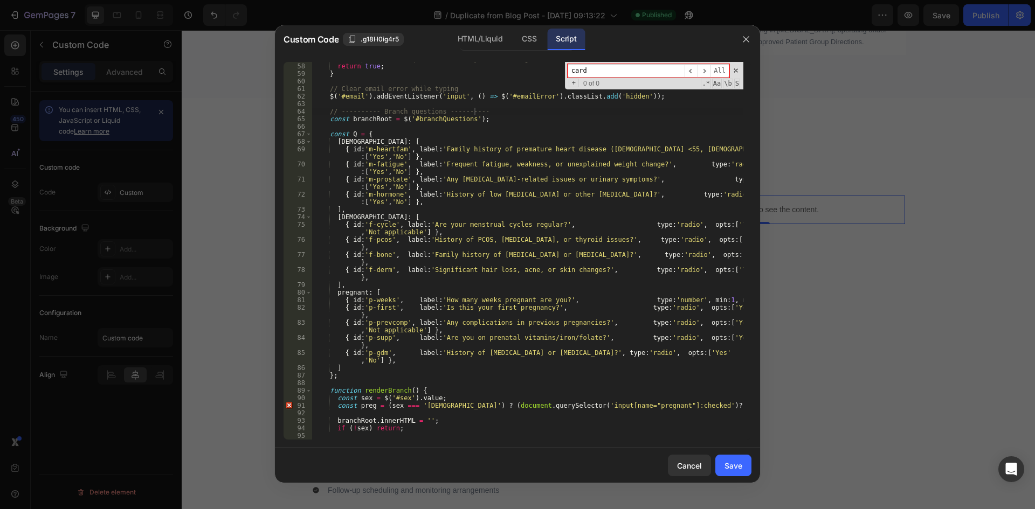
click at [736, 71] on span at bounding box center [736, 71] width 8 height 8
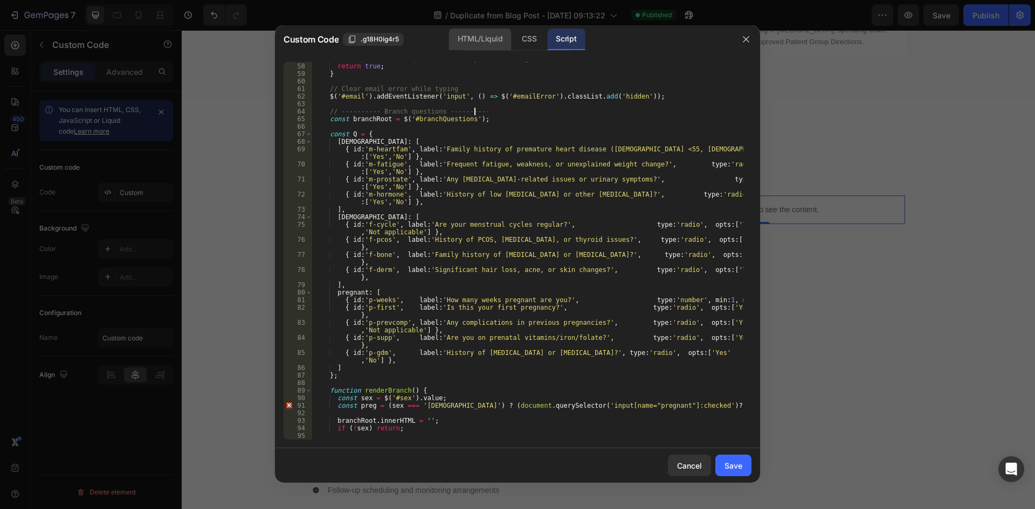
click at [484, 44] on div "HTML/Liquid" at bounding box center [480, 40] width 62 height 22
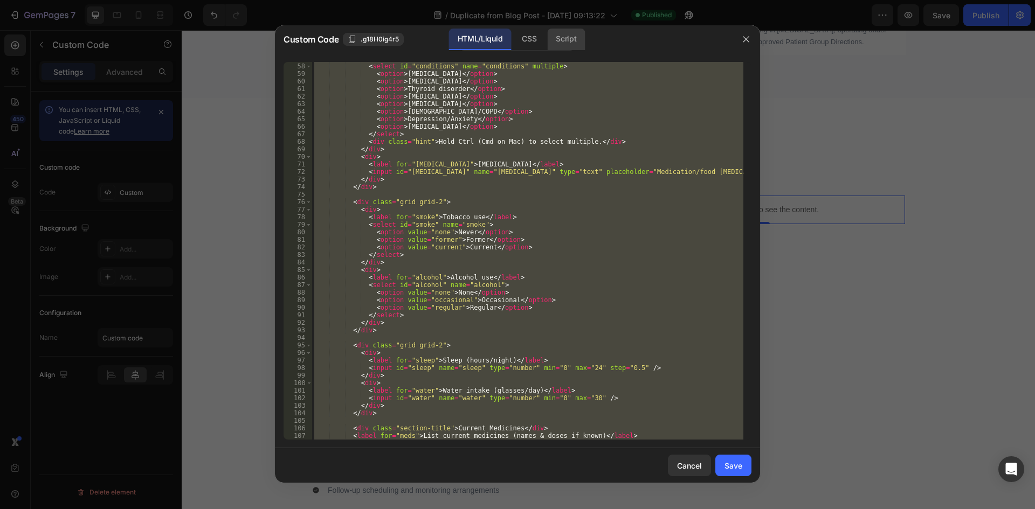
click at [572, 42] on div "Script" at bounding box center [566, 40] width 38 height 22
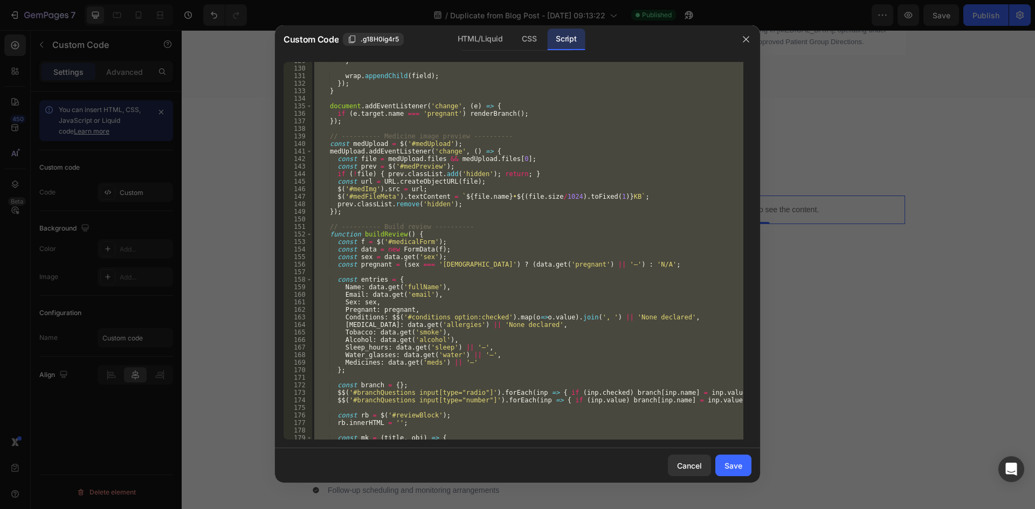
scroll to position [1141, 0]
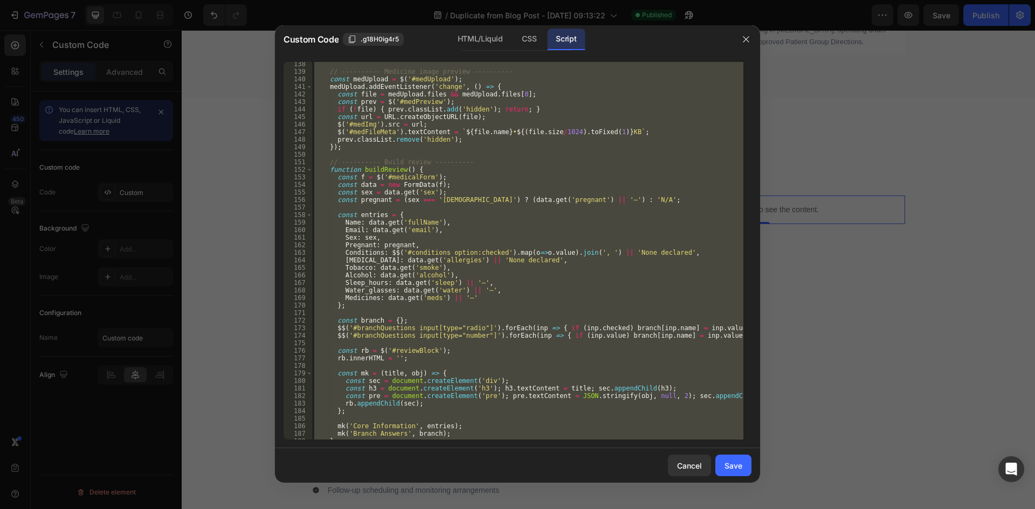
click at [389, 169] on div "// ---------- Medicine image preview ---------- const medUpload = $ ( '#medUplo…" at bounding box center [527, 251] width 431 height 378
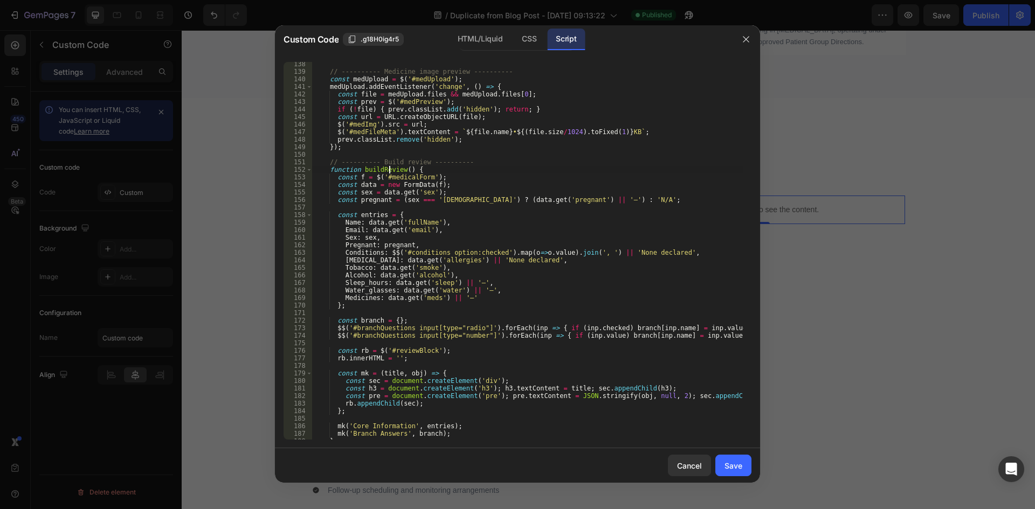
click at [332, 168] on div "// ---------- Medicine image preview ---------- const medUpload = $ ( '#medUplo…" at bounding box center [527, 256] width 431 height 393
click at [351, 309] on div "// ---------- Medicine image preview ---------- const medUpload = $ ( '#medUplo…" at bounding box center [527, 256] width 431 height 393
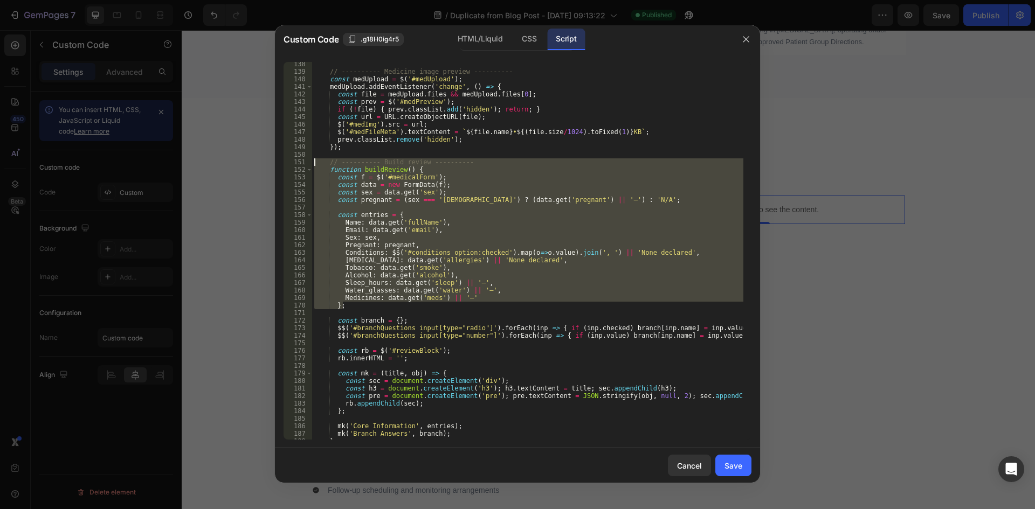
drag, startPoint x: 351, startPoint y: 309, endPoint x: 322, endPoint y: 163, distance: 149.6
click at [322, 163] on div "// ---------- Medicine image preview ---------- const medUpload = $ ( '#medUplo…" at bounding box center [527, 256] width 431 height 393
type textarea "// ---------- Build review ---------- function buildReview() {"
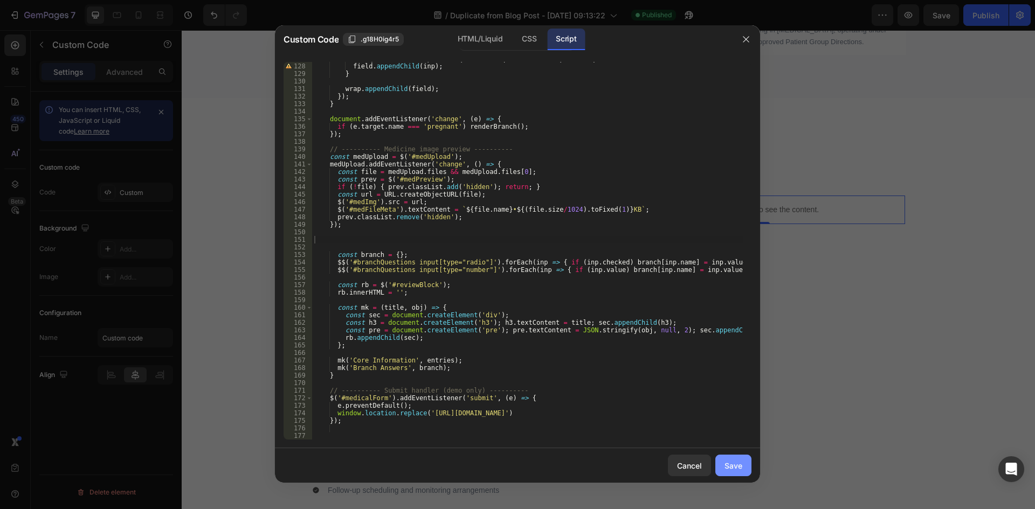
click at [732, 460] on div "Save" at bounding box center [734, 465] width 18 height 11
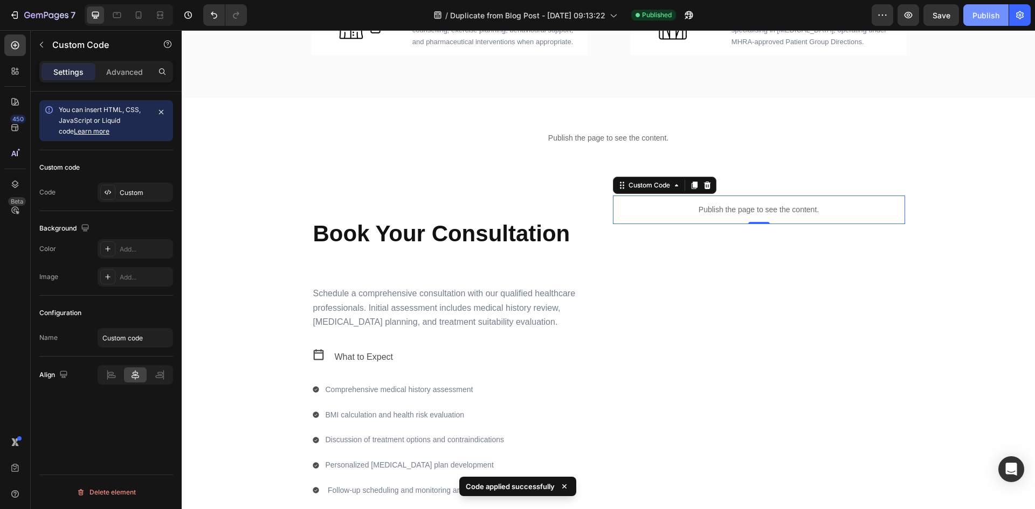
click at [994, 24] on button "Publish" at bounding box center [985, 15] width 45 height 22
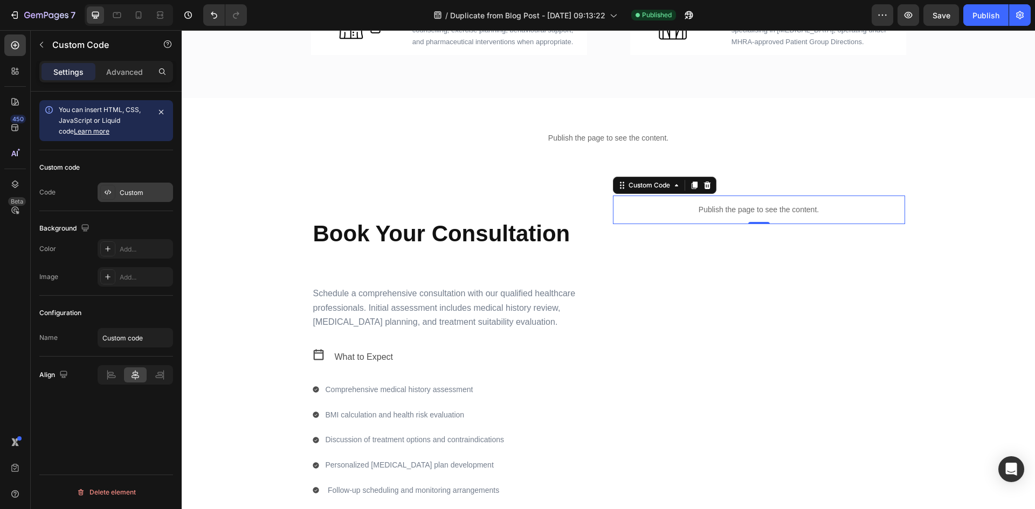
click at [115, 197] on div at bounding box center [107, 192] width 15 height 15
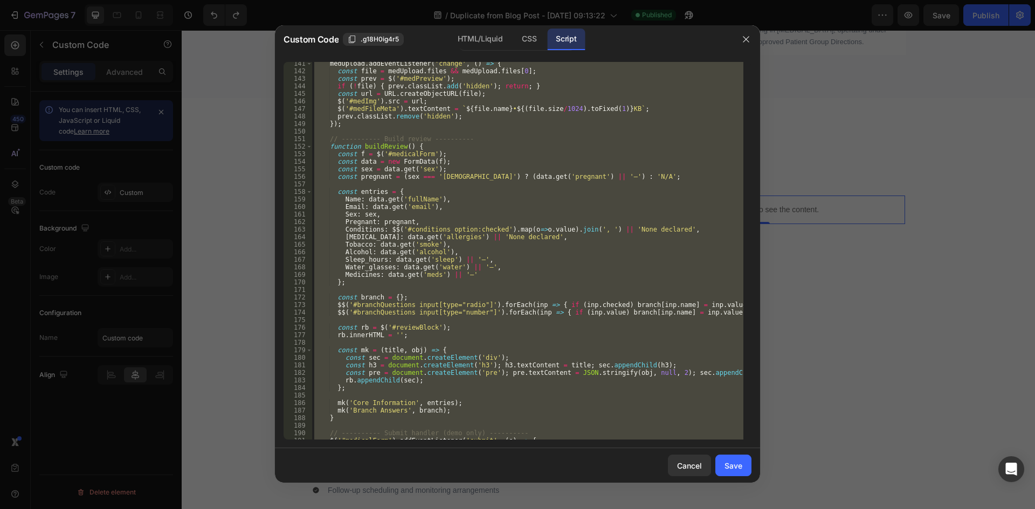
scroll to position [1207, 0]
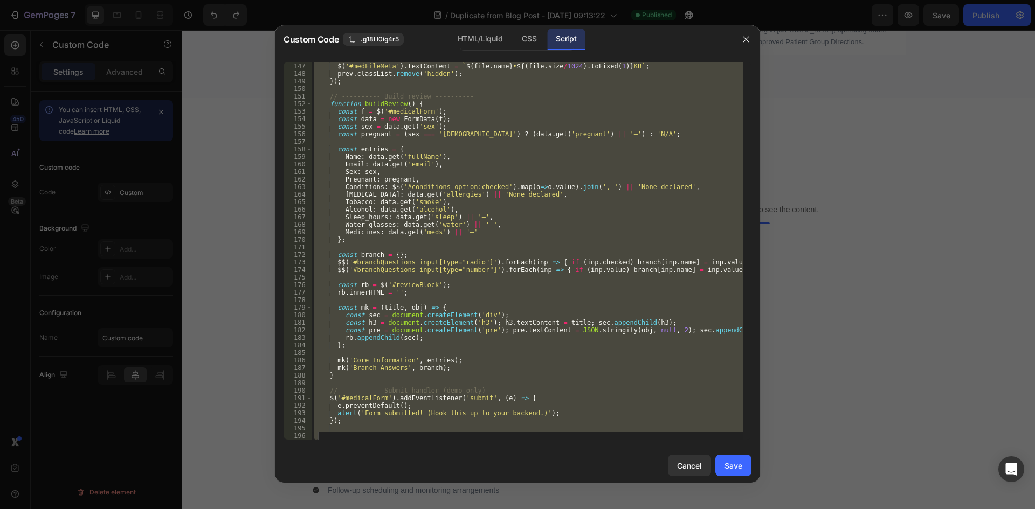
click at [515, 188] on div "$ ( '#medImg' ) . src = url ; $ ( '#medFileMeta' ) . textContent = ` ${ file . …" at bounding box center [527, 251] width 431 height 378
type textarea "Conditions: $$('#conditions option:checked').map(o=>o.value).join(', ') || 'Non…"
paste textarea "</script>"
type textarea "</script>"
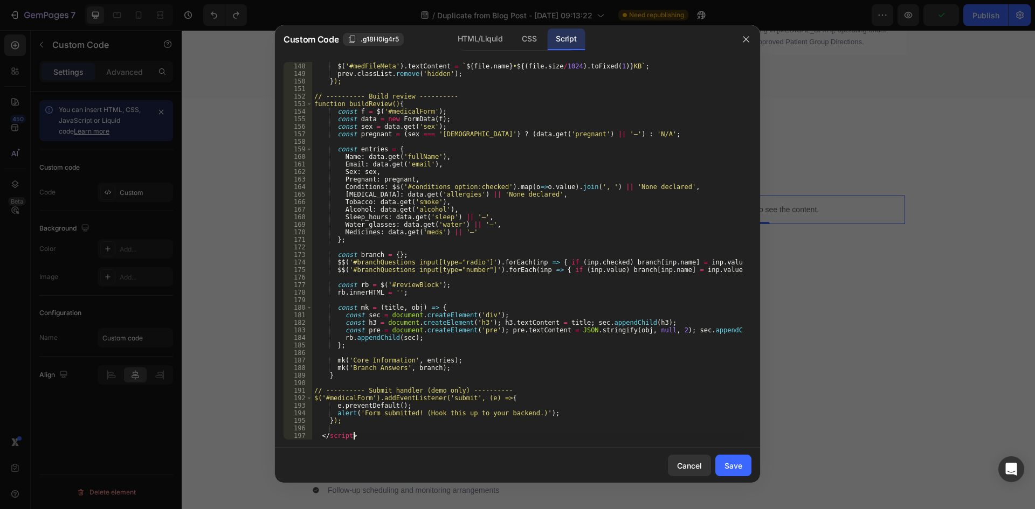
click at [362, 438] on div "$ ( '#medImg' ) . src = url ; $ ( '#medFileMeta' ) . textContent = ` ${ file . …" at bounding box center [527, 251] width 431 height 393
drag, startPoint x: 322, startPoint y: 434, endPoint x: 311, endPoint y: 433, distance: 11.3
click at [311, 433] on div "</script> 147 148 149 150 151 152 153 154 155 156 157 158 159 160 161 162 163 1…" at bounding box center [518, 251] width 468 height 378
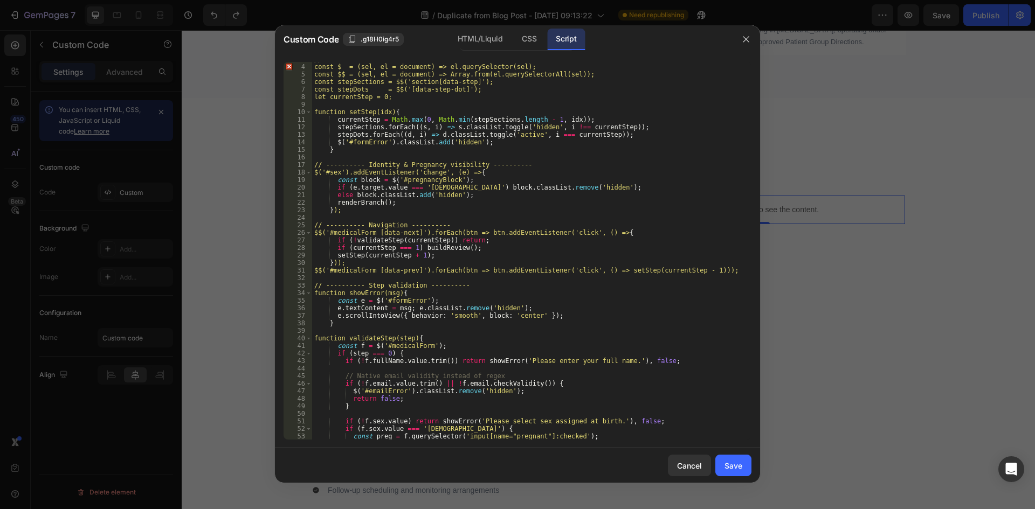
scroll to position [0, 0]
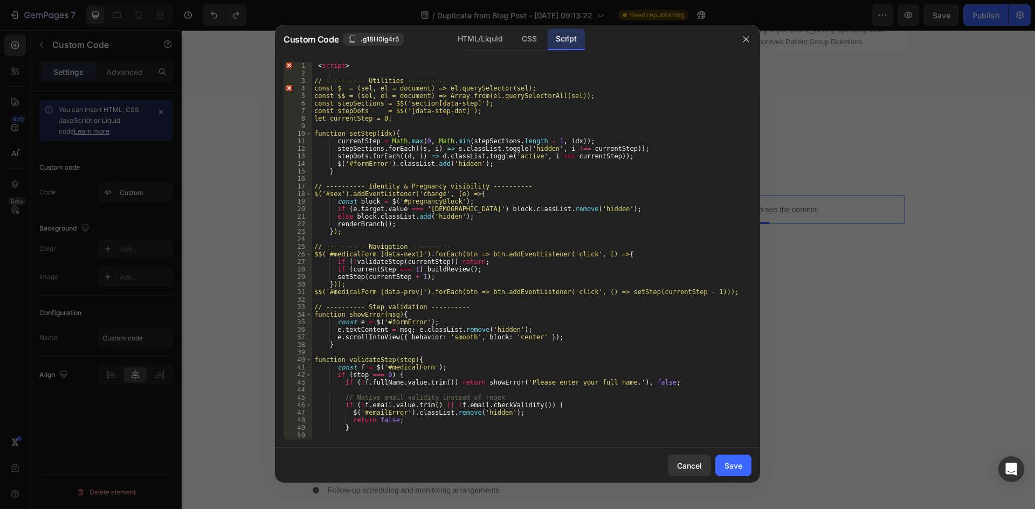
click at [351, 67] on div "< script > // ---------- Utilities ---------- const $ = (sel, el = document) =>…" at bounding box center [527, 258] width 431 height 393
type textarea "<script>"
drag, startPoint x: 351, startPoint y: 67, endPoint x: 297, endPoint y: 66, distance: 53.9
click at [297, 66] on div "<script> 1 2 3 4 5 6 7 8 9 10 11 12 13 14 15 16 17 18 19 20 21 22 23 24 25 26 2…" at bounding box center [518, 251] width 468 height 378
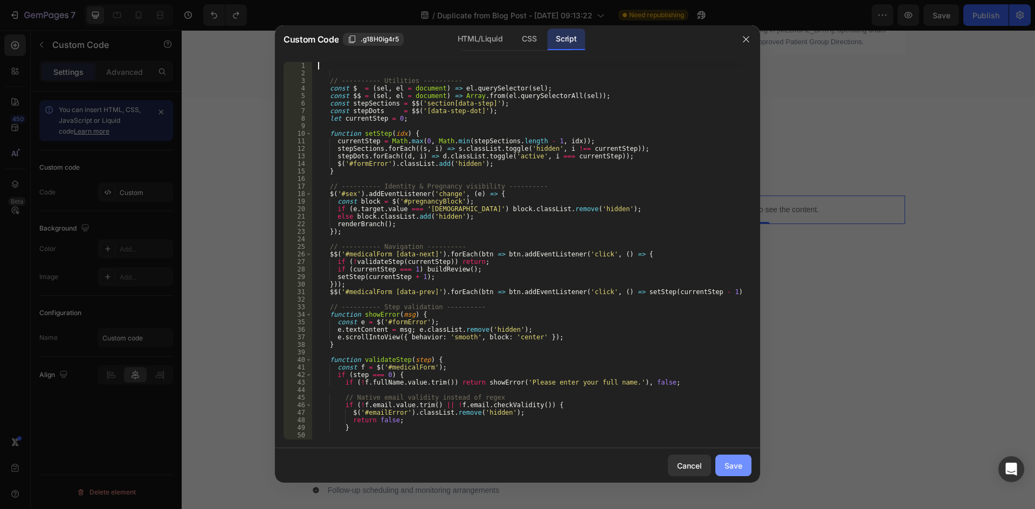
click at [734, 462] on div "Save" at bounding box center [734, 465] width 18 height 11
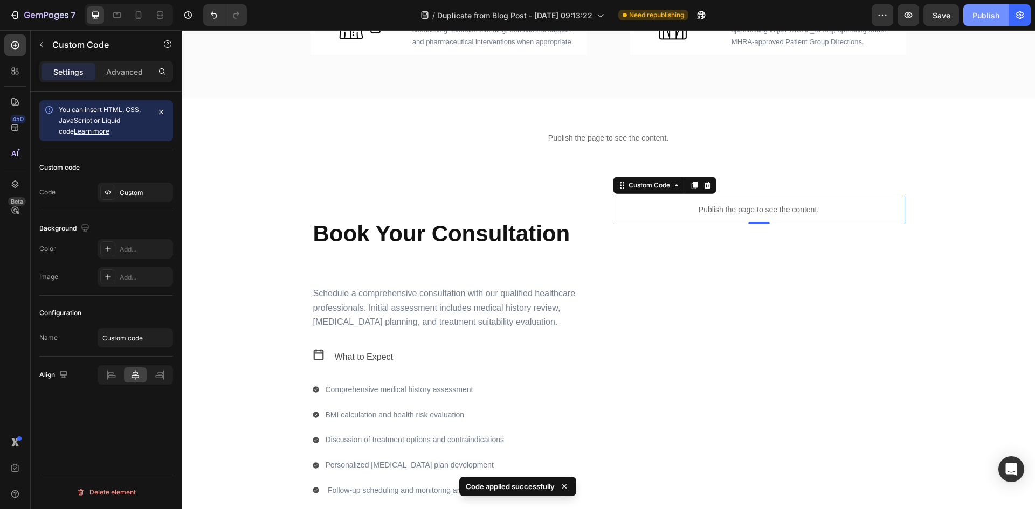
click at [980, 17] on div "Publish" at bounding box center [986, 15] width 27 height 11
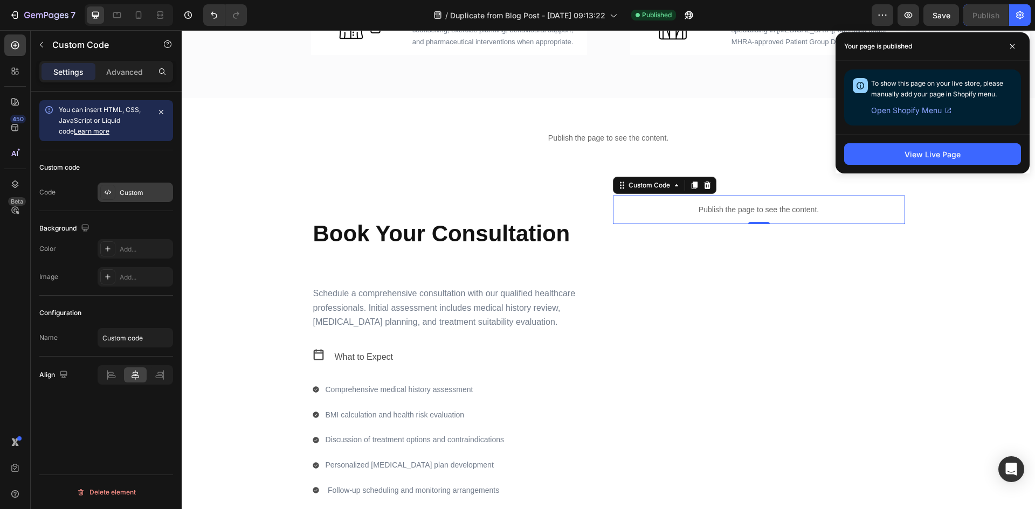
click at [122, 198] on div "Custom" at bounding box center [135, 192] width 75 height 19
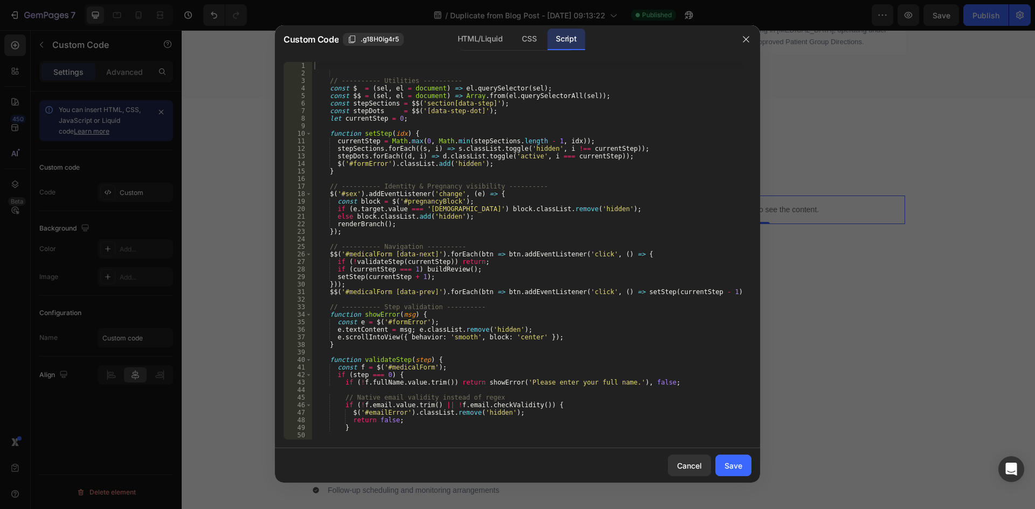
type textarea "$('#formError').classList.add('hidden');"
click at [541, 161] on div "// ---------- Utilities ---------- const $ = ( sel , el = document ) => el . qu…" at bounding box center [527, 258] width 431 height 393
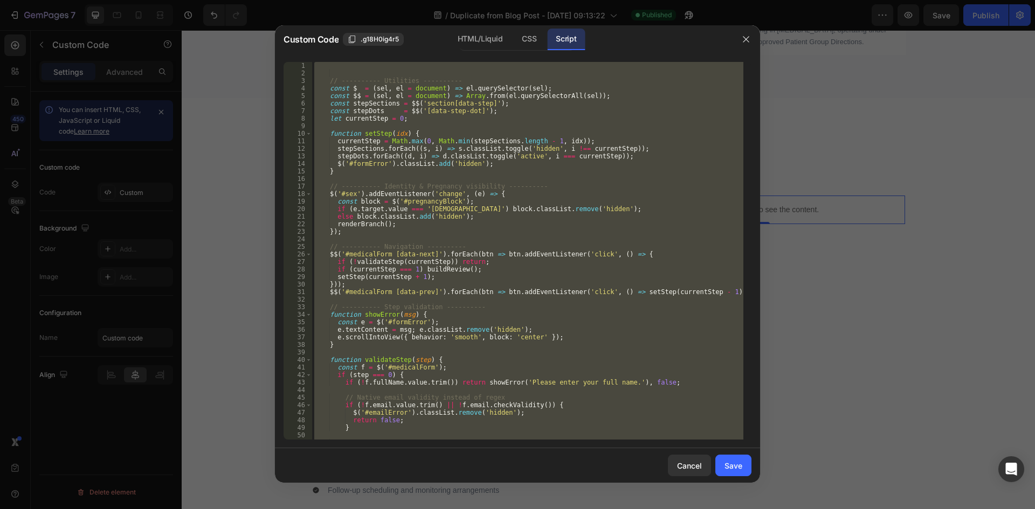
paste textarea
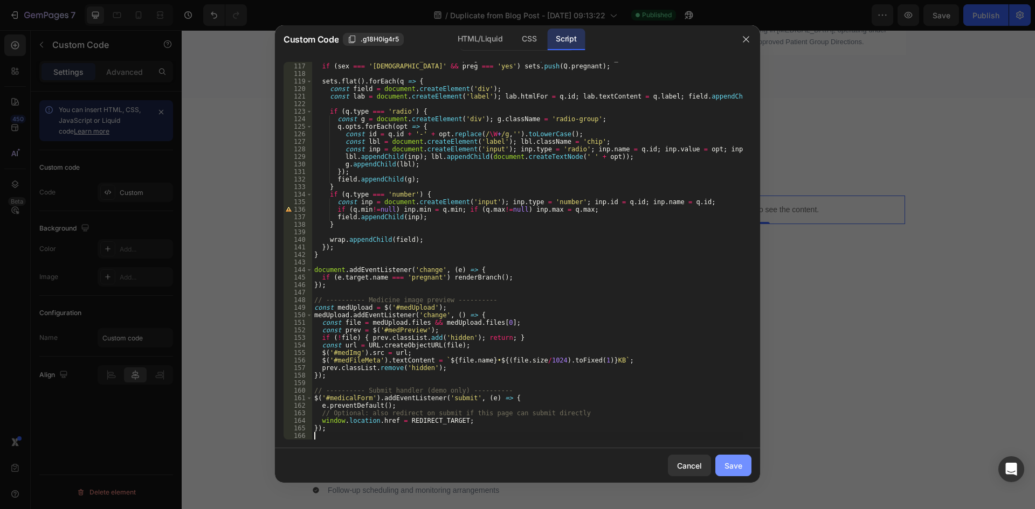
click at [731, 464] on div "Save" at bounding box center [734, 465] width 18 height 11
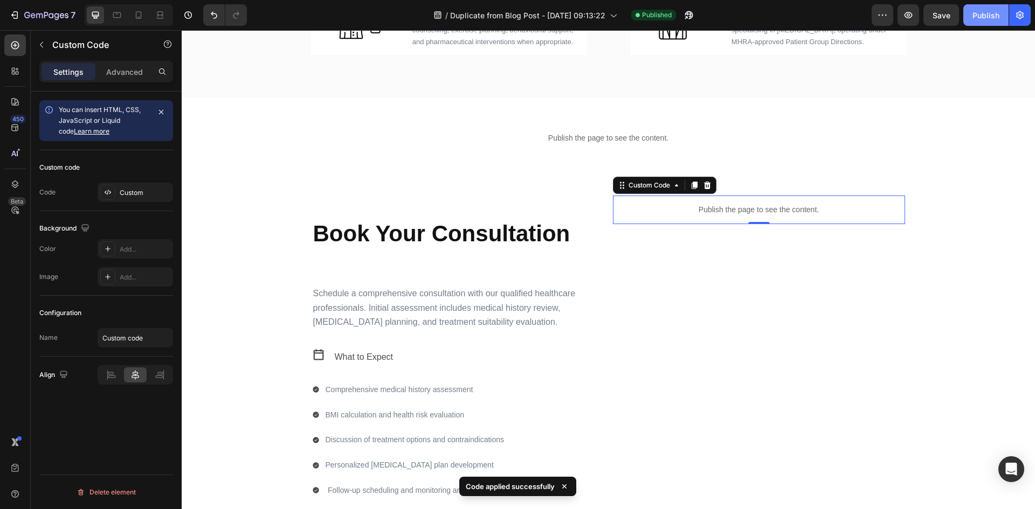
click at [970, 18] on button "Publish" at bounding box center [985, 15] width 45 height 22
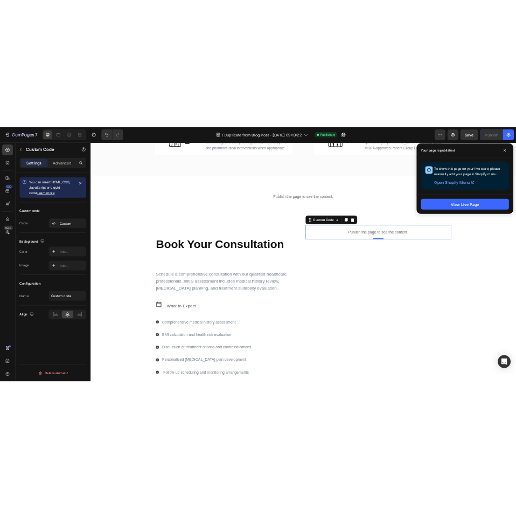
scroll to position [933, 0]
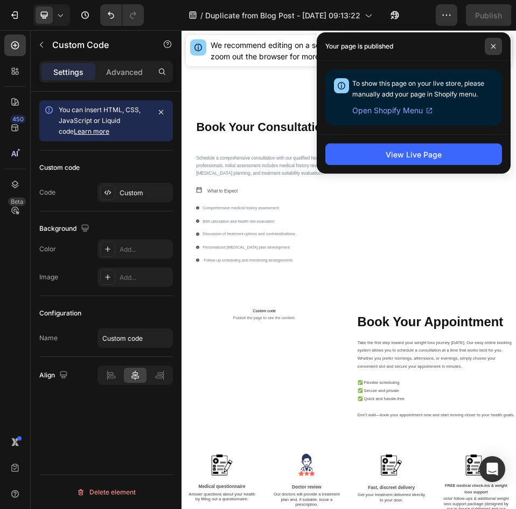
click at [492, 46] on icon at bounding box center [493, 46] width 5 height 5
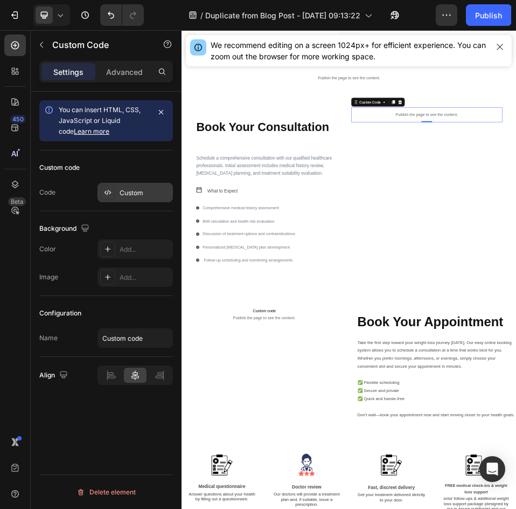
click at [147, 189] on div "Custom" at bounding box center [145, 193] width 51 height 10
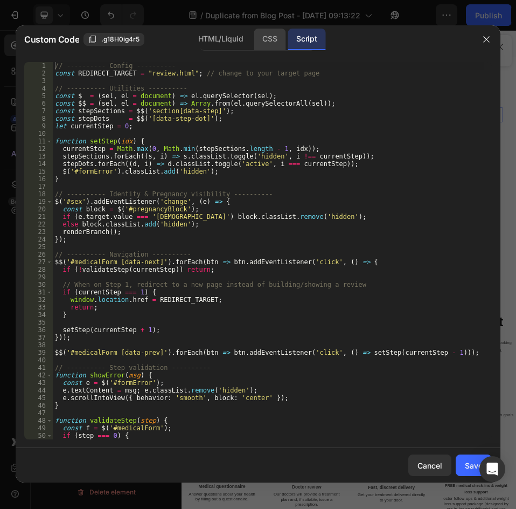
click at [265, 38] on div "CSS" at bounding box center [270, 40] width 32 height 22
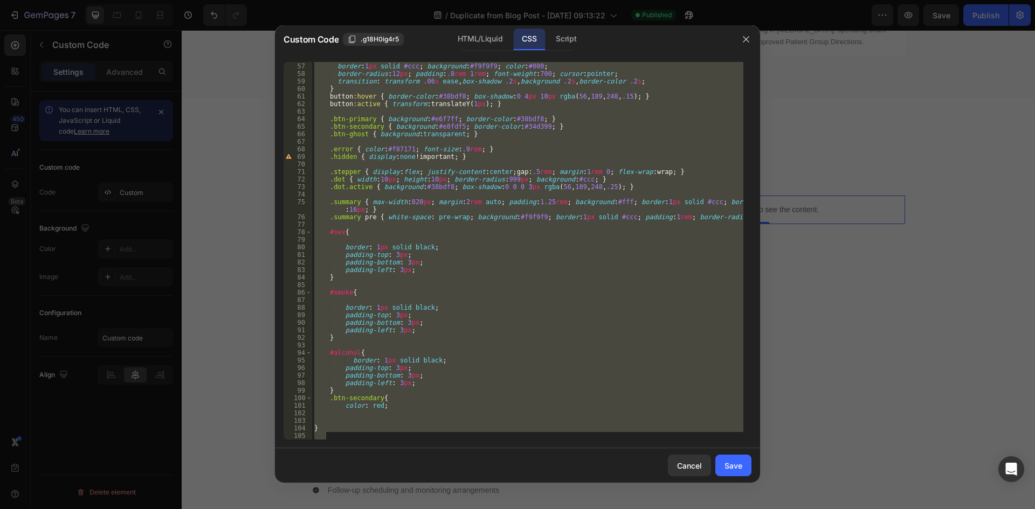
scroll to position [437, 0]
click at [745, 39] on icon "button" at bounding box center [746, 39] width 9 height 9
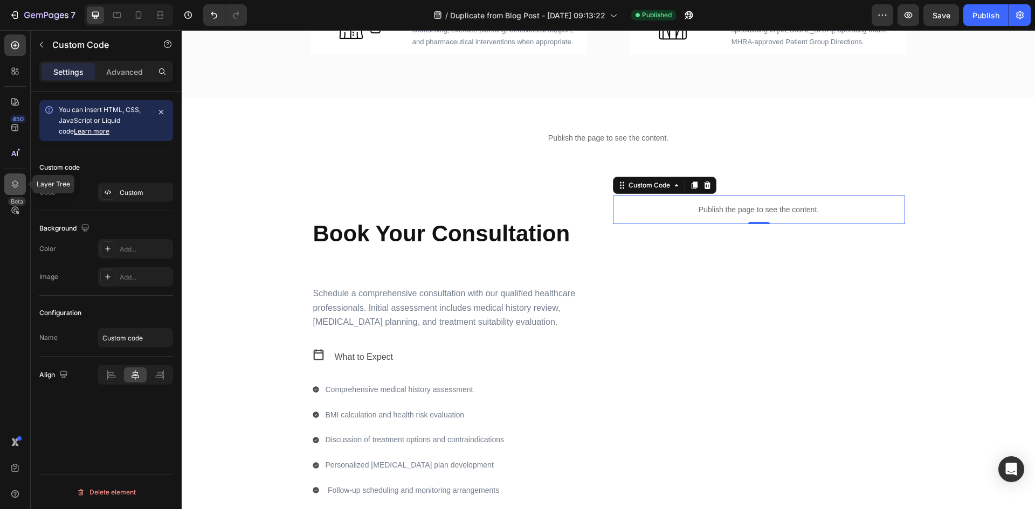
click at [16, 180] on div at bounding box center [15, 185] width 22 height 22
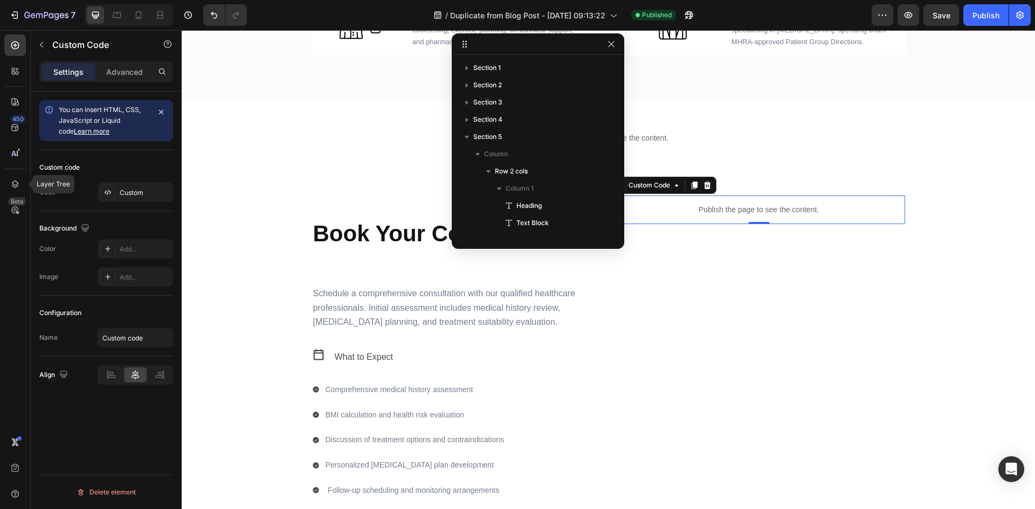
scroll to position [115, 0]
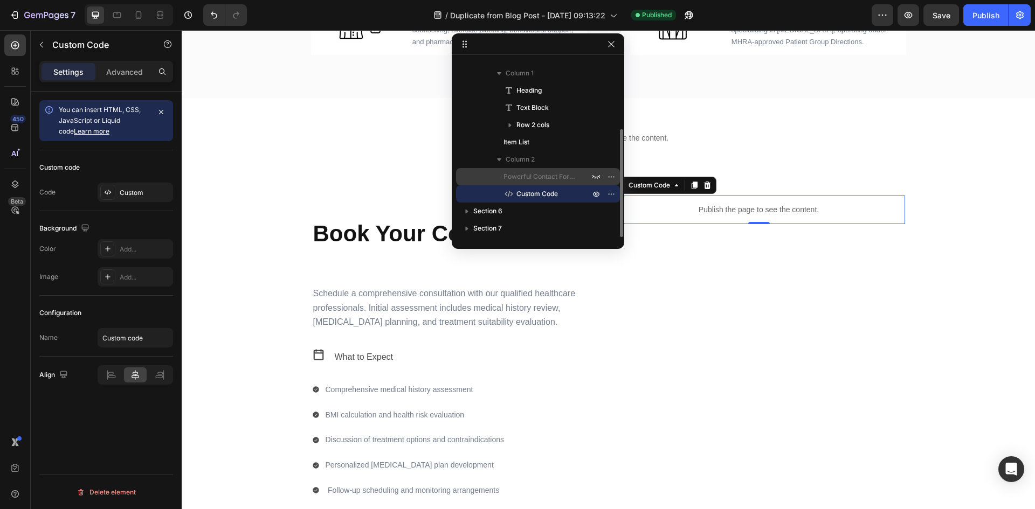
click at [556, 177] on span "Powerful Contact Form Builder" at bounding box center [541, 176] width 75 height 11
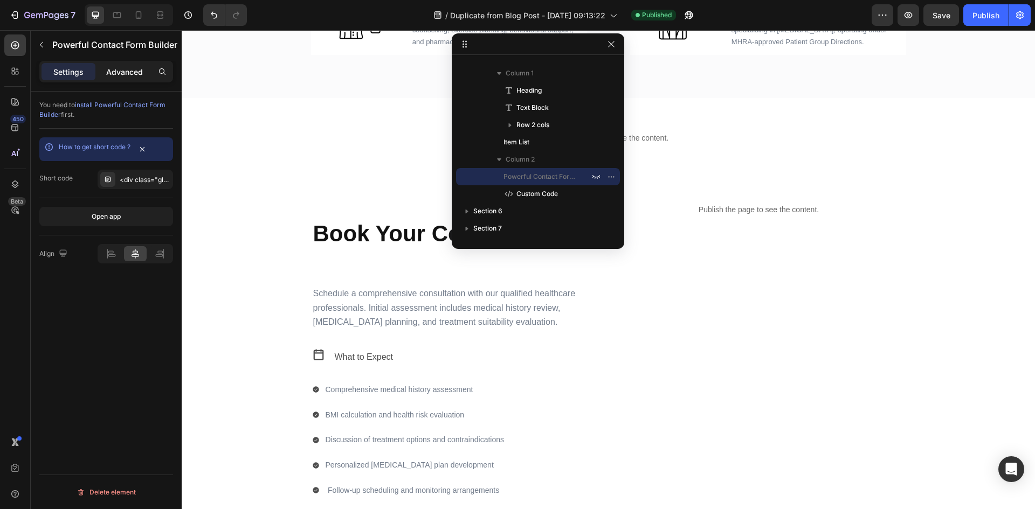
drag, startPoint x: 126, startPoint y: 65, endPoint x: 128, endPoint y: 78, distance: 13.2
click at [126, 65] on div "Advanced" at bounding box center [125, 71] width 54 height 17
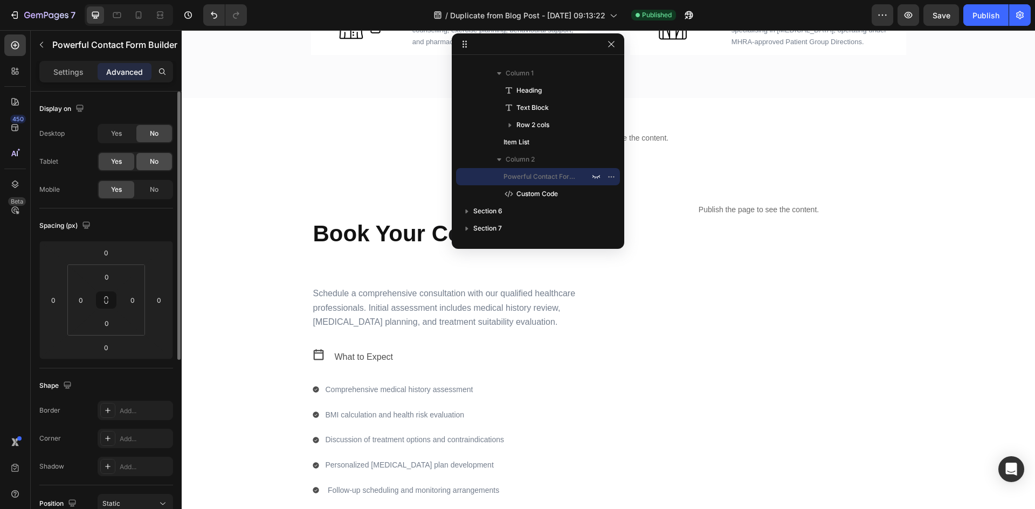
click at [156, 155] on div "No" at bounding box center [154, 161] width 36 height 17
click at [156, 182] on div "No" at bounding box center [154, 189] width 36 height 17
click at [613, 177] on icon "button" at bounding box center [611, 177] width 9 height 9
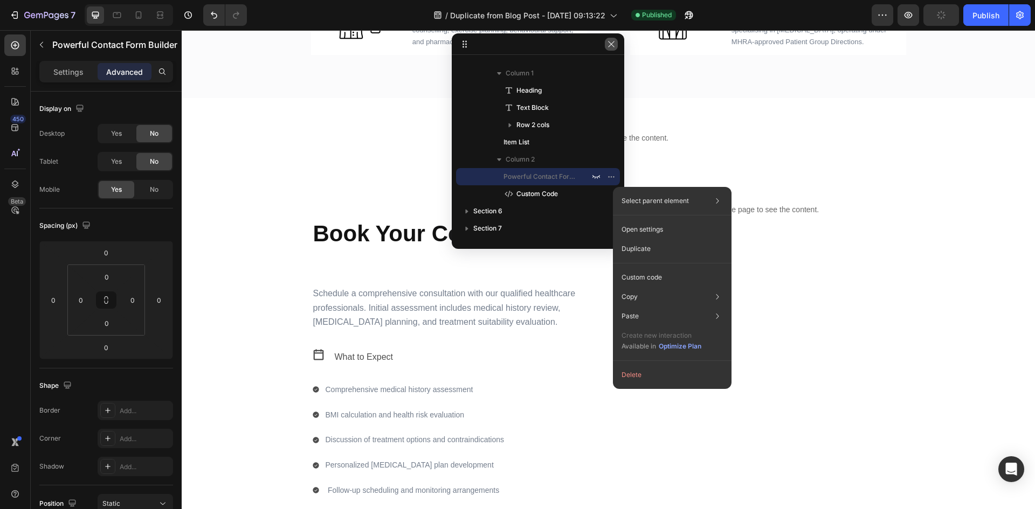
click at [612, 43] on icon "button" at bounding box center [611, 44] width 6 height 6
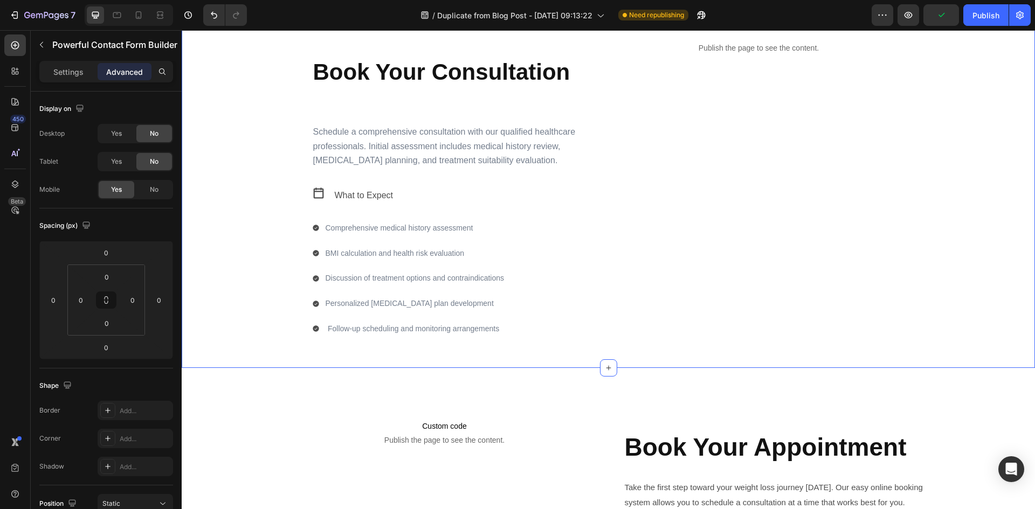
scroll to position [916, 0]
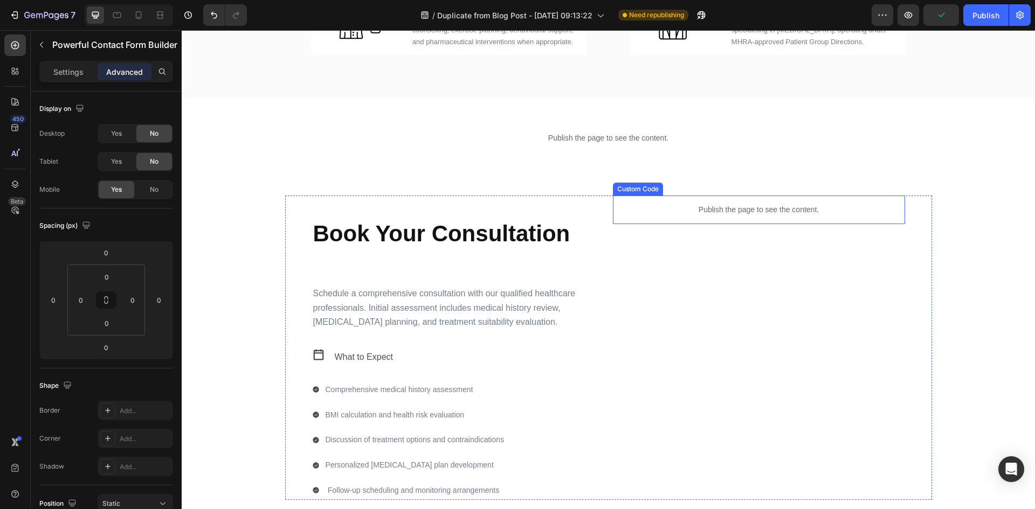
click at [806, 215] on p "Publish the page to see the content." at bounding box center [759, 209] width 292 height 11
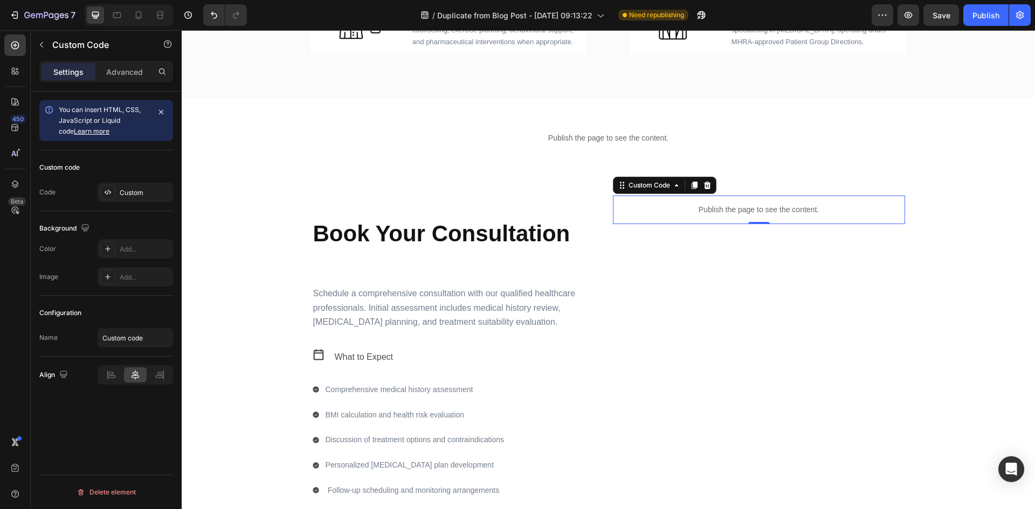
click at [135, 181] on div "Custom code Code Custom" at bounding box center [106, 180] width 134 height 61
click at [140, 198] on div "Custom" at bounding box center [135, 192] width 75 height 19
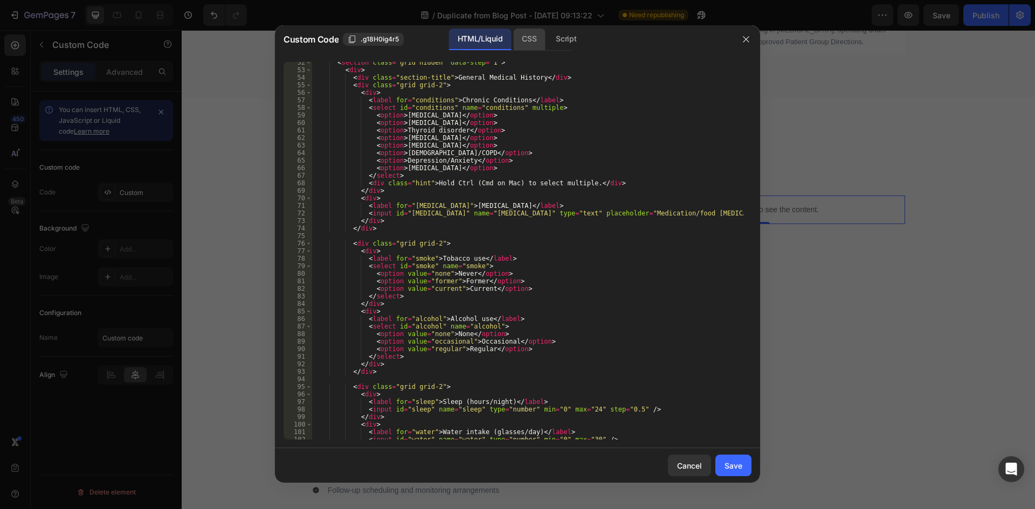
click at [531, 40] on div "CSS" at bounding box center [529, 40] width 32 height 22
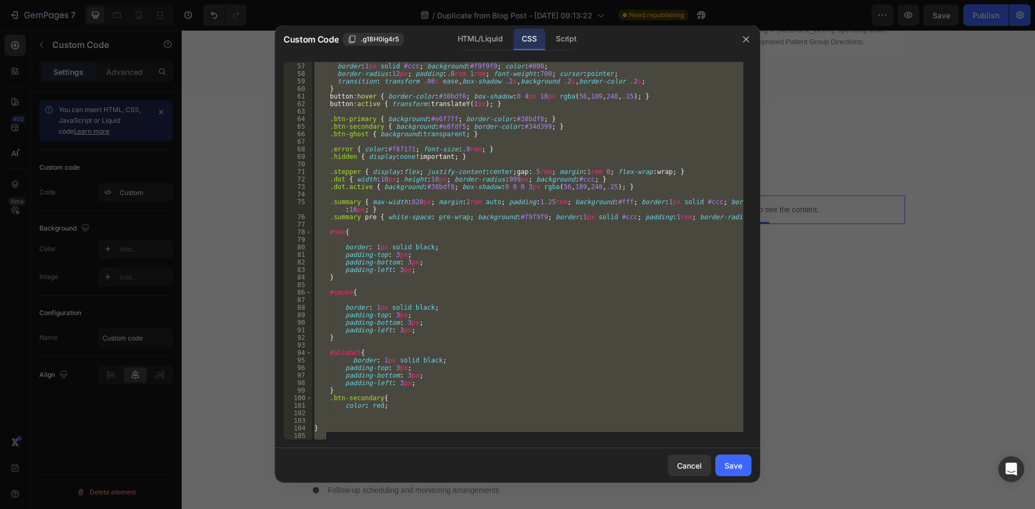
scroll to position [437, 0]
click at [363, 278] on div "button { border : 1 px solid #ccc ; background : #f9f9f9 ; color : #000 ; borde…" at bounding box center [527, 251] width 431 height 378
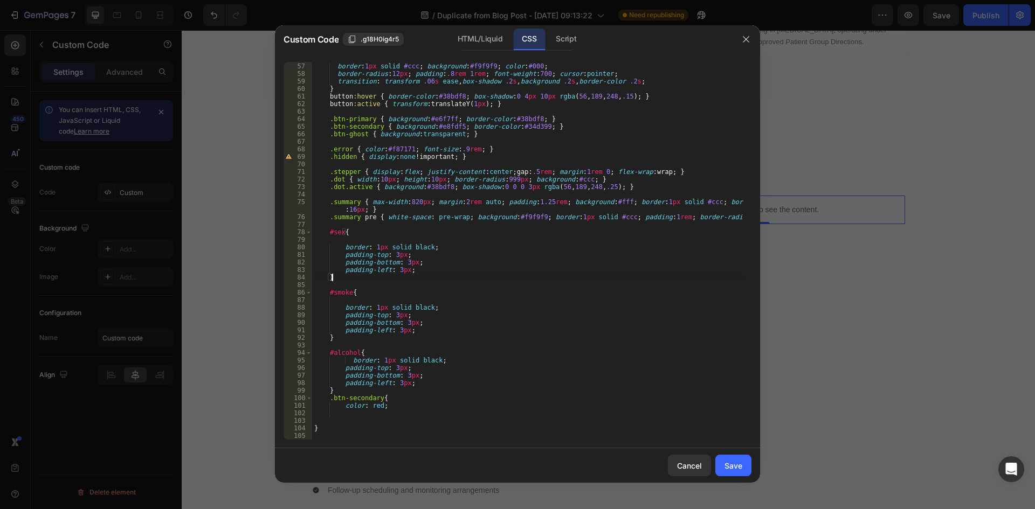
click at [411, 270] on div "button { border : 1 px solid #ccc ; background : #f9f9f9 ; color : #000 ; borde…" at bounding box center [527, 251] width 431 height 393
click at [415, 256] on div "button { border : 1 px solid #ccc ; background : #f9f9f9 ; color : #000 ; borde…" at bounding box center [527, 251] width 431 height 393
click at [396, 271] on div "button { border : 1 px solid #ccc ; background : #f9f9f9 ; color : #000 ; borde…" at bounding box center [527, 251] width 431 height 393
type textarea "padding-left: 10px;"
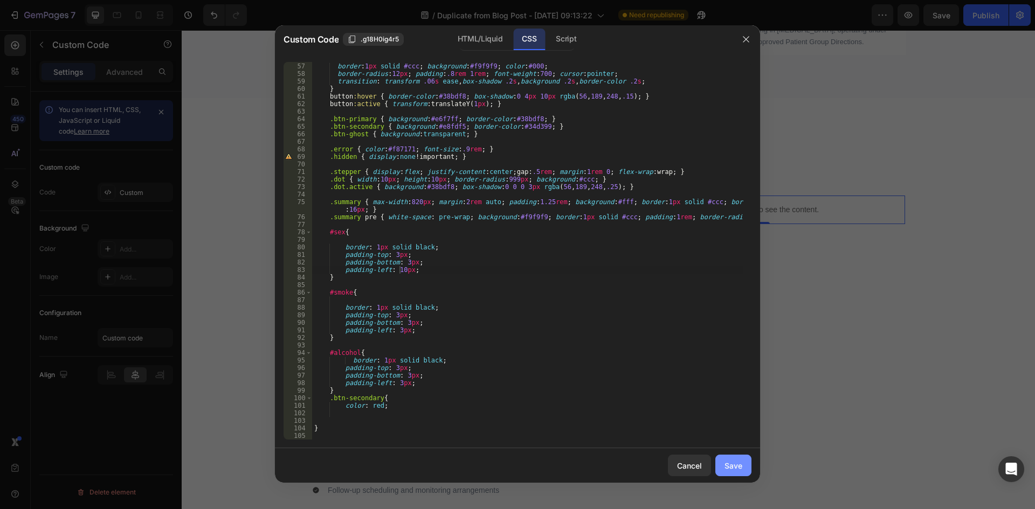
click at [740, 460] on div "Save" at bounding box center [734, 465] width 18 height 11
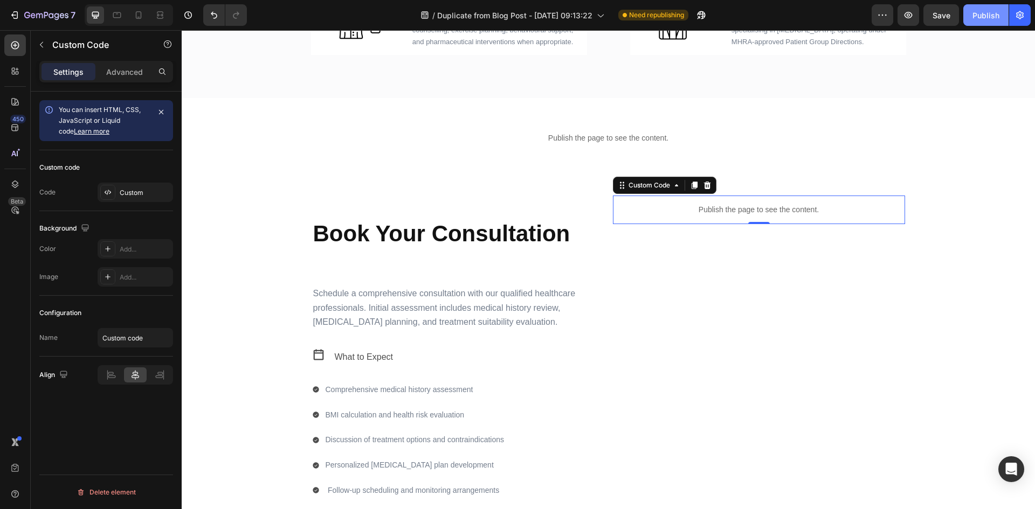
click at [988, 17] on div "Publish" at bounding box center [986, 15] width 27 height 11
click at [135, 190] on div "Custom" at bounding box center [145, 193] width 51 height 10
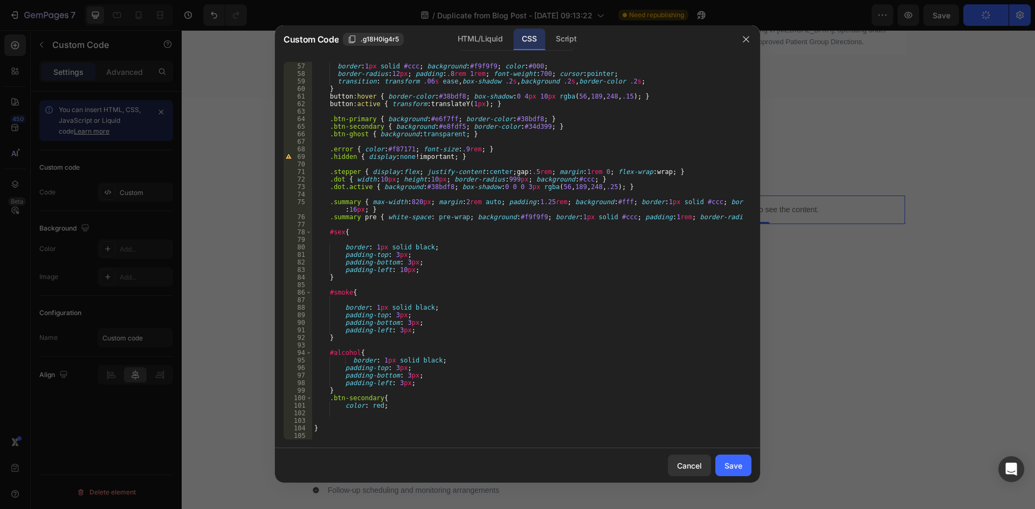
scroll to position [437, 0]
click at [406, 270] on div "button { border : 1 px solid #ccc ; background : #f9f9f9 ; color : #000 ; borde…" at bounding box center [527, 251] width 431 height 393
type textarea "padding-left: 10px !;"
click at [749, 470] on button "Save" at bounding box center [733, 466] width 36 height 22
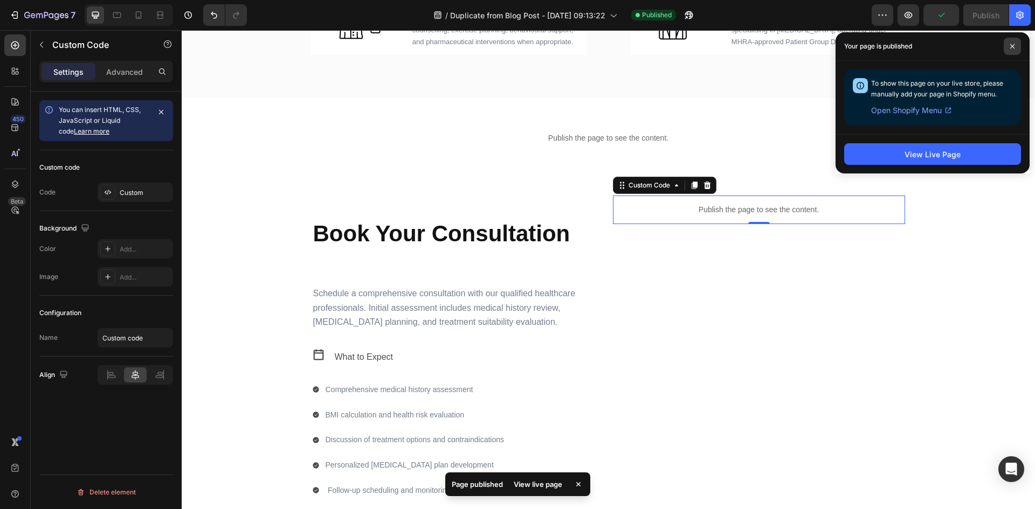
click at [1009, 50] on span at bounding box center [1012, 46] width 17 height 17
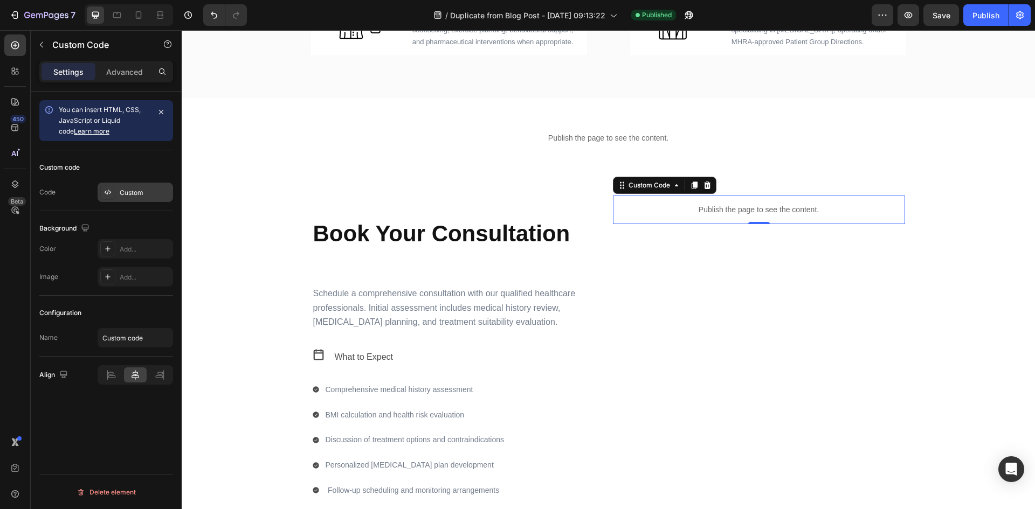
click at [111, 185] on div at bounding box center [107, 192] width 15 height 15
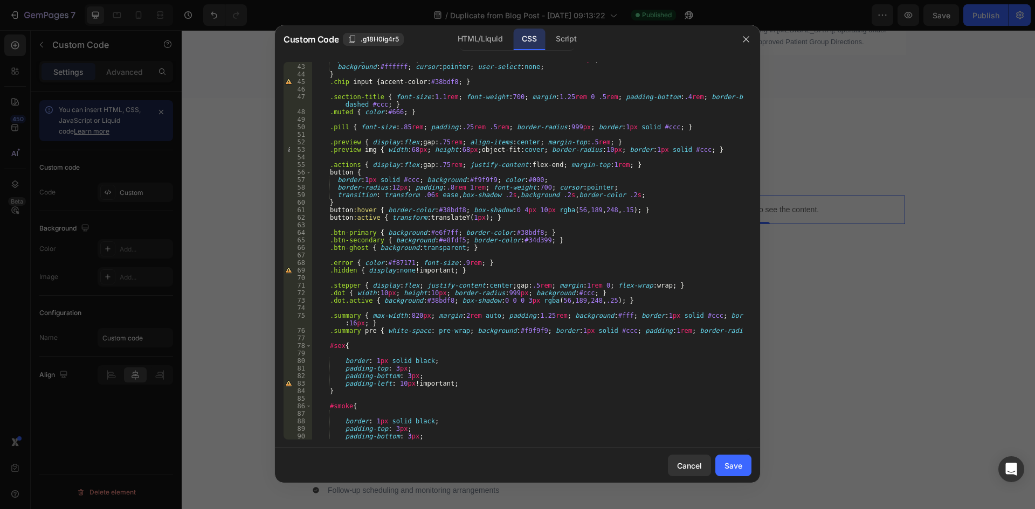
scroll to position [420, 0]
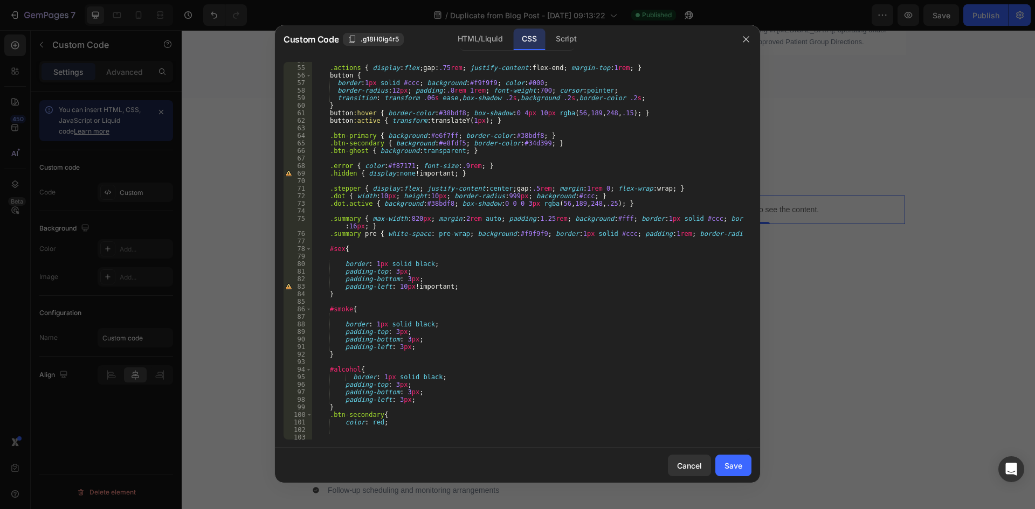
type textarea ".btn-primary { background:#e6f7ff; border-color:#38bdf8; }"
click at [452, 135] on div ".actions { display : flex ; gap : .75 rem ; justify-content : flex-end ; margin…" at bounding box center [527, 253] width 431 height 393
click at [532, 132] on div ".actions { display : flex ; gap : .75 rem ; justify-content : flex-end ; margin…" at bounding box center [527, 253] width 431 height 393
click at [531, 135] on div ".actions { display : flex ; gap : .75 rem ; justify-content : flex-end ; margin…" at bounding box center [527, 253] width 431 height 393
type textarea ".btn-primary { background:#e6f7ff; border-color:#38bdf8; }"
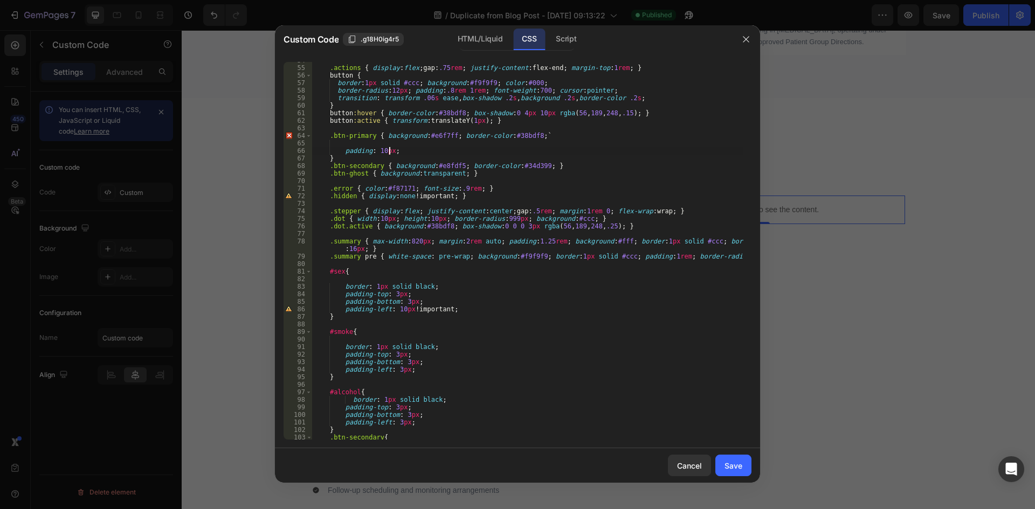
scroll to position [0, 6]
type textarea "padding: 10px;;"
click at [742, 471] on div "Save" at bounding box center [734, 465] width 18 height 11
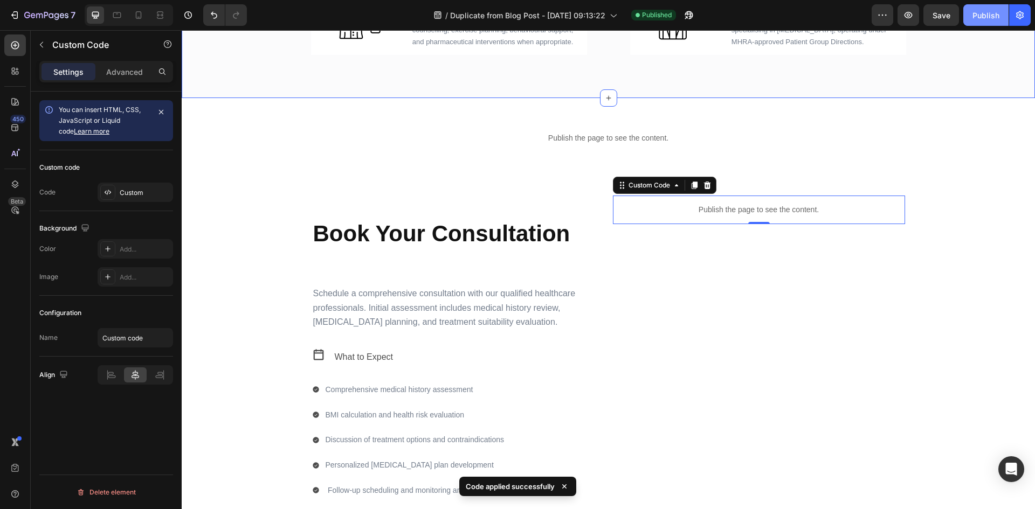
click at [981, 15] on div "Publish" at bounding box center [986, 15] width 27 height 11
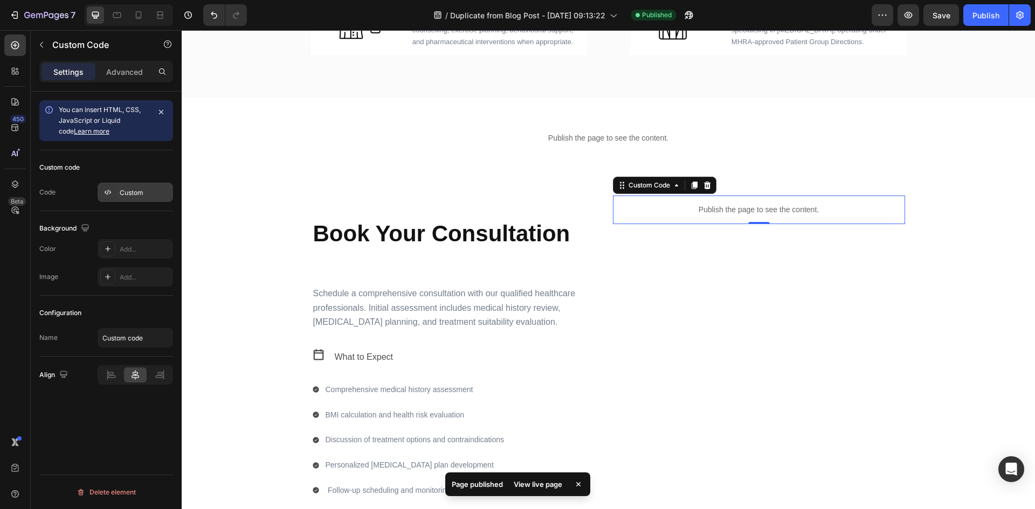
click at [124, 194] on div "Custom" at bounding box center [145, 193] width 51 height 10
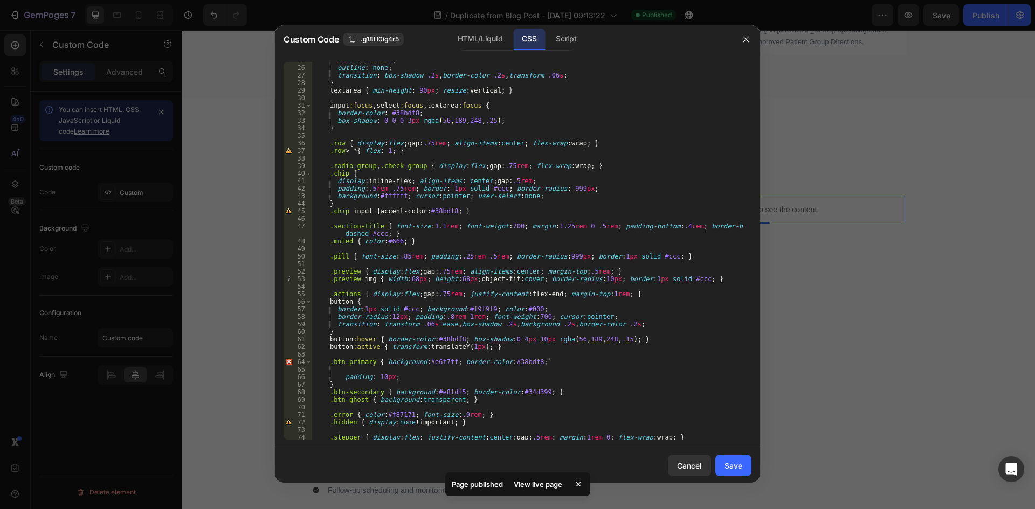
scroll to position [259, 0]
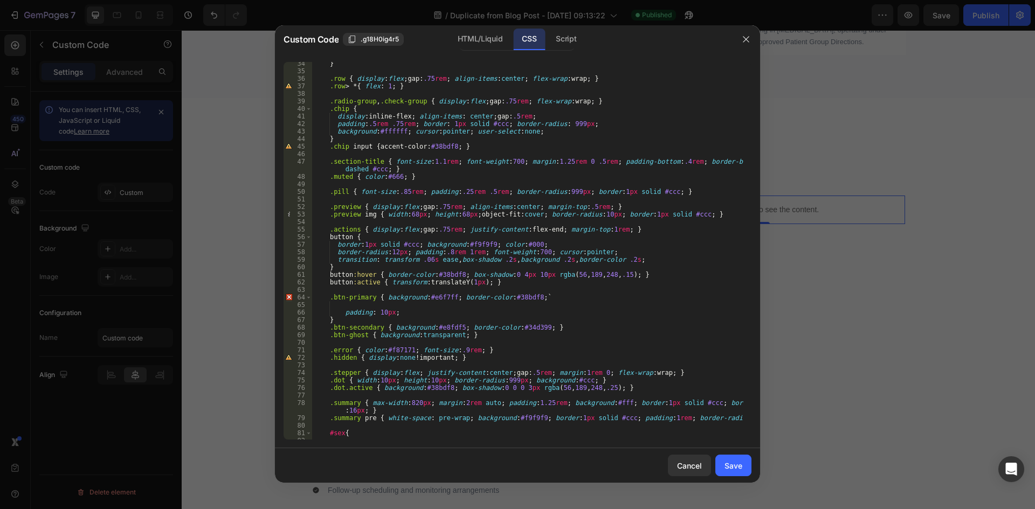
click at [446, 299] on div "} .row { display : flex ; gap : .75 rem ; align-items : center ; flex-wrap : wr…" at bounding box center [527, 256] width 431 height 393
click at [564, 297] on div "} .row { display : flex ; gap : .75 rem ; align-items : center ; flex-wrap : wr…" at bounding box center [527, 256] width 431 height 393
click at [389, 311] on div "} .row { display : flex ; gap : .75 rem ; align-items : center ; flex-wrap : wr…" at bounding box center [527, 256] width 431 height 393
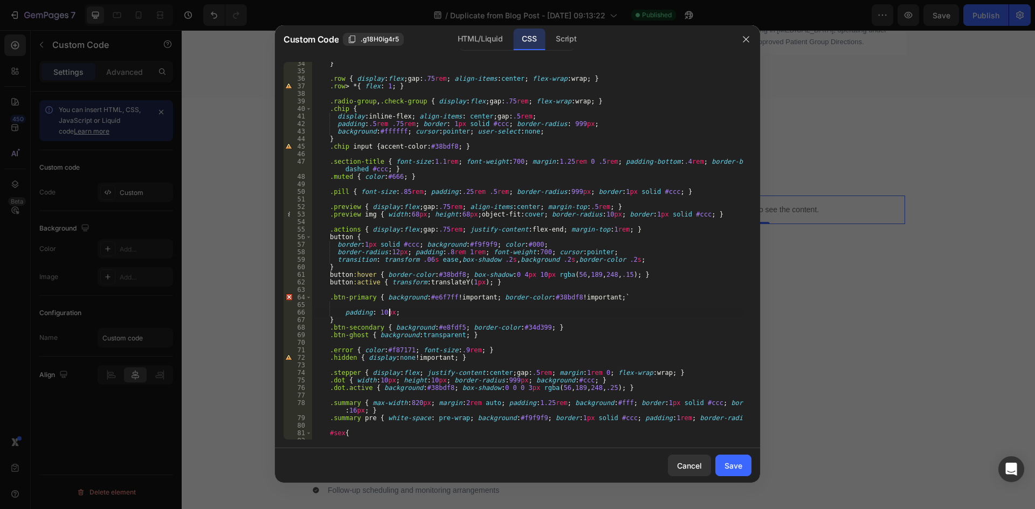
scroll to position [0, 6]
type textarea "padding: 10px!;"
click at [729, 453] on div "Cancel Save" at bounding box center [517, 466] width 485 height 35
click at [734, 460] on button "Save" at bounding box center [733, 466] width 36 height 22
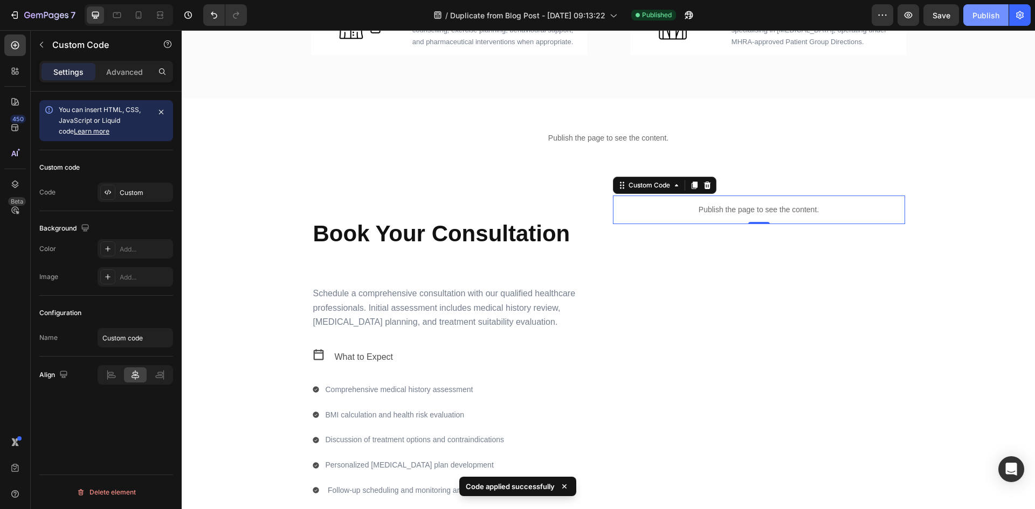
click at [964, 23] on button "Publish" at bounding box center [985, 15] width 45 height 22
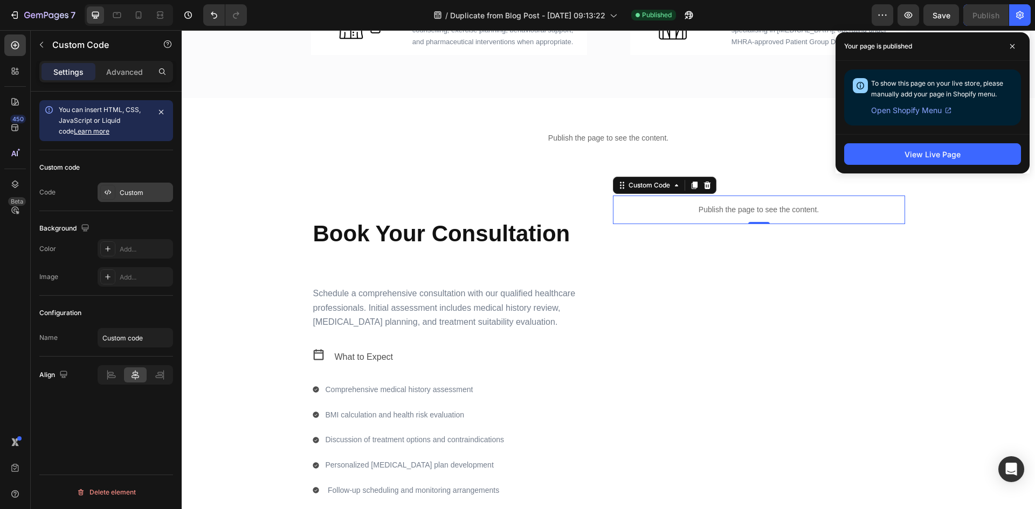
click at [122, 192] on div "Custom" at bounding box center [145, 193] width 51 height 10
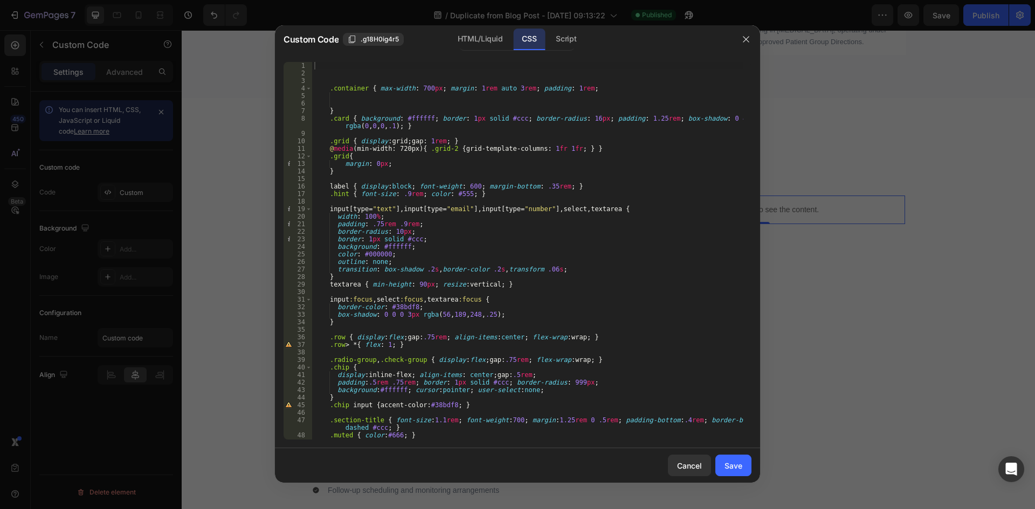
type textarea "border-radius: 10px;"
click at [568, 232] on div ".container { max-width : 700 px ; margin : 1 rem auto 3 rem ; padding : 1 rem ;…" at bounding box center [527, 258] width 431 height 393
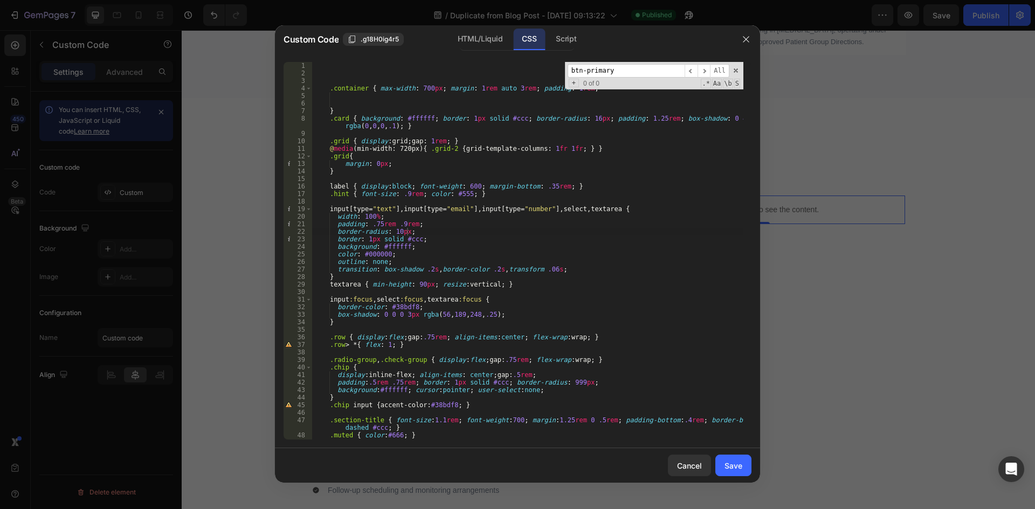
scroll to position [309, 0]
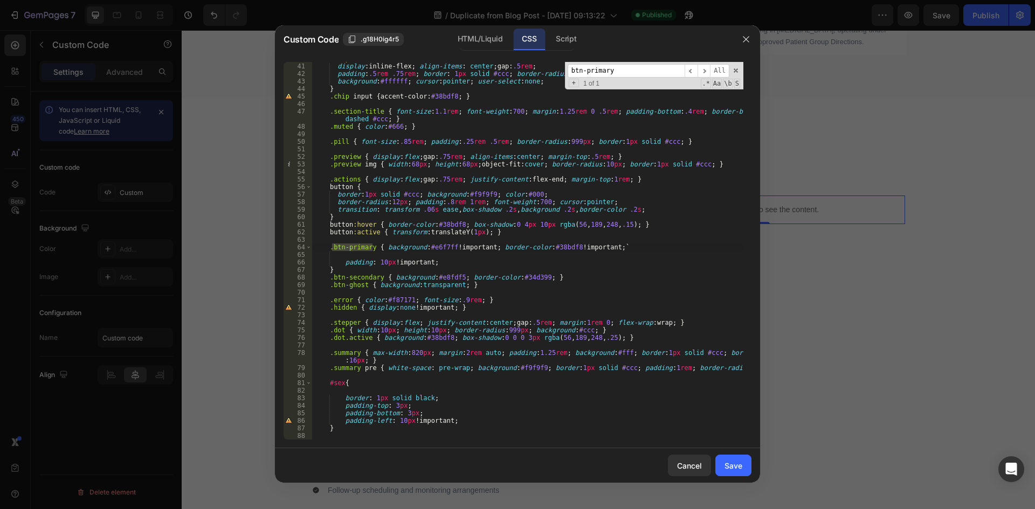
type input "btn-primary"
click at [564, 251] on div ".chip { display : inline-flex ; align-items : center ; gap : .5 rem ; padding :…" at bounding box center [527, 251] width 431 height 393
drag, startPoint x: 609, startPoint y: 246, endPoint x: 623, endPoint y: 247, distance: 14.6
click at [623, 247] on div ".chip { display : inline-flex ; align-items : center ; gap : .5 rem ; padding :…" at bounding box center [527, 251] width 431 height 393
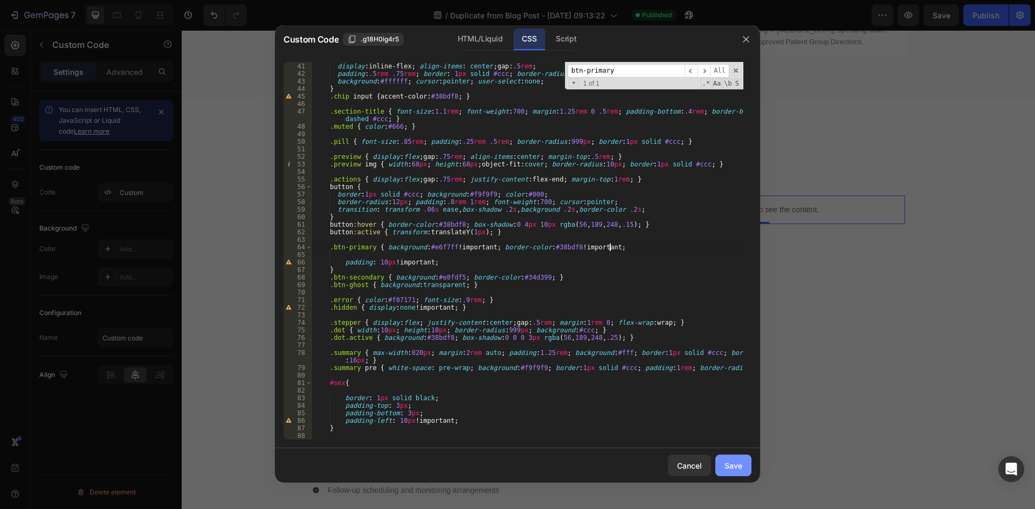
type textarea ".btn-primary { background:#e6f7ff !important; border-color:#38bdf8 !important;"
click at [739, 464] on div "Save" at bounding box center [734, 465] width 18 height 11
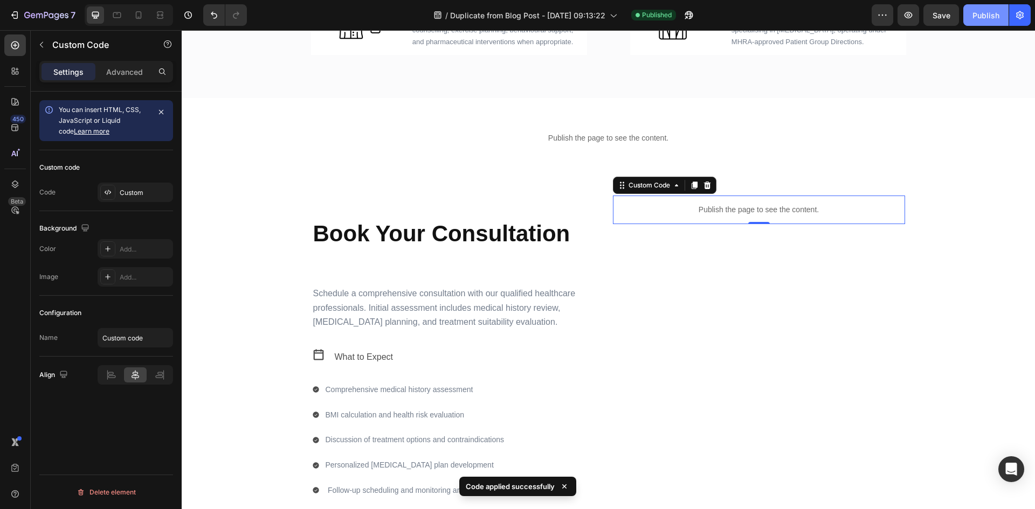
click at [975, 16] on div "Publish" at bounding box center [986, 15] width 27 height 11
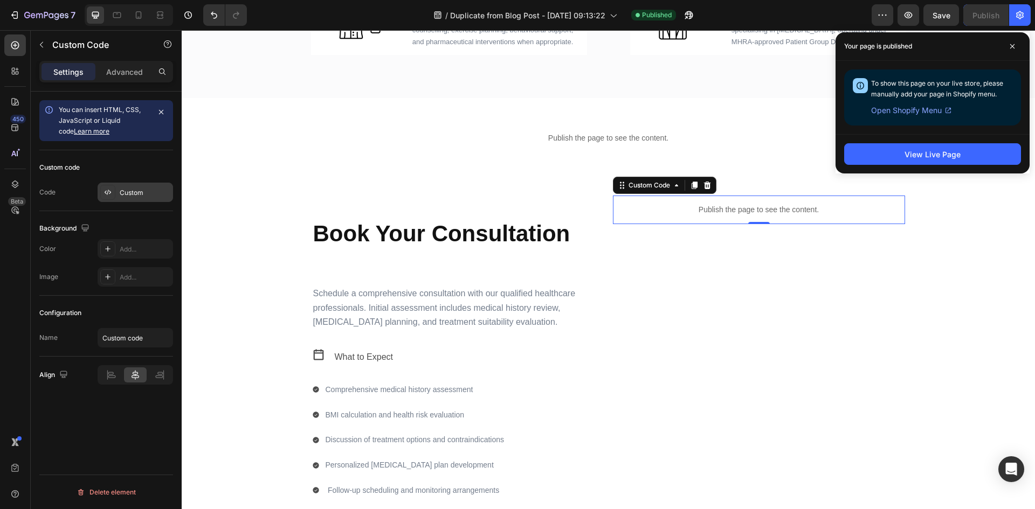
click at [148, 196] on div "Custom" at bounding box center [145, 193] width 51 height 10
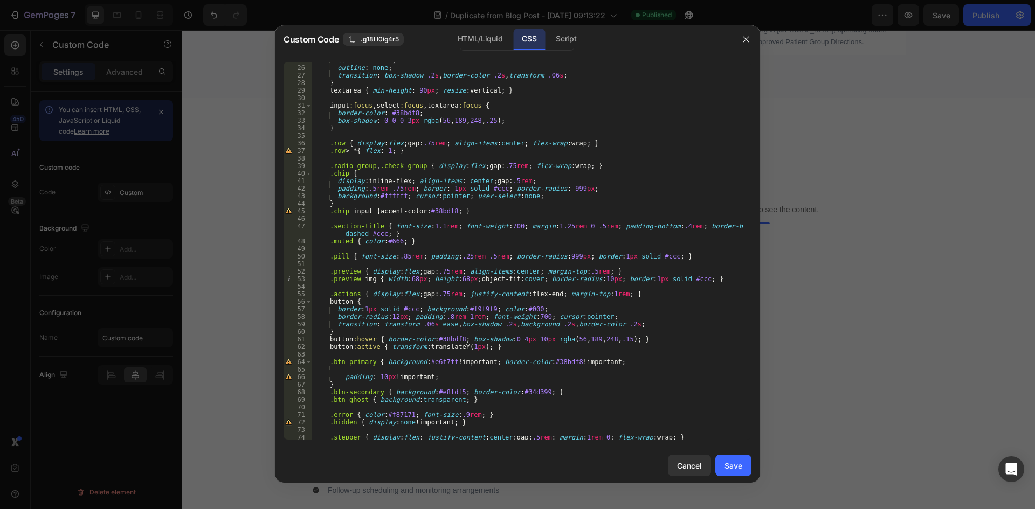
scroll to position [259, 0]
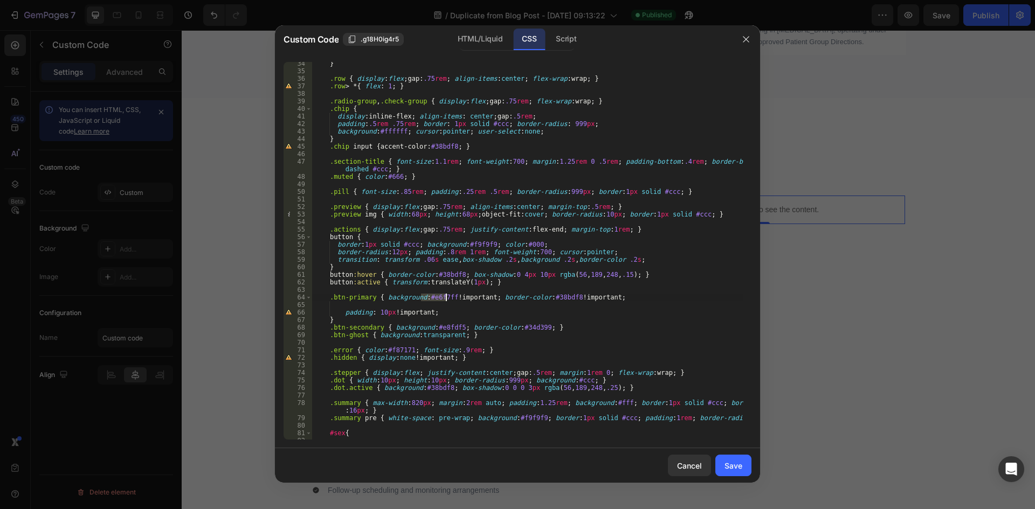
drag, startPoint x: 419, startPoint y: 299, endPoint x: 446, endPoint y: 299, distance: 27.0
click at [446, 299] on div "} .row { display : flex ; gap : .75 rem ; align-items : center ; flex-wrap : wr…" at bounding box center [527, 256] width 431 height 393
type textarea ".btn-primary { background:green !important; border-color:#38bdf8 !important;"
click at [725, 460] on div "Save" at bounding box center [734, 465] width 18 height 11
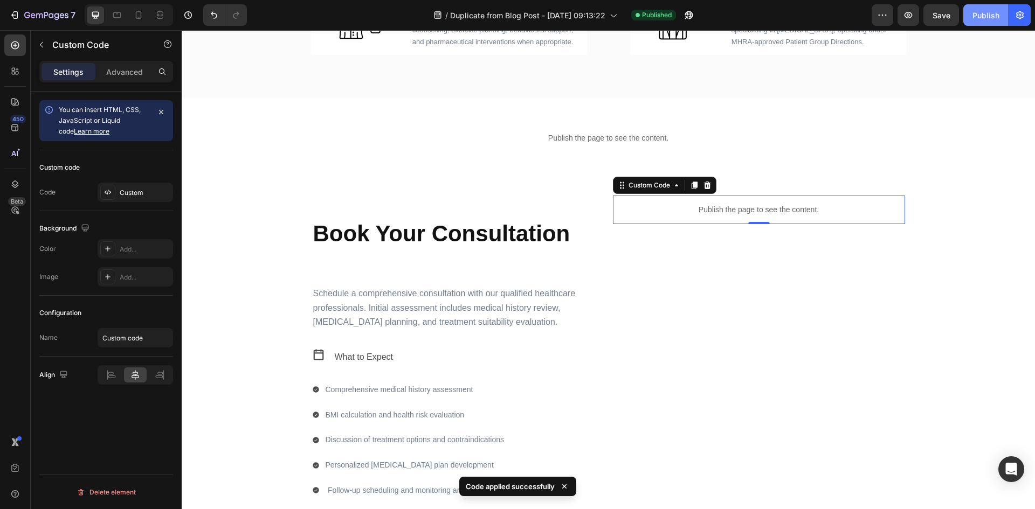
click at [1004, 12] on button "Publish" at bounding box center [985, 15] width 45 height 22
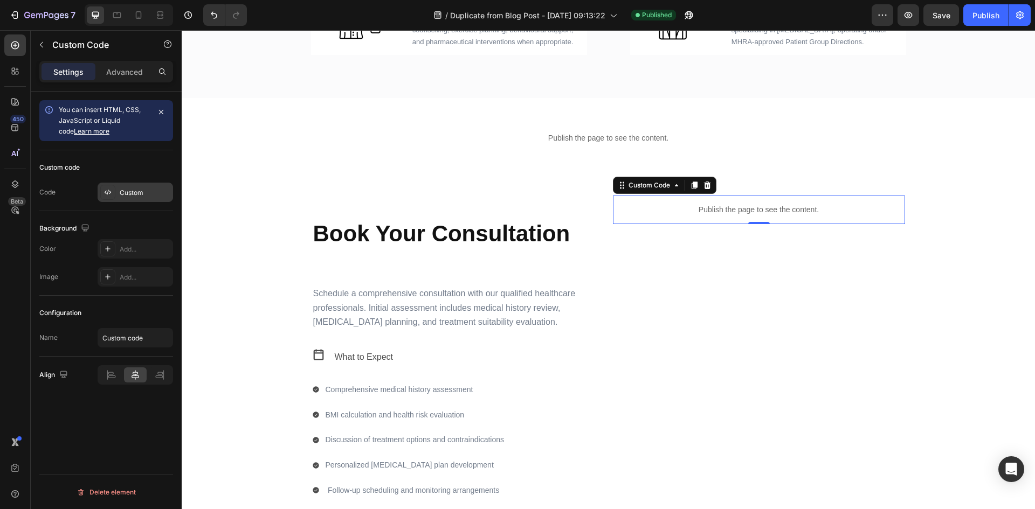
click at [126, 197] on div "Custom" at bounding box center [145, 193] width 51 height 10
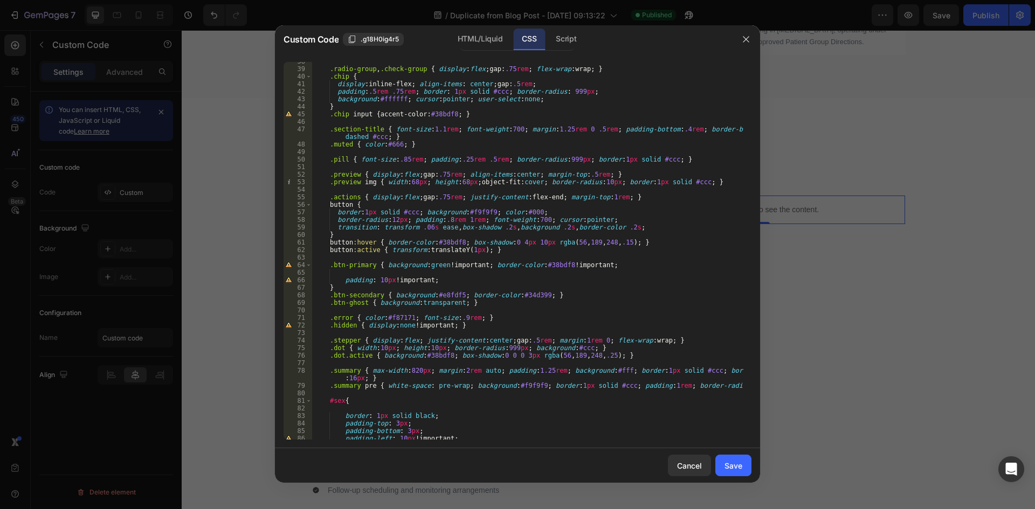
scroll to position [291, 0]
click at [446, 277] on div ".radio-group , .check-group { display : flex ; gap : .75 rem ; flex-wrap : wrap…" at bounding box center [527, 254] width 431 height 393
click at [439, 279] on div ".radio-group , .check-group { display : flex ; gap : .75 rem ; flex-wrap : wrap…" at bounding box center [527, 254] width 431 height 393
type textarea "padding: 10px!important;"
click at [412, 275] on div ".radio-group , .check-group { display : flex ; gap : .75 rem ; flex-wrap : wrap…" at bounding box center [527, 254] width 431 height 393
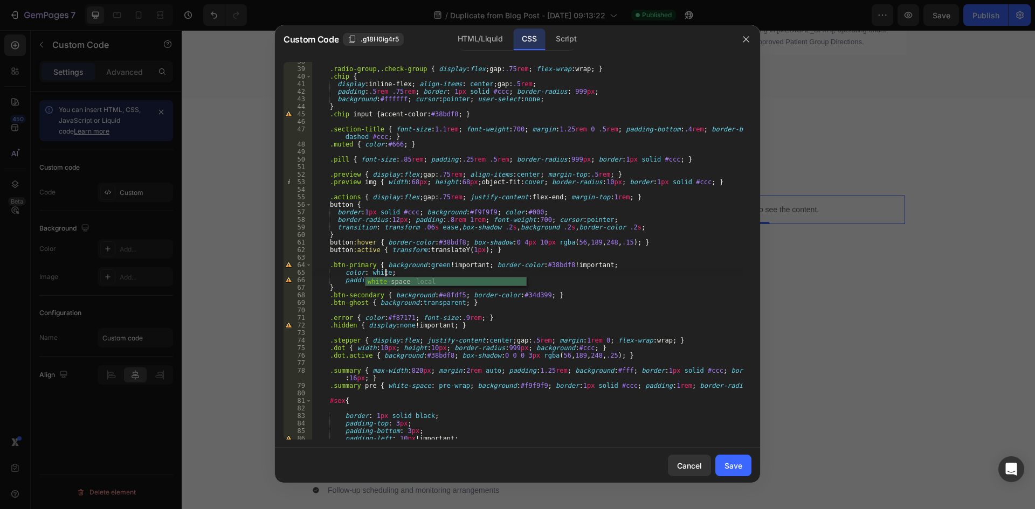
scroll to position [0, 6]
type textarea "color: white !;"
click at [755, 466] on div "Cancel Save" at bounding box center [517, 466] width 485 height 35
click at [738, 465] on div "Save" at bounding box center [734, 465] width 18 height 11
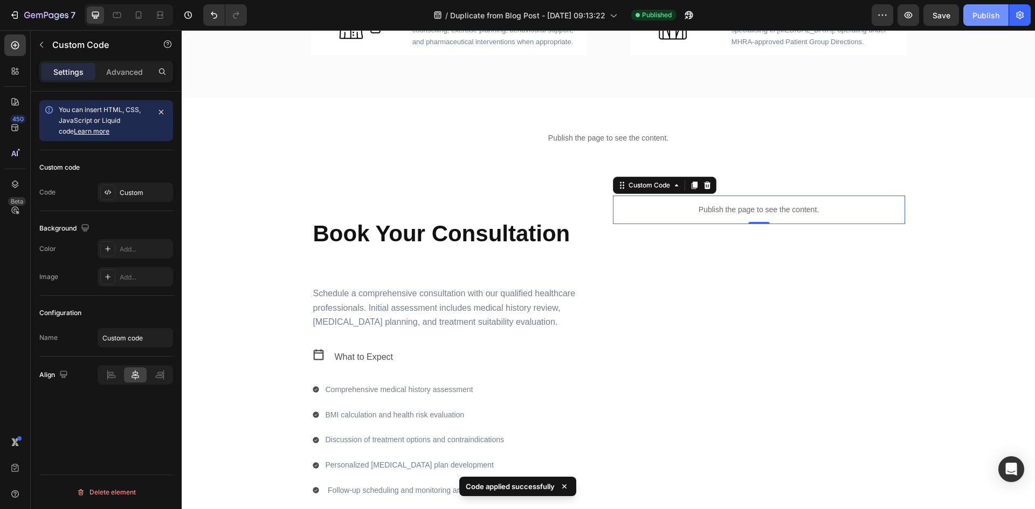
click at [986, 16] on div "Publish" at bounding box center [986, 15] width 27 height 11
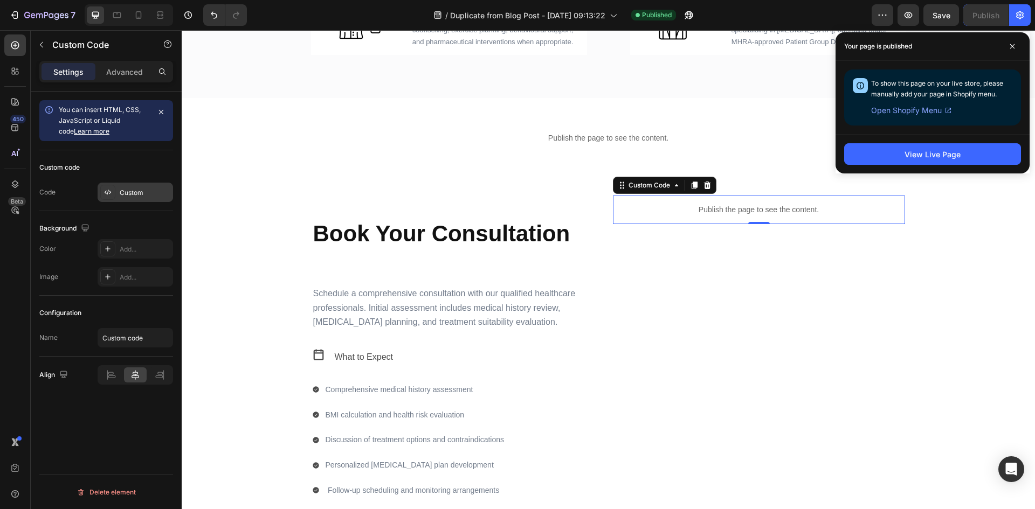
click at [128, 188] on div "Custom" at bounding box center [145, 193] width 51 height 10
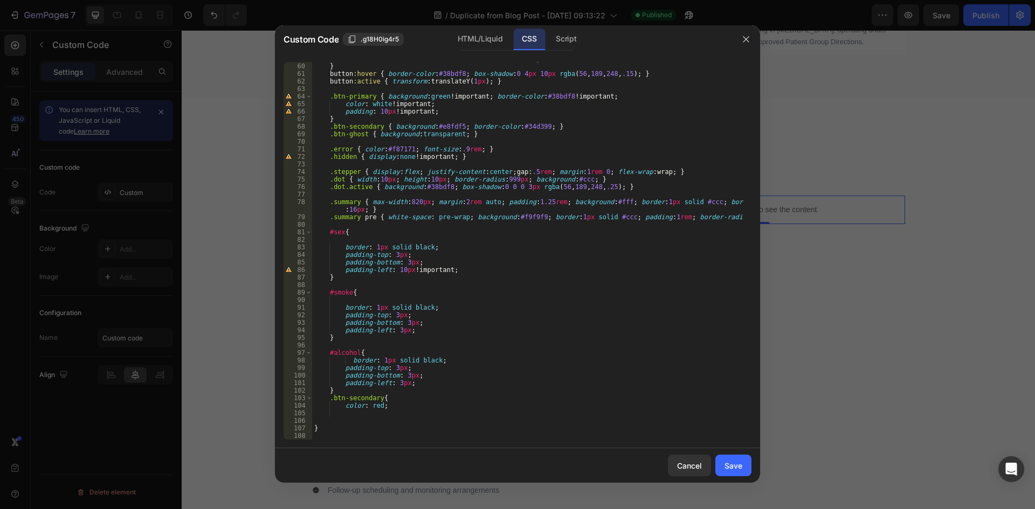
scroll to position [460, 0]
click at [353, 439] on div "transition : transform .06 s ease , box-shadow .2 s , background .2 s , border-…" at bounding box center [527, 251] width 431 height 393
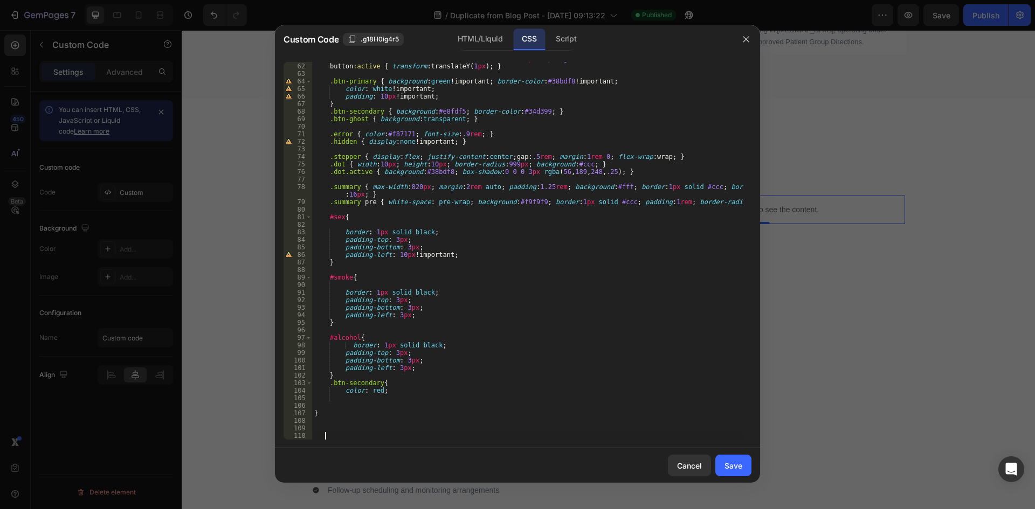
scroll to position [0, 1]
paste textarea "meds"
type textarea ".meds{"
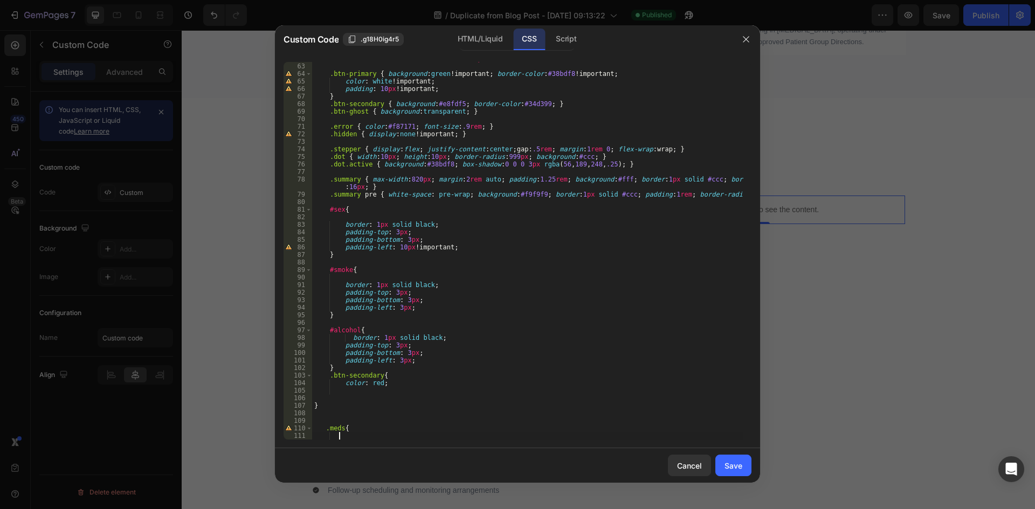
scroll to position [490, 0]
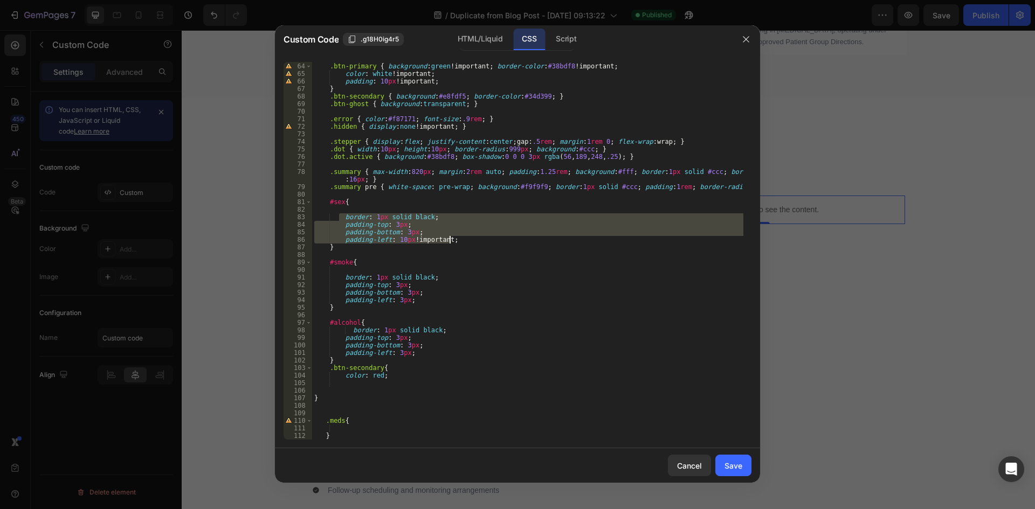
drag, startPoint x: 339, startPoint y: 221, endPoint x: 461, endPoint y: 237, distance: 123.4
click at [461, 237] on div ".btn-primary { background : green !important ; border-color : #38bdf8 !importan…" at bounding box center [527, 251] width 431 height 393
click at [364, 436] on div ".btn-primary { background : green !important ; border-color : #38bdf8 !importan…" at bounding box center [527, 251] width 431 height 393
type textarea "}"
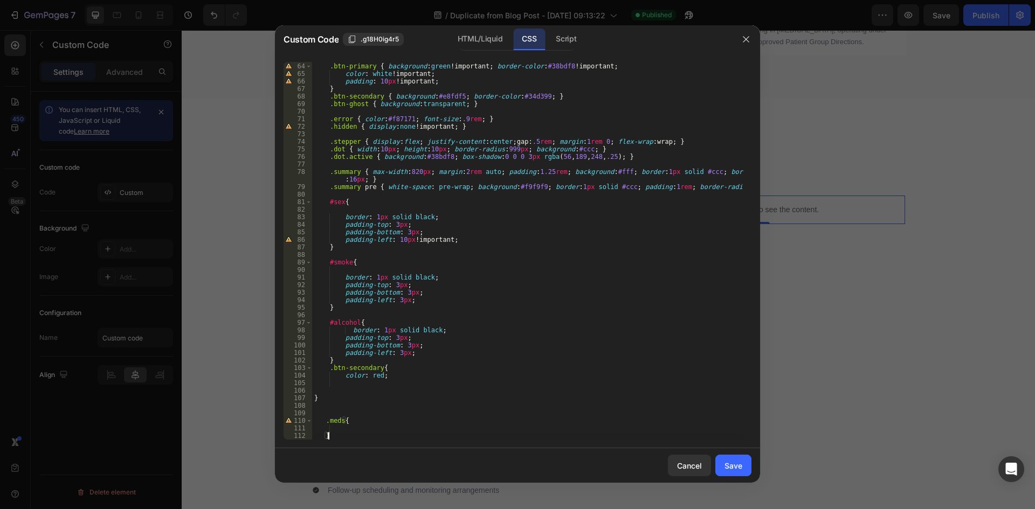
scroll to position [0, 1]
click at [371, 426] on div ".btn-primary { background : green !important ; border-color : #38bdf8 !importan…" at bounding box center [527, 251] width 431 height 393
paste textarea "padding-left: 10px !important;"
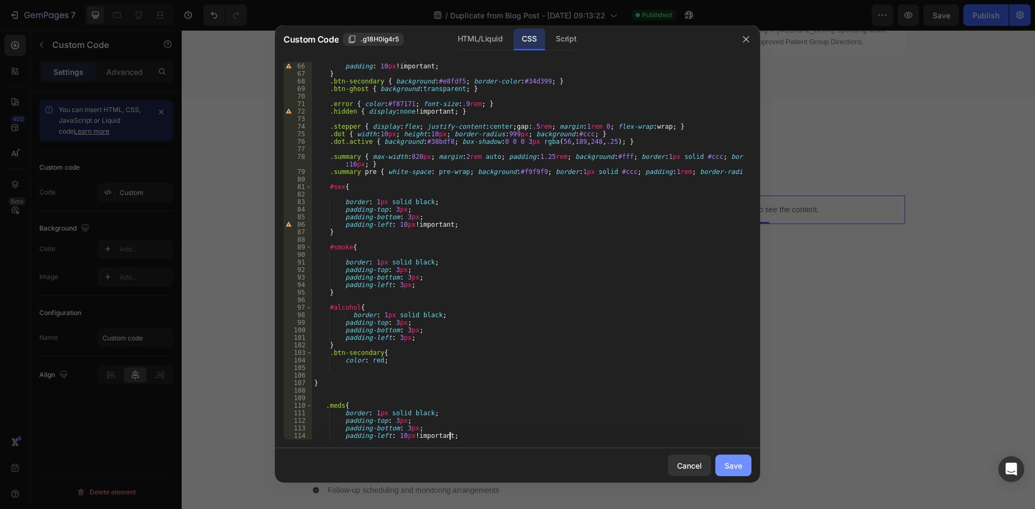
type textarea "padding-left: 10px !important;"
click at [732, 462] on div "Save" at bounding box center [734, 465] width 18 height 11
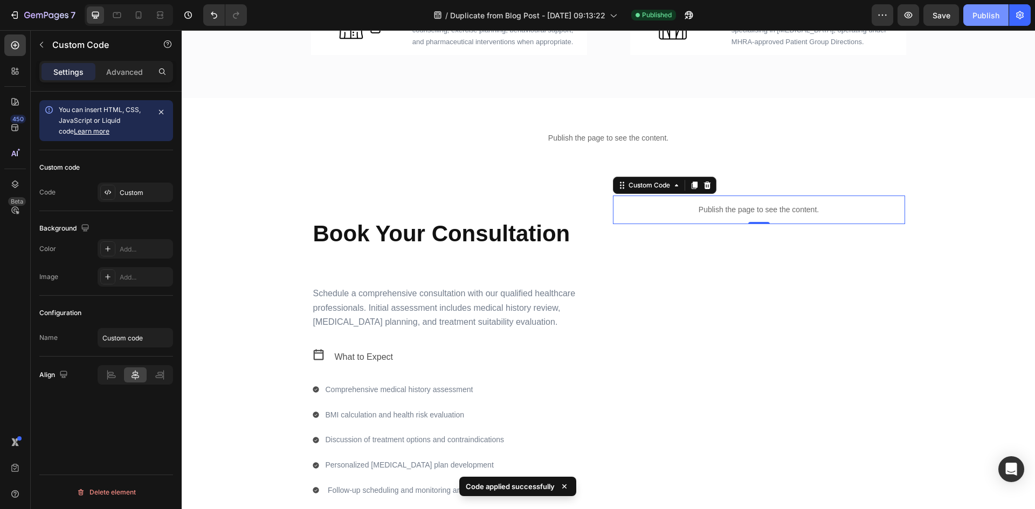
click at [981, 13] on div "Publish" at bounding box center [986, 15] width 27 height 11
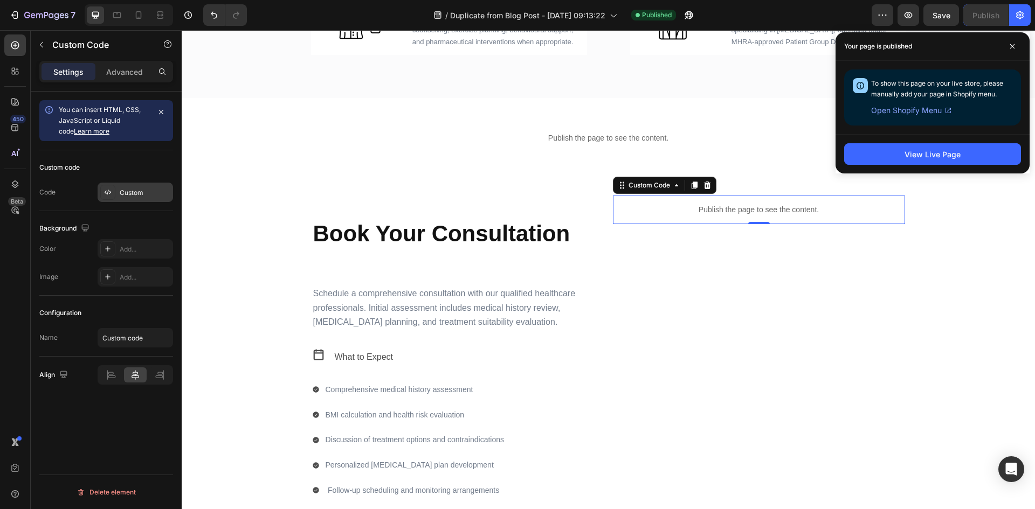
click at [139, 195] on div "Custom" at bounding box center [145, 193] width 51 height 10
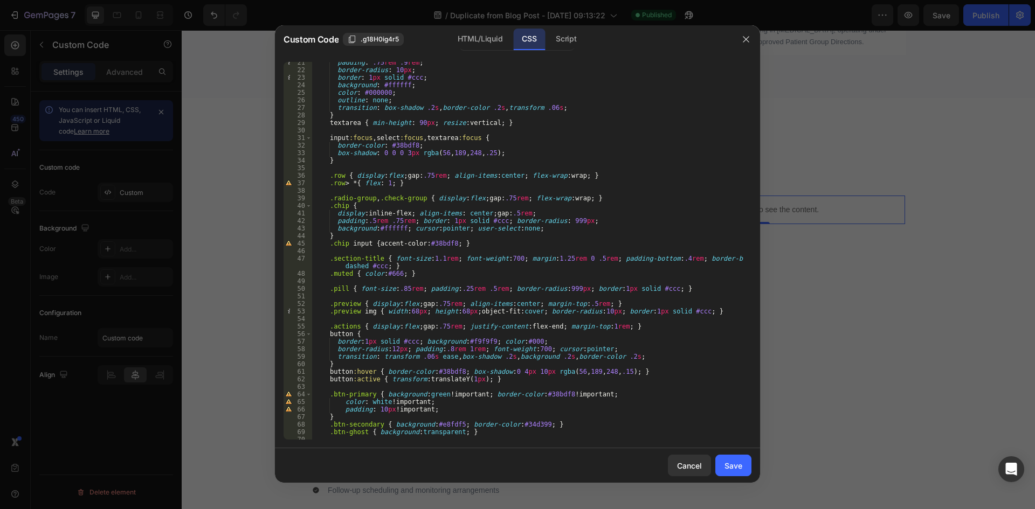
scroll to position [259, 0]
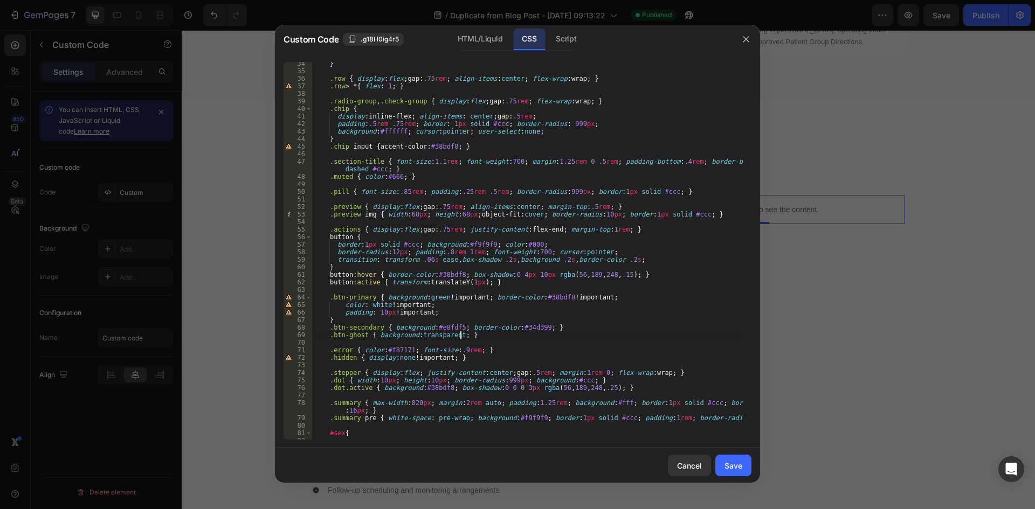
click at [458, 334] on div "} .row { display : flex ; gap : .75 rem ; align-items : center ; flex-wrap : wr…" at bounding box center [527, 256] width 431 height 393
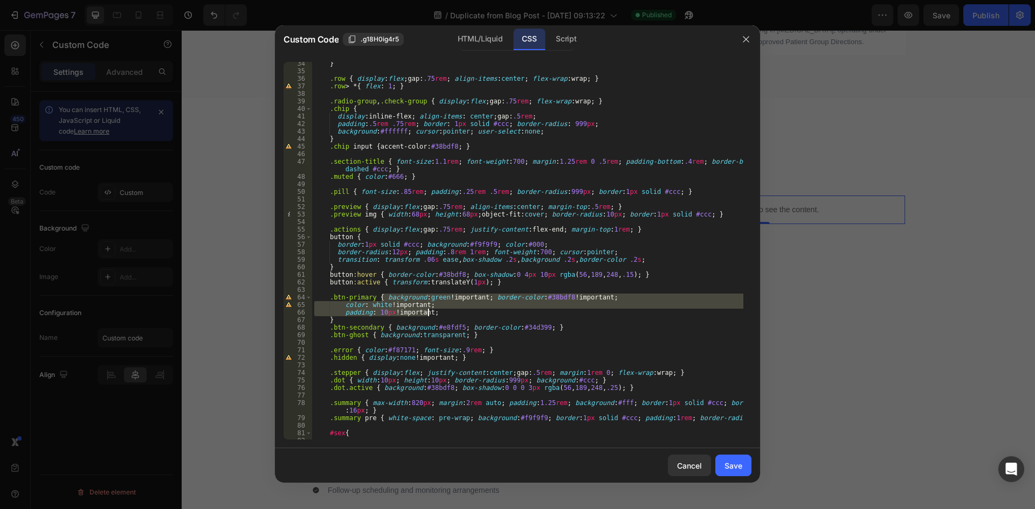
drag, startPoint x: 403, startPoint y: 309, endPoint x: 444, endPoint y: 314, distance: 41.3
click at [444, 314] on div "} .row { display : flex ; gap : .75 rem ; align-items : center ; flex-wrap : wr…" at bounding box center [527, 256] width 431 height 393
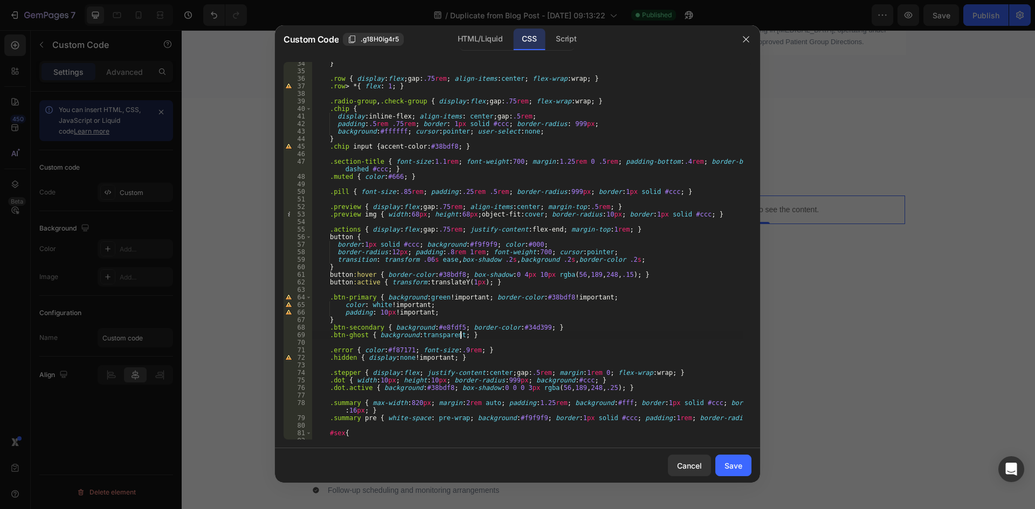
click at [458, 339] on div "} .row { display : flex ; gap : .75 rem ; align-items : center ; flex-wrap : wr…" at bounding box center [527, 256] width 431 height 393
paste textarea "padding: 10px!important;"
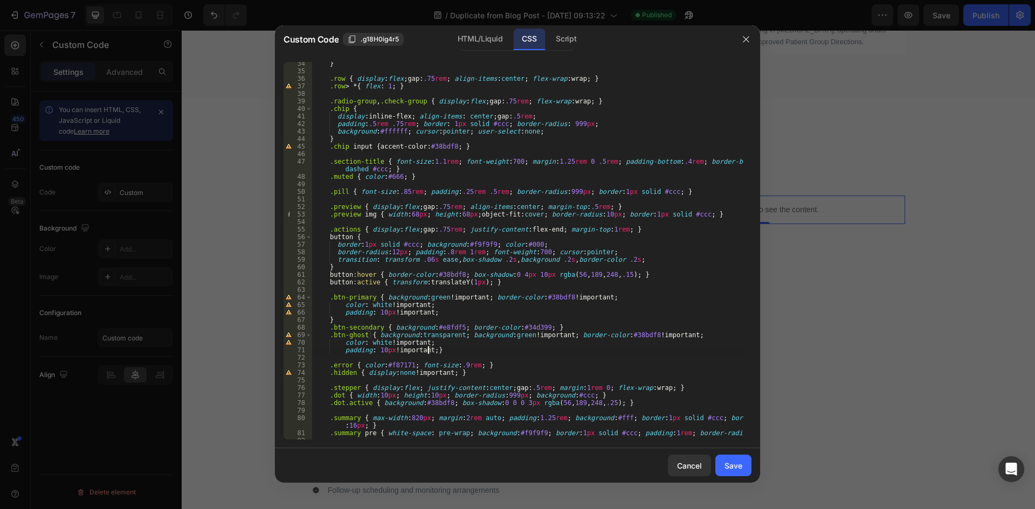
click at [503, 336] on div "} .row { display : flex ; gap : .75 rem ; align-items : center ; flex-wrap : wr…" at bounding box center [527, 256] width 431 height 393
click at [639, 313] on div "} .row { display : flex ; gap : .75 rem ; align-items : center ; flex-wrap : wr…" at bounding box center [527, 256] width 431 height 393
type textarea "padding: 10px!important;"
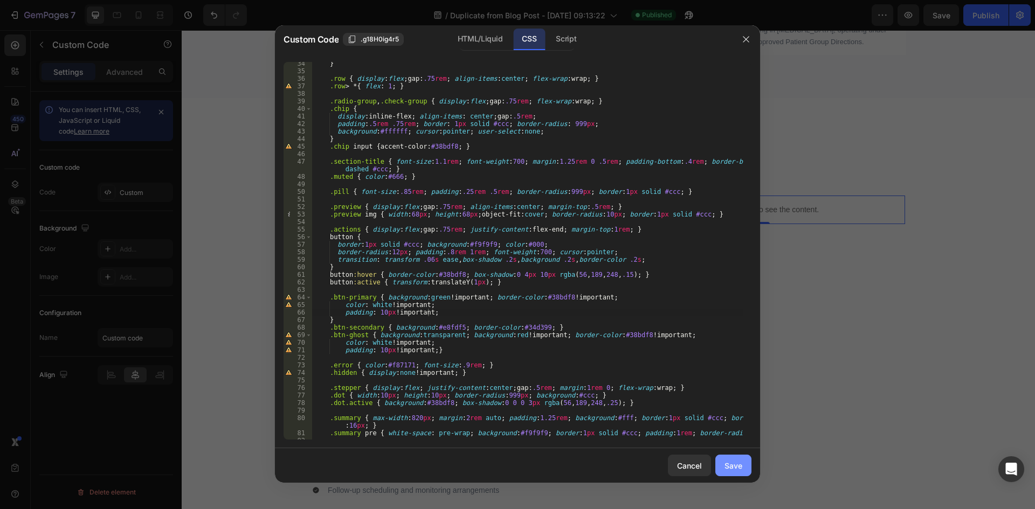
click at [736, 466] on div "Save" at bounding box center [734, 465] width 18 height 11
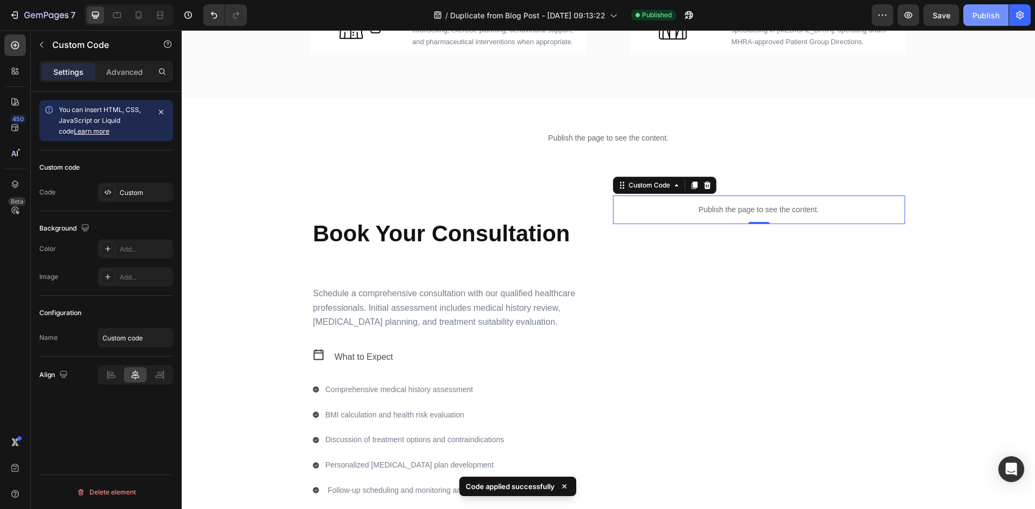
click at [988, 18] on div "Publish" at bounding box center [986, 15] width 27 height 11
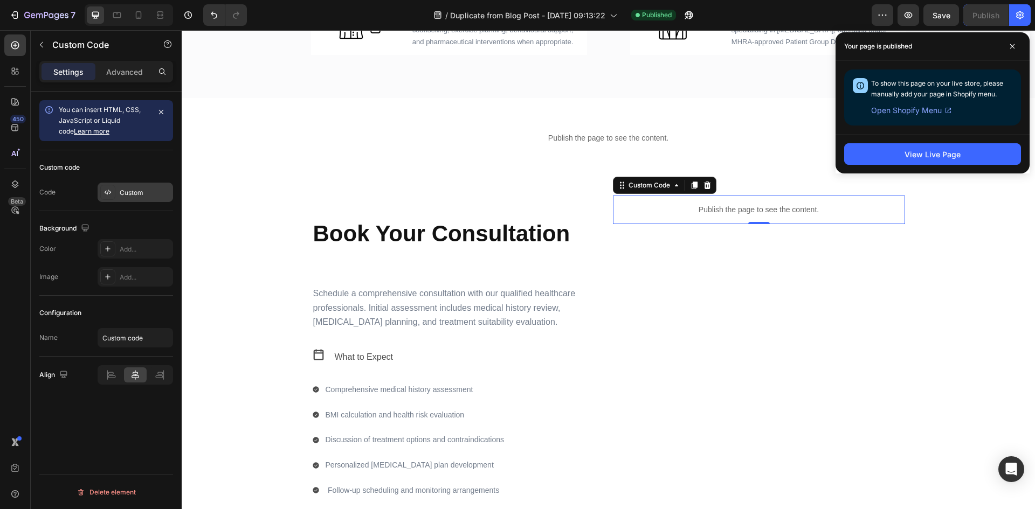
click at [150, 196] on div "Custom" at bounding box center [145, 193] width 51 height 10
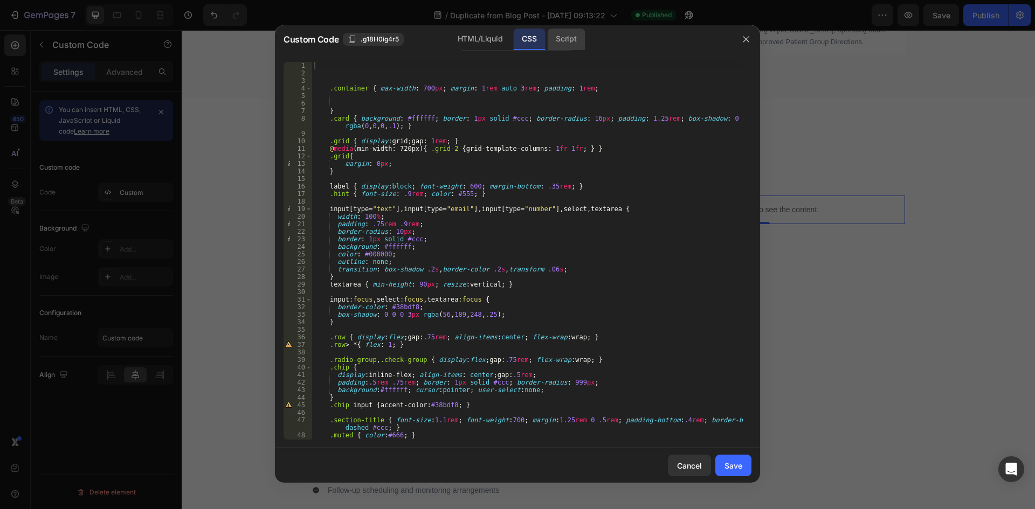
click at [570, 47] on div "Script" at bounding box center [566, 40] width 38 height 22
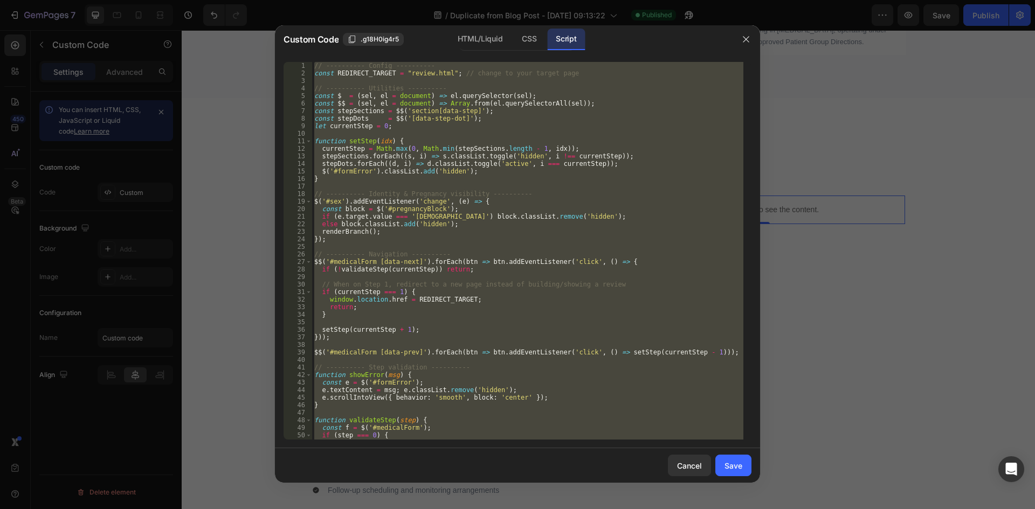
click at [629, 184] on div "// ---------- Config ---------- const REDIRECT_TARGET = "review.html" ; // chan…" at bounding box center [527, 251] width 431 height 378
click at [622, 292] on div "// ---------- Config ---------- const REDIRECT_TARGET = "review.html" ; // chan…" at bounding box center [527, 251] width 431 height 378
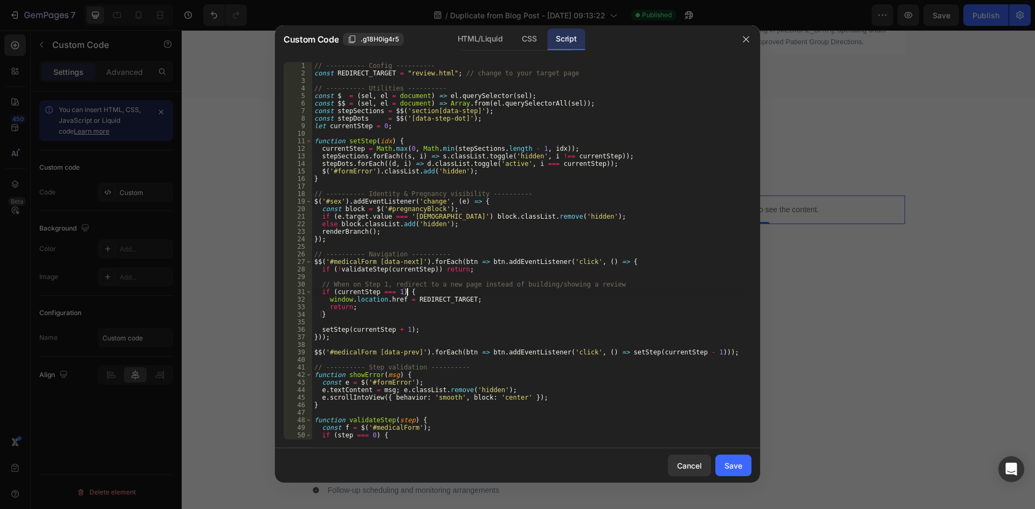
type textarea "});"
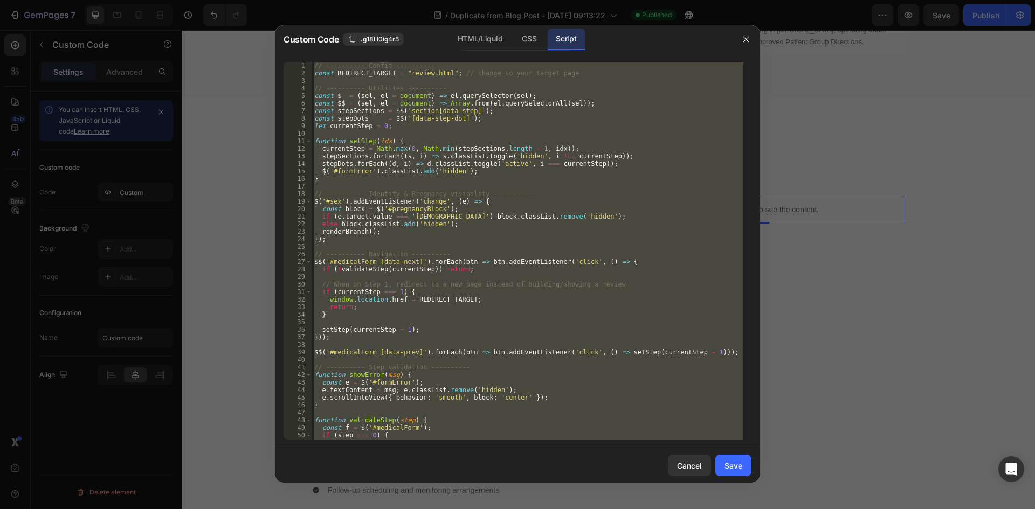
paste textarea
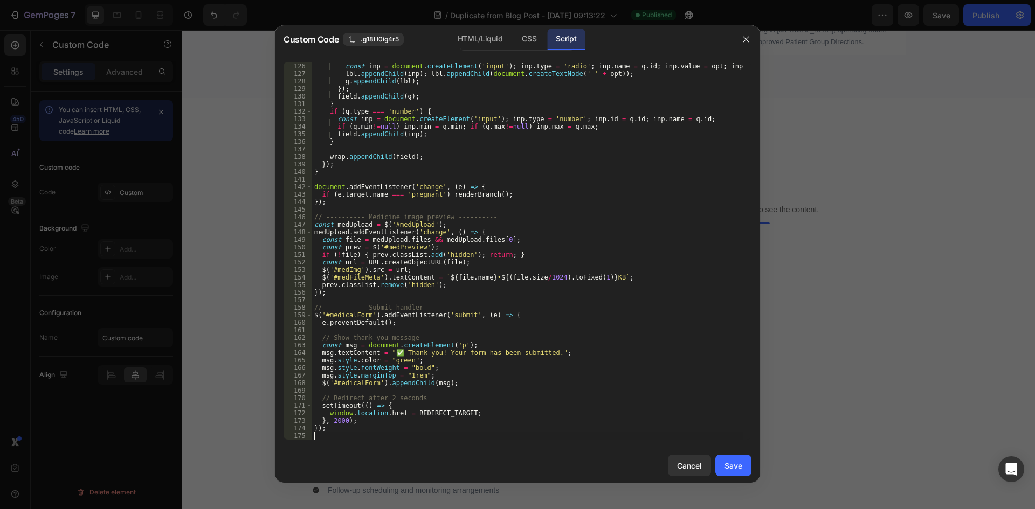
scroll to position [1011, 0]
click at [742, 468] on button "Save" at bounding box center [733, 466] width 36 height 22
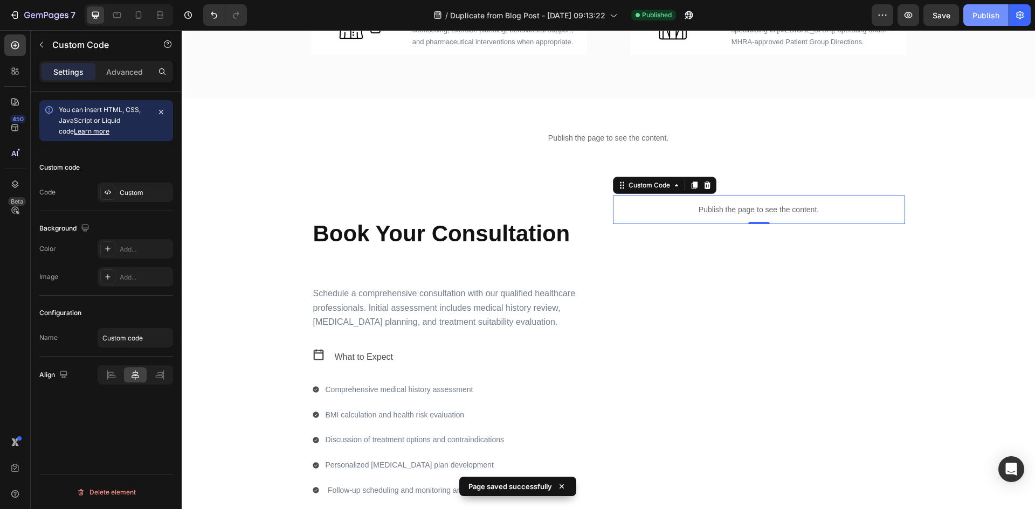
click at [987, 23] on button "Publish" at bounding box center [985, 15] width 45 height 22
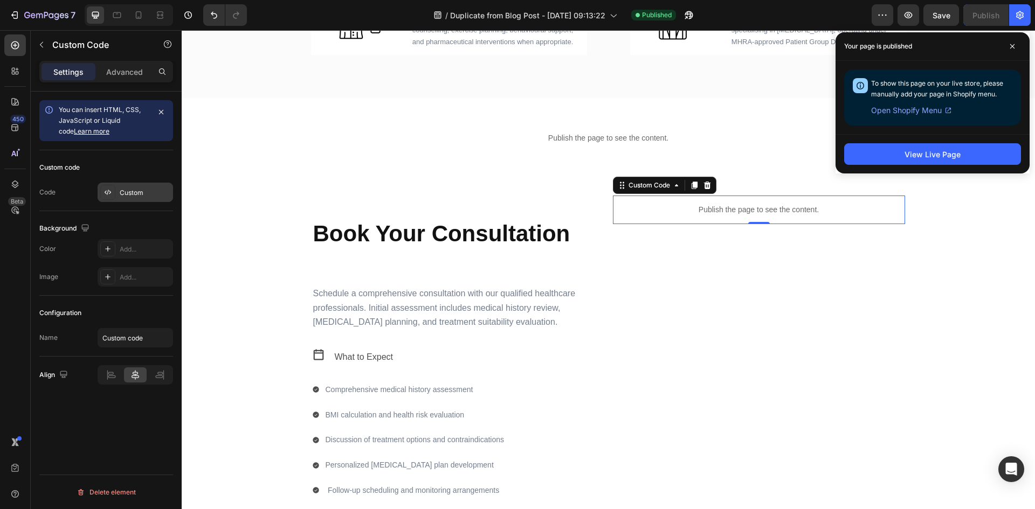
click at [126, 196] on div "Custom" at bounding box center [145, 193] width 51 height 10
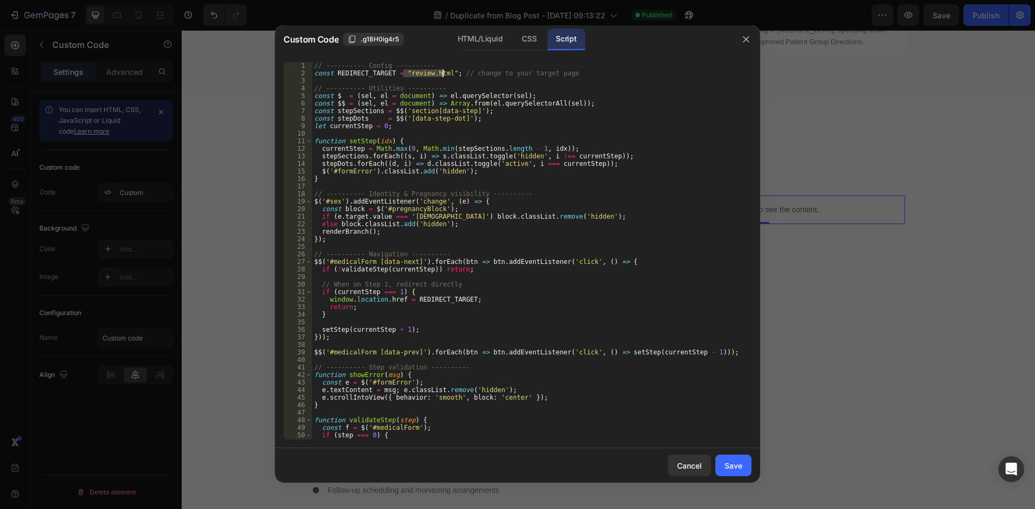
drag, startPoint x: 418, startPoint y: 74, endPoint x: 442, endPoint y: 75, distance: 23.7
click at [442, 75] on div "// ---------- Config ---------- const REDIRECT_TARGET = "review.html" ; // chan…" at bounding box center [527, 258] width 431 height 393
paste textarea "[URL][DOMAIN_NAME]"
type textarea "const REDIRECT_TARGET = "[URL][DOMAIN_NAME]"; // change to your target page"
click at [725, 465] on div "Save" at bounding box center [734, 465] width 18 height 11
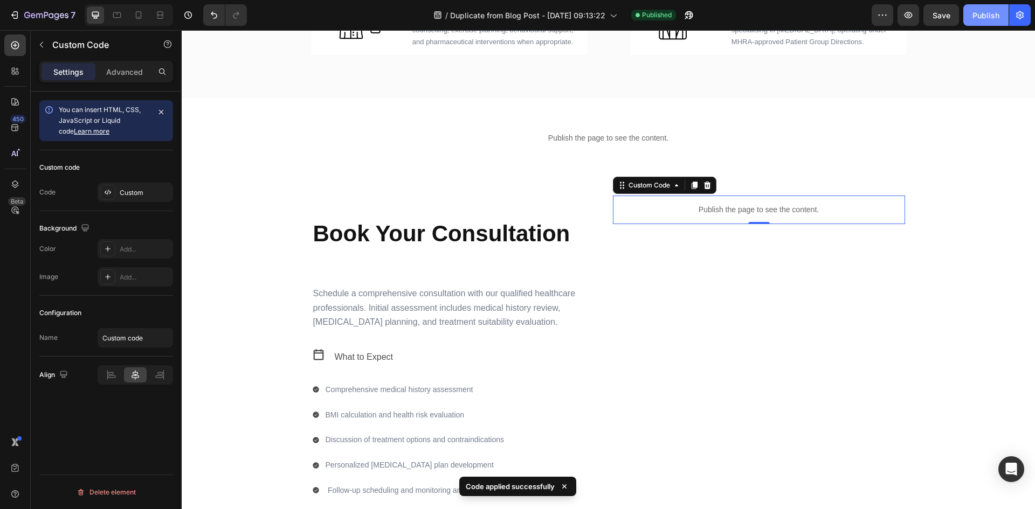
click at [984, 23] on button "Publish" at bounding box center [985, 15] width 45 height 22
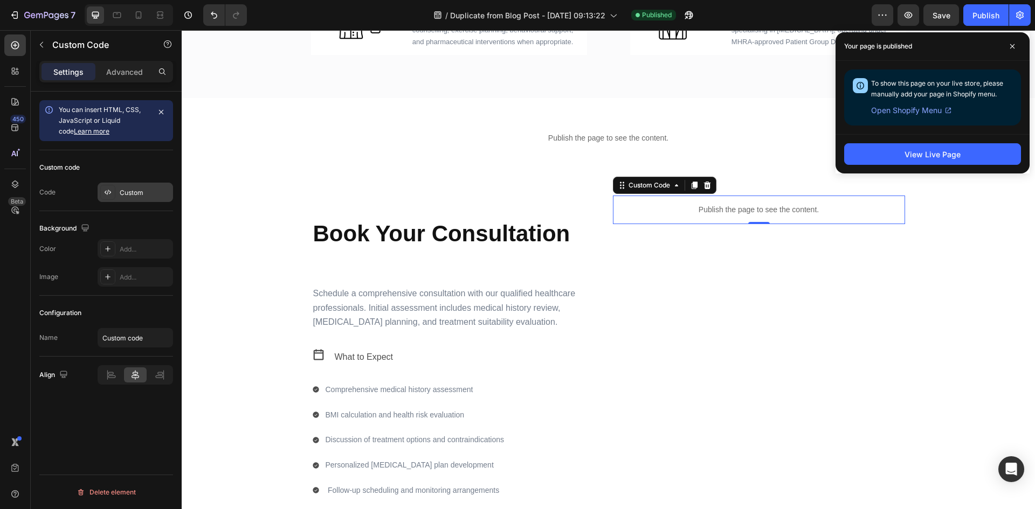
click at [137, 188] on div "Custom" at bounding box center [145, 193] width 51 height 10
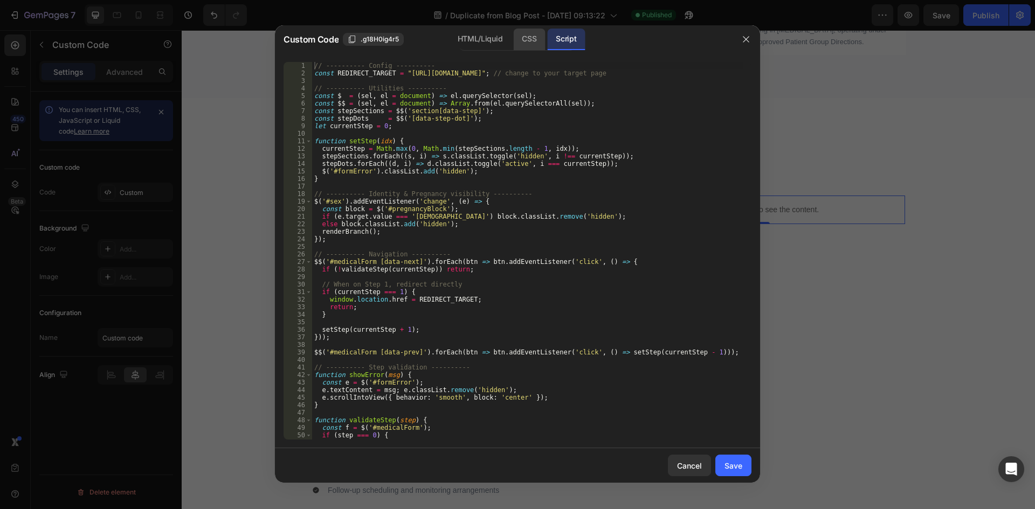
click at [519, 45] on div "CSS" at bounding box center [529, 40] width 32 height 22
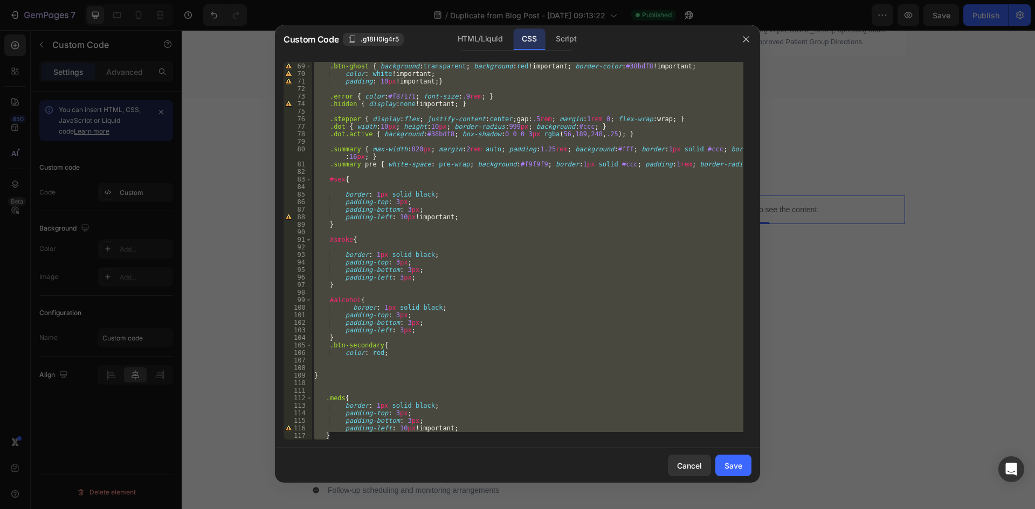
scroll to position [528, 0]
click at [463, 336] on div ".btn-secondary { background : #e8fdf5 ; border-color : #34d399 ; } .btn-ghost {…" at bounding box center [527, 251] width 431 height 378
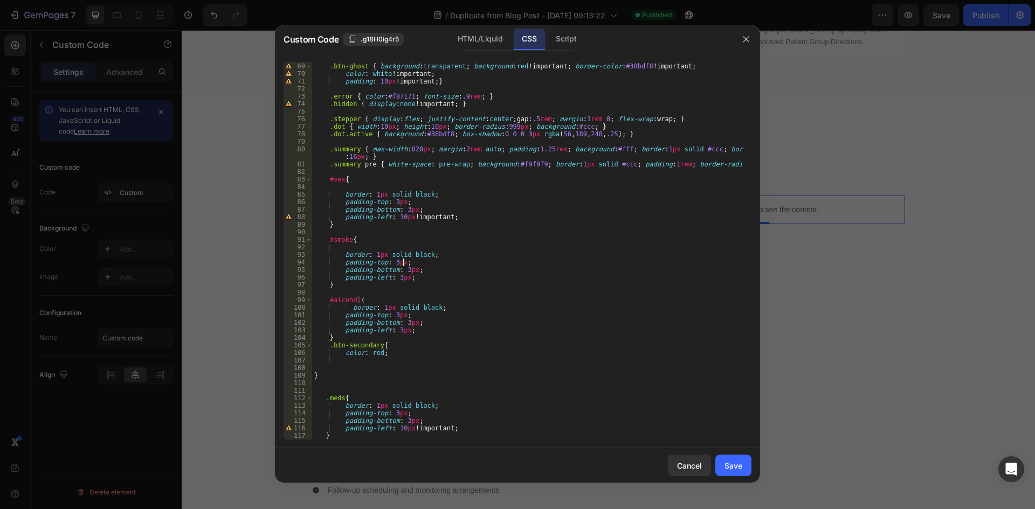
click at [402, 263] on div ".btn-secondary { background : #e8fdf5 ; border-color : #34d399 ; } .btn-ghost {…" at bounding box center [527, 251] width 431 height 393
click at [400, 264] on div ".btn-secondary { background : #e8fdf5 ; border-color : #34d399 ; } .btn-ghost {…" at bounding box center [527, 251] width 431 height 393
click at [411, 273] on div ".btn-secondary { background : #e8fdf5 ; border-color : #34d399 ; } .btn-ghost {…" at bounding box center [527, 251] width 431 height 393
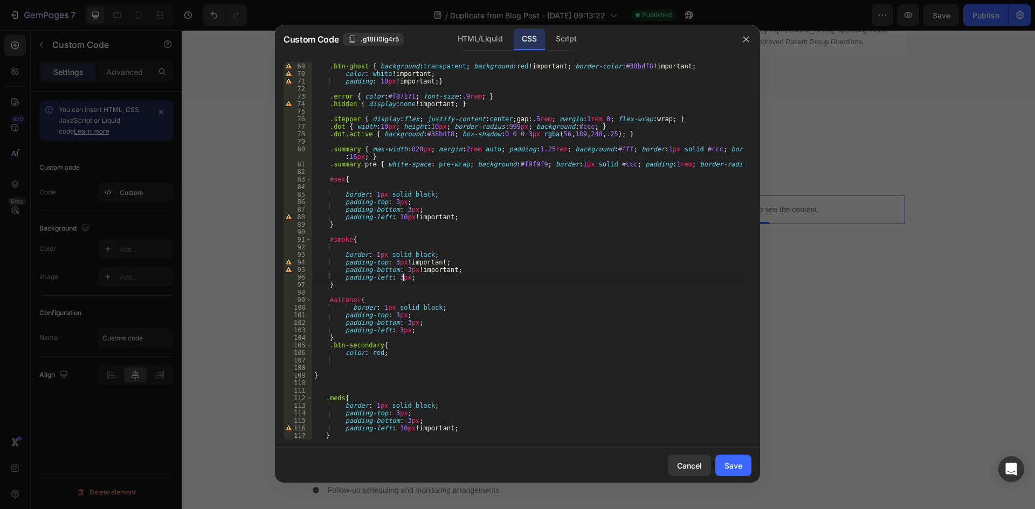
drag, startPoint x: 403, startPoint y: 281, endPoint x: 412, endPoint y: 291, distance: 13.3
click at [403, 281] on div ".btn-secondary { background : #e8fdf5 ; border-color : #34d399 ; } .btn-ghost {…" at bounding box center [527, 251] width 431 height 393
click at [400, 316] on div ".btn-secondary { background : #e8fdf5 ; border-color : #34d399 ; } .btn-ghost {…" at bounding box center [527, 251] width 431 height 393
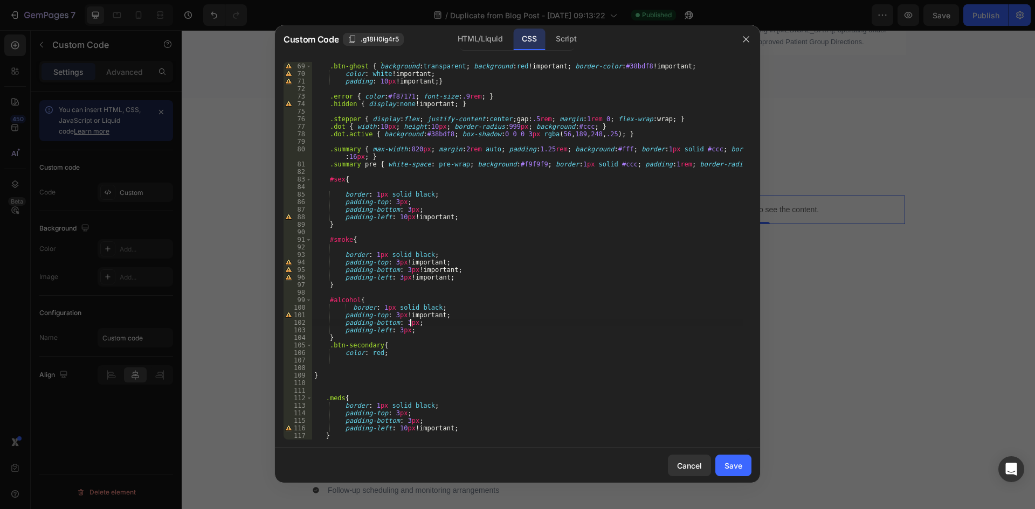
click at [411, 323] on div ".btn-secondary { background : #e8fdf5 ; border-color : #34d399 ; } .btn-ghost {…" at bounding box center [527, 251] width 431 height 393
click at [404, 329] on div ".btn-secondary { background : #e8fdf5 ; border-color : #34d399 ; } .btn-ghost {…" at bounding box center [527, 251] width 431 height 393
click at [411, 420] on div ".btn-secondary { background : #e8fdf5 ; border-color : #34d399 ; } .btn-ghost {…" at bounding box center [527, 251] width 431 height 393
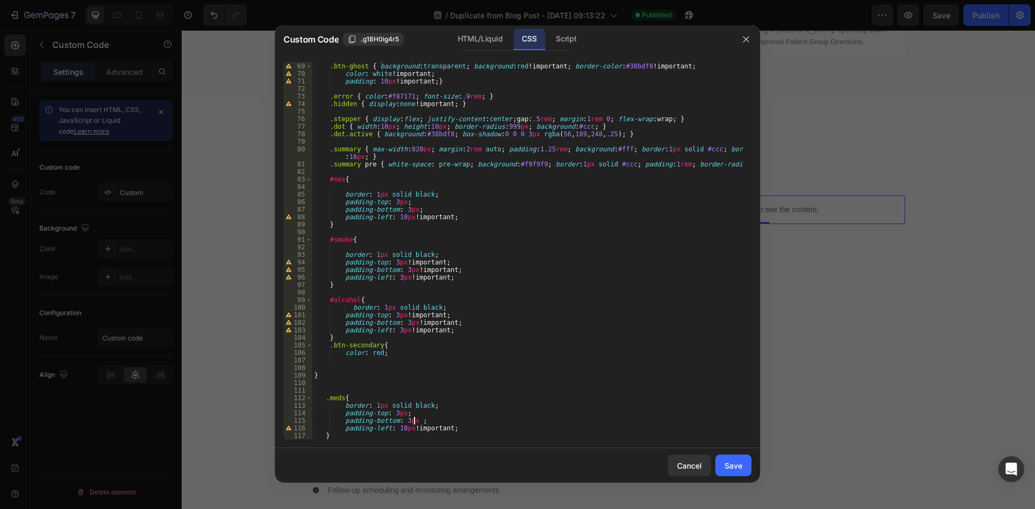
scroll to position [0, 8]
click at [398, 412] on div ".btn-secondary { background : #e8fdf5 ; border-color : #34d399 ; } .btn-ghost {…" at bounding box center [527, 251] width 431 height 393
type textarea "padding-top: 3px !;"
click at [733, 468] on div "Save" at bounding box center [734, 465] width 18 height 11
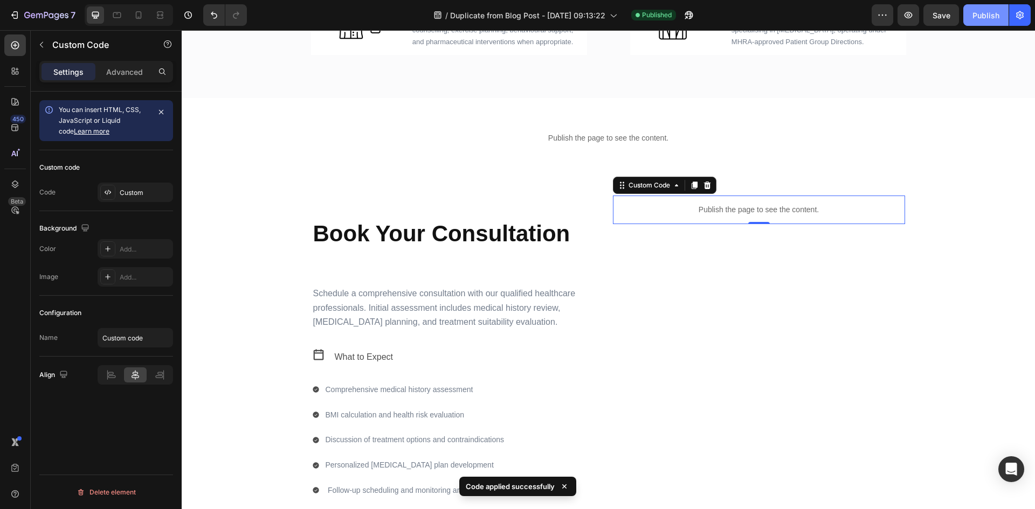
click at [986, 25] on button "Publish" at bounding box center [985, 15] width 45 height 22
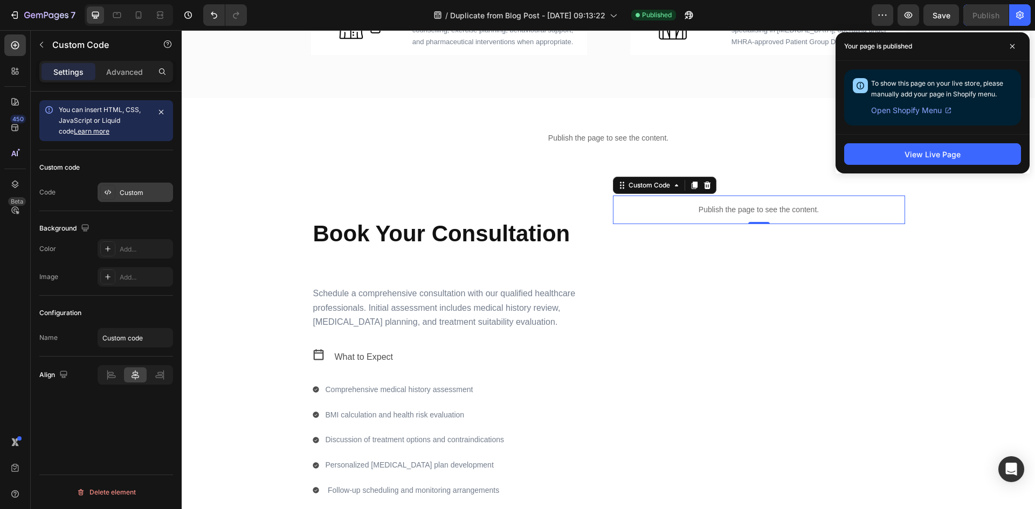
click at [130, 194] on div "Custom" at bounding box center [145, 193] width 51 height 10
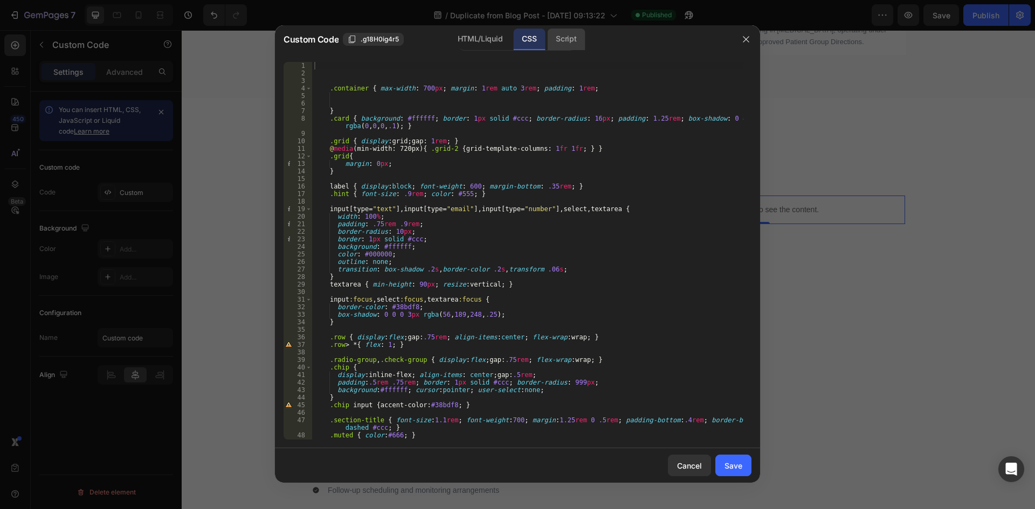
click at [574, 44] on div "Script" at bounding box center [566, 40] width 38 height 22
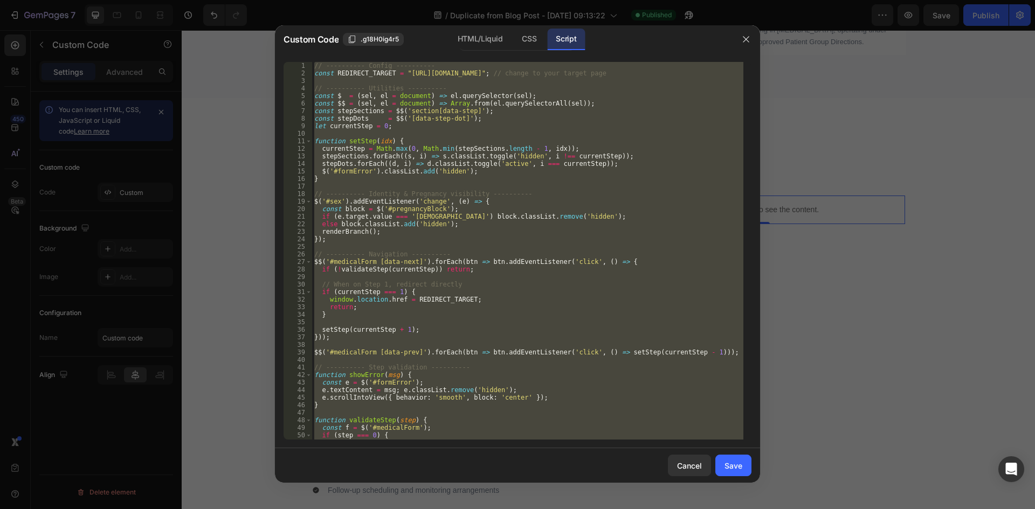
click at [399, 74] on div "// ---------- Config ---------- const REDIRECT_TARGET = "[URL][DOMAIN_NAME]" ; …" at bounding box center [527, 251] width 431 height 378
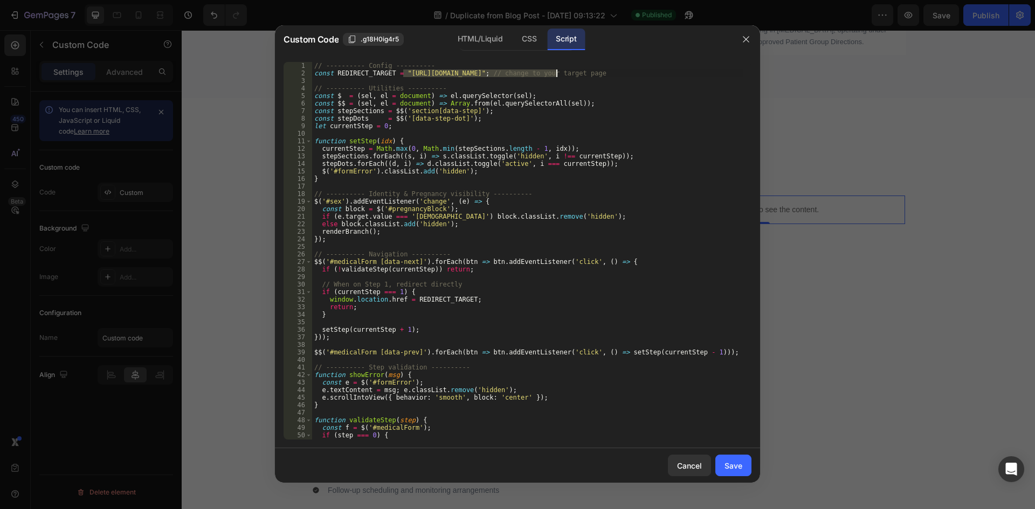
drag, startPoint x: 403, startPoint y: 73, endPoint x: 557, endPoint y: 73, distance: 153.6
click at [557, 73] on div "// ---------- Config ---------- const REDIRECT_TARGET = "[URL][DOMAIN_NAME]" ; …" at bounding box center [527, 258] width 431 height 393
paste textarea "[URL][DOMAIN_NAME]"
type textarea "const REDIRECT_TARGET = "[URL][DOMAIN_NAME]"; // change to your target page"
click at [731, 474] on button "Save" at bounding box center [733, 466] width 36 height 22
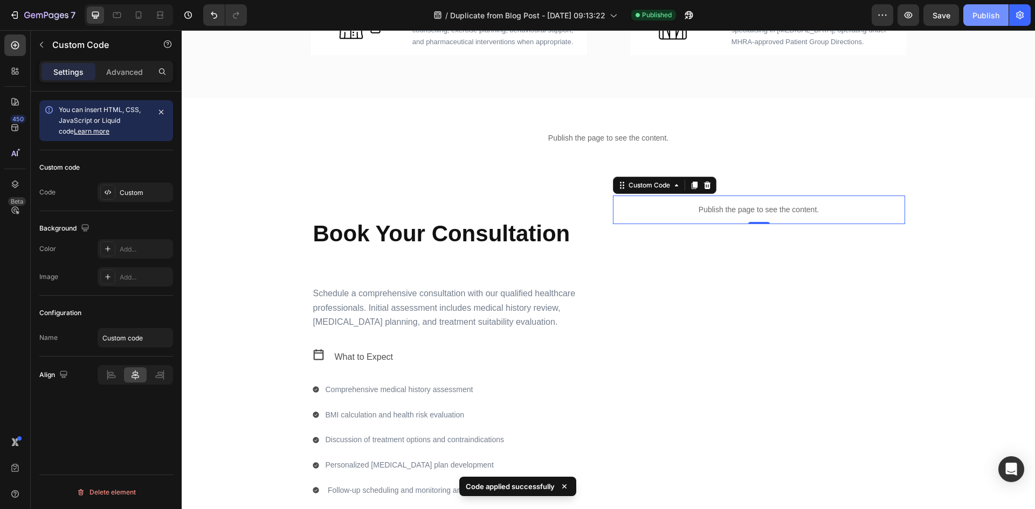
click at [982, 20] on div "Publish" at bounding box center [986, 15] width 27 height 11
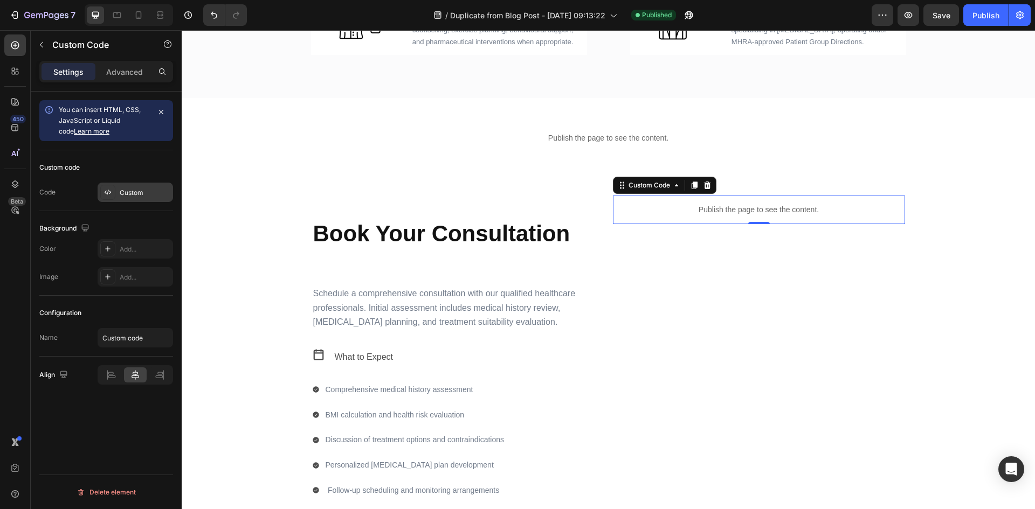
click at [141, 195] on div "Custom" at bounding box center [145, 193] width 51 height 10
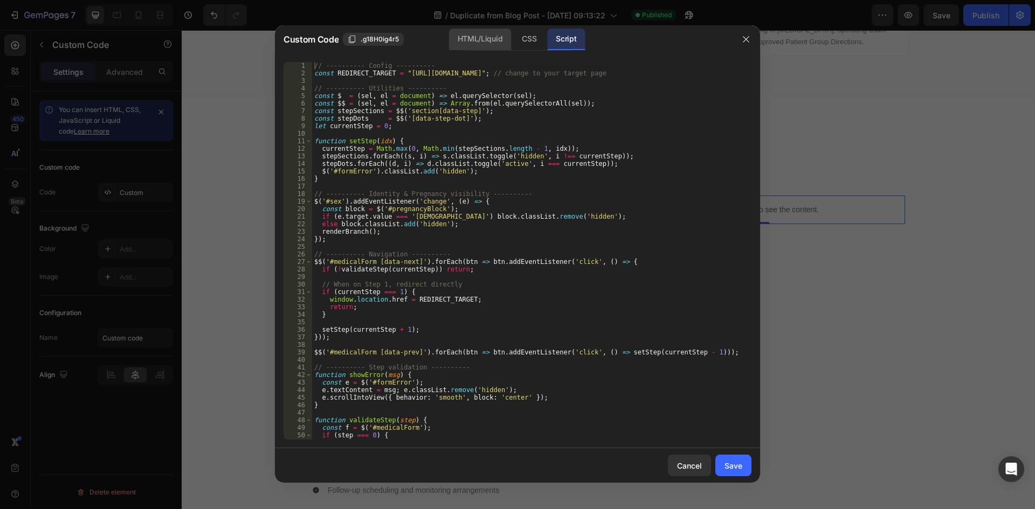
click at [484, 42] on div "HTML/Liquid" at bounding box center [480, 40] width 62 height 22
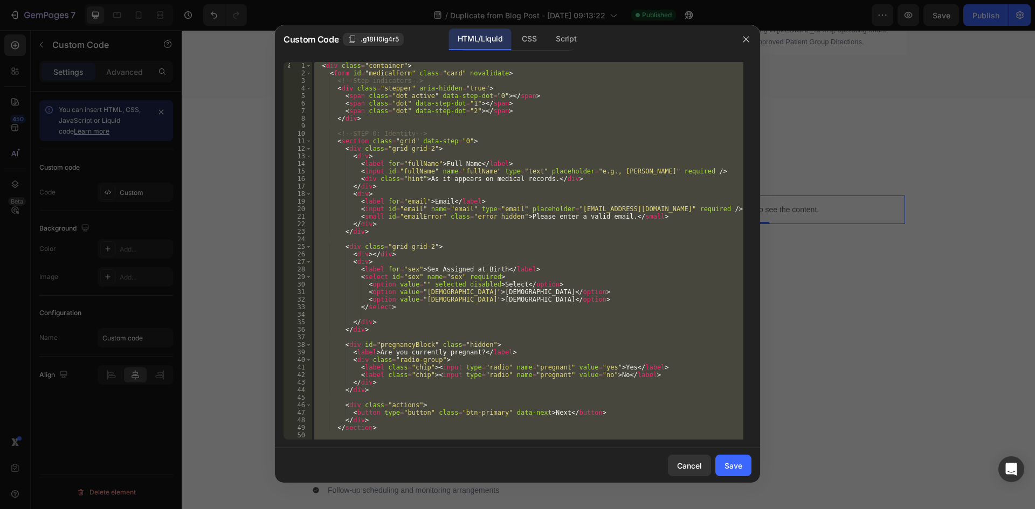
drag, startPoint x: 447, startPoint y: 178, endPoint x: 452, endPoint y: 184, distance: 8.4
click at [447, 179] on div "< div class = "container" > < form id = "medicalForm" class = "card" novalidate…" at bounding box center [527, 251] width 431 height 378
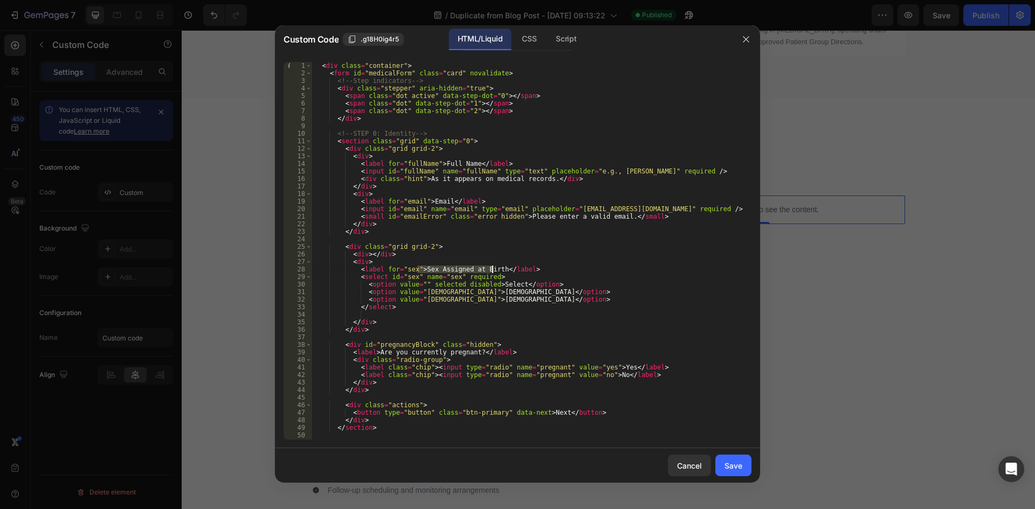
drag, startPoint x: 417, startPoint y: 268, endPoint x: 492, endPoint y: 271, distance: 75.5
click at [492, 271] on div "< div class = "container" > < form id = "medicalForm" class = "card" novalidate…" at bounding box center [527, 258] width 431 height 393
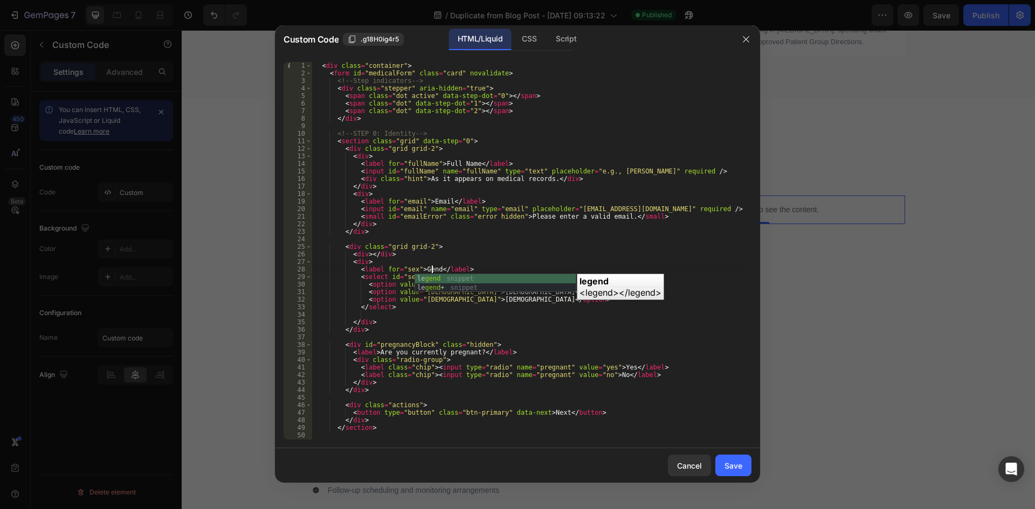
scroll to position [0, 10]
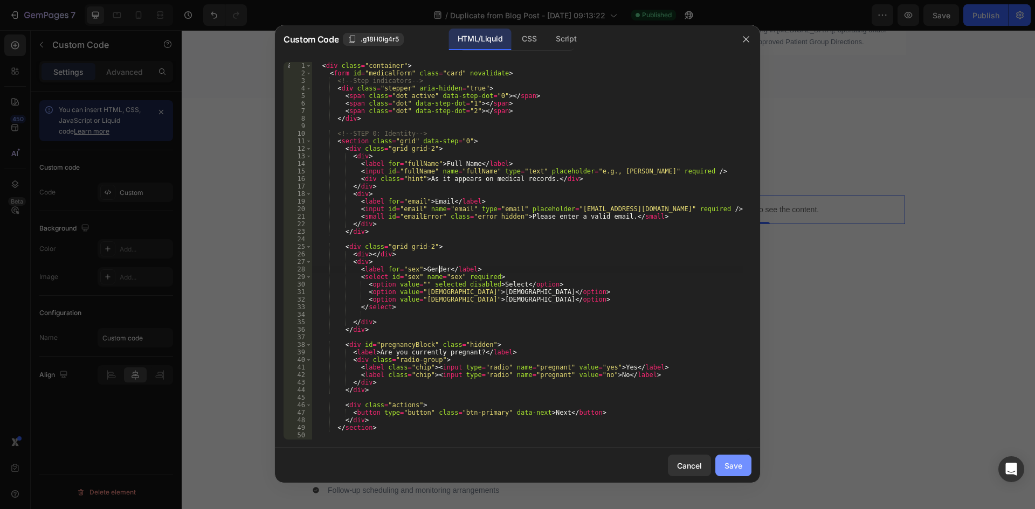
type textarea "<label for="sex">Gender</label>"
click at [744, 468] on button "Save" at bounding box center [733, 466] width 36 height 22
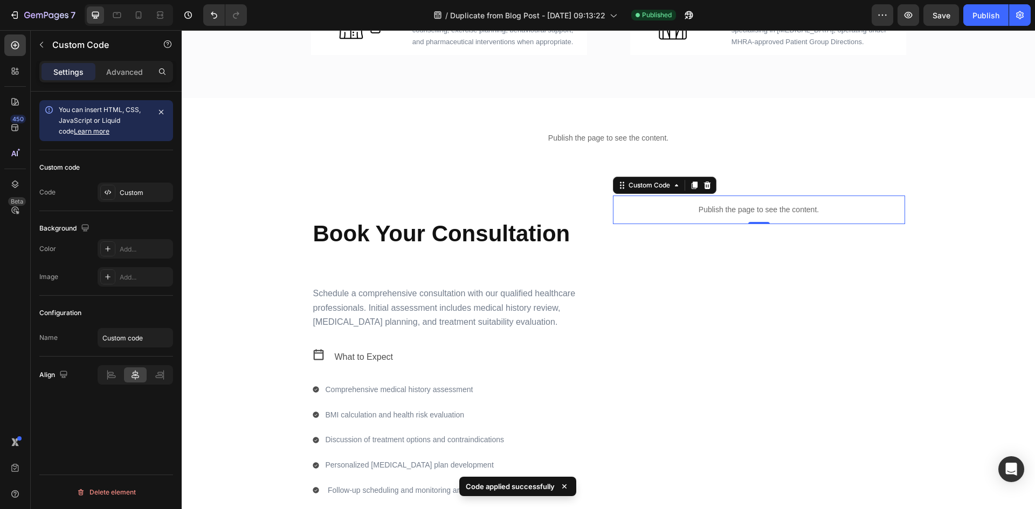
click at [986, 2] on div "7 / Duplicate from Blog Post - [DATE] 09:13:22 Published Preview Save Publish" at bounding box center [517, 15] width 1035 height 31
click at [976, 15] on div "Publish" at bounding box center [986, 15] width 27 height 11
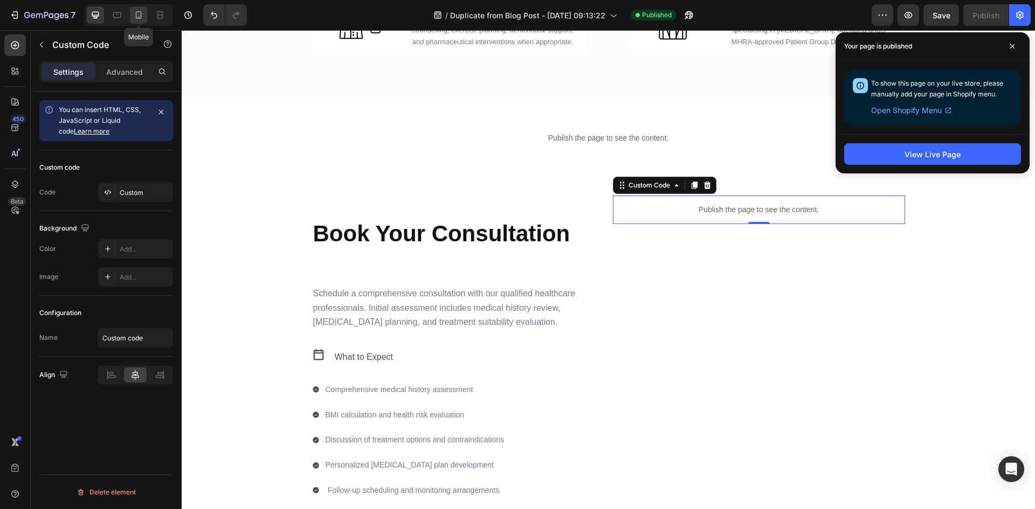
click at [134, 12] on icon at bounding box center [138, 15] width 11 height 11
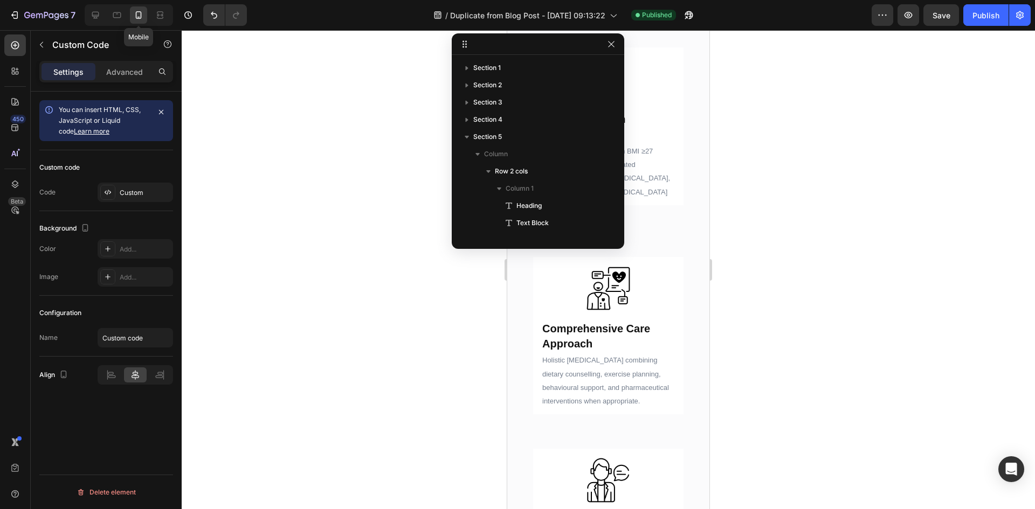
scroll to position [115, 0]
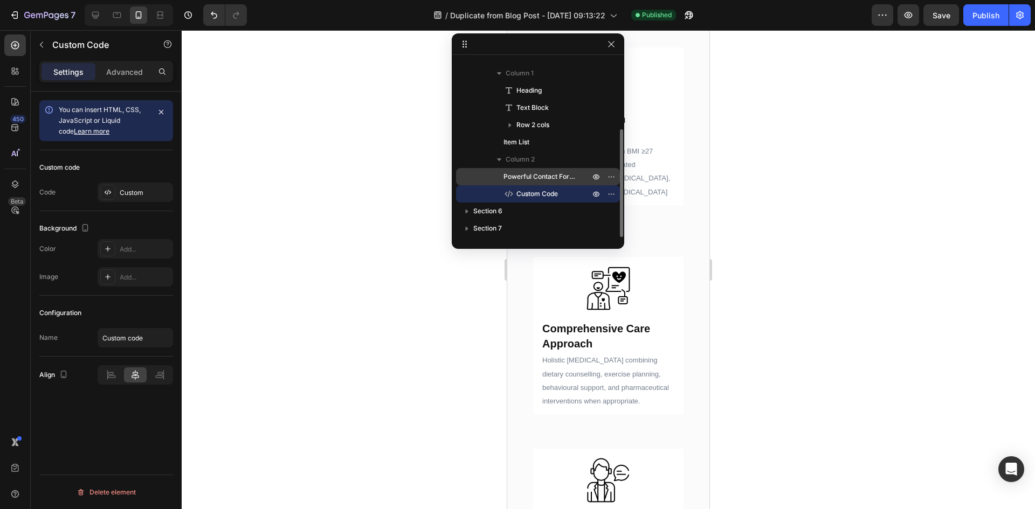
click at [550, 177] on span "Powerful Contact Form Builder" at bounding box center [541, 176] width 75 height 11
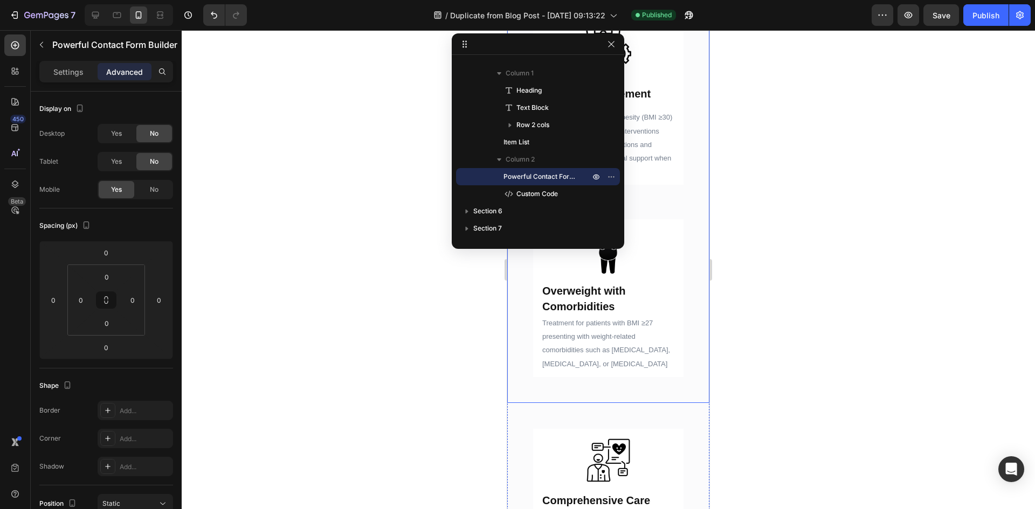
scroll to position [783, 0]
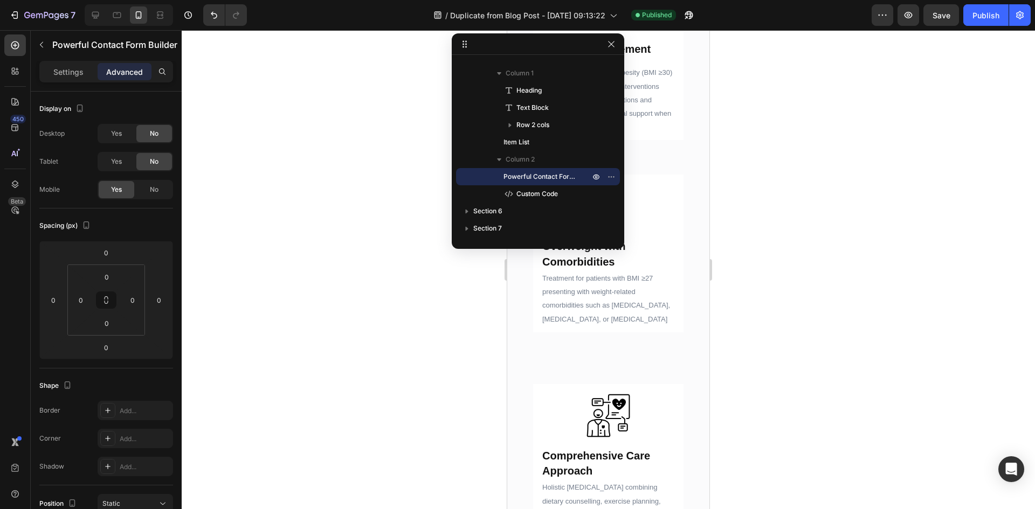
drag, startPoint x: 594, startPoint y: 178, endPoint x: 613, endPoint y: 59, distance: 121.2
click at [594, 178] on icon "button" at bounding box center [596, 177] width 6 height 5
click at [559, 195] on p "Custom Code" at bounding box center [541, 194] width 75 height 11
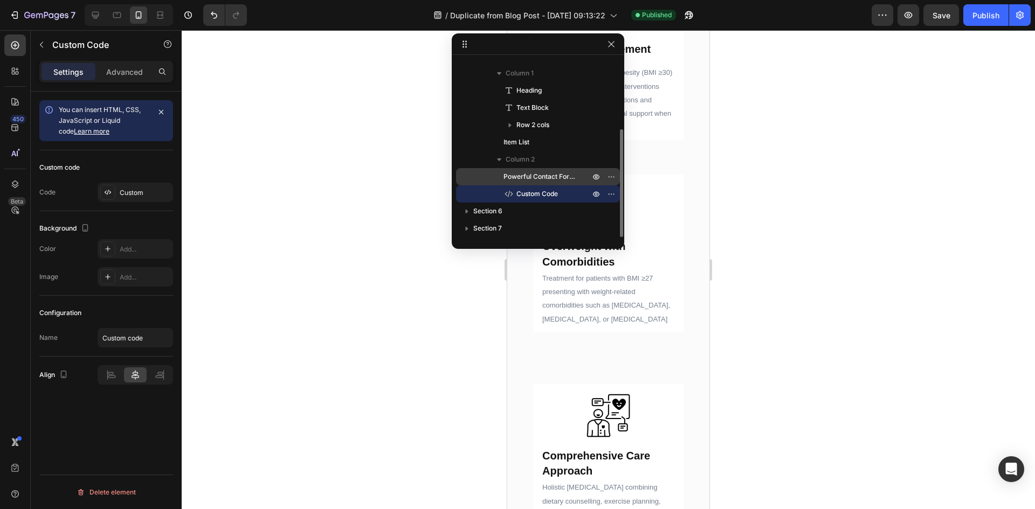
click at [568, 178] on span "Powerful Contact Form Builder" at bounding box center [541, 176] width 75 height 11
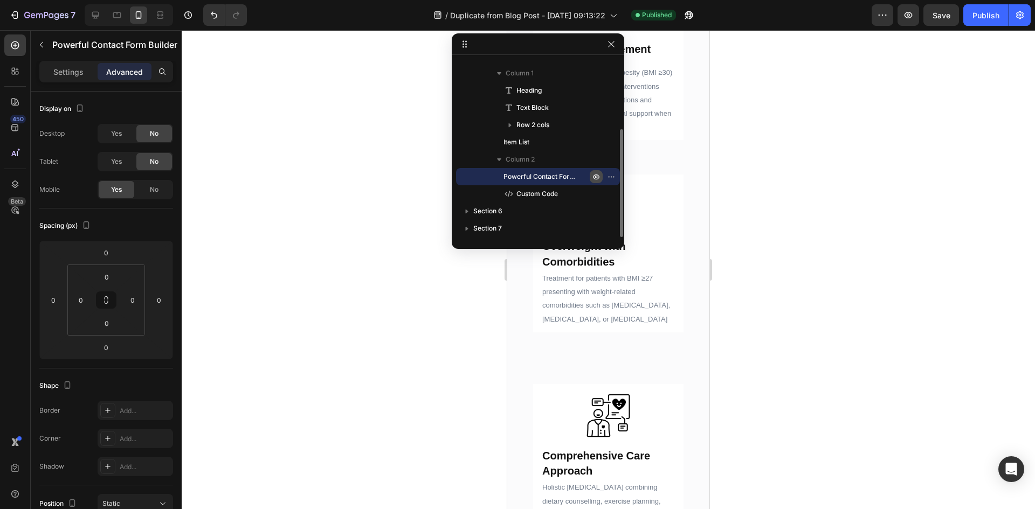
click at [596, 178] on icon "button" at bounding box center [596, 177] width 9 height 9
click at [146, 189] on div "No" at bounding box center [154, 189] width 36 height 17
click at [616, 175] on button "button" at bounding box center [611, 176] width 13 height 13
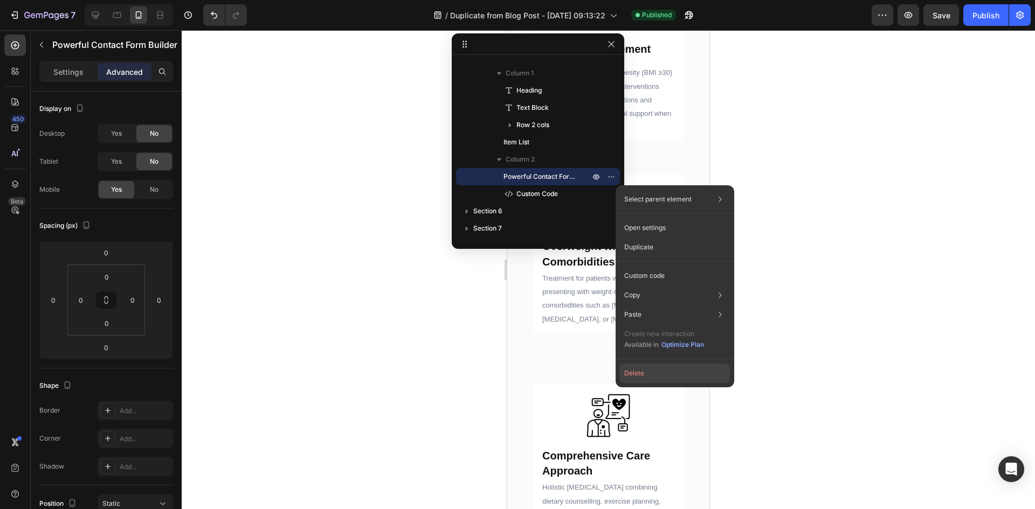
click at [656, 378] on button "Delete" at bounding box center [675, 373] width 110 height 19
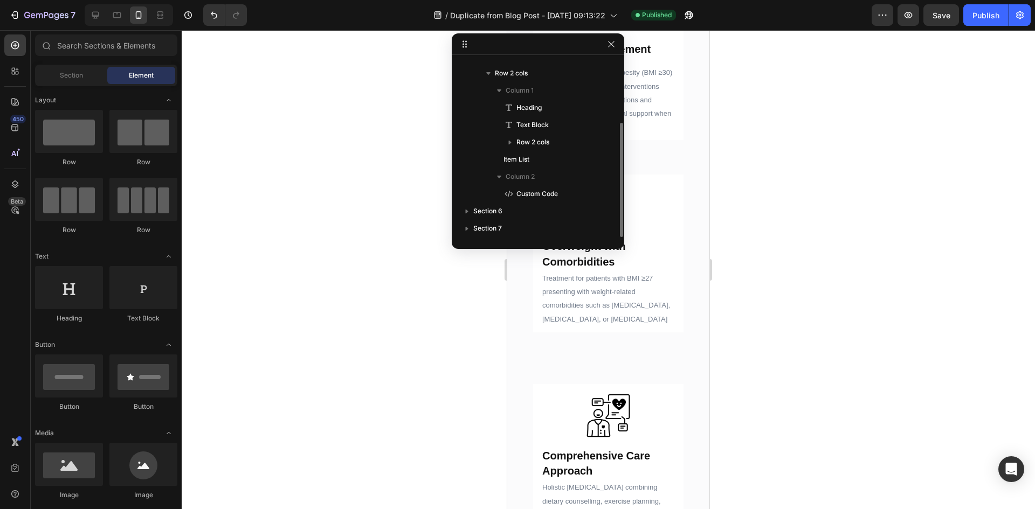
scroll to position [98, 0]
click at [978, 12] on div "Publish" at bounding box center [986, 15] width 27 height 11
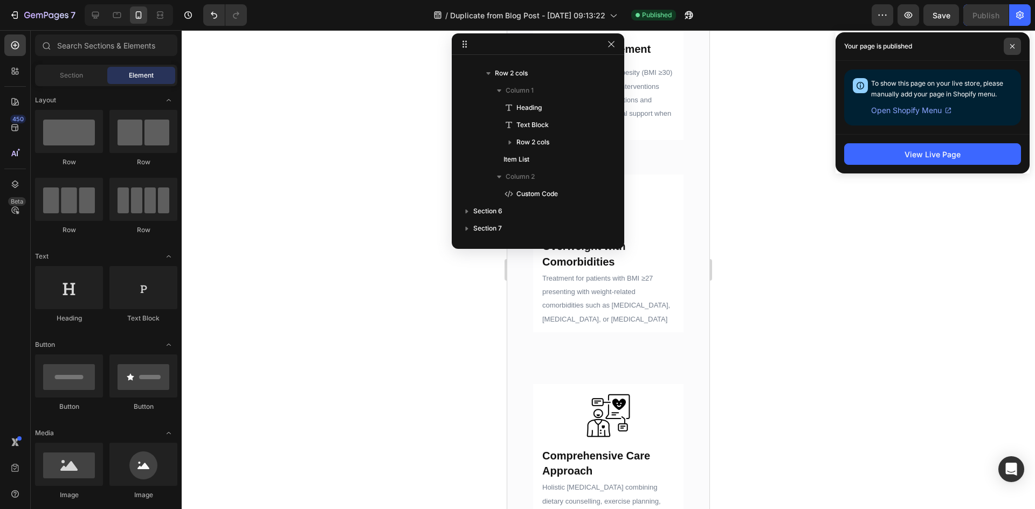
click at [1020, 44] on span at bounding box center [1012, 46] width 17 height 17
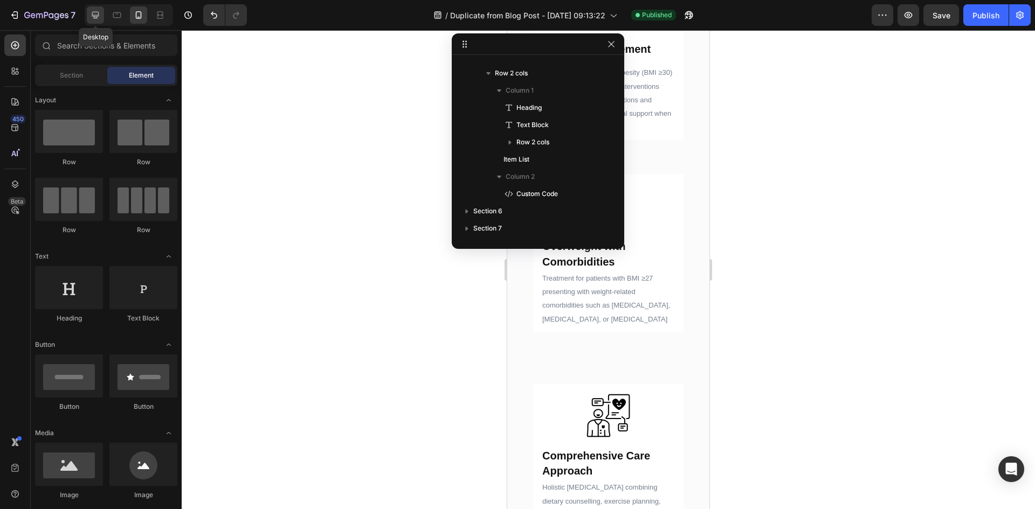
click at [98, 16] on icon at bounding box center [95, 15] width 7 height 7
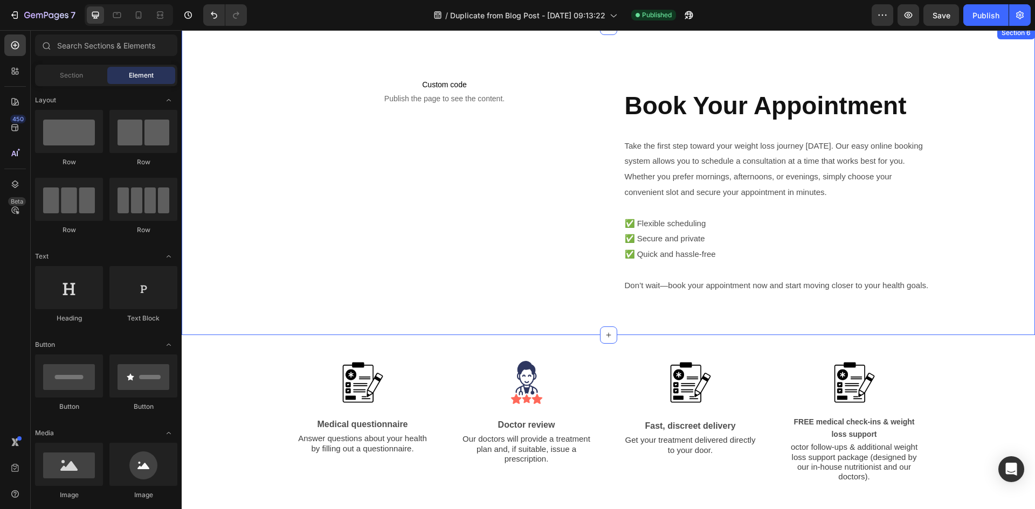
scroll to position [963, 0]
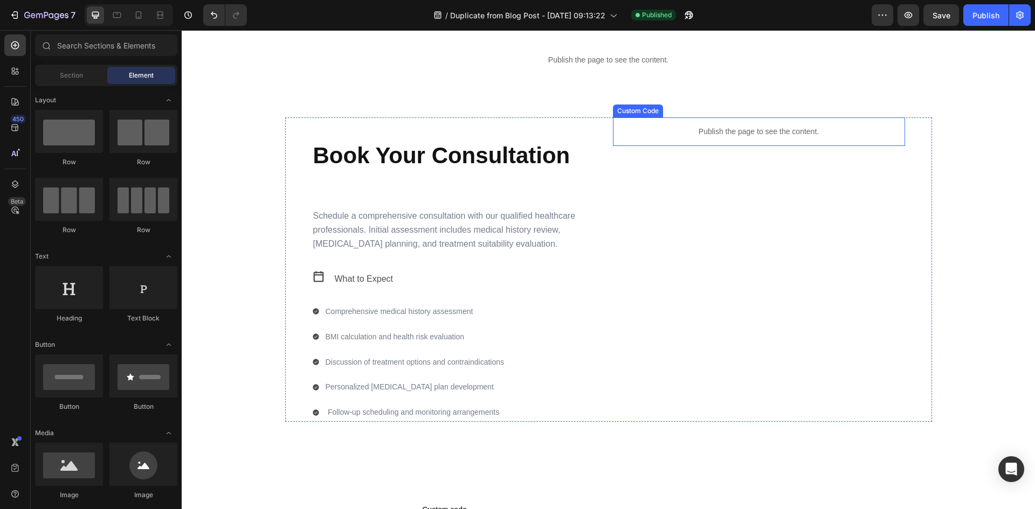
click at [766, 136] on p "Publish the page to see the content." at bounding box center [759, 131] width 292 height 11
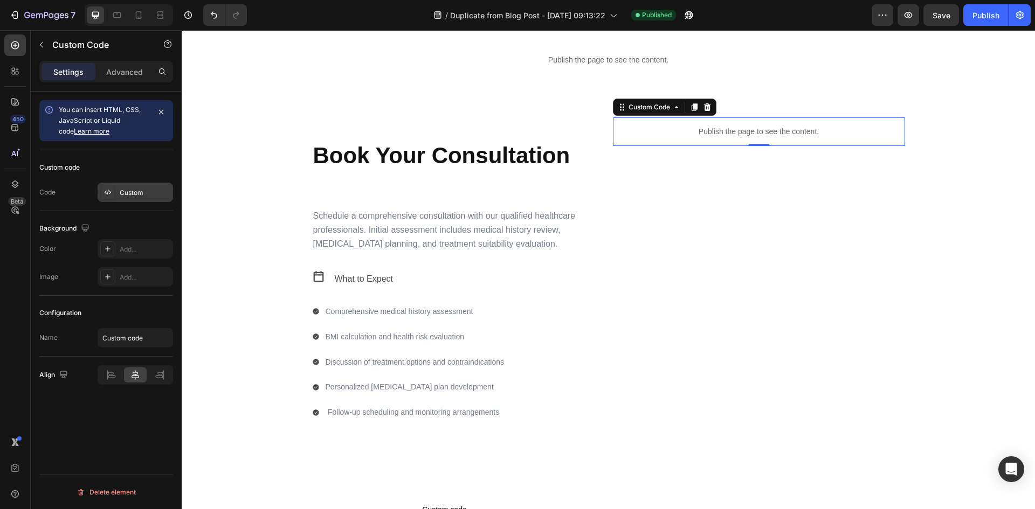
click at [109, 187] on div at bounding box center [107, 192] width 15 height 15
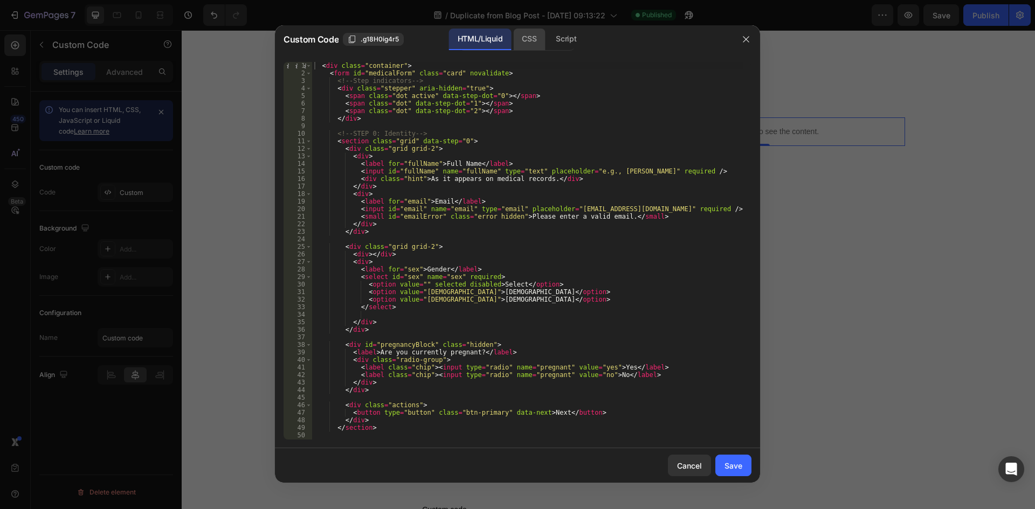
click at [540, 40] on div "CSS" at bounding box center [529, 40] width 32 height 22
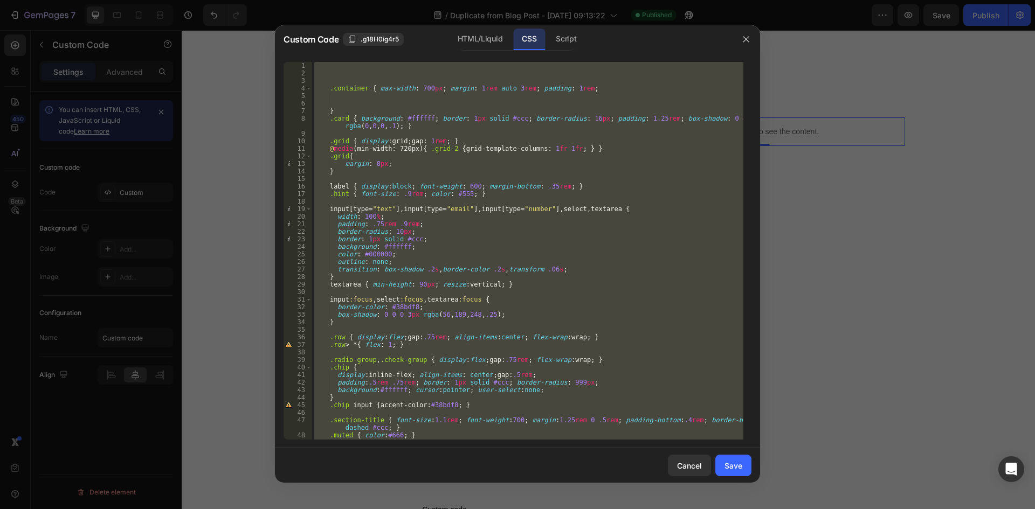
click at [625, 194] on div ".container { max-width : 700 px ; margin : 1 rem auto 3 rem ; padding : 1 rem ;…" at bounding box center [527, 251] width 431 height 378
click at [632, 130] on div ".container { max-width : 700 px ; margin : 1 rem auto 3 rem ; padding : 1 rem ;…" at bounding box center [527, 251] width 431 height 378
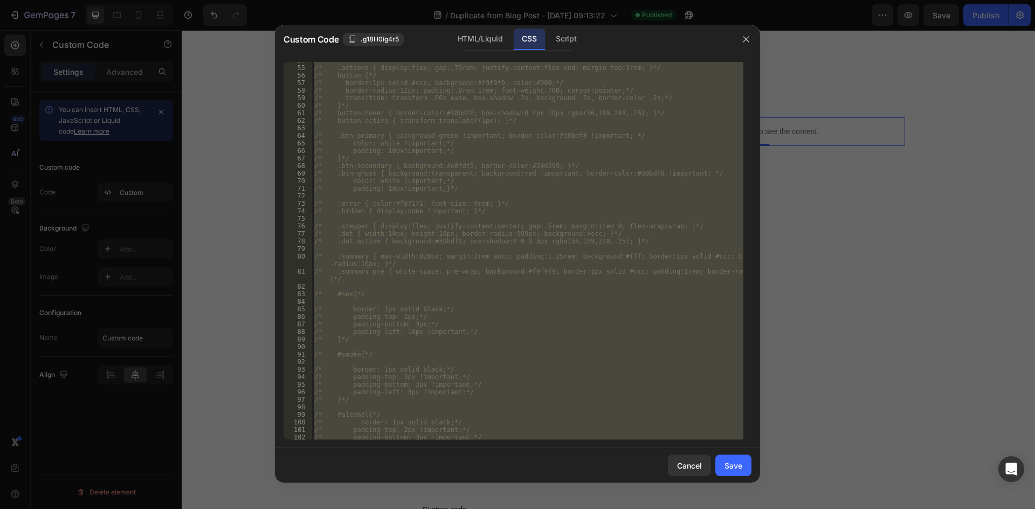
scroll to position [535, 0]
click at [433, 437] on div "/* .btn-ghost { background:transparent; background:red !important; border-color…" at bounding box center [527, 251] width 431 height 378
type textarea "/* }*/"
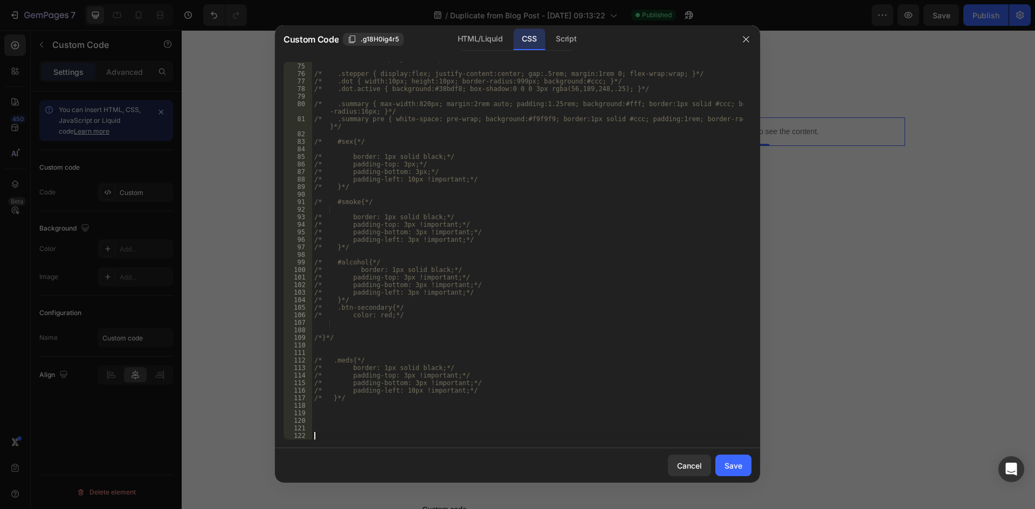
paste textarea
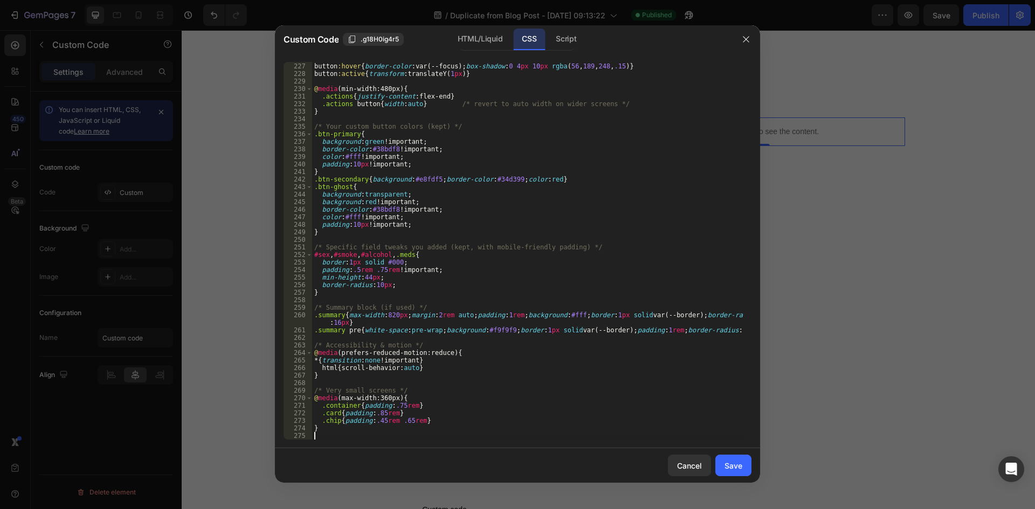
scroll to position [1743, 0]
click at [732, 460] on div "Save" at bounding box center [734, 465] width 18 height 11
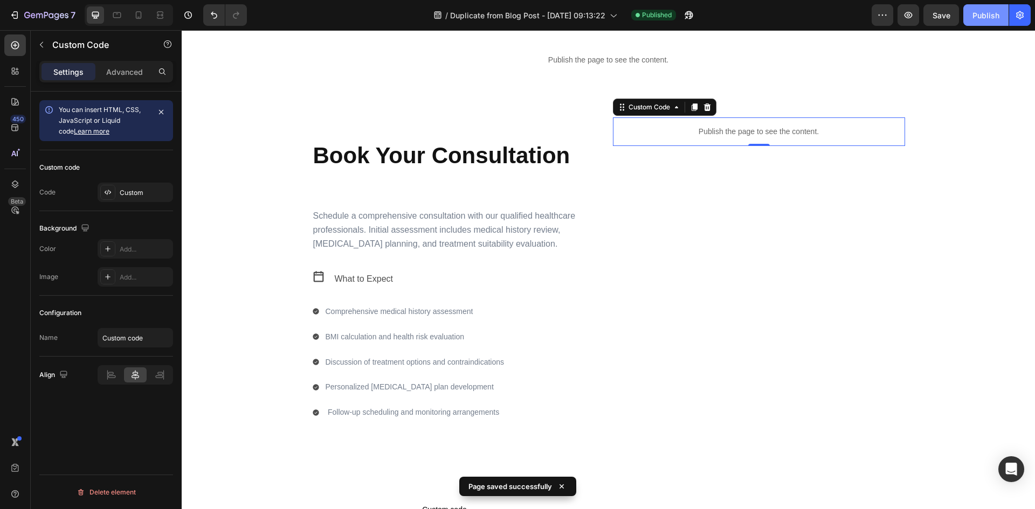
click at [975, 8] on button "Publish" at bounding box center [985, 15] width 45 height 22
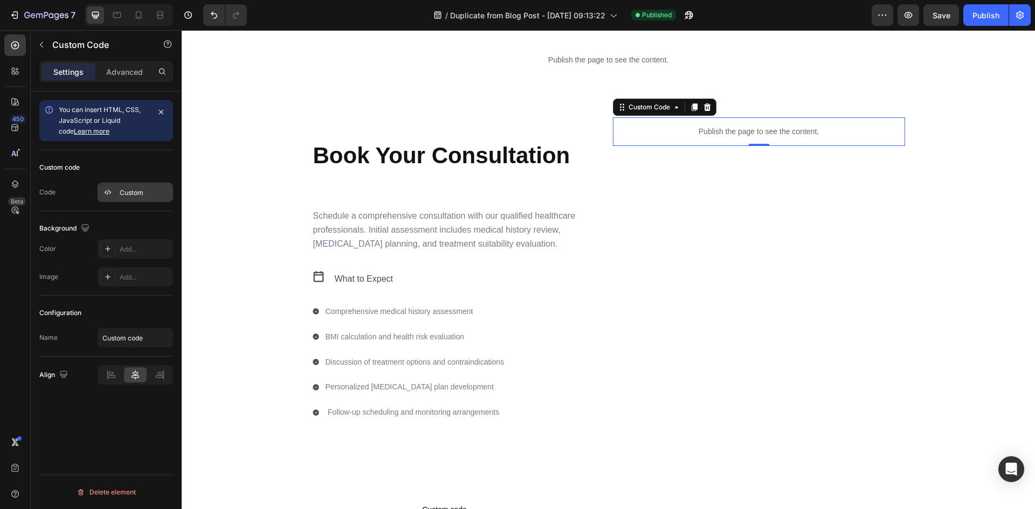
click at [142, 195] on div "Custom" at bounding box center [145, 193] width 51 height 10
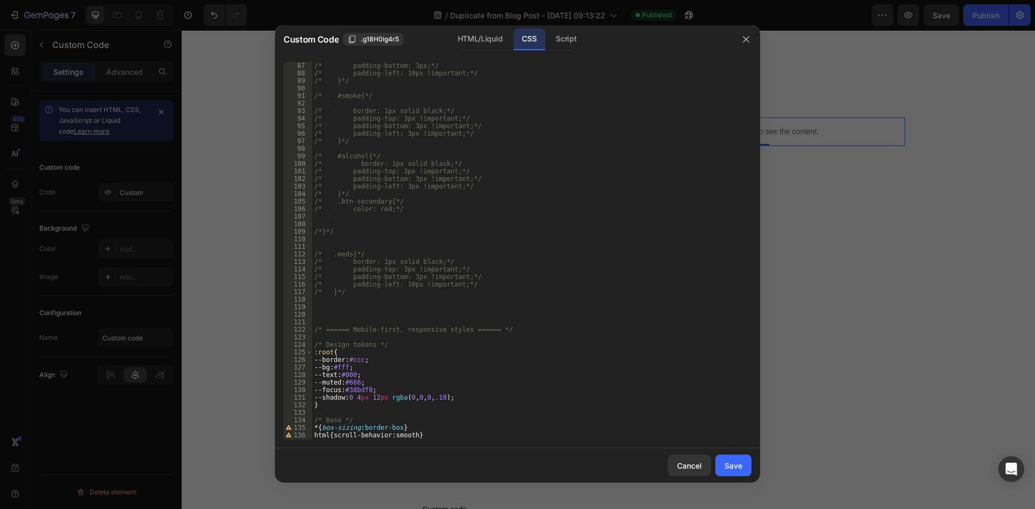
scroll to position [841, 0]
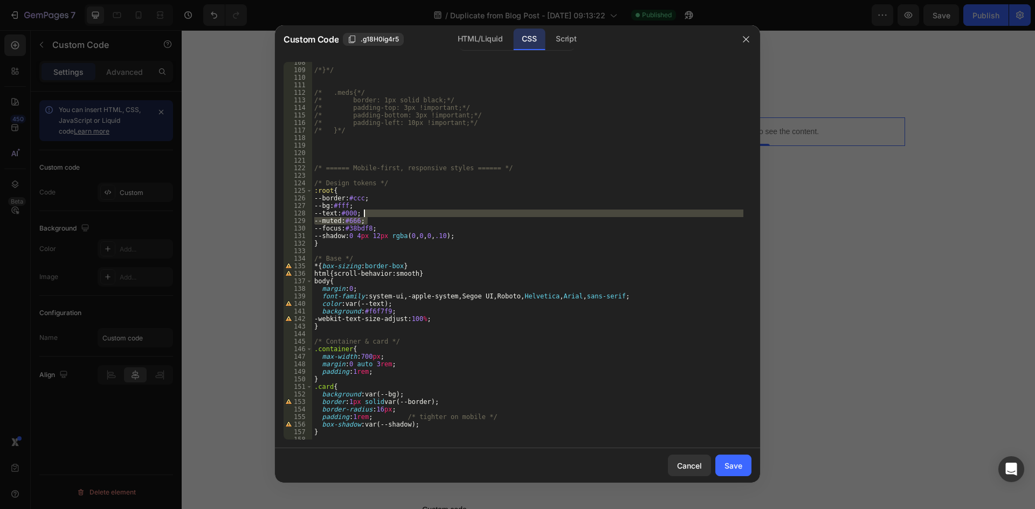
click at [592, 217] on div "/*}*/ /* .meds{*/ /* border: 1px solid black;*/ /* padding-top: 3px !important;…" at bounding box center [527, 255] width 431 height 393
type textarea "--text:#000; --muted:#666;"
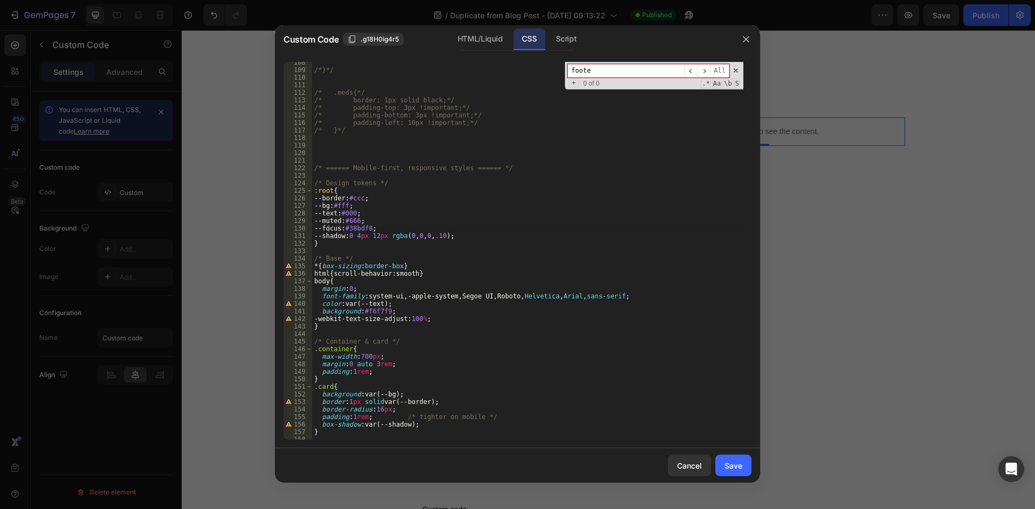
type input "footer"
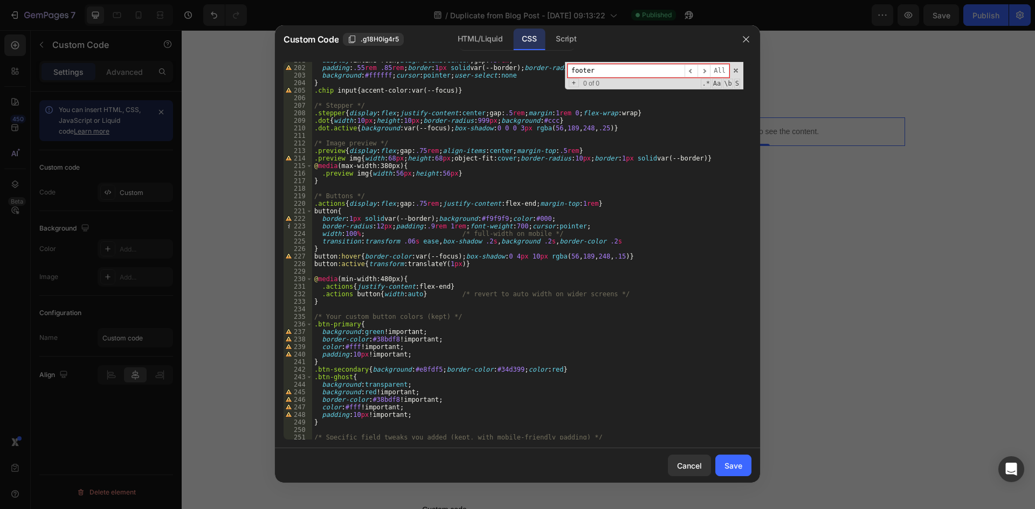
scroll to position [1743, 0]
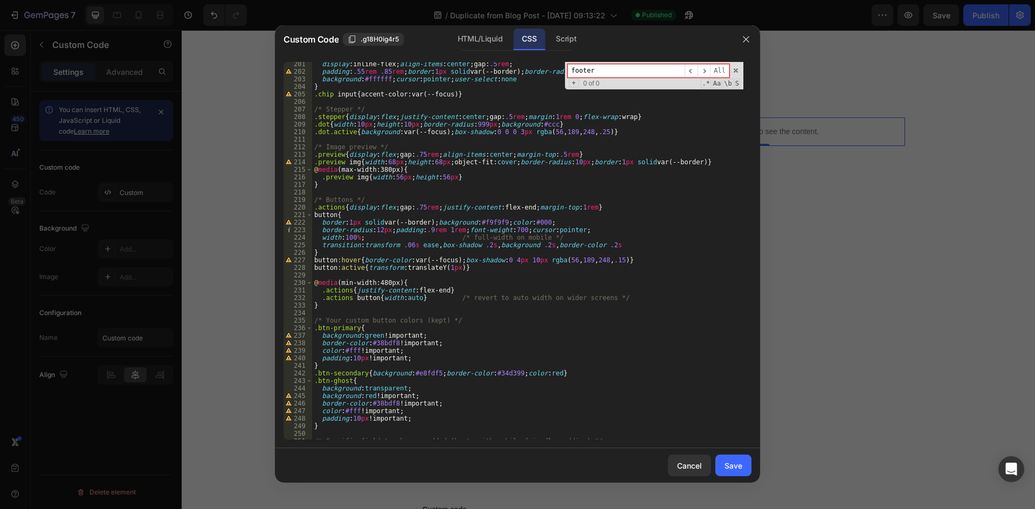
scroll to position [1549, 0]
type input "footer"
click at [743, 40] on icon "button" at bounding box center [746, 39] width 9 height 9
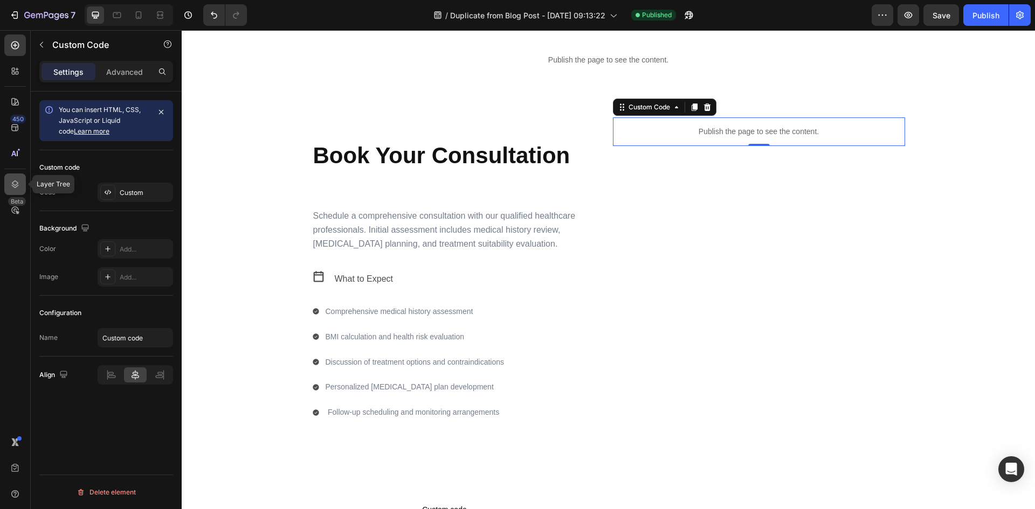
click at [15, 184] on icon at bounding box center [15, 184] width 11 height 11
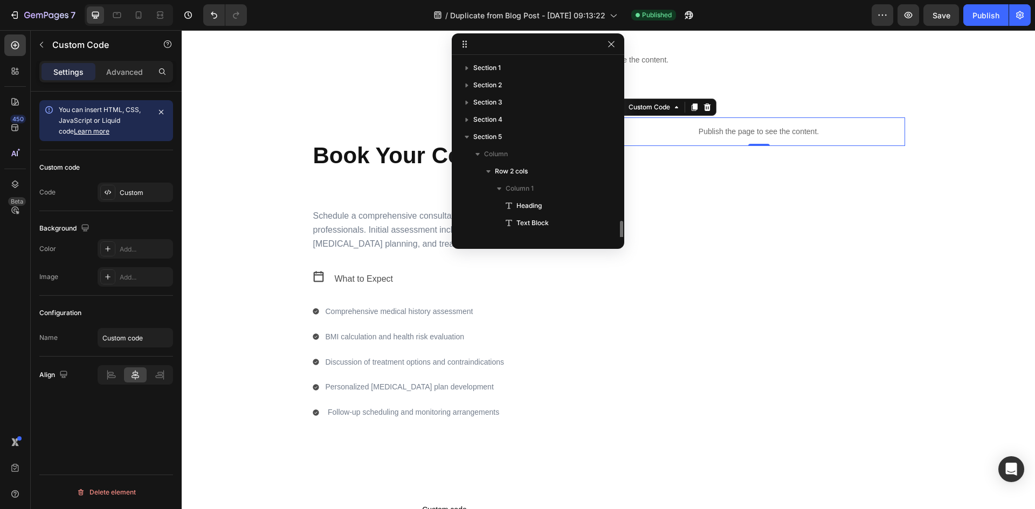
scroll to position [98, 0]
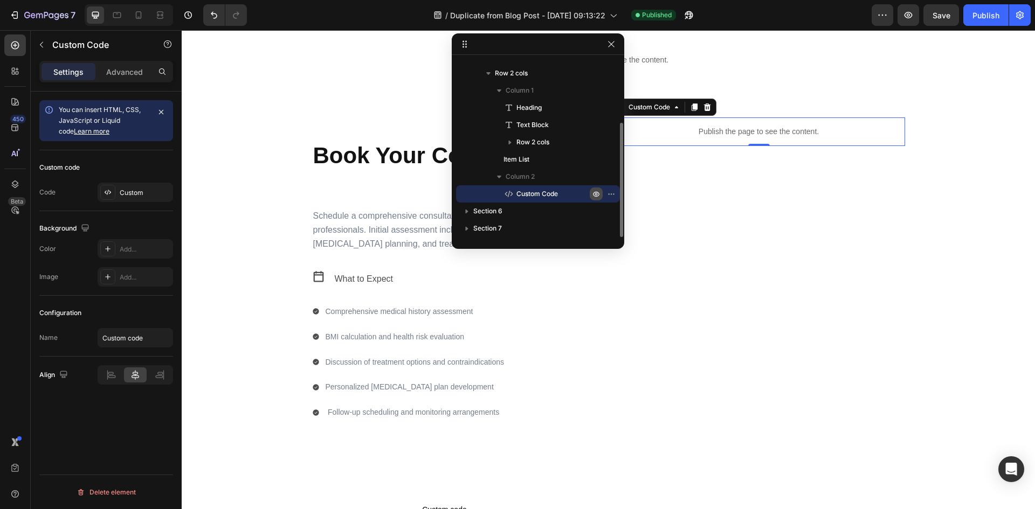
click at [597, 193] on icon "button" at bounding box center [596, 194] width 9 height 9
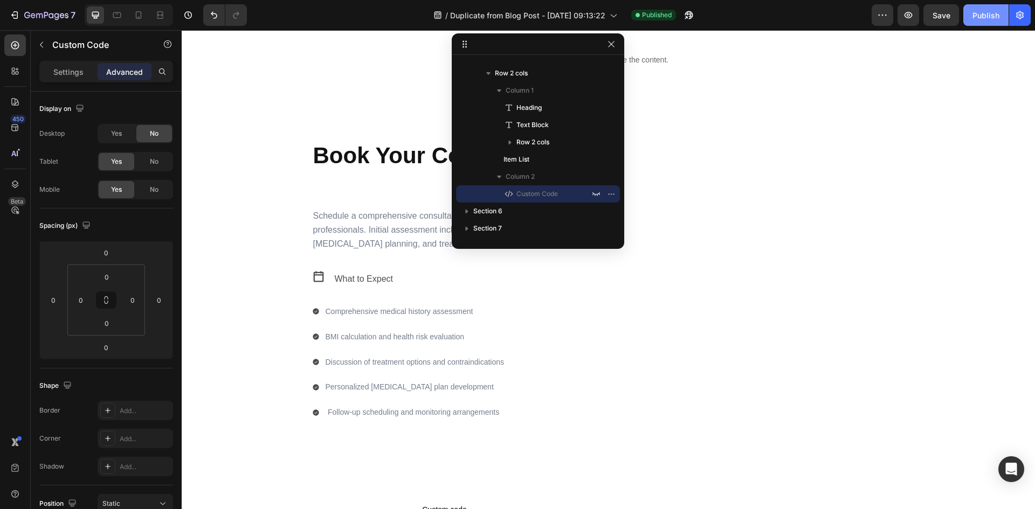
click at [985, 23] on button "Publish" at bounding box center [985, 15] width 45 height 22
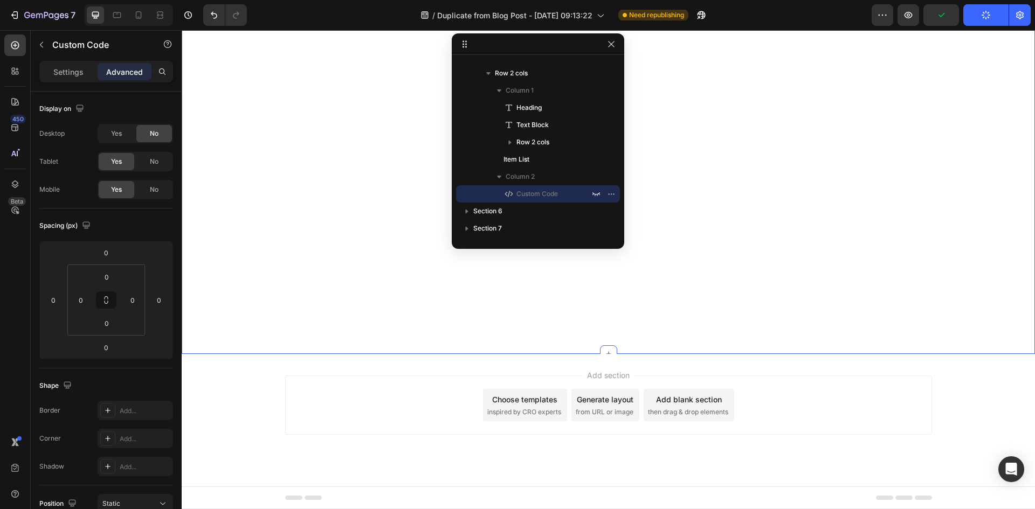
scroll to position [1543, 0]
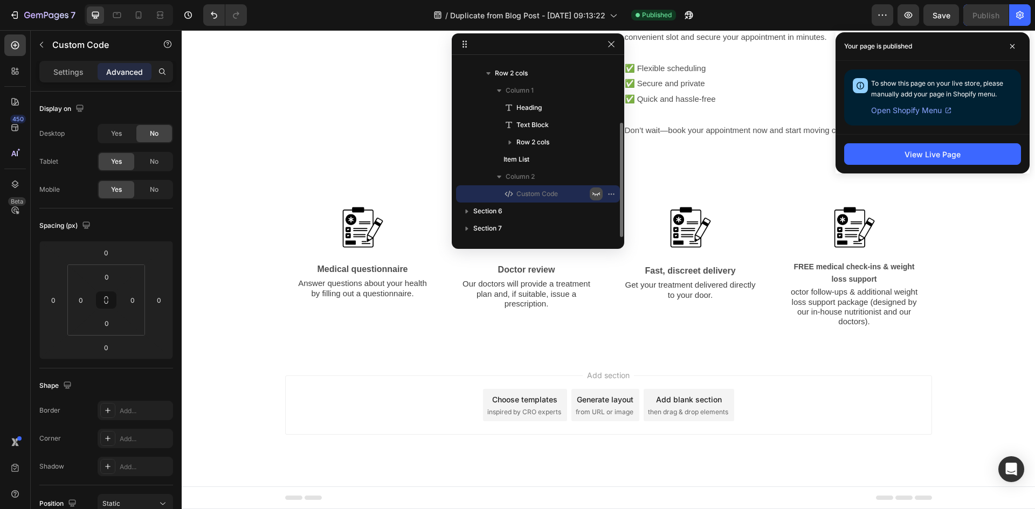
click at [594, 193] on icon "button" at bounding box center [596, 194] width 9 height 9
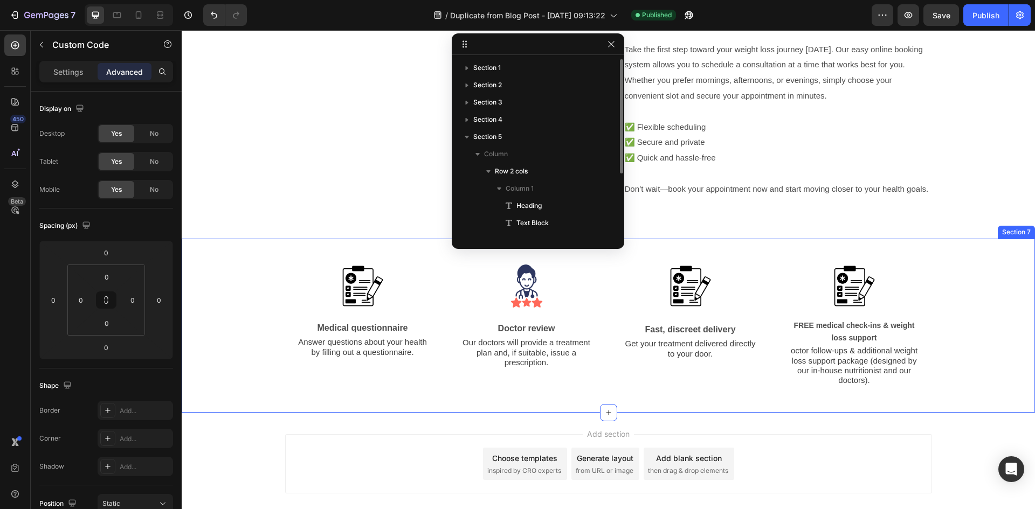
scroll to position [1382, 0]
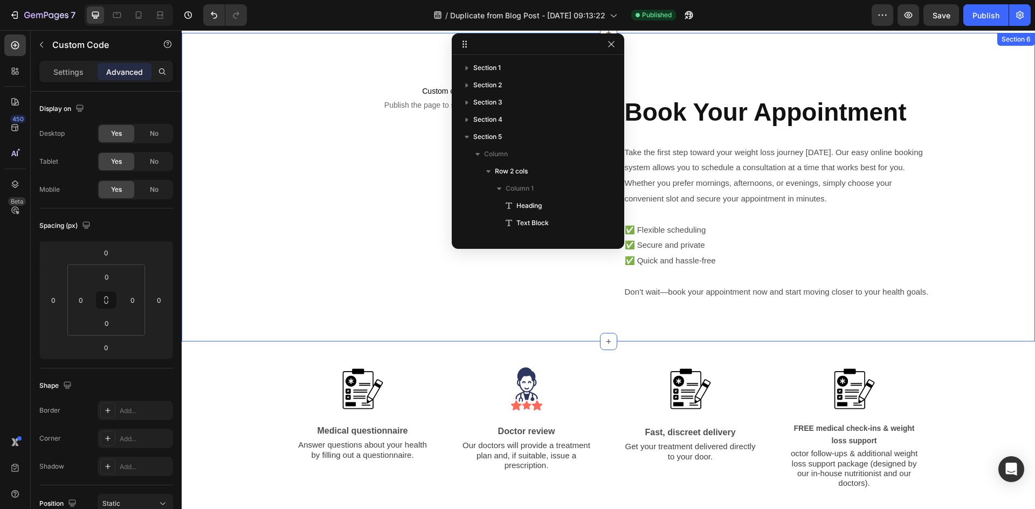
click at [953, 237] on div "Custom code Publish the page to see the content. Custom Code Row Book Your Appo…" at bounding box center [608, 188] width 853 height 225
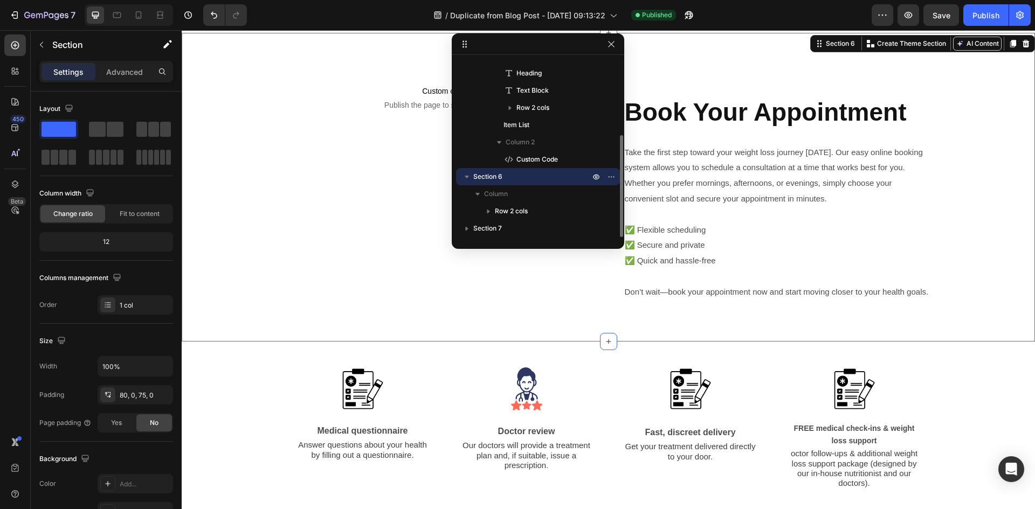
scroll to position [1112, 0]
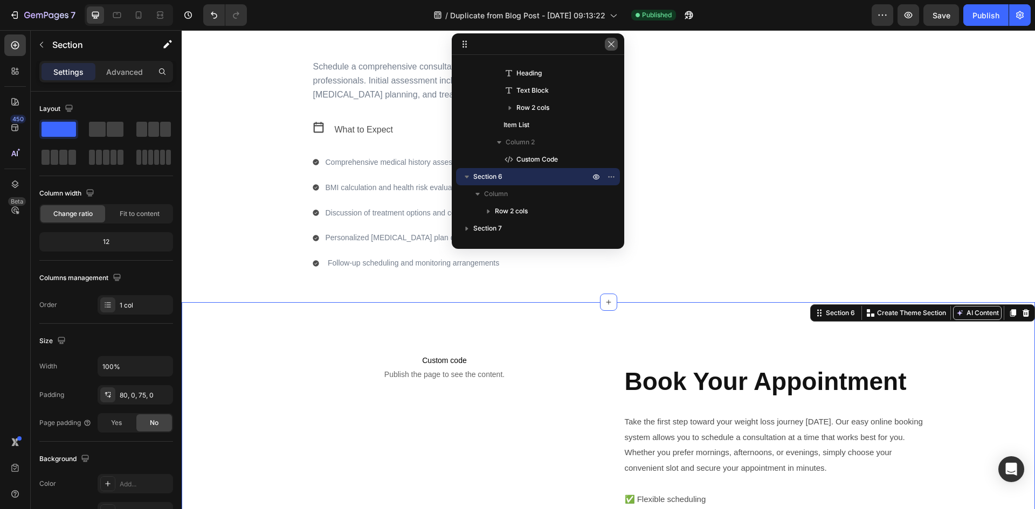
click at [614, 43] on icon "button" at bounding box center [611, 44] width 9 height 9
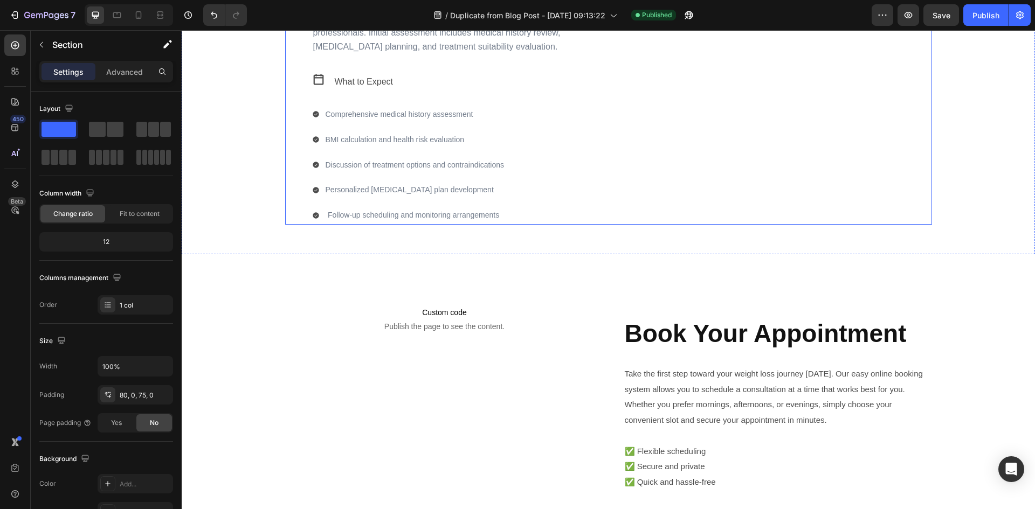
scroll to position [1328, 0]
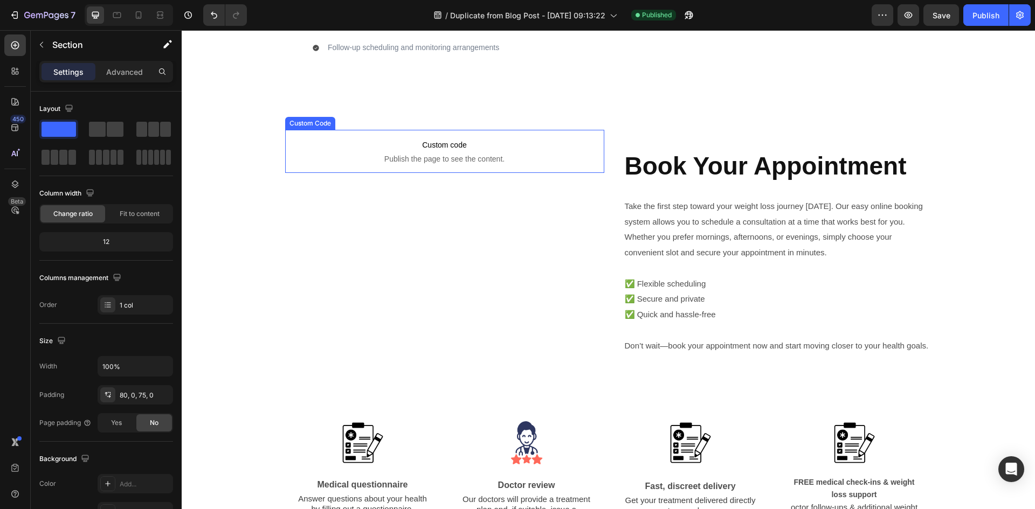
click at [520, 156] on span "Publish the page to see the content." at bounding box center [444, 159] width 319 height 11
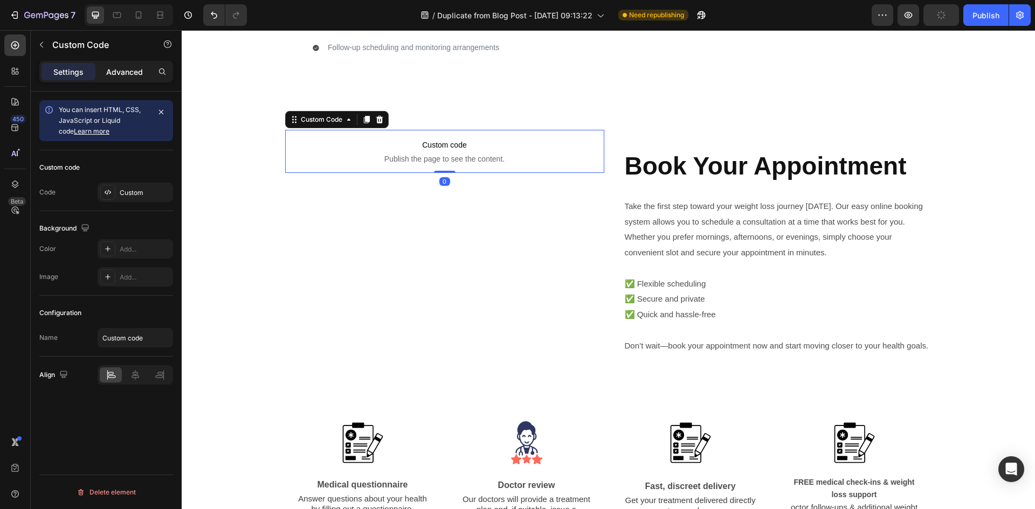
click at [143, 78] on div "Advanced" at bounding box center [125, 71] width 54 height 17
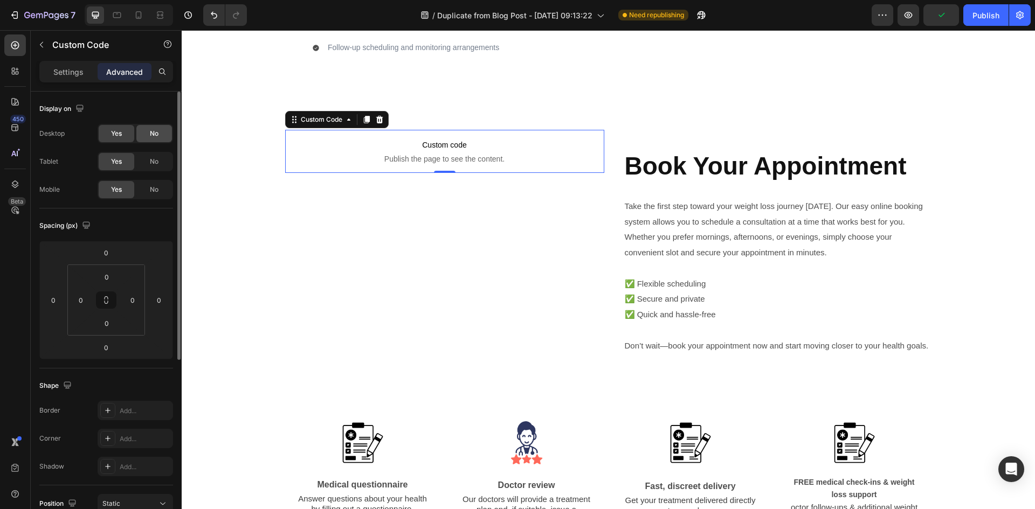
click at [156, 135] on span "No" at bounding box center [154, 134] width 9 height 10
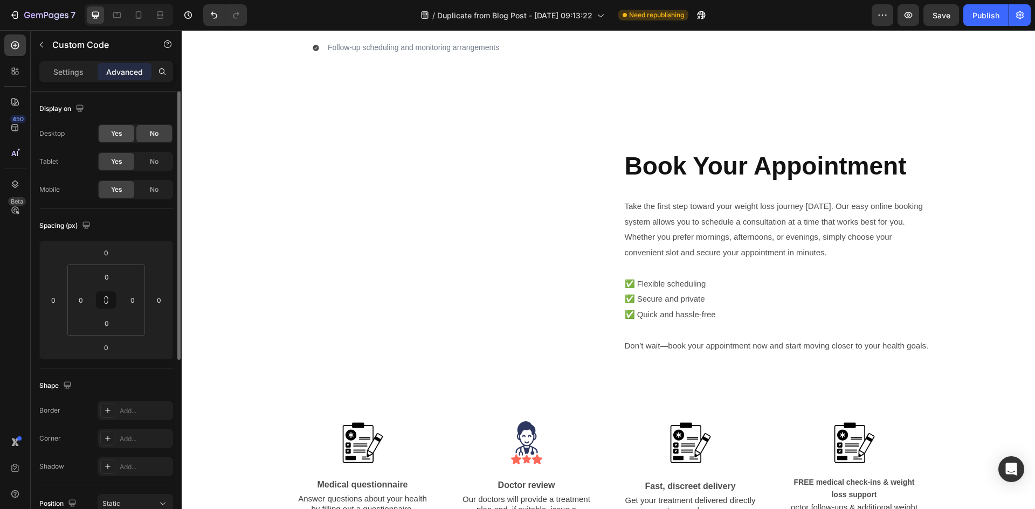
click at [122, 132] on div "Yes" at bounding box center [117, 133] width 36 height 17
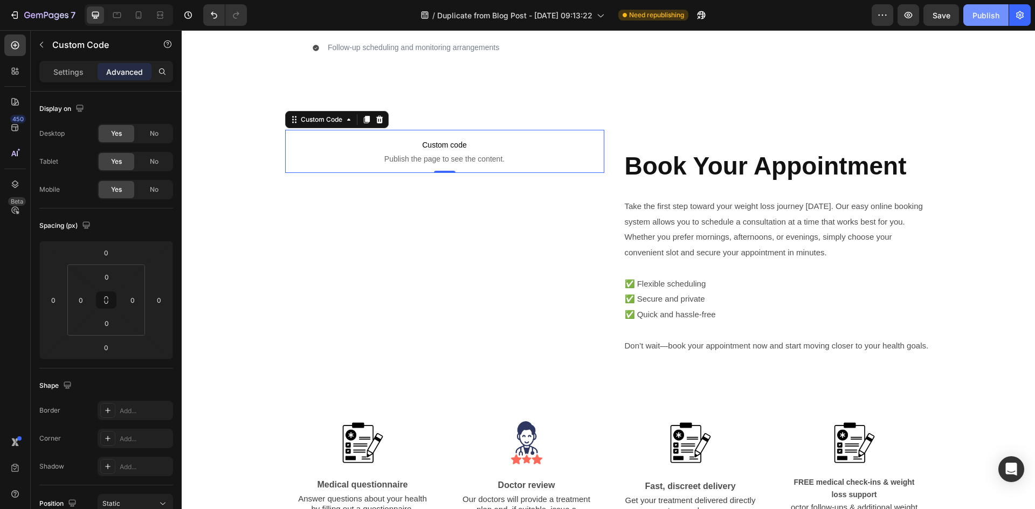
click at [986, 19] on div "Publish" at bounding box center [986, 15] width 27 height 11
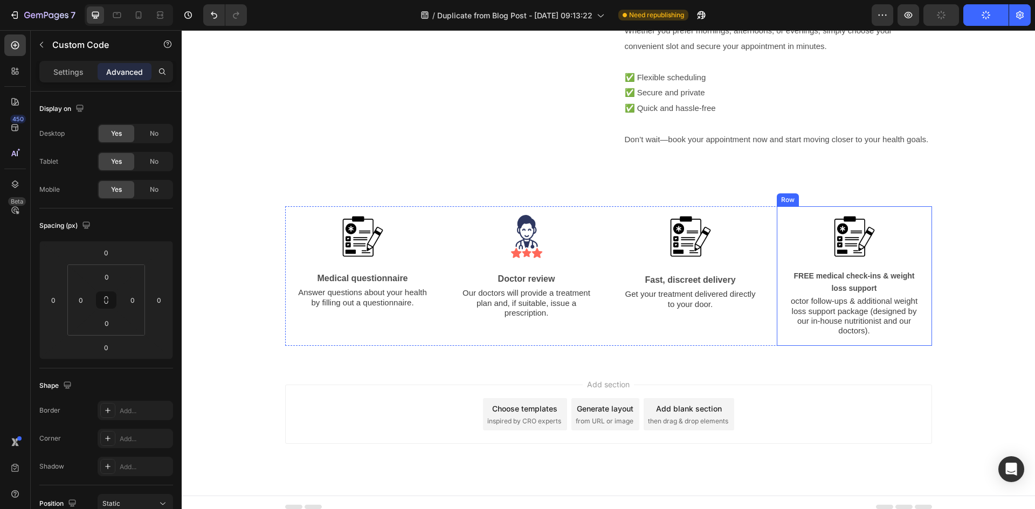
scroll to position [1543, 0]
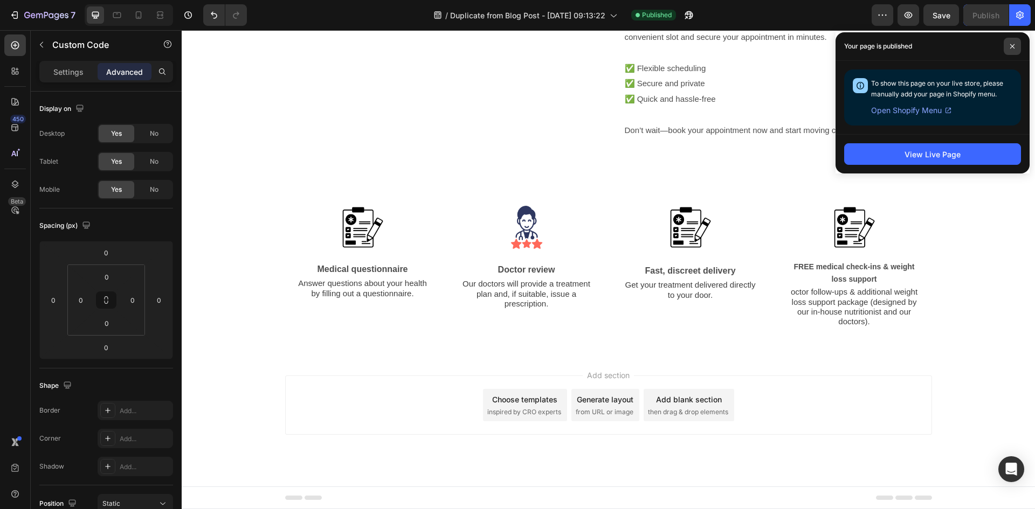
click at [1012, 44] on icon at bounding box center [1012, 46] width 5 height 5
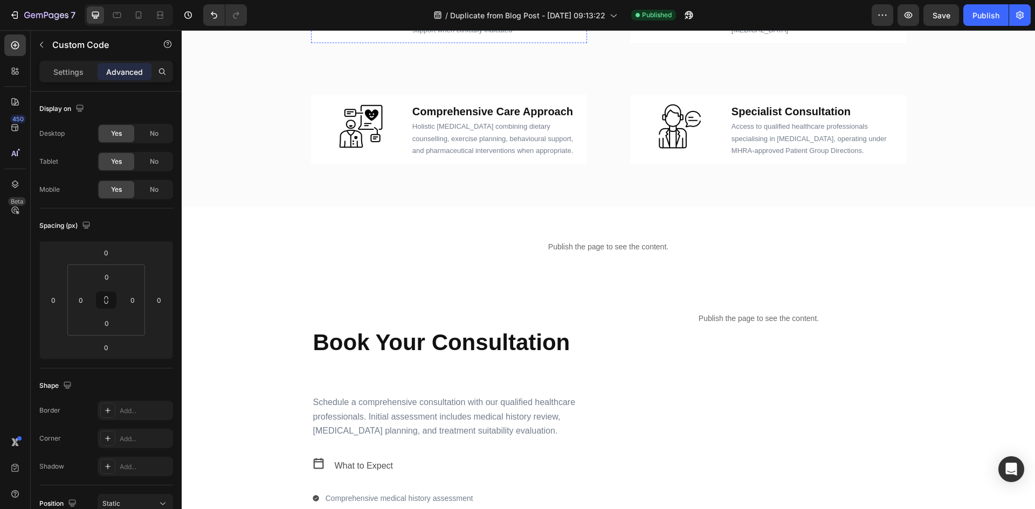
scroll to position [896, 0]
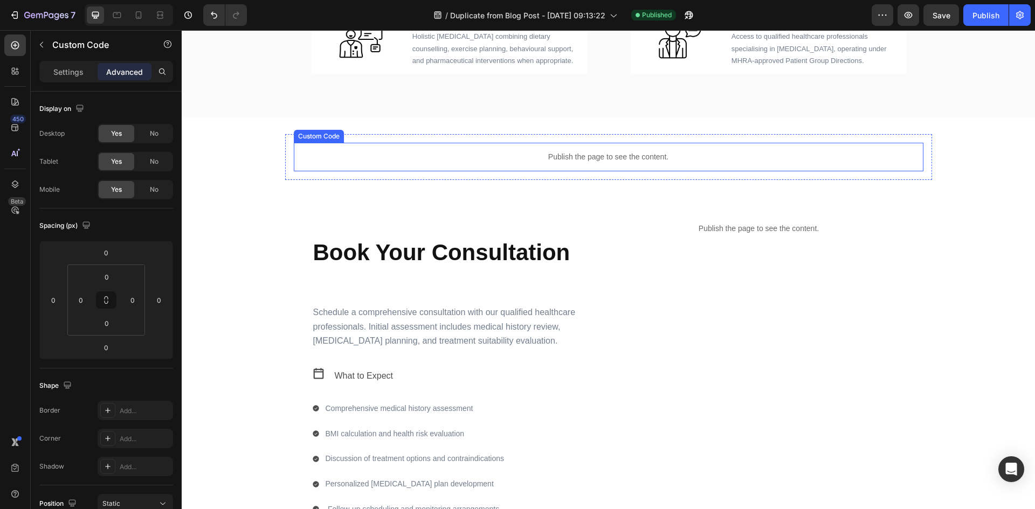
click at [542, 161] on p "Publish the page to see the content." at bounding box center [609, 156] width 630 height 11
click at [80, 78] on div "Settings" at bounding box center [69, 71] width 54 height 17
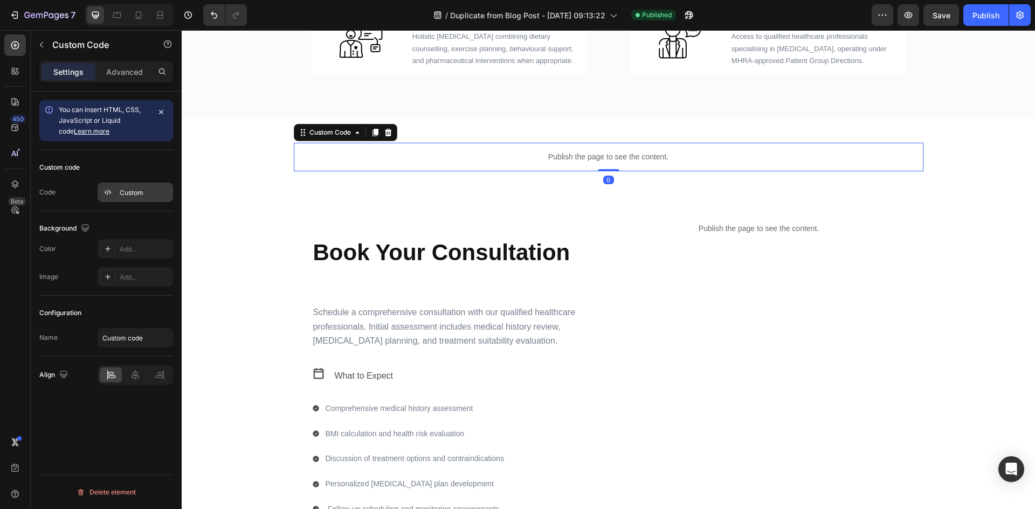
click at [132, 193] on div "Custom" at bounding box center [145, 193] width 51 height 10
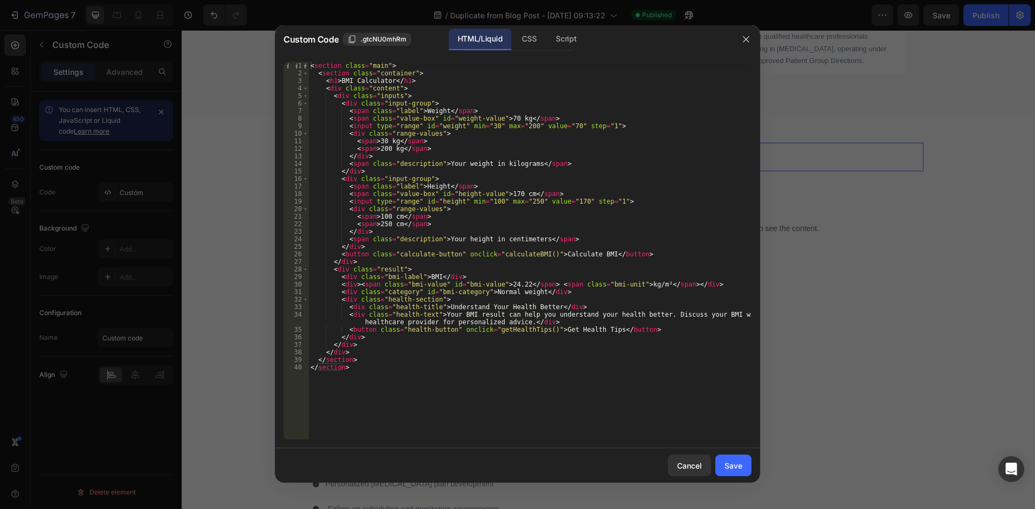
click at [442, 396] on div "< section class = "main" > < section class = "container" > < h1 > BMI Calculato…" at bounding box center [529, 258] width 443 height 393
type textarea "</section> </section>"
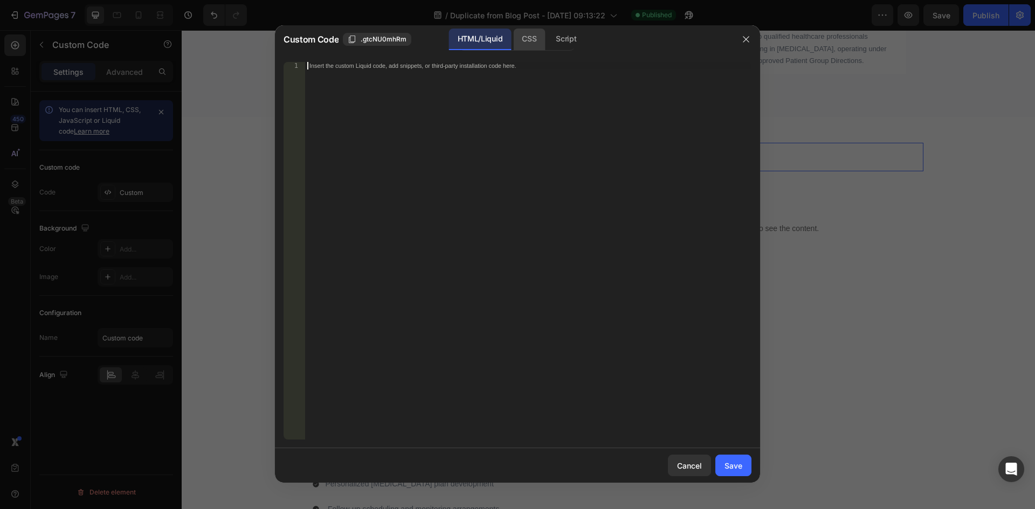
click at [530, 30] on div "CSS" at bounding box center [529, 40] width 32 height 22
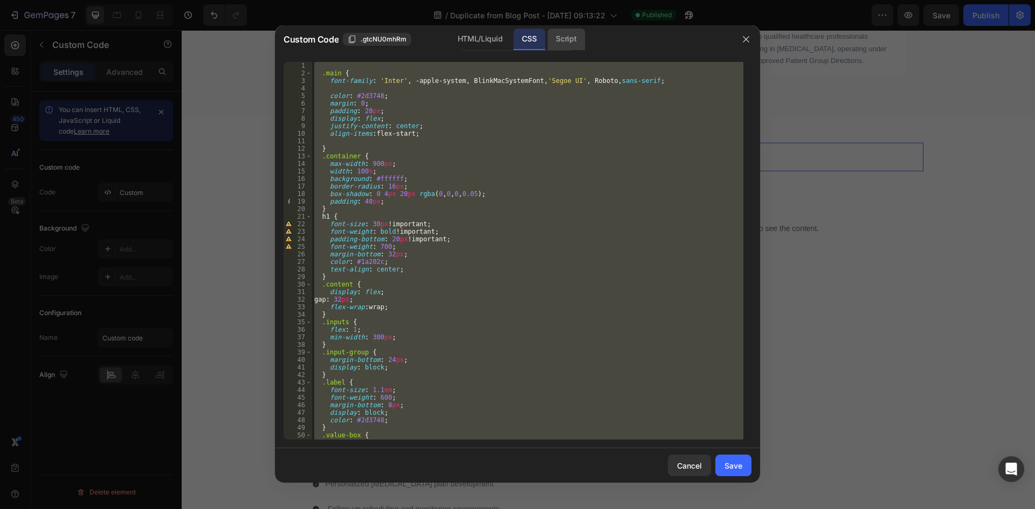
click at [578, 47] on div "Script" at bounding box center [566, 40] width 38 height 22
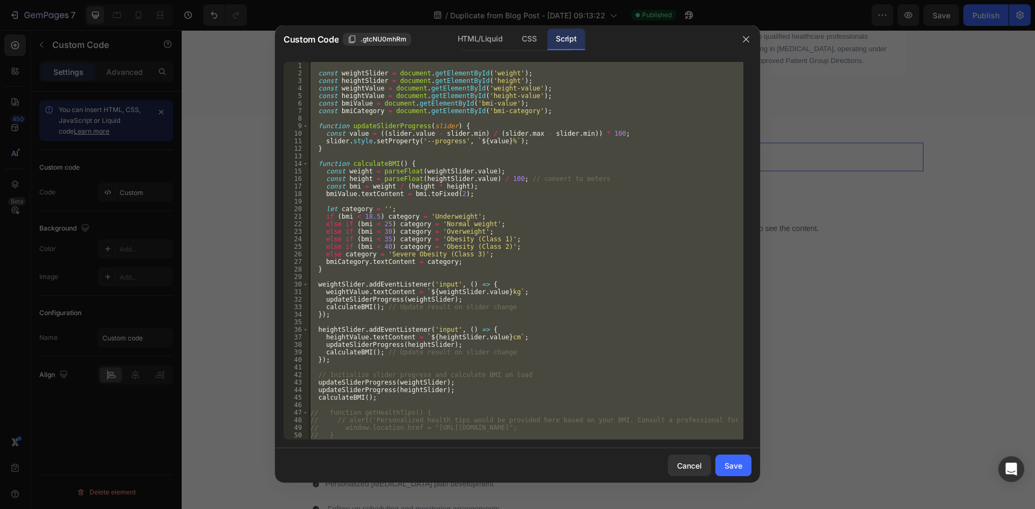
click at [599, 390] on div "const weightSlider = document . getElementById ( 'weight' ) ; const heightSlide…" at bounding box center [525, 251] width 435 height 378
type textarea "updateSliderProgress(heightSlider);"
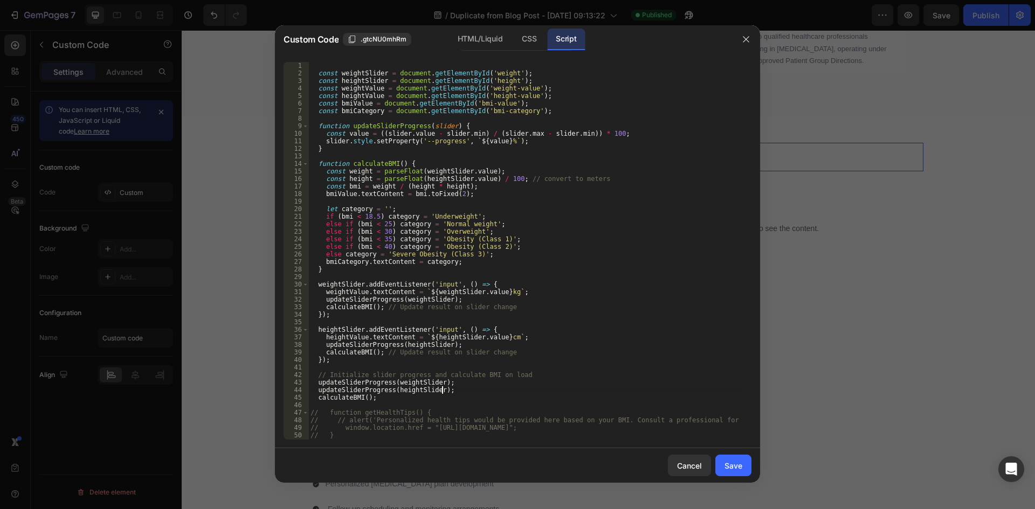
click at [535, 27] on div "Custom Code .gtcNU0mhRm HTML/Liquid CSS Script" at bounding box center [503, 39] width 457 height 28
click at [529, 34] on div "CSS" at bounding box center [529, 40] width 32 height 22
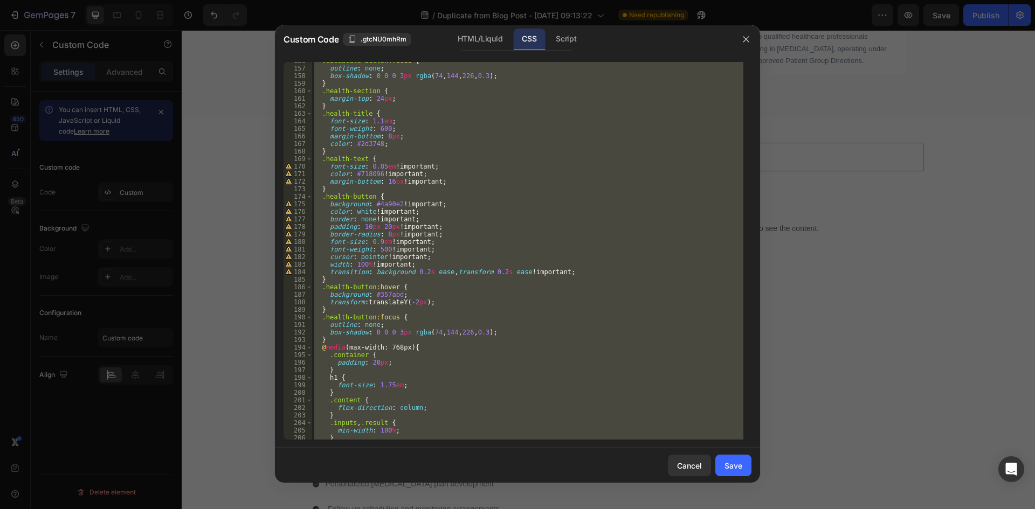
scroll to position [1207, 0]
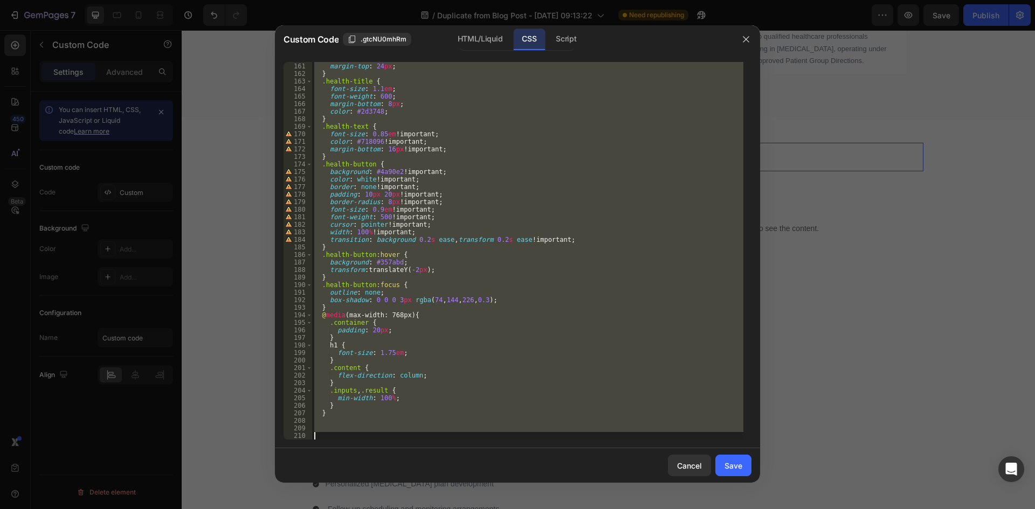
click at [560, 327] on div ".health-section { margin-top : 24 px ; } .health-title { font-size : 1.1 em ; f…" at bounding box center [527, 251] width 431 height 378
type textarea ".container {"
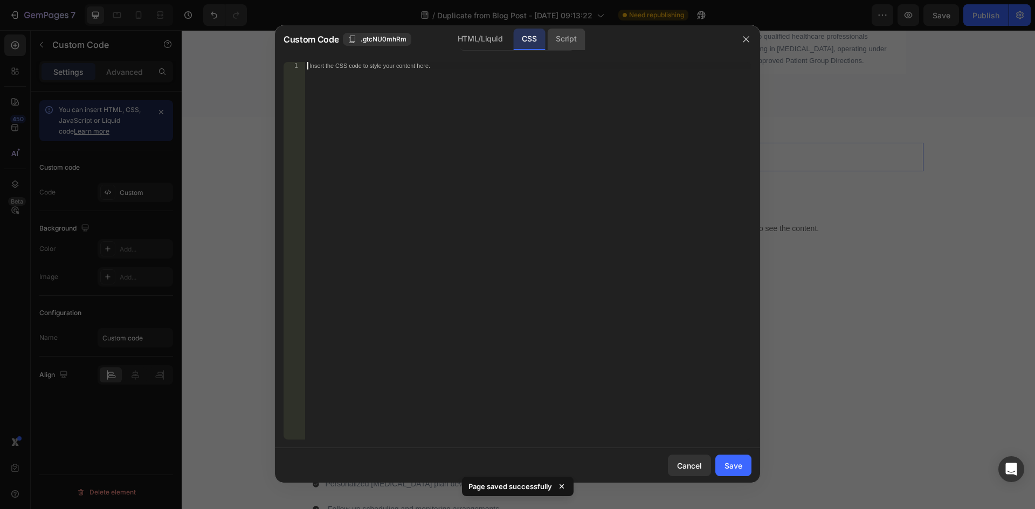
click at [570, 50] on div "Script" at bounding box center [566, 40] width 38 height 22
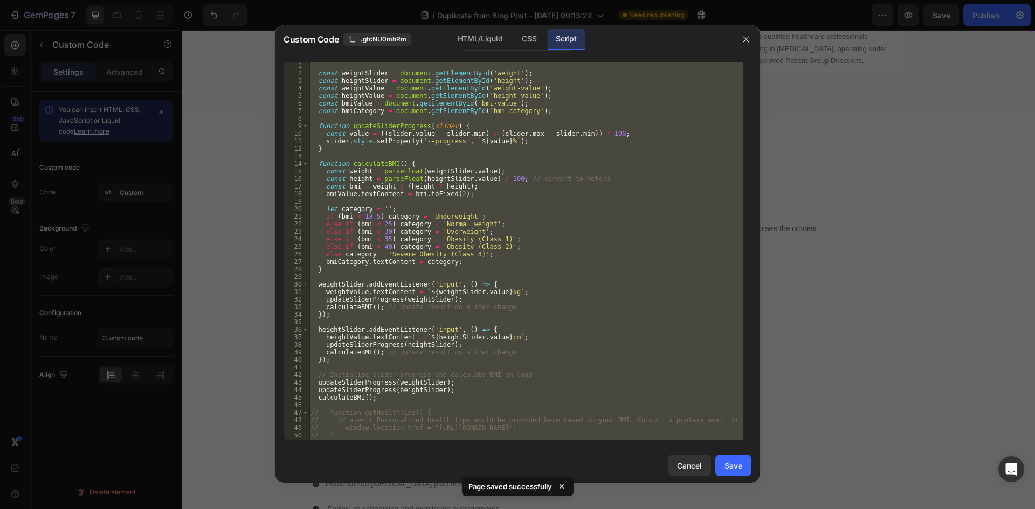
scroll to position [75, 0]
click at [600, 239] on div "const weightSlider = document . getElementById ( 'weight' ) ; const heightSlide…" at bounding box center [525, 251] width 435 height 378
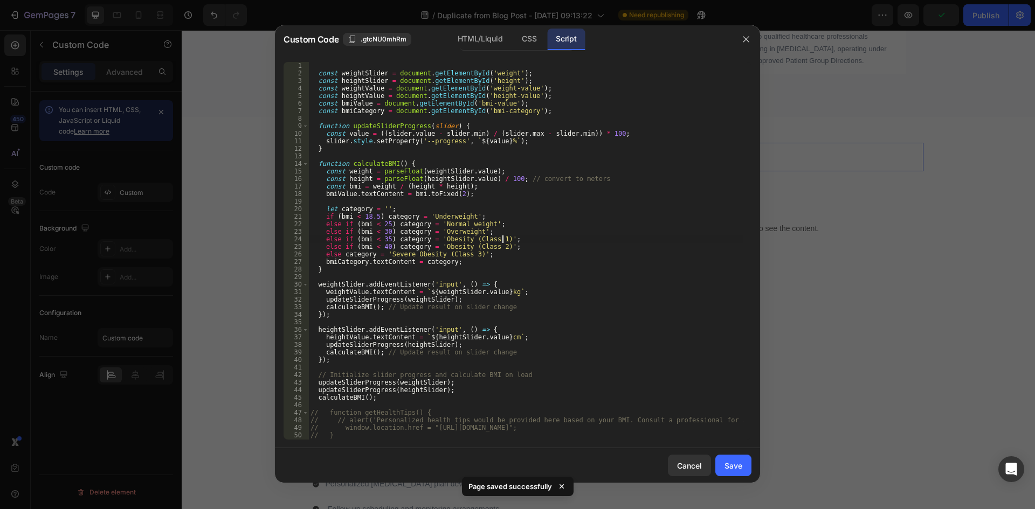
type textarea "}"
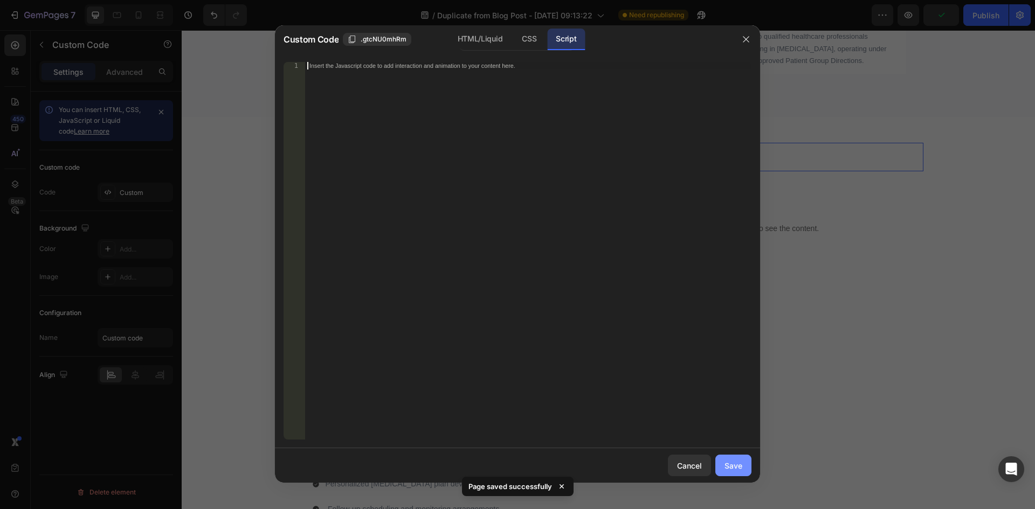
click at [734, 465] on div "Save" at bounding box center [734, 465] width 18 height 11
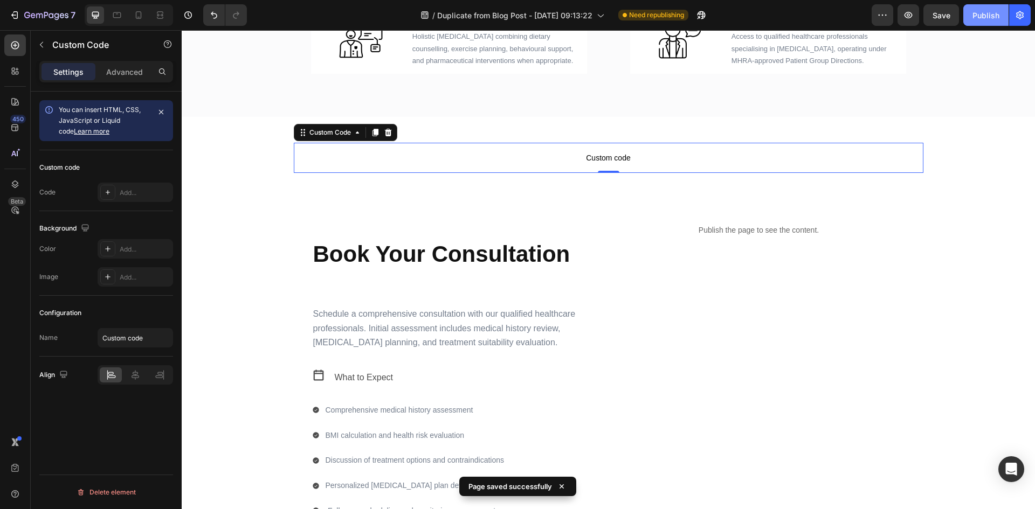
click at [997, 24] on button "Publish" at bounding box center [985, 15] width 45 height 22
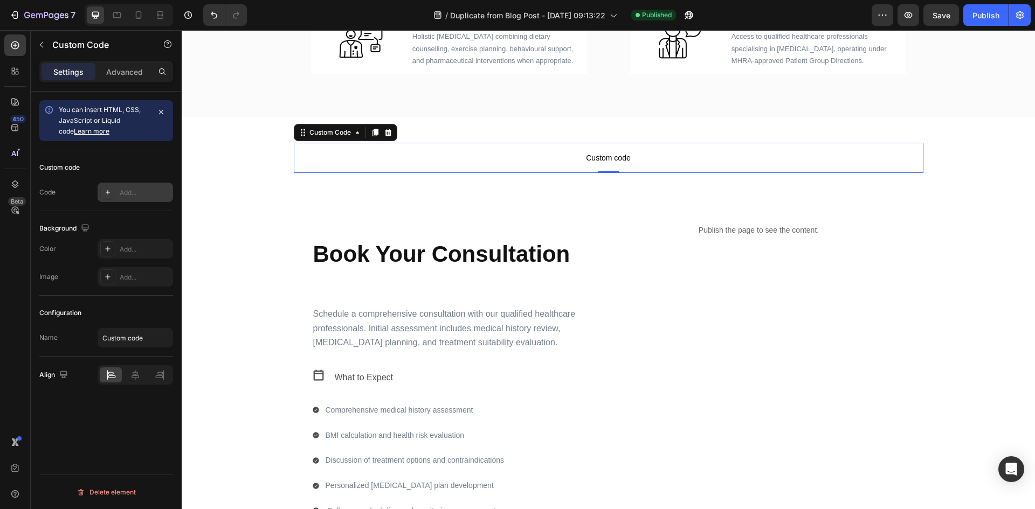
click at [125, 196] on div "Add..." at bounding box center [145, 193] width 51 height 10
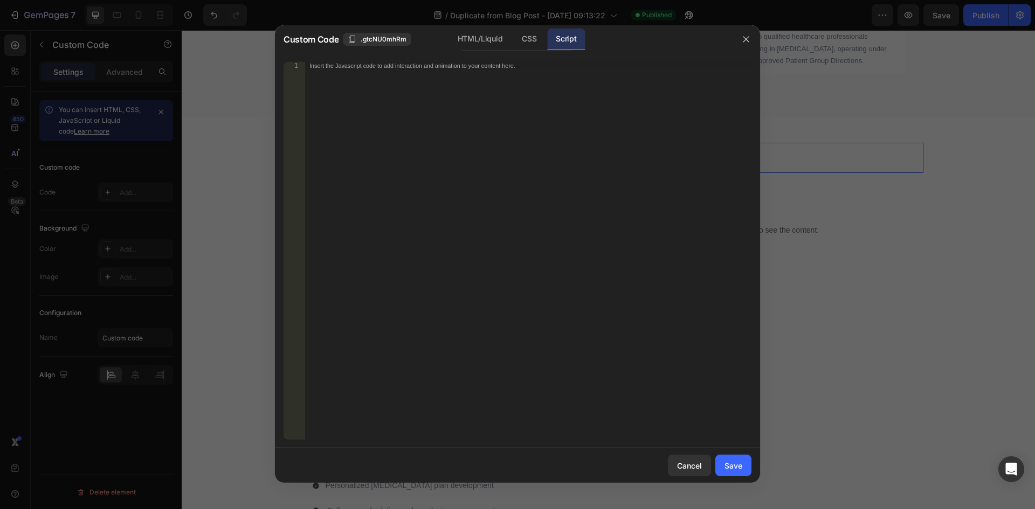
click at [548, 154] on div "Insert the Javascript code to add interaction and animation to your content her…" at bounding box center [528, 258] width 446 height 393
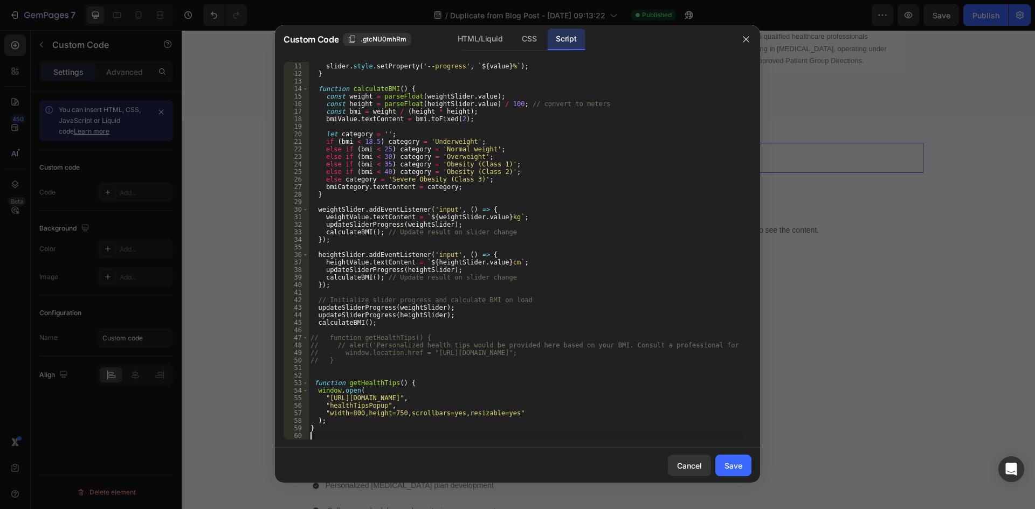
scroll to position [0, 0]
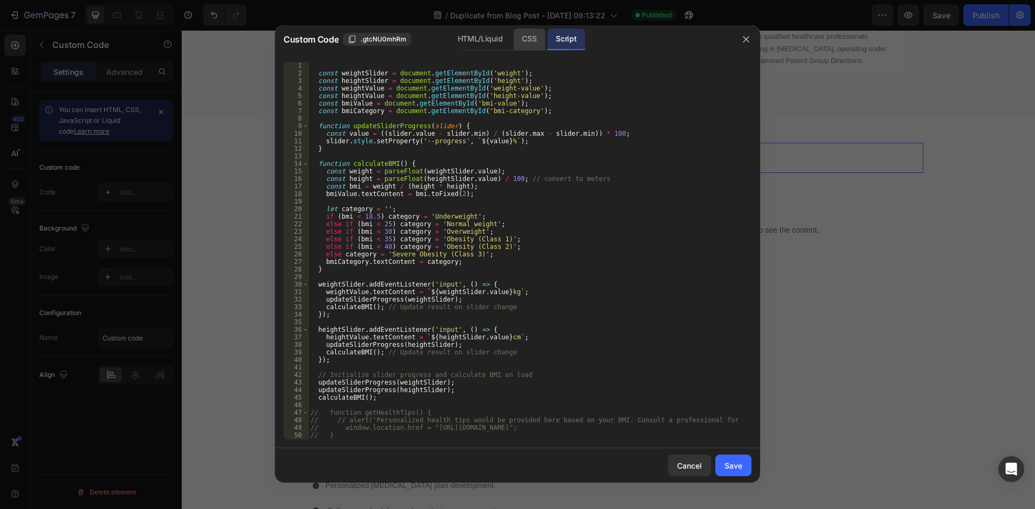
click at [529, 43] on div "CSS" at bounding box center [529, 40] width 32 height 22
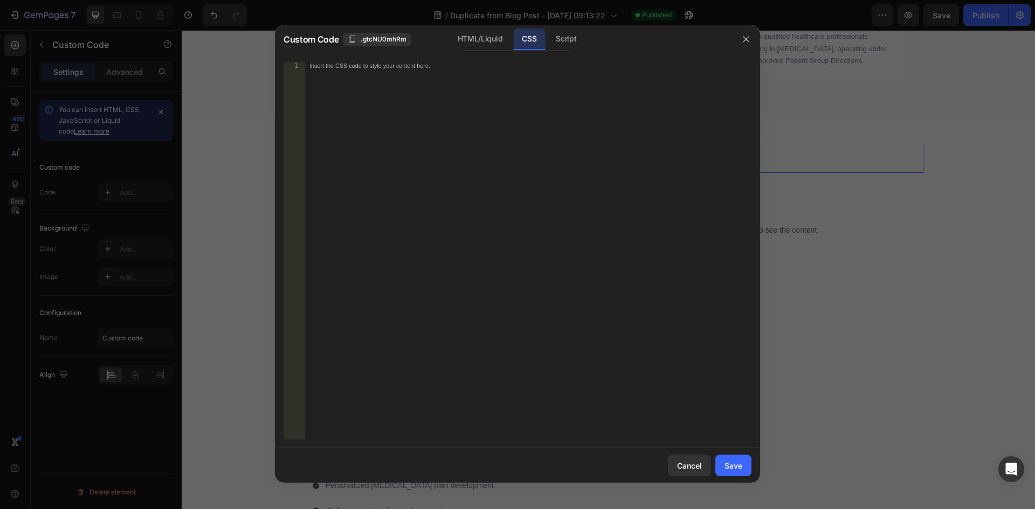
click at [520, 133] on div "Insert the CSS code to style your content here." at bounding box center [528, 258] width 446 height 393
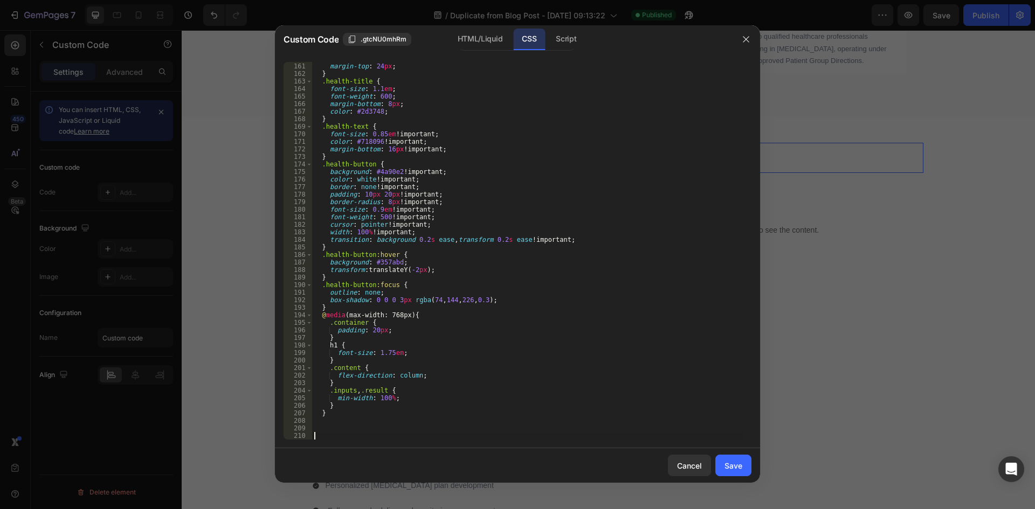
scroll to position [1207, 0]
click at [483, 42] on div "HTML/Liquid" at bounding box center [480, 40] width 62 height 22
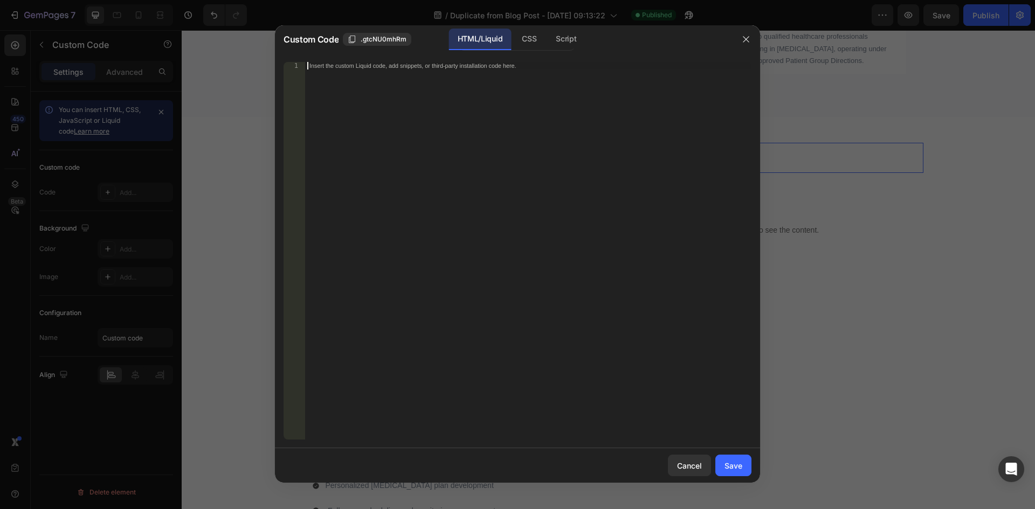
click at [506, 170] on div "Insert the custom Liquid code, add snippets, or third-party installation code h…" at bounding box center [528, 258] width 446 height 393
paste textarea "</section>"
type textarea "</section>"
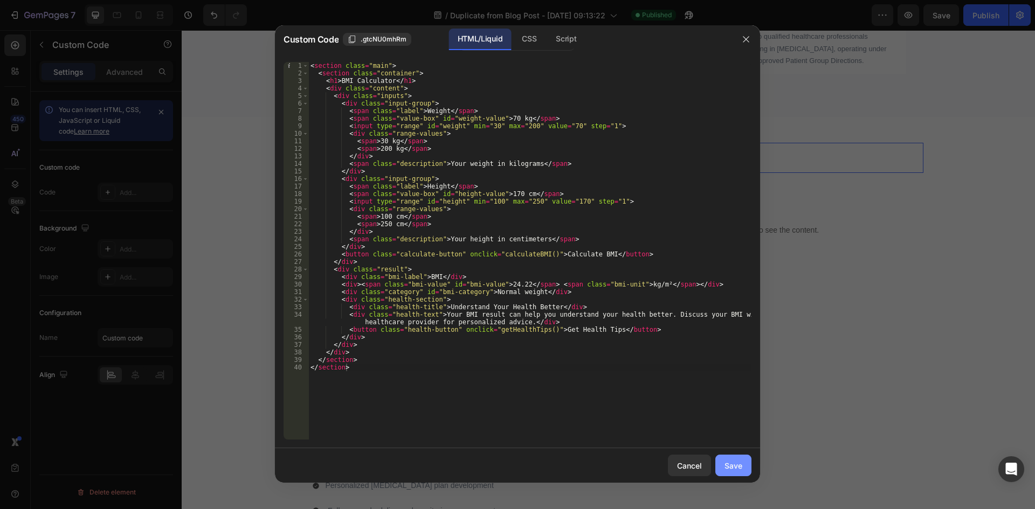
click at [733, 472] on button "Save" at bounding box center [733, 466] width 36 height 22
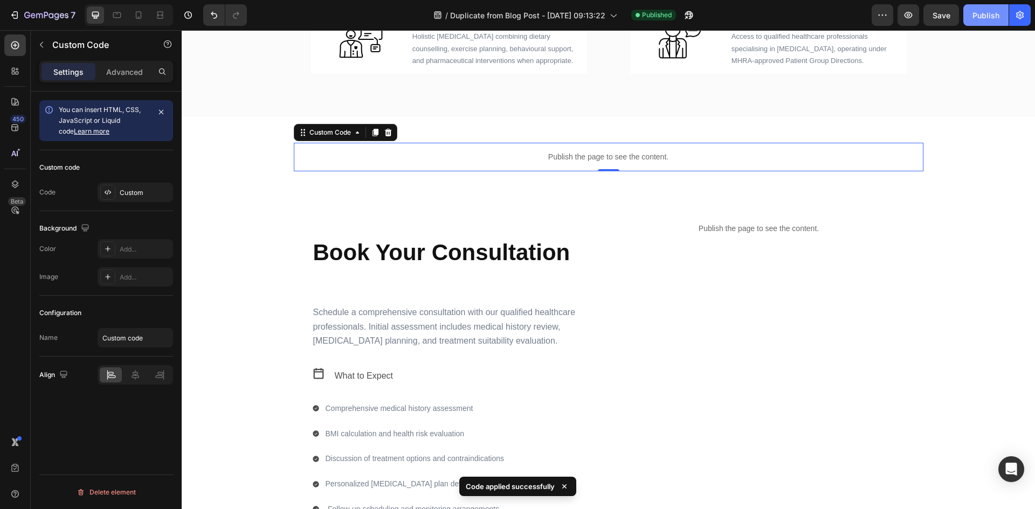
click at [983, 8] on button "Publish" at bounding box center [985, 15] width 45 height 22
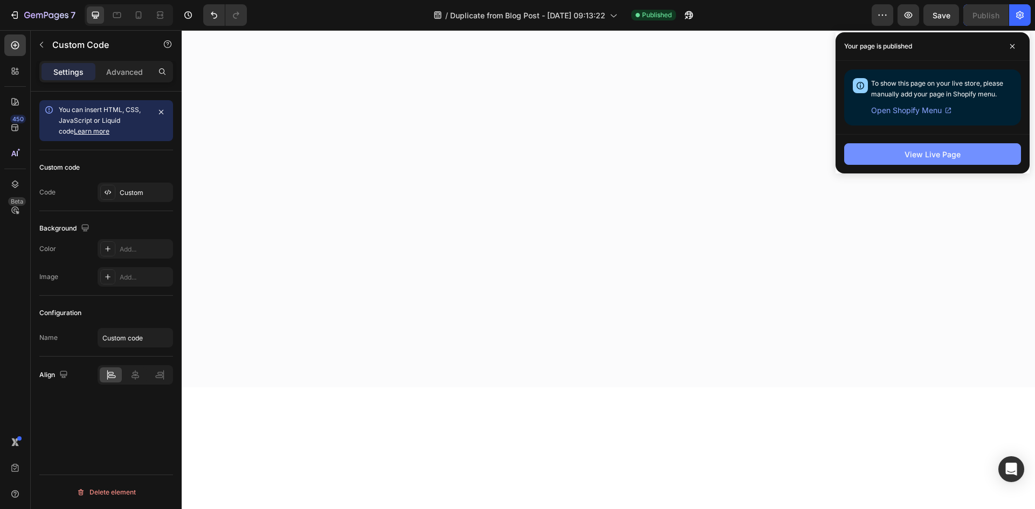
scroll to position [0, 0]
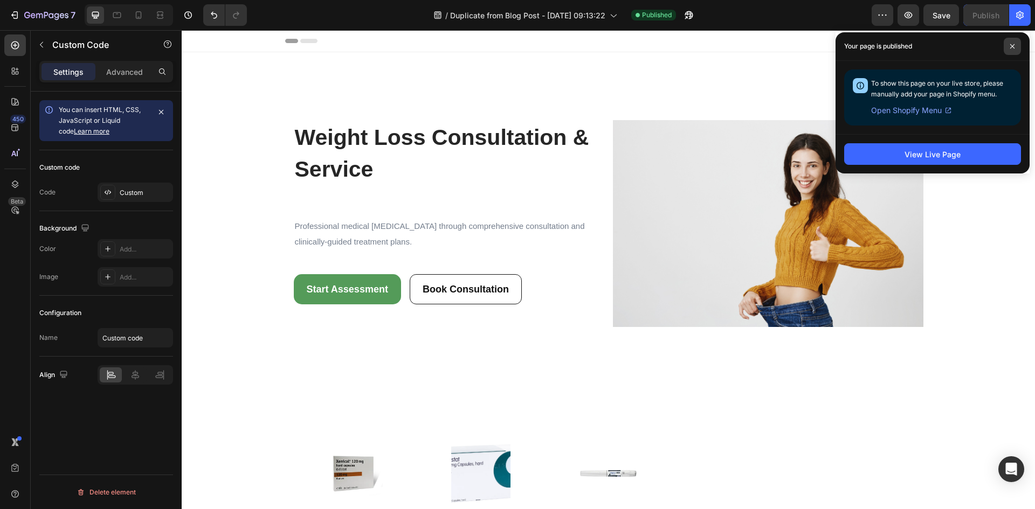
click at [1012, 46] on icon at bounding box center [1012, 46] width 5 height 5
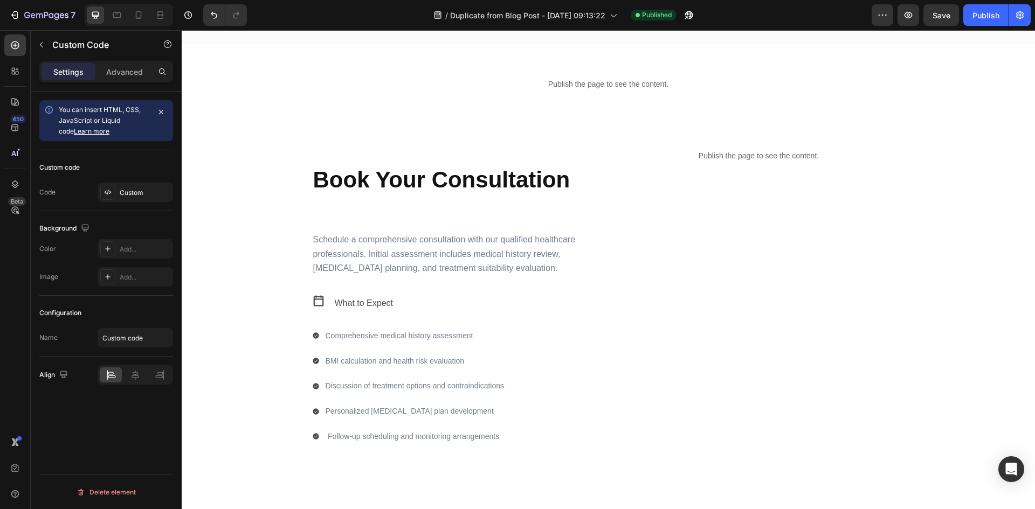
scroll to position [970, 0]
click at [699, 159] on p "Publish the page to see the content." at bounding box center [759, 154] width 292 height 11
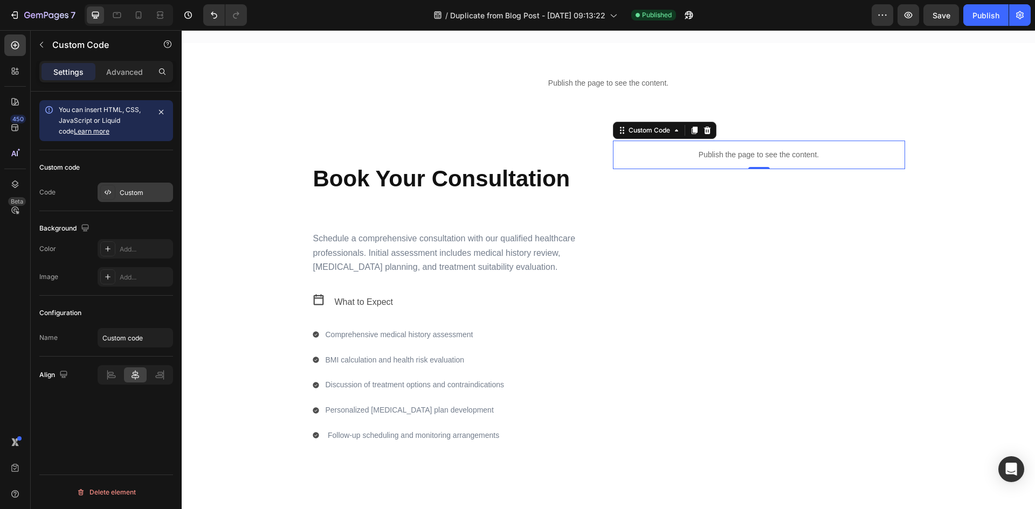
click at [112, 183] on div "Custom" at bounding box center [135, 192] width 75 height 19
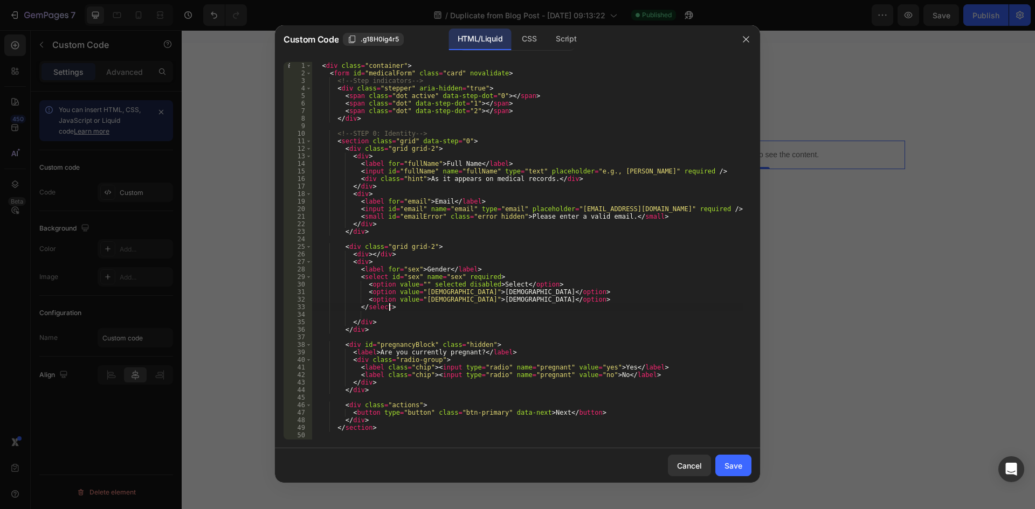
click at [569, 305] on div "< div class = "container" > < form id = "medicalForm" class = "card" novalidate…" at bounding box center [527, 258] width 431 height 393
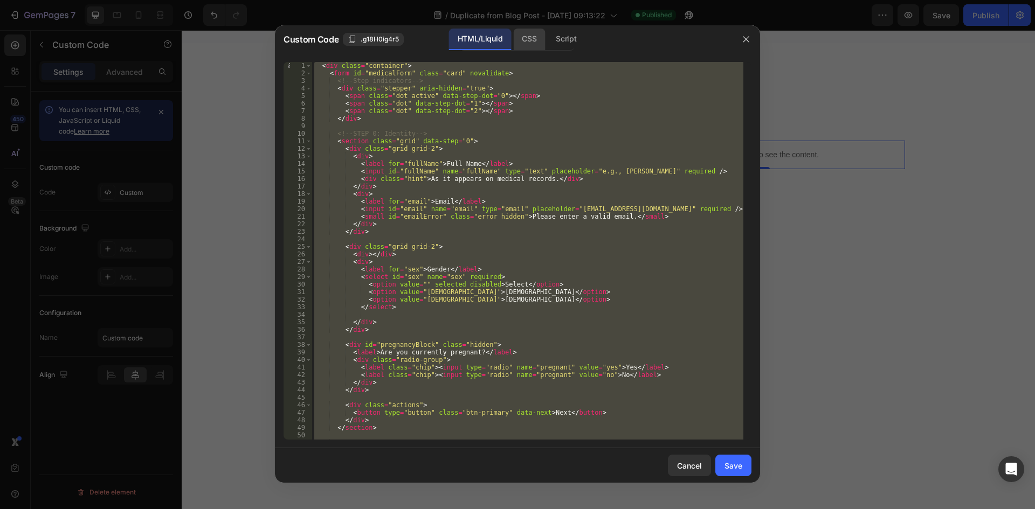
click at [532, 38] on div "CSS" at bounding box center [529, 40] width 32 height 22
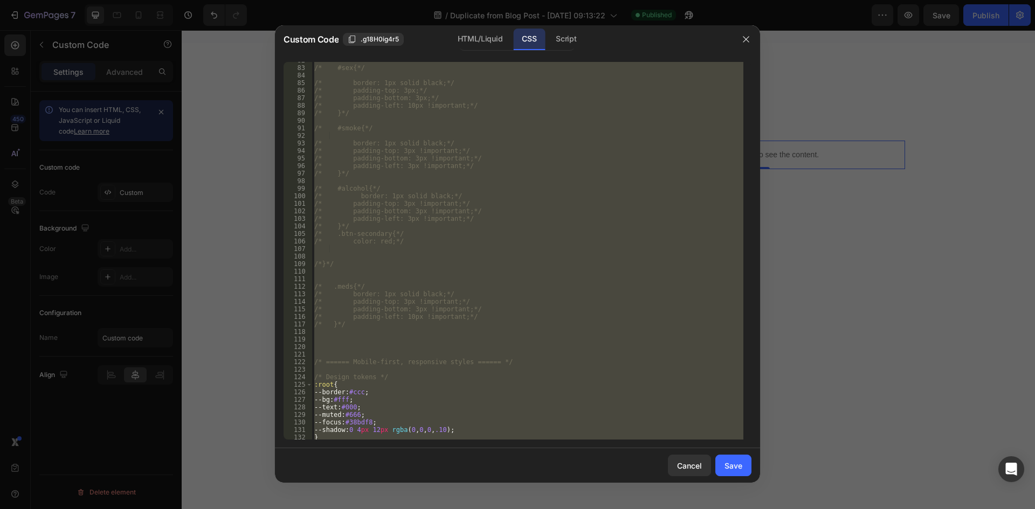
scroll to position [873, 0]
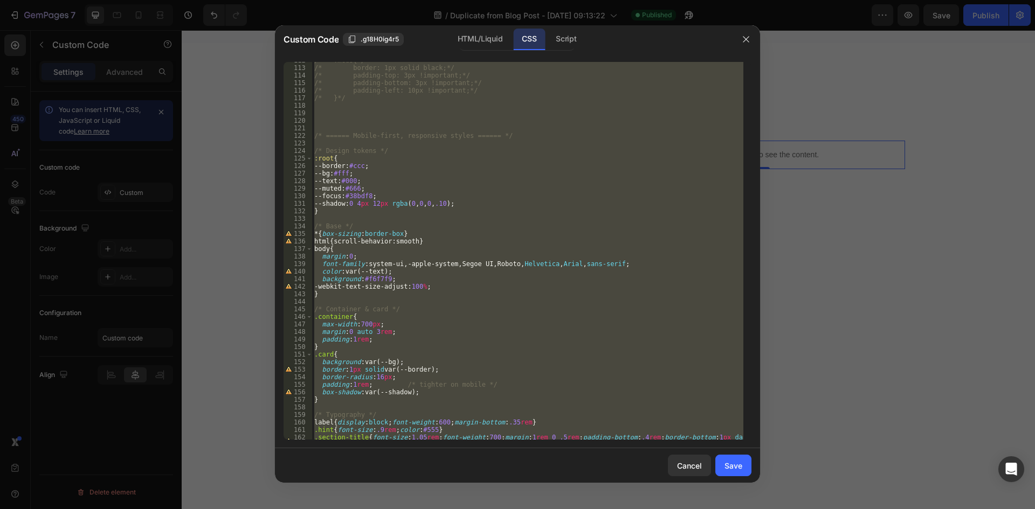
click at [351, 150] on div "/* .meds{*/ /* border: 1px solid black;*/ /* padding-top: 3px !important;*/ /* …" at bounding box center [527, 251] width 431 height 378
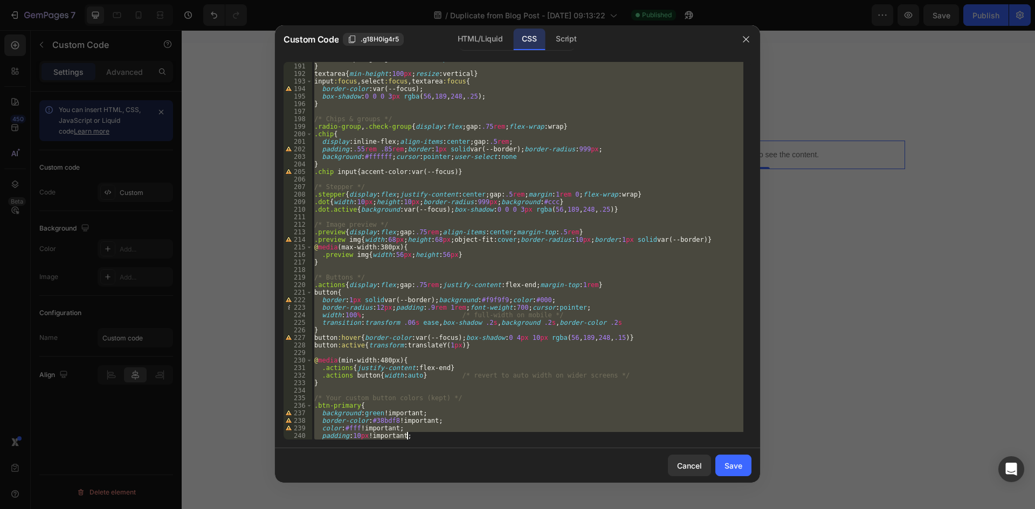
scroll to position [1743, 0]
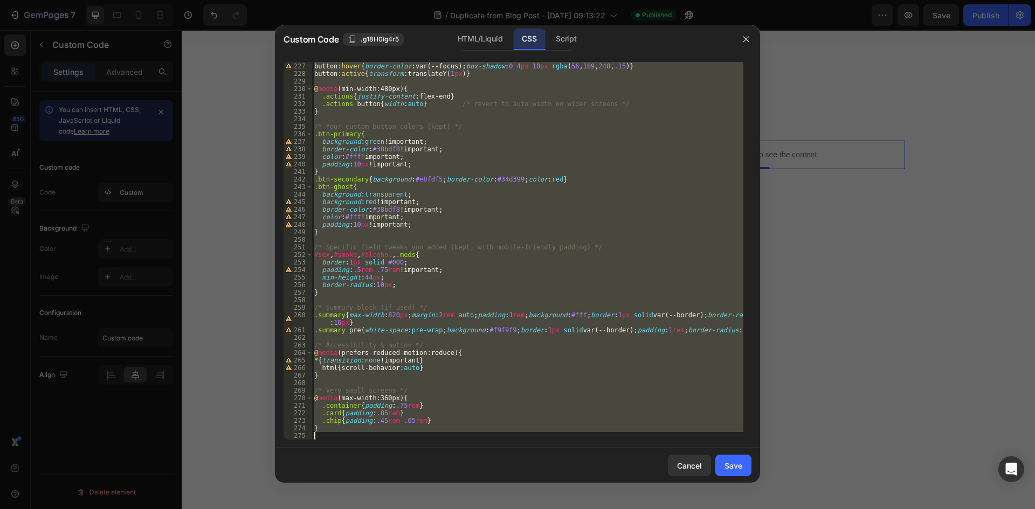
drag, startPoint x: 336, startPoint y: 146, endPoint x: 439, endPoint y: 507, distance: 375.6
click at [439, 507] on div "Custom Code .g18H0ig4r5 HTML/Liquid CSS Script /* Design tokens */ 226 227 228 …" at bounding box center [517, 254] width 1035 height 509
type textarea "}"
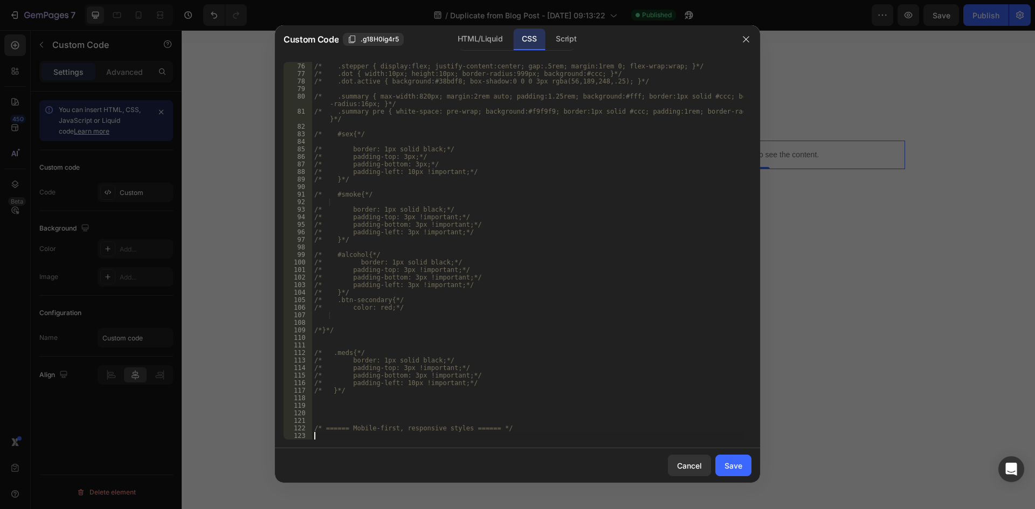
scroll to position [581, 0]
type textarea "/* ====== Mobile-first, responsive styles ====== */"
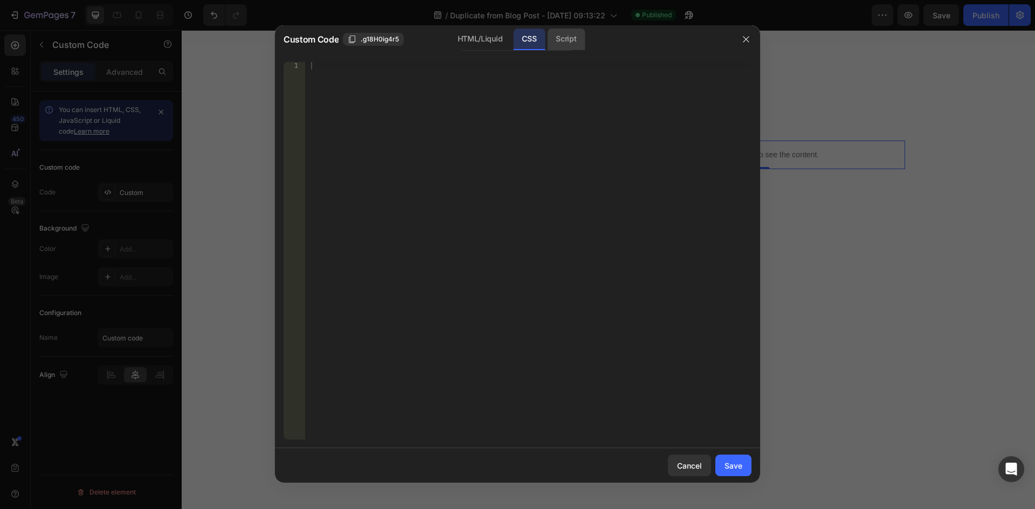
click at [565, 45] on div "Script" at bounding box center [566, 40] width 38 height 22
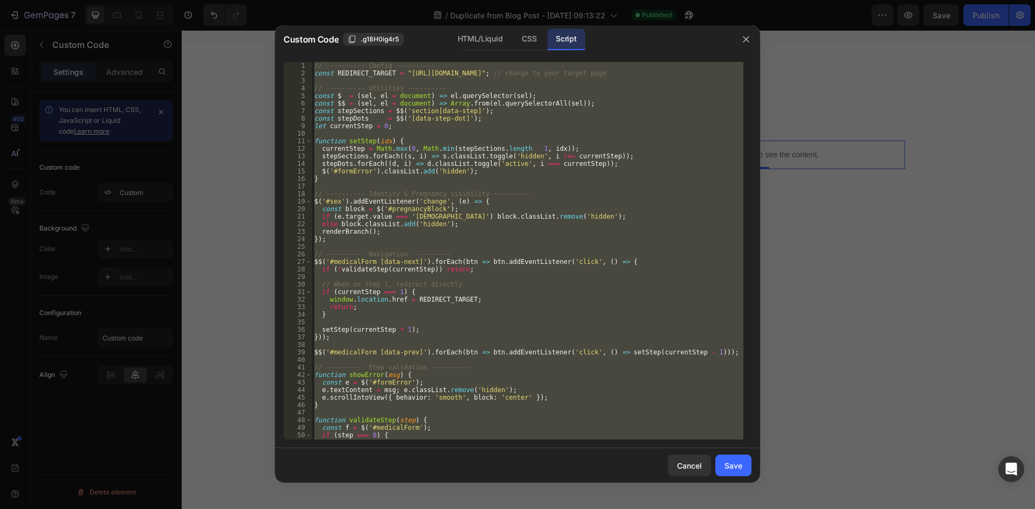
type textarea "});"
click at [547, 190] on div "// ---------- Config ---------- const REDIRECT_TARGET = "https://www.365pharmac…" at bounding box center [527, 251] width 431 height 378
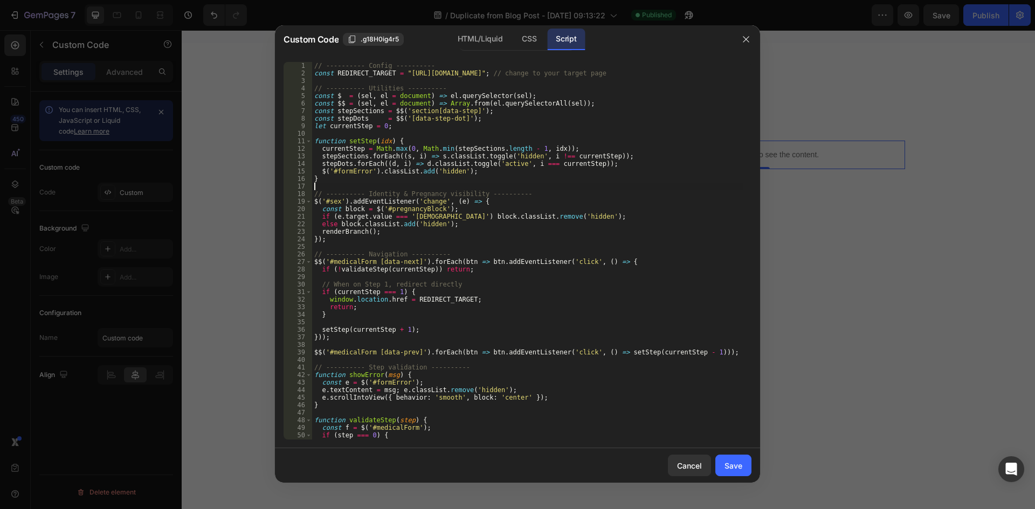
type textarea "});"
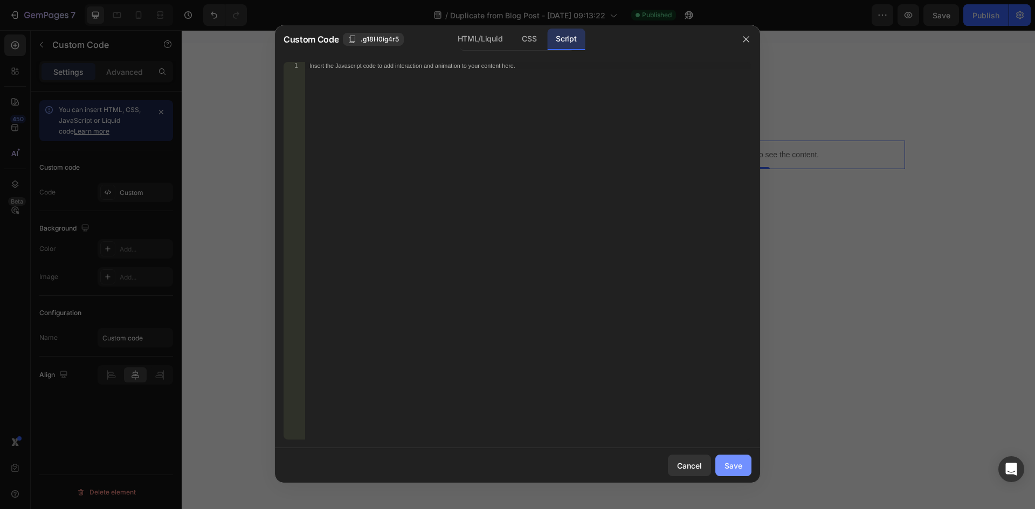
click at [743, 459] on button "Save" at bounding box center [733, 466] width 36 height 22
select select
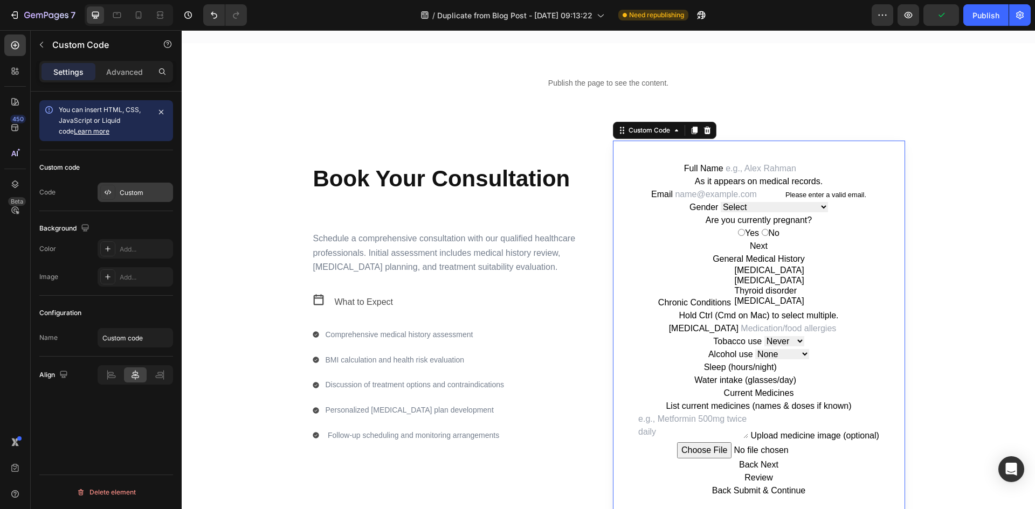
click at [143, 193] on div "Custom" at bounding box center [145, 193] width 51 height 10
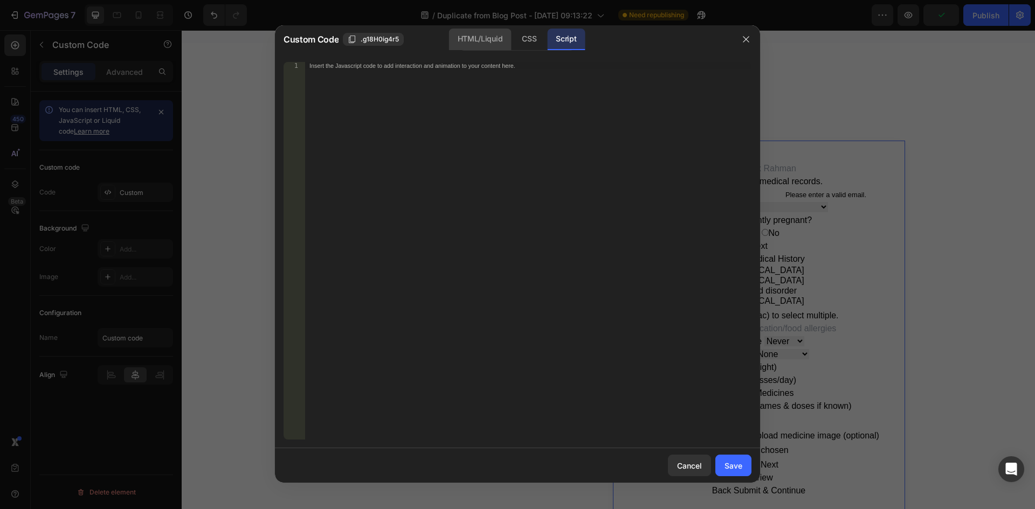
click at [511, 44] on div "HTML/Liquid" at bounding box center [480, 40] width 62 height 22
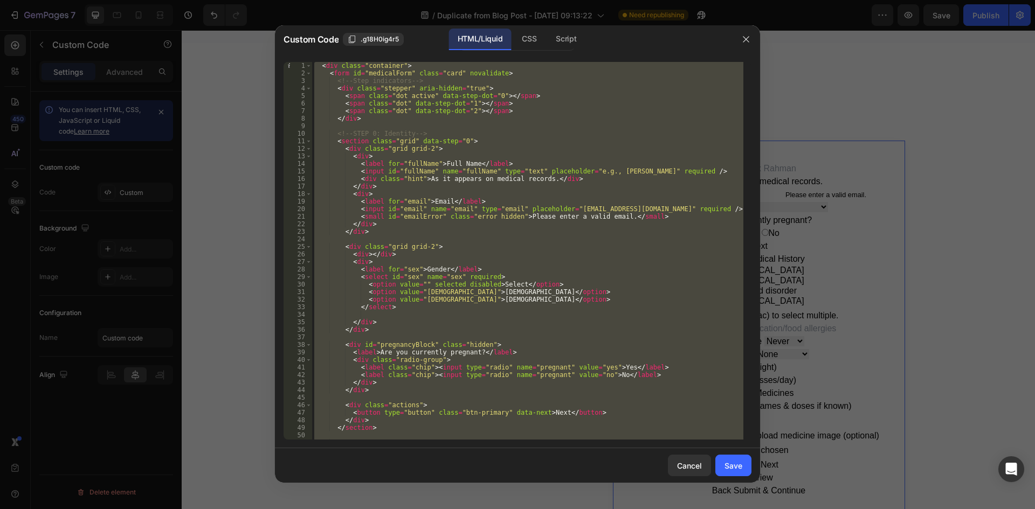
type textarea "</form> </div>"
click at [535, 128] on div "< div class = "container" > < form id = "medicalForm" class = "card" novalidate…" at bounding box center [527, 251] width 431 height 378
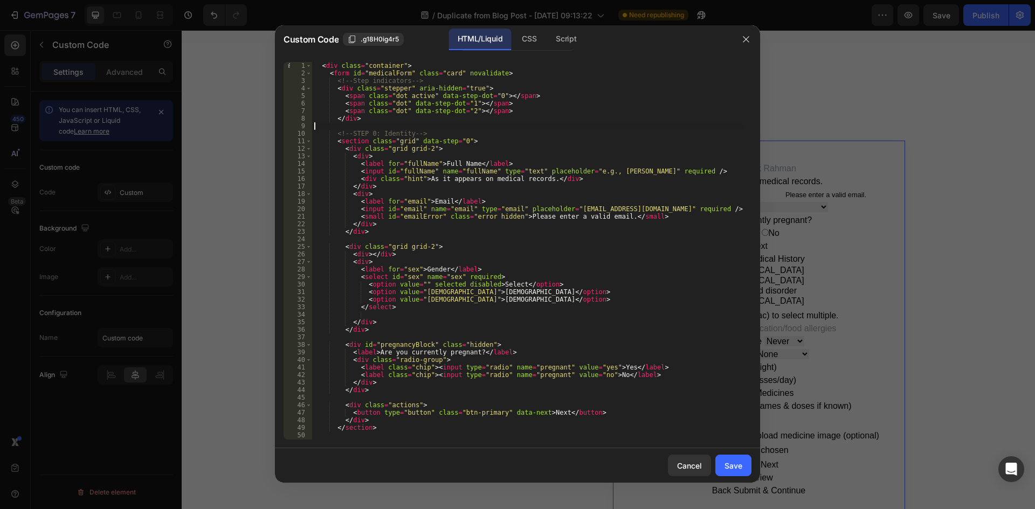
type textarea "</form> </div>"
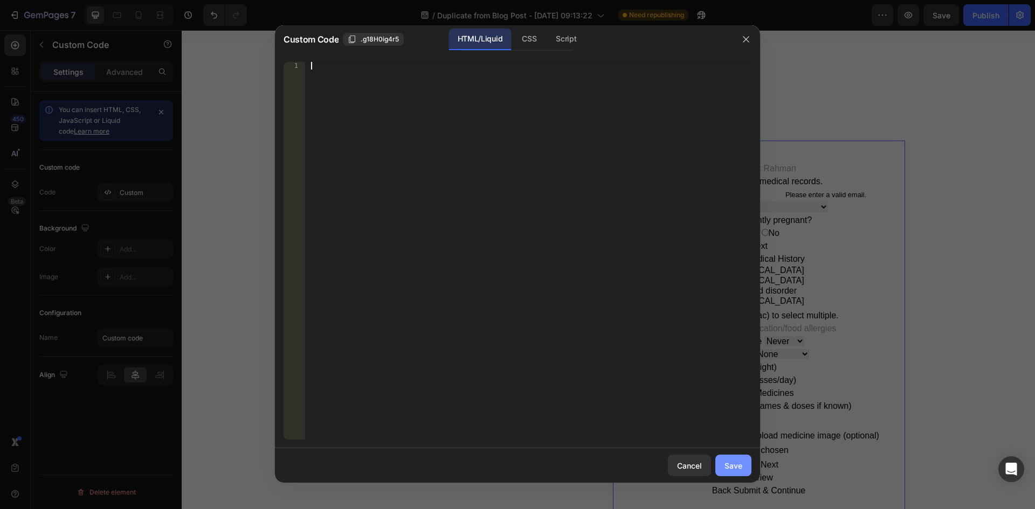
click at [728, 464] on div "Save" at bounding box center [734, 465] width 18 height 11
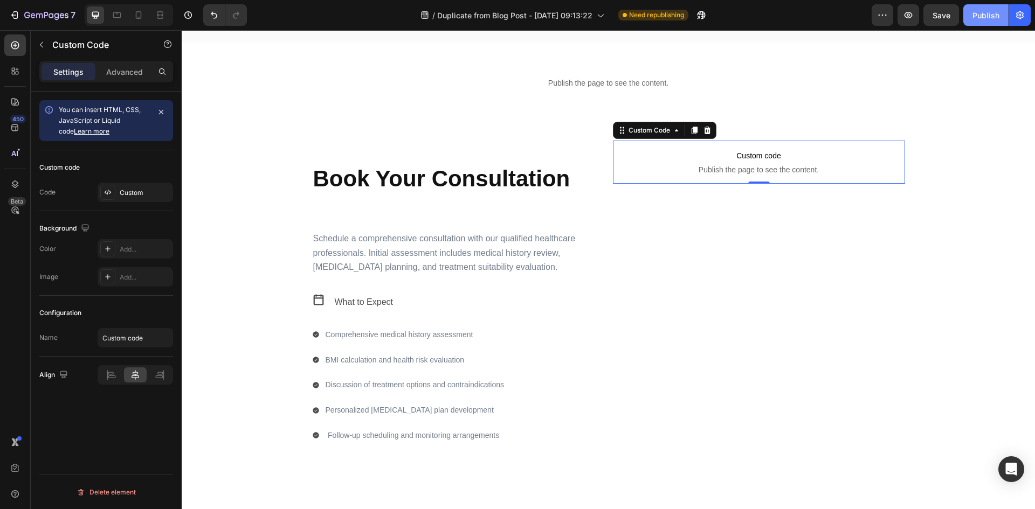
click at [977, 10] on div "Publish" at bounding box center [986, 15] width 27 height 11
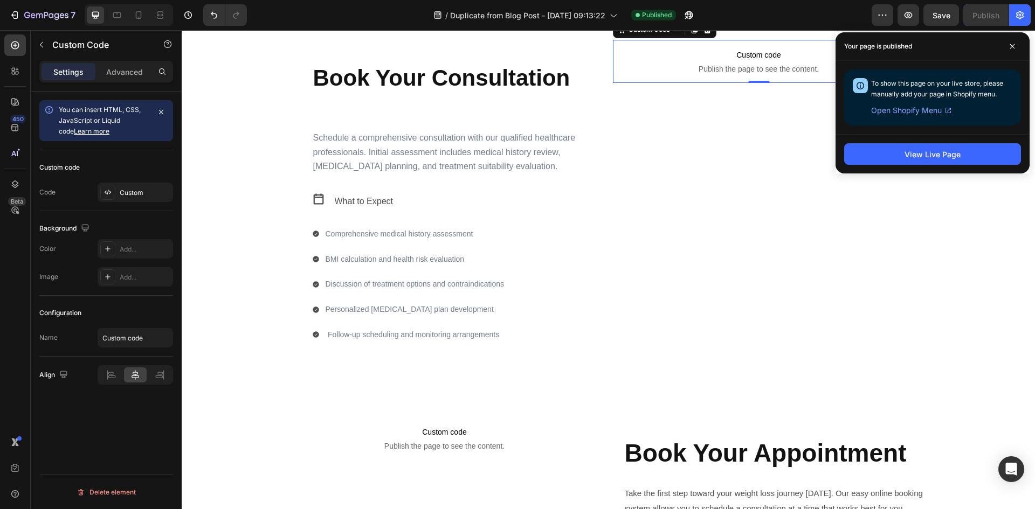
scroll to position [1024, 0]
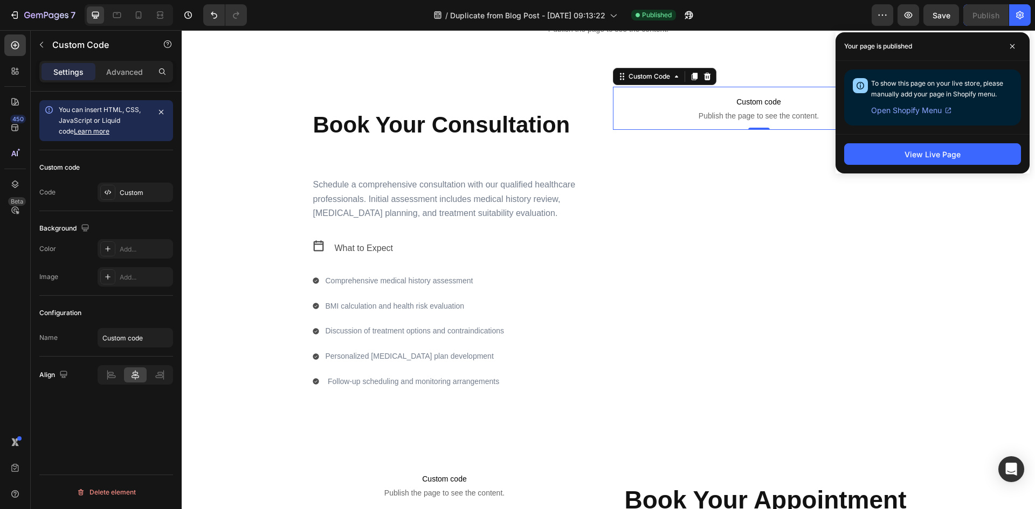
click at [736, 102] on span "Custom code" at bounding box center [759, 101] width 292 height 13
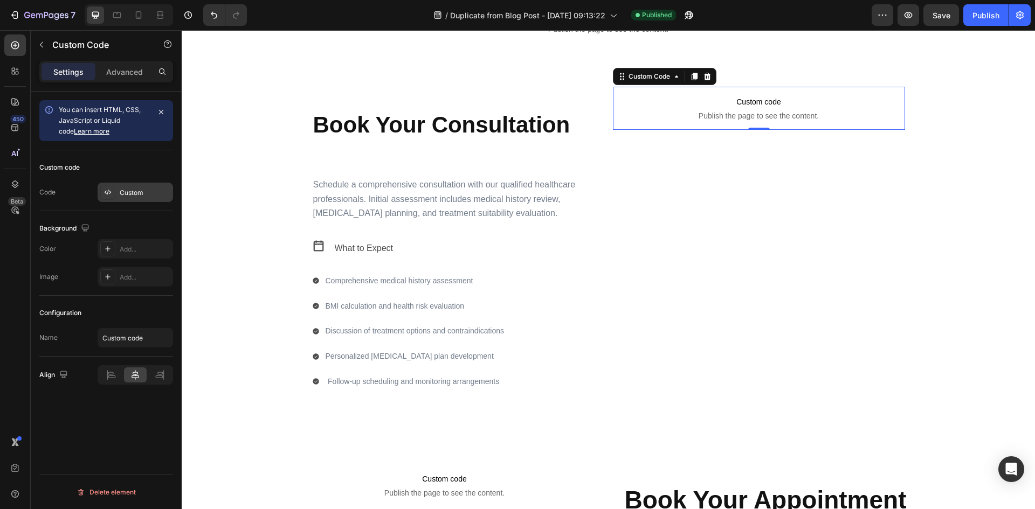
click at [138, 195] on div "Custom" at bounding box center [145, 193] width 51 height 10
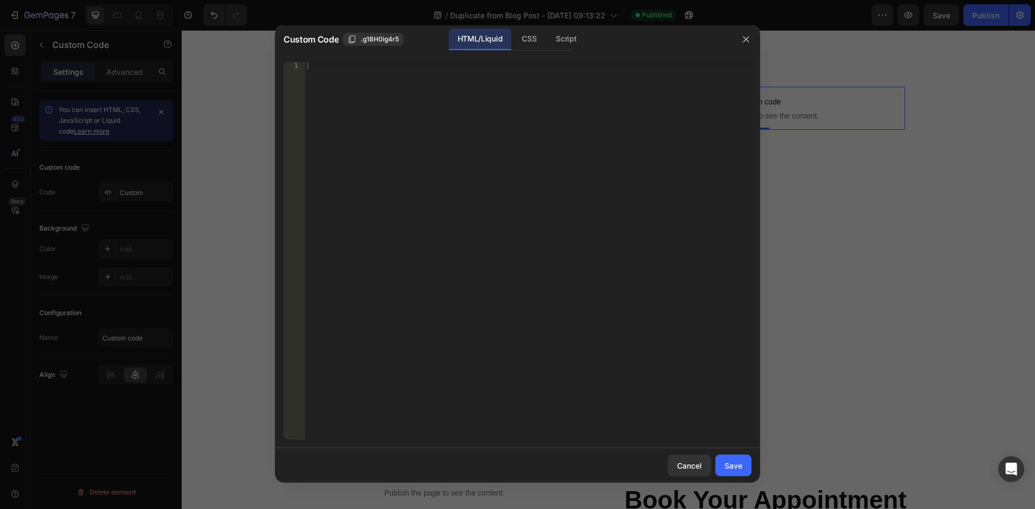
click at [509, 205] on div at bounding box center [528, 258] width 446 height 393
click at [567, 37] on div "Script" at bounding box center [566, 40] width 38 height 22
click at [537, 114] on div "Insert the Javascript code to add interaction and animation to your content her…" at bounding box center [528, 258] width 446 height 393
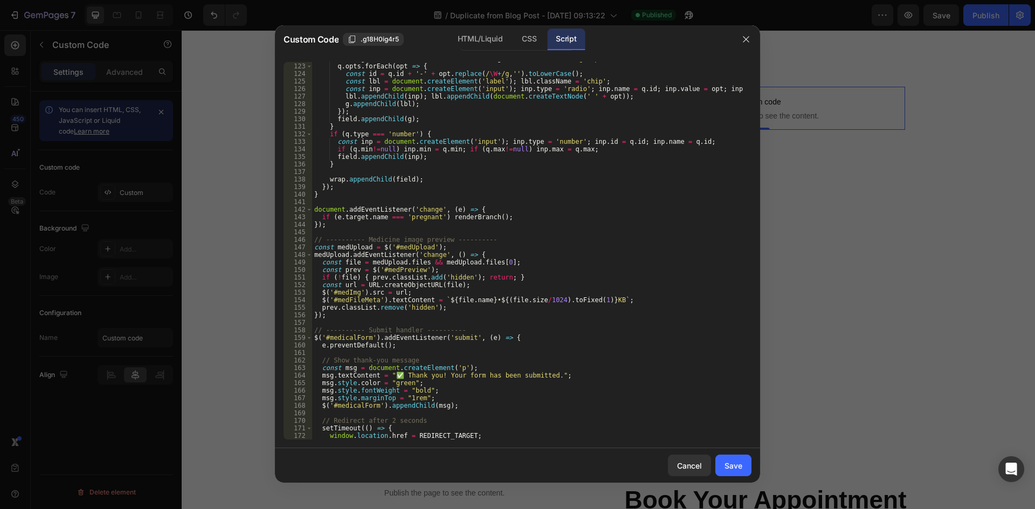
scroll to position [988, 0]
click at [523, 37] on div "CSS" at bounding box center [529, 40] width 32 height 22
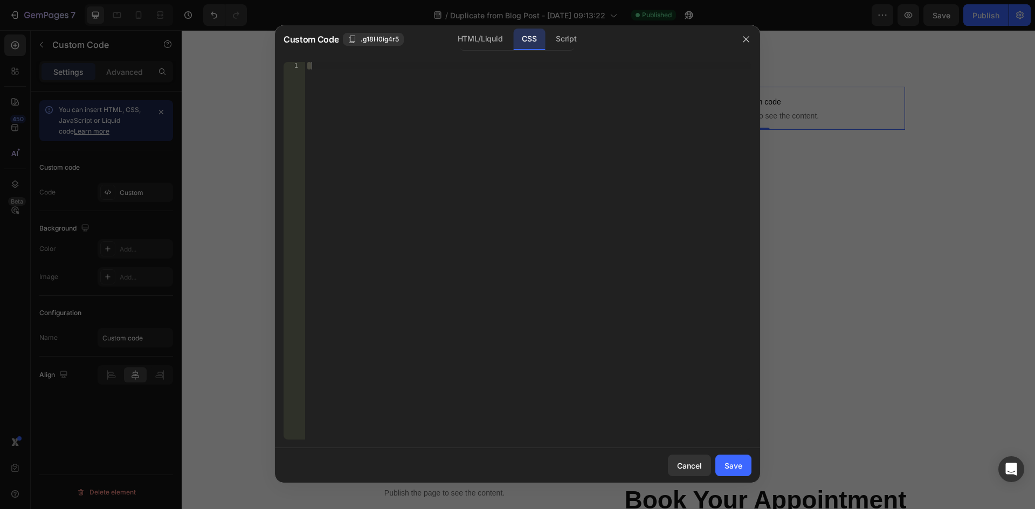
click at [511, 100] on div at bounding box center [528, 251] width 446 height 378
paste textarea
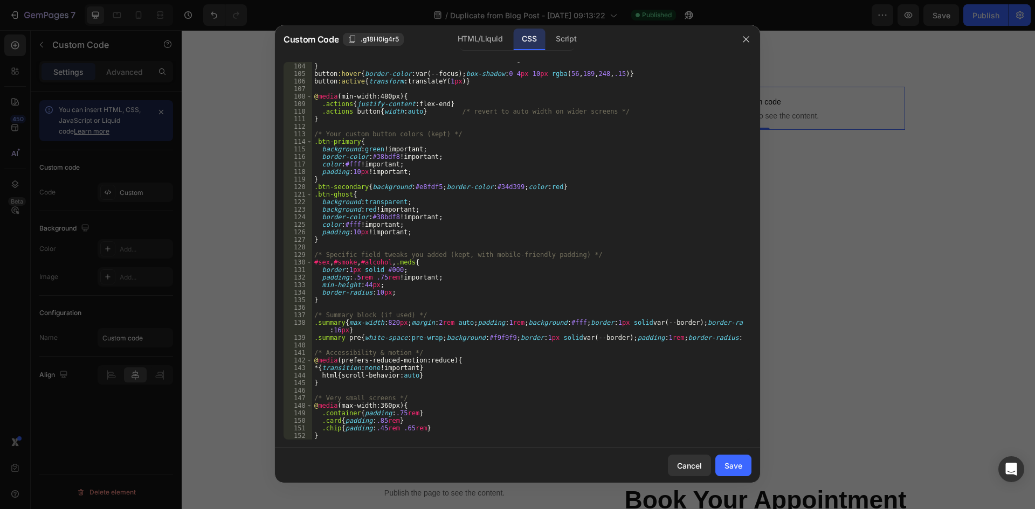
scroll to position [784, 0]
click at [469, 34] on div "HTML/Liquid" at bounding box center [480, 40] width 62 height 22
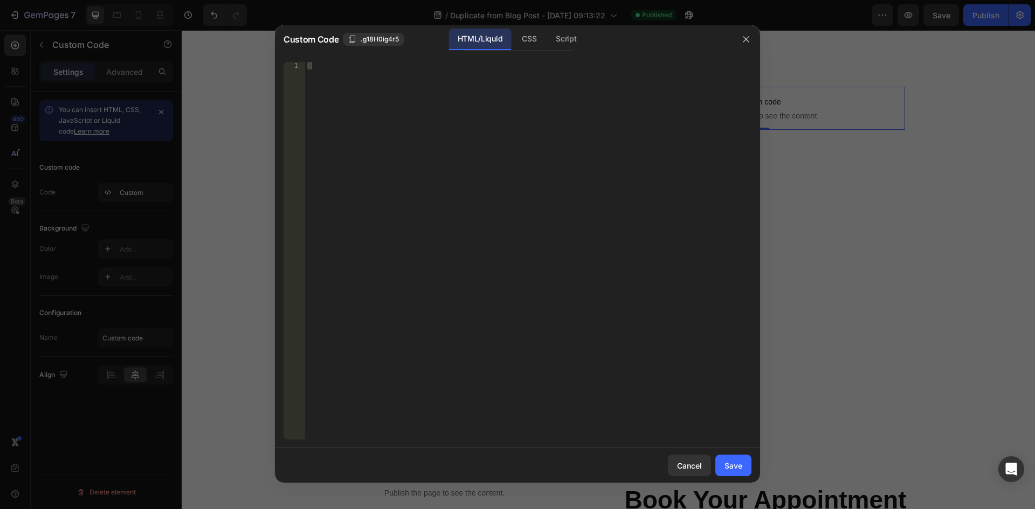
click at [496, 125] on div at bounding box center [528, 251] width 446 height 378
paste textarea "</div>"
type textarea "</div>"
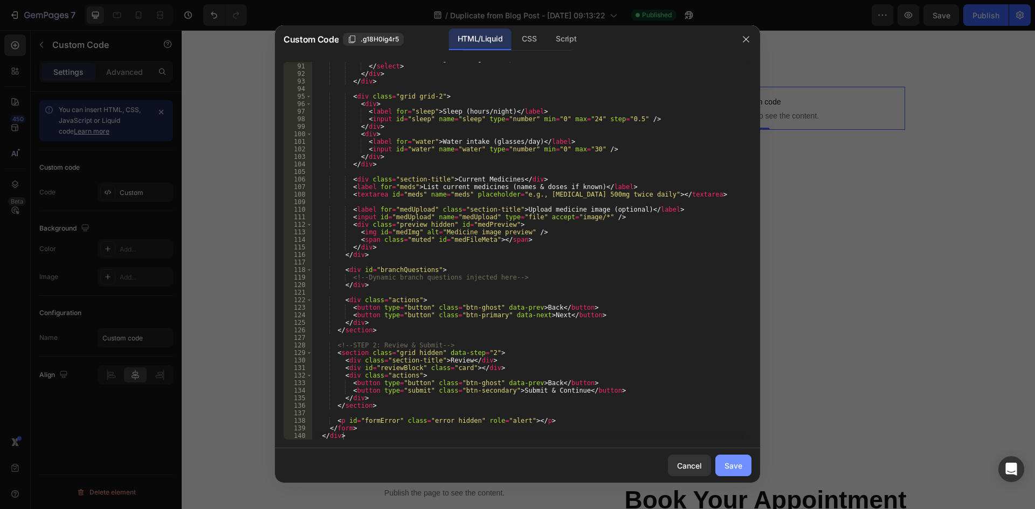
click at [744, 473] on button "Save" at bounding box center [733, 466] width 36 height 22
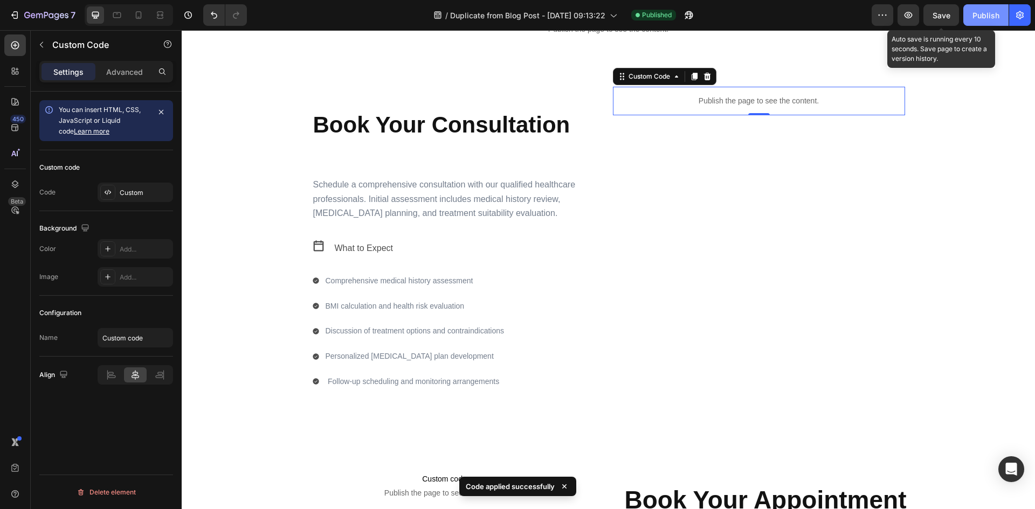
click at [975, 17] on div "Publish" at bounding box center [986, 15] width 27 height 11
